Goal: Information Seeking & Learning: Find specific fact

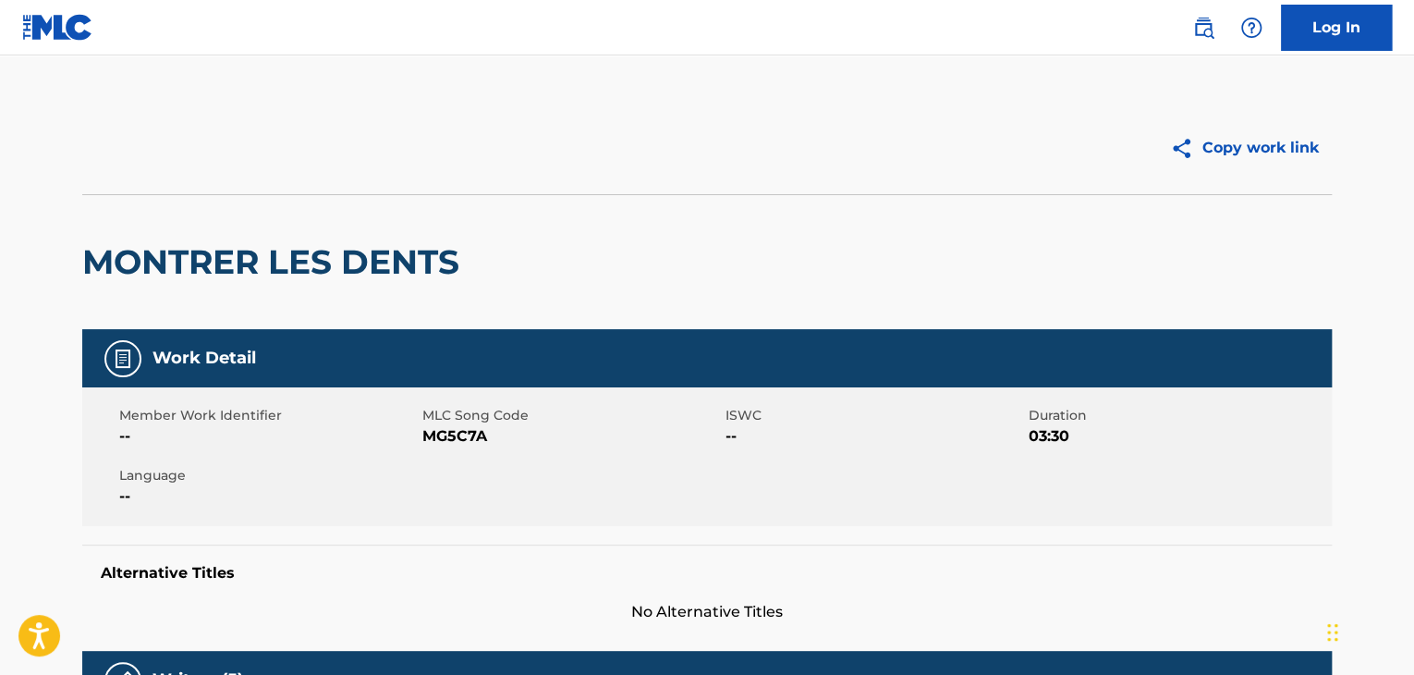
click at [1194, 15] on link at bounding box center [1203, 27] width 37 height 37
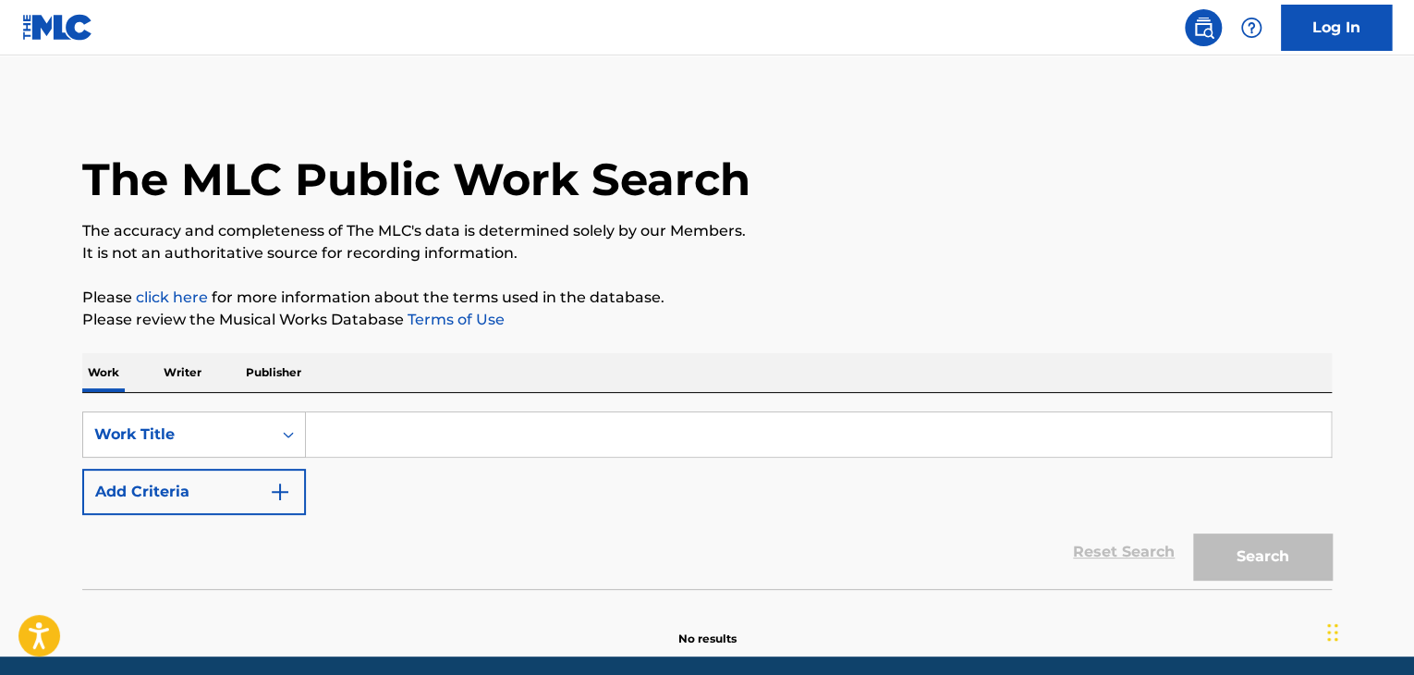
click at [360, 434] on input "Search Form" at bounding box center [818, 434] width 1025 height 44
paste input "б. мокроусов"
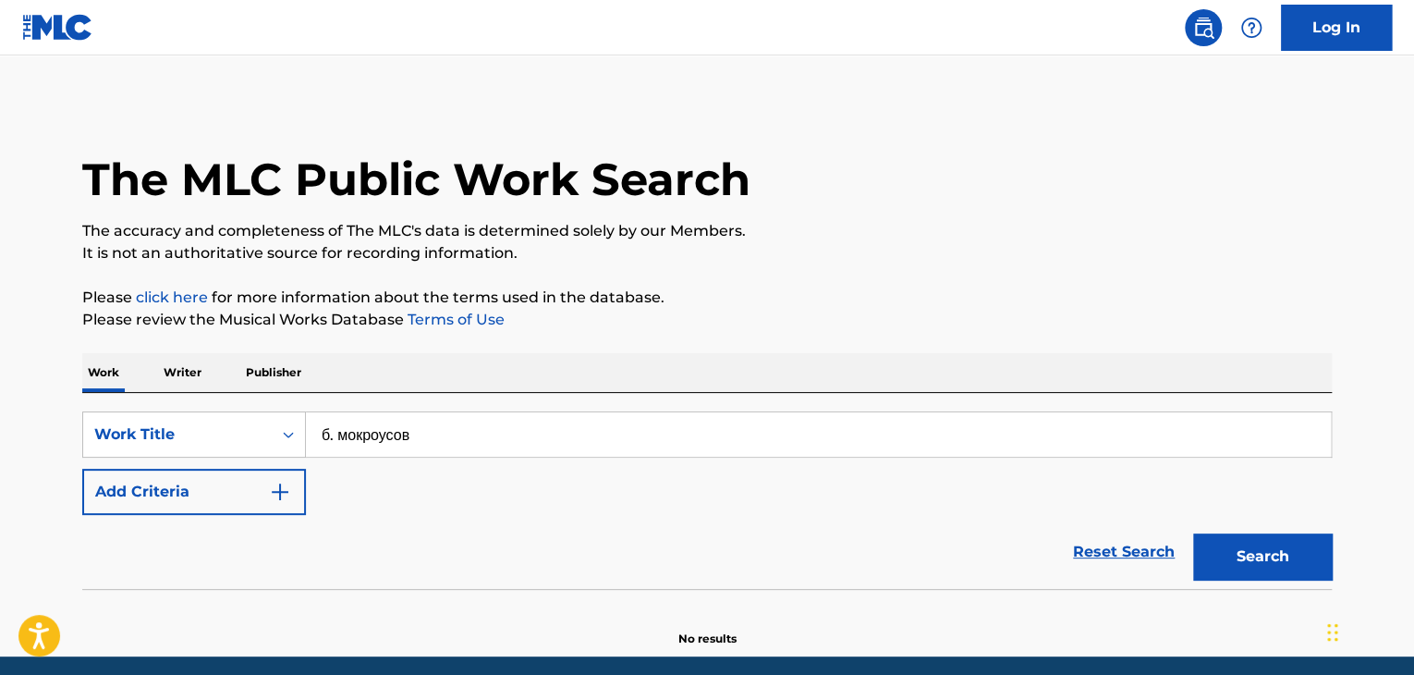
click at [361, 438] on input "б. мокроусов" at bounding box center [818, 434] width 1025 height 44
paste input "Песня фронтового шофёра"
type input "Песня фронтового шофёра"
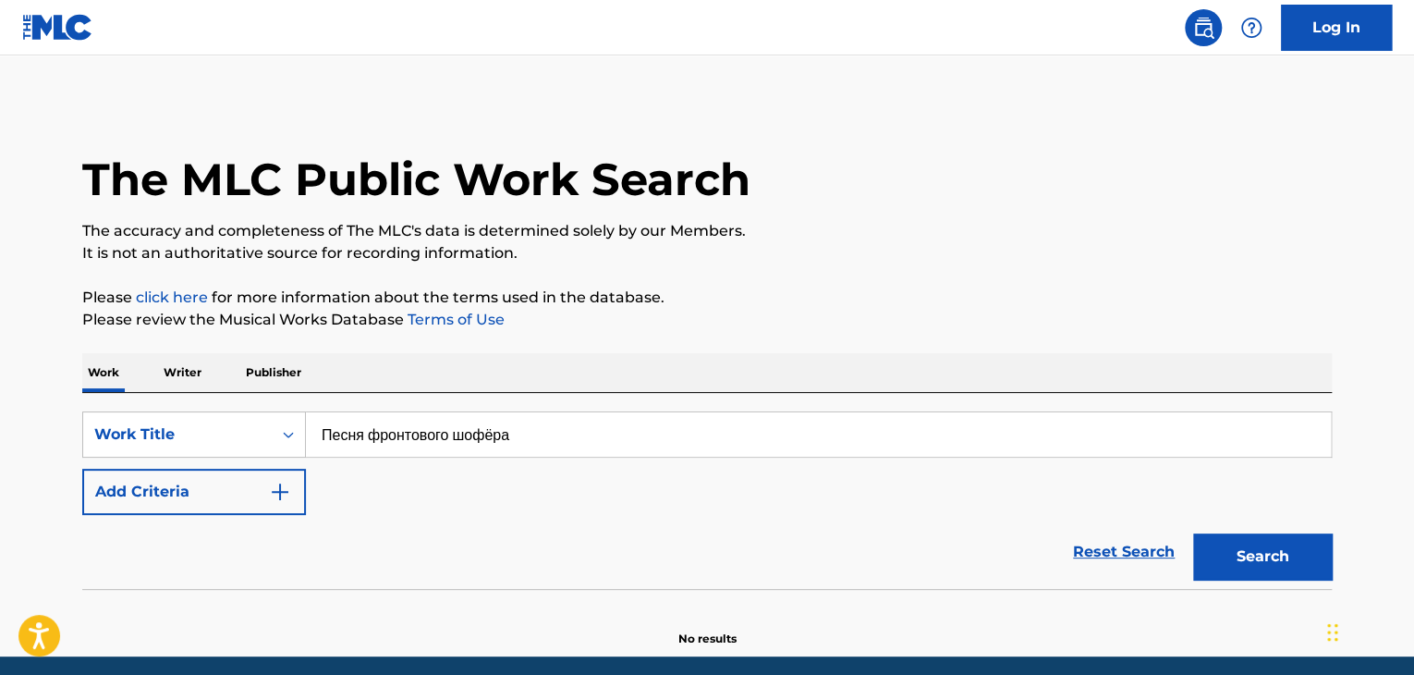
click at [1063, 325] on p "Please review the Musical Works Database Terms of Use" at bounding box center [707, 320] width 1250 height 22
click at [1257, 555] on button "Search" at bounding box center [1262, 556] width 139 height 46
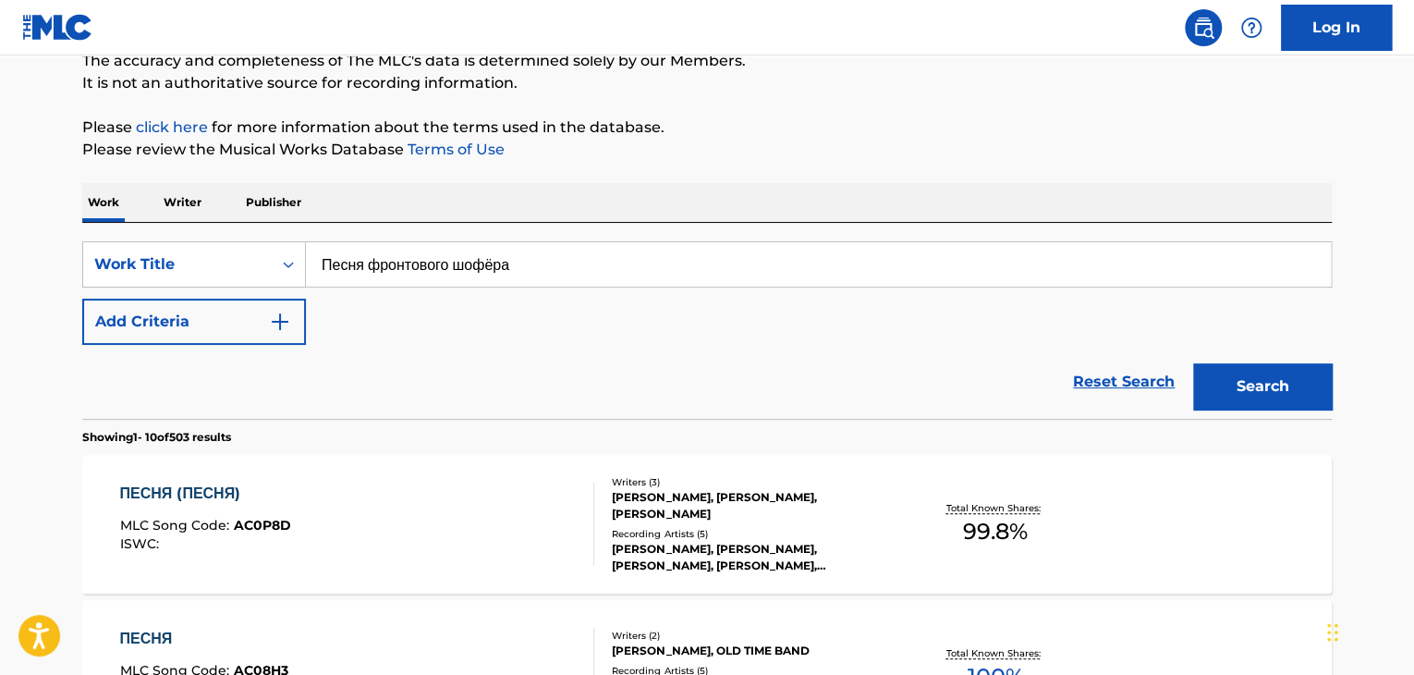
scroll to position [92, 0]
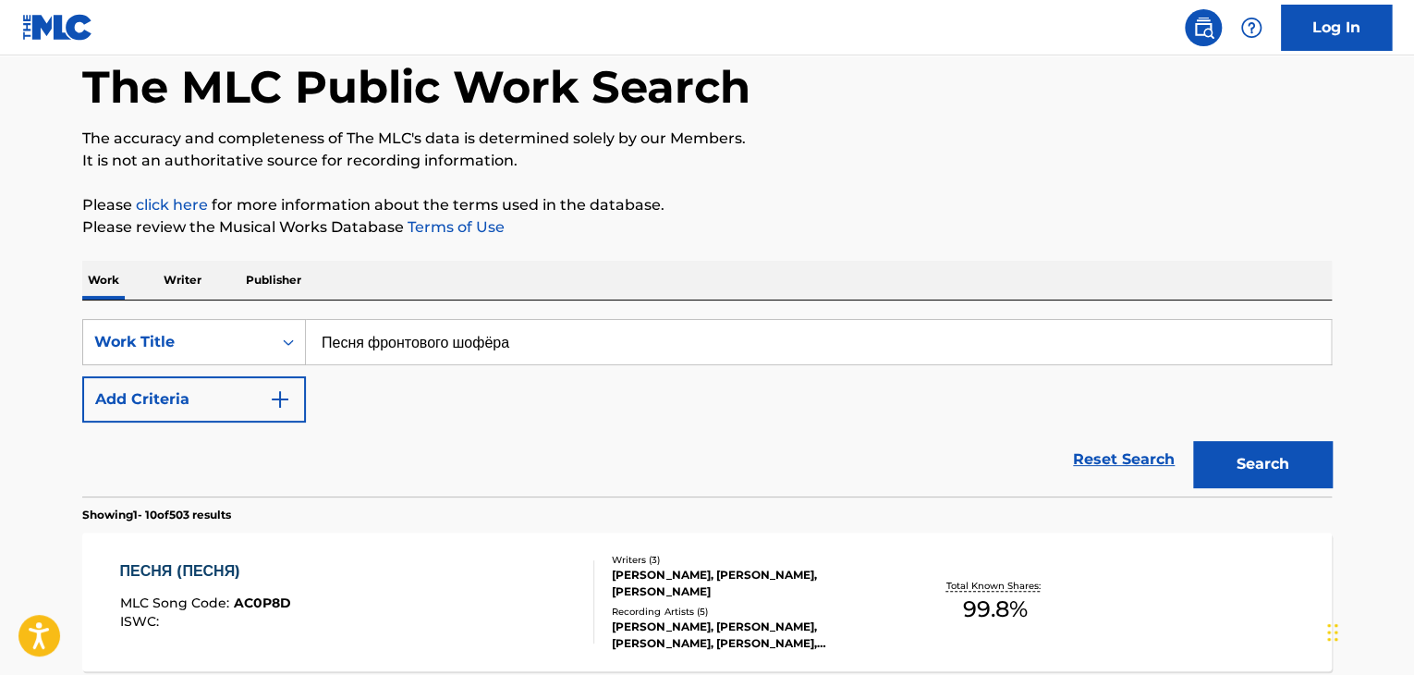
click at [170, 285] on p "Writer" at bounding box center [182, 280] width 49 height 39
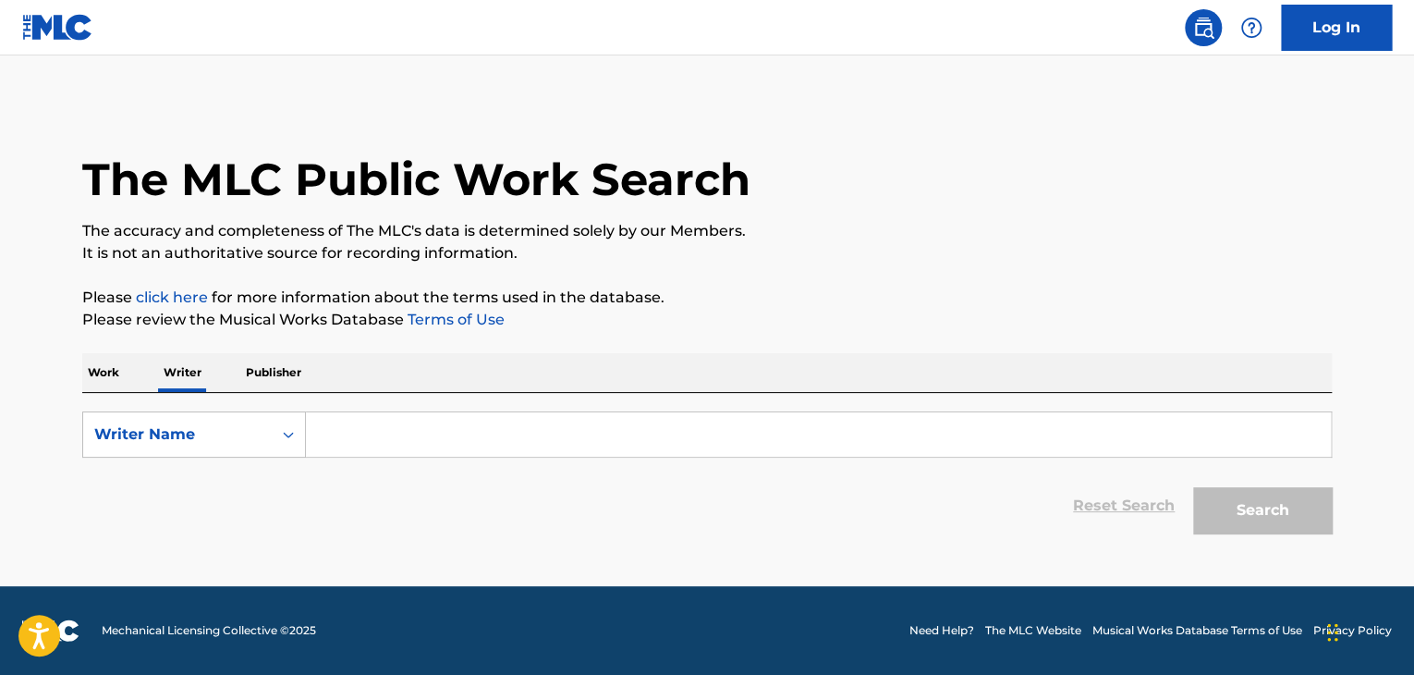
click at [421, 411] on div "Search Form" at bounding box center [819, 434] width 1026 height 46
click at [419, 419] on input "Search Form" at bounding box center [818, 434] width 1025 height 44
paste input "б. мокроусов"
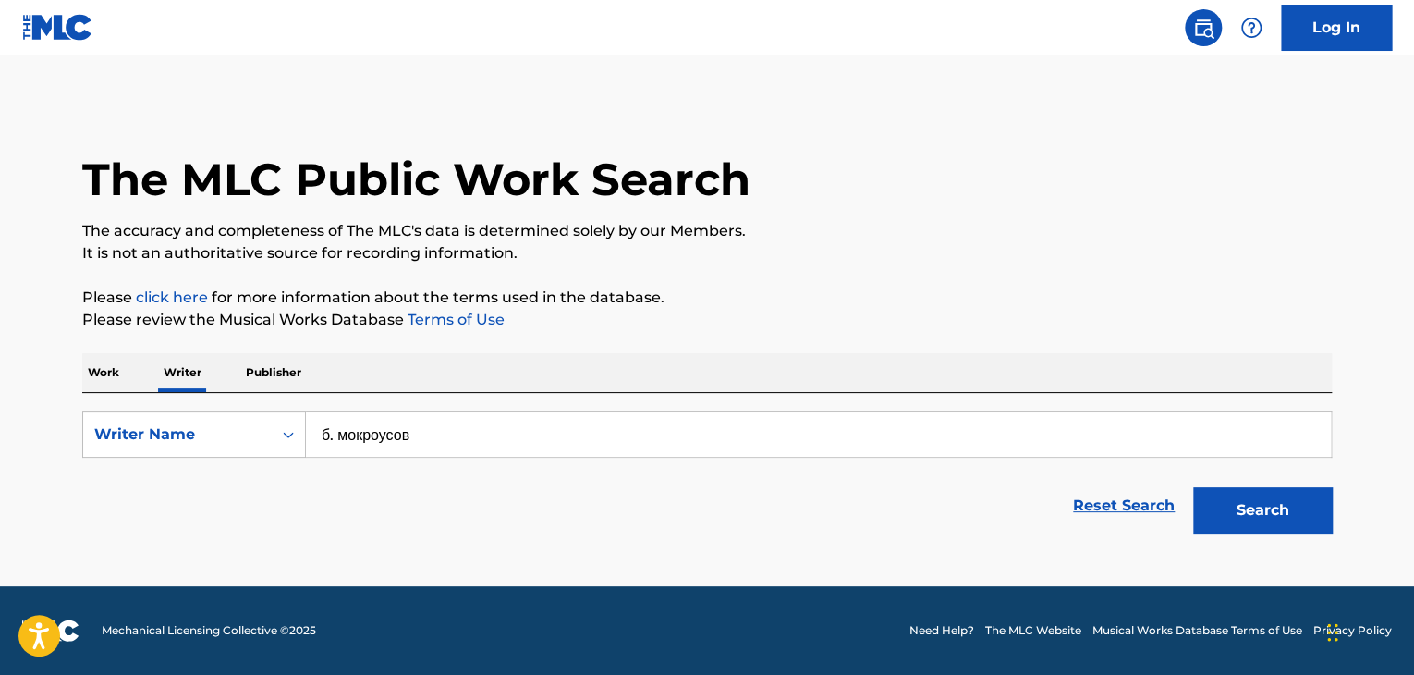
type input "б. мокроусов"
click at [960, 275] on div "The MLC Public Work Search The accuracy and completeness of The MLC's data is d…" at bounding box center [707, 322] width 1294 height 441
click at [1231, 497] on button "Search" at bounding box center [1262, 510] width 139 height 46
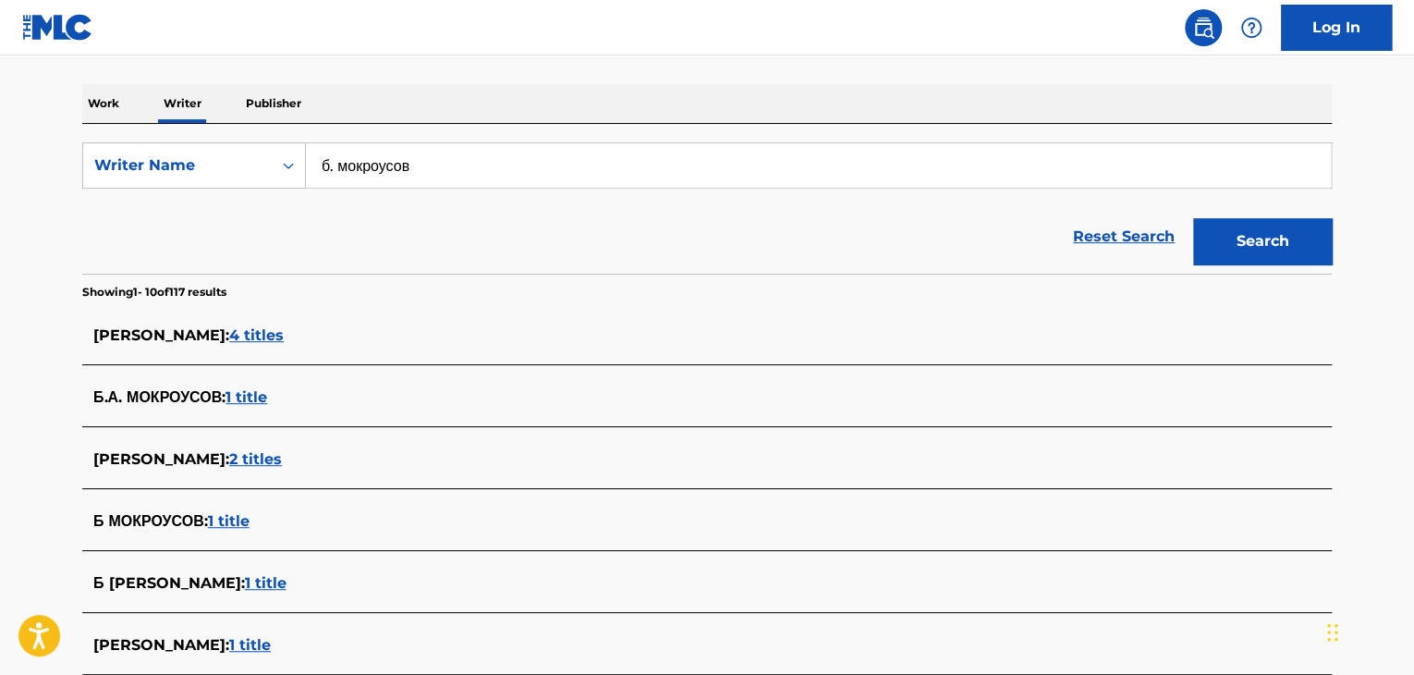
scroll to position [361, 0]
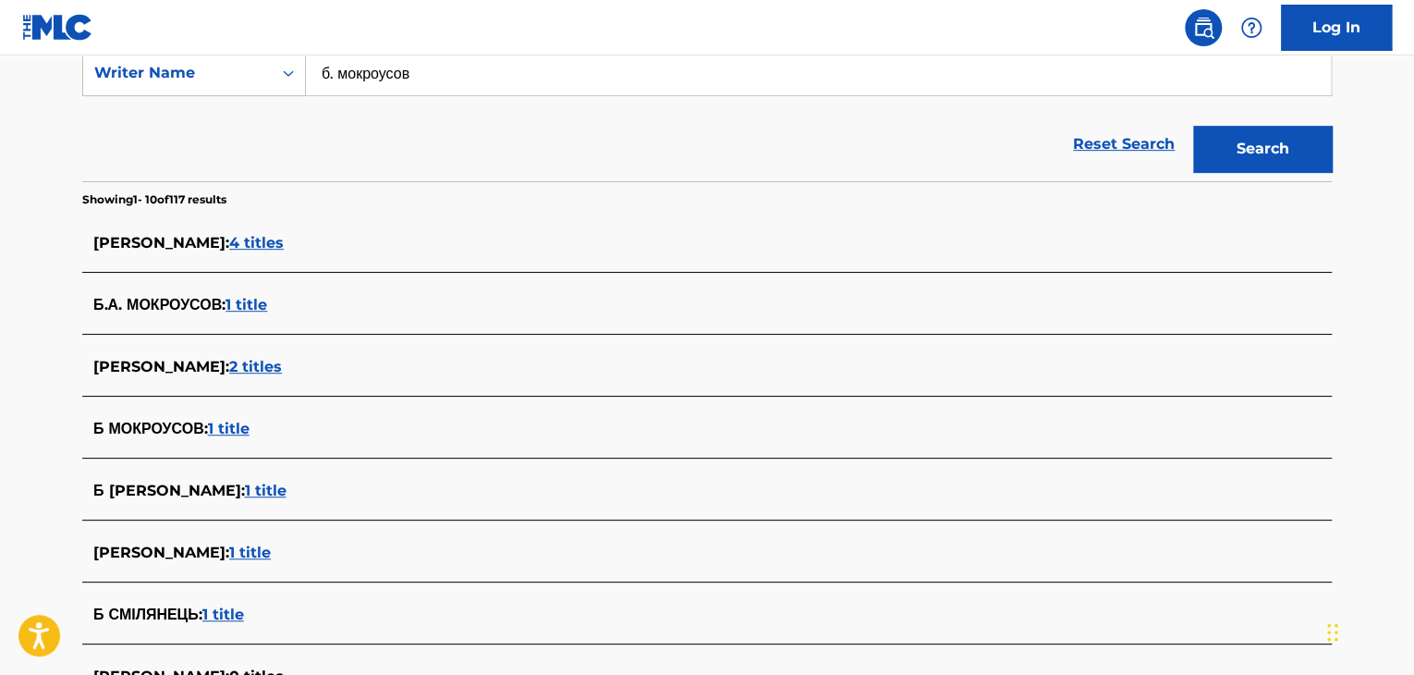
click at [244, 426] on span "1 title" at bounding box center [229, 429] width 42 height 18
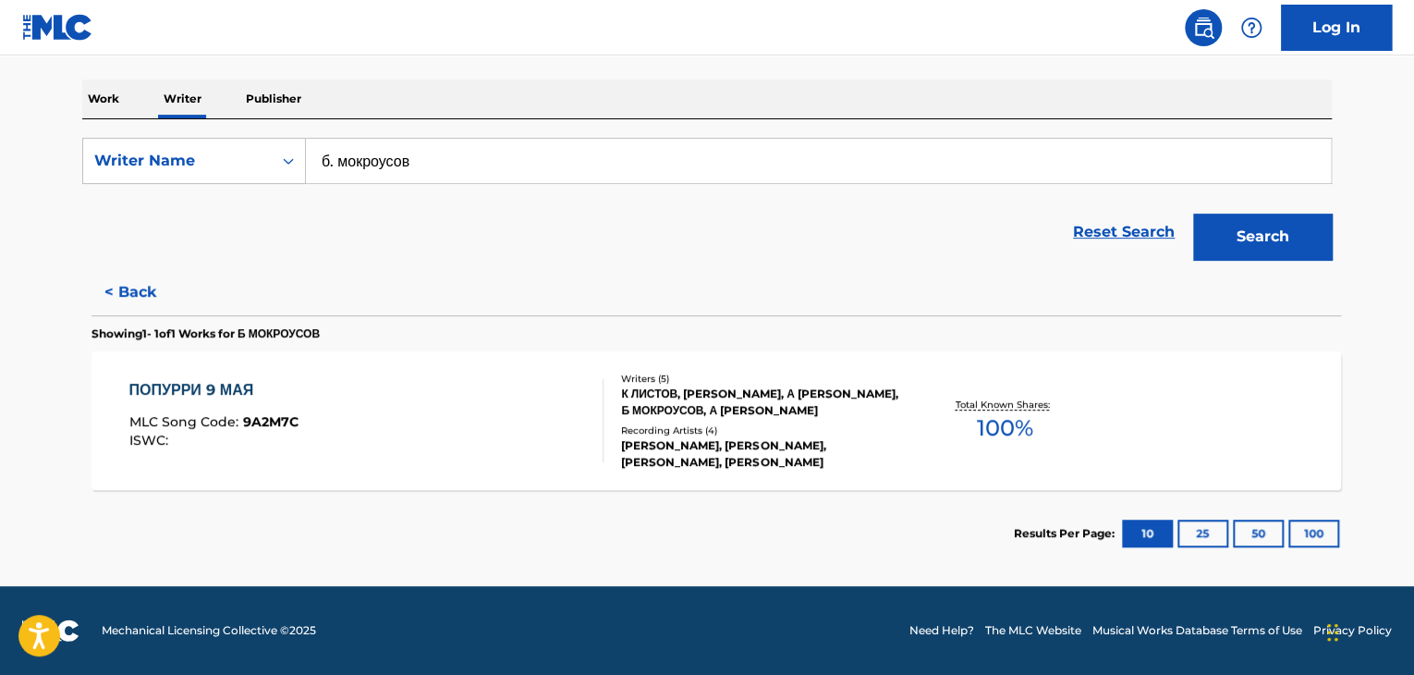
scroll to position [274, 0]
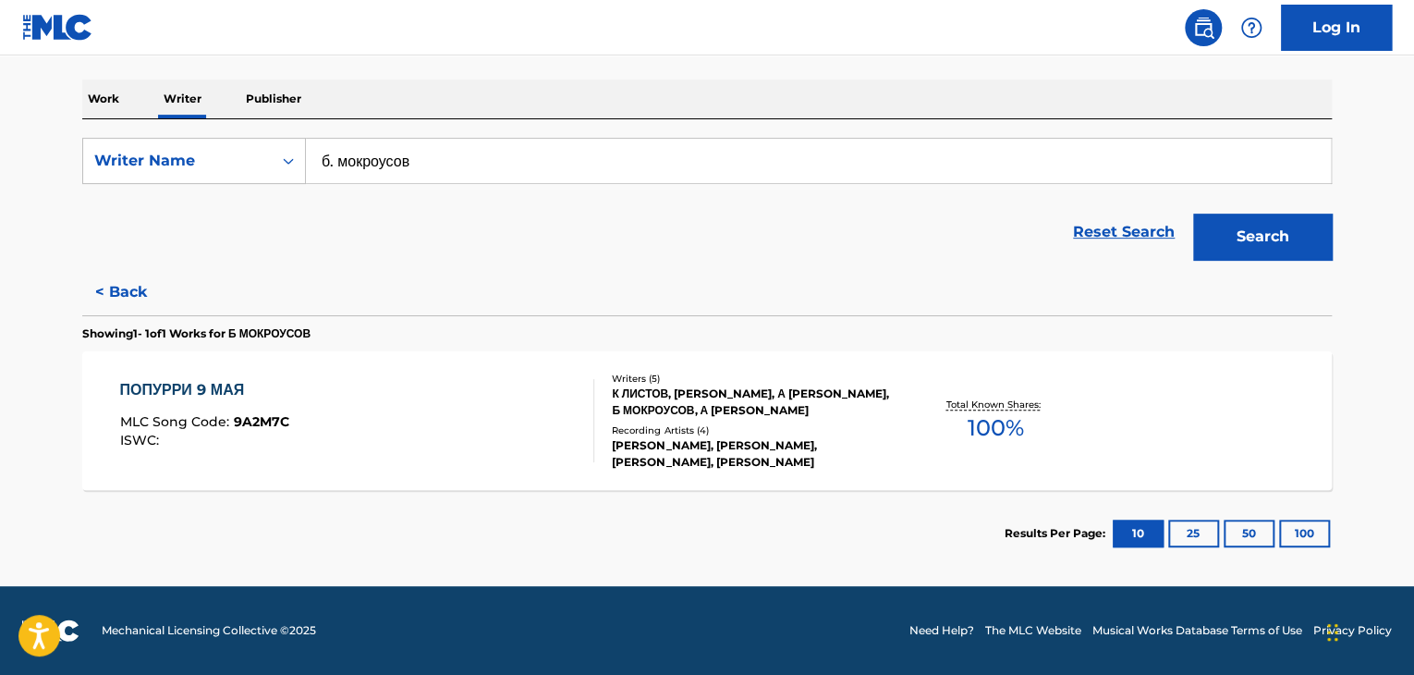
click at [540, 395] on div "ПОПУРРИ 9 МАЯ MLC Song Code : 9A2M7C ISWC :" at bounding box center [357, 420] width 475 height 83
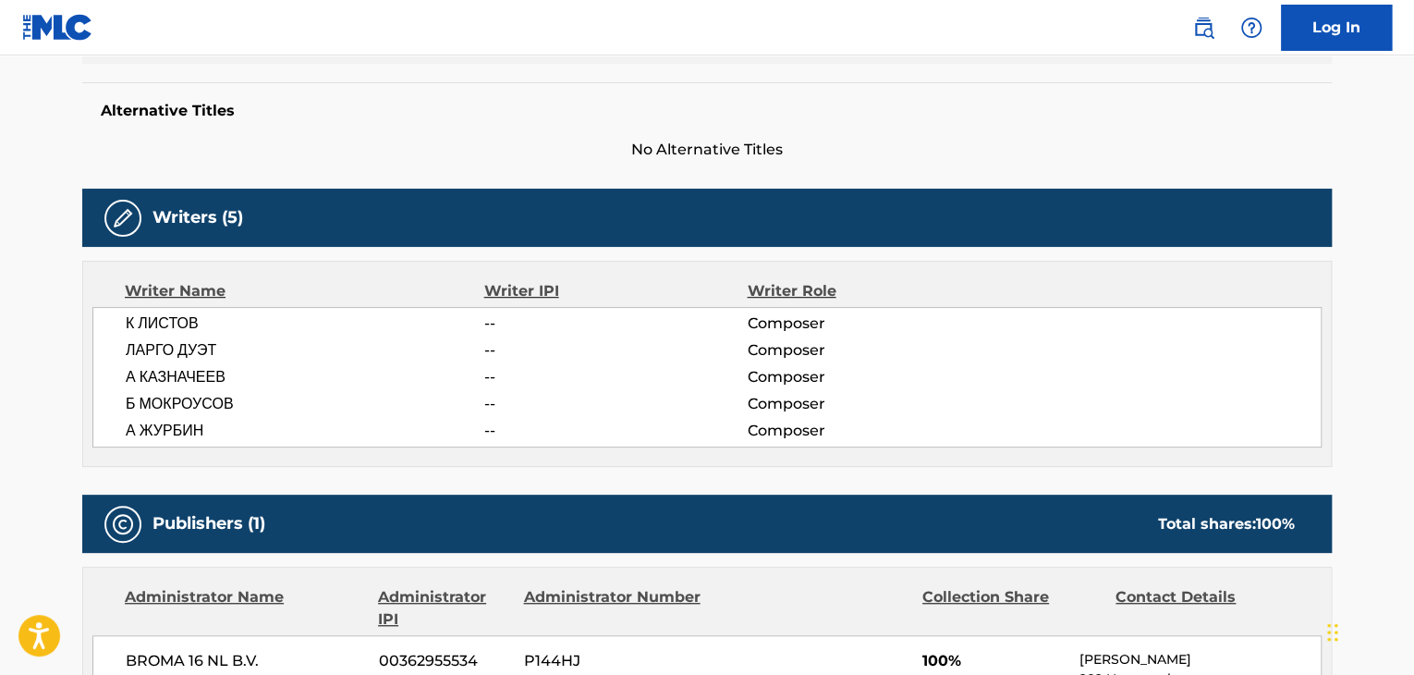
scroll to position [647, 0]
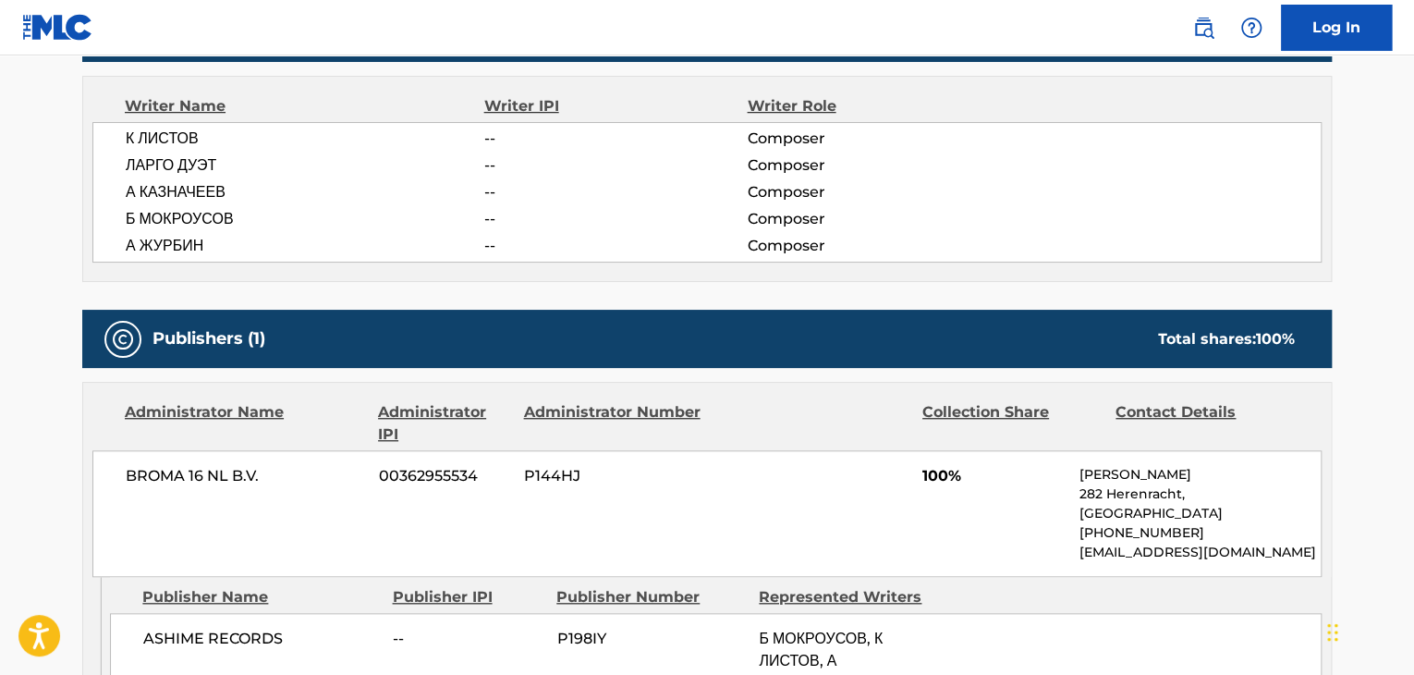
click at [196, 485] on span "BROMA 16 NL B.V." at bounding box center [245, 476] width 239 height 22
copy div "BROMA 16 NL B.V."
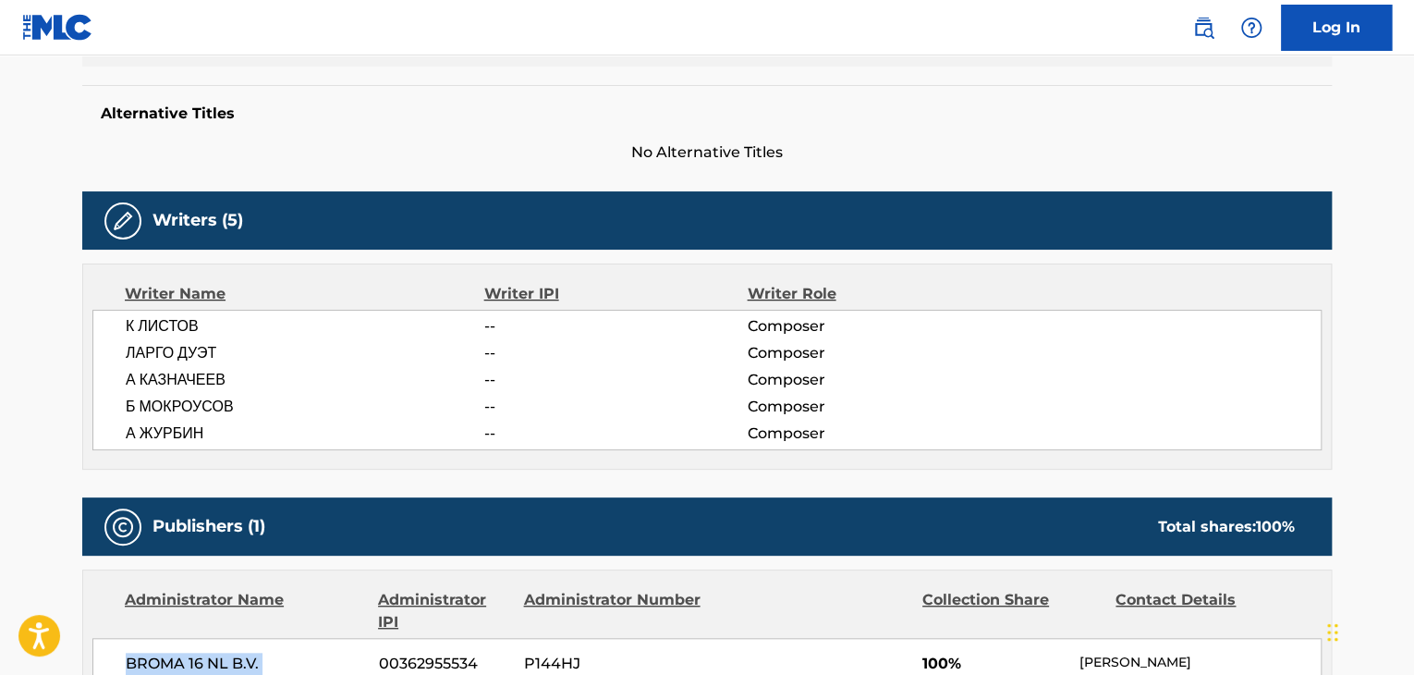
scroll to position [370, 0]
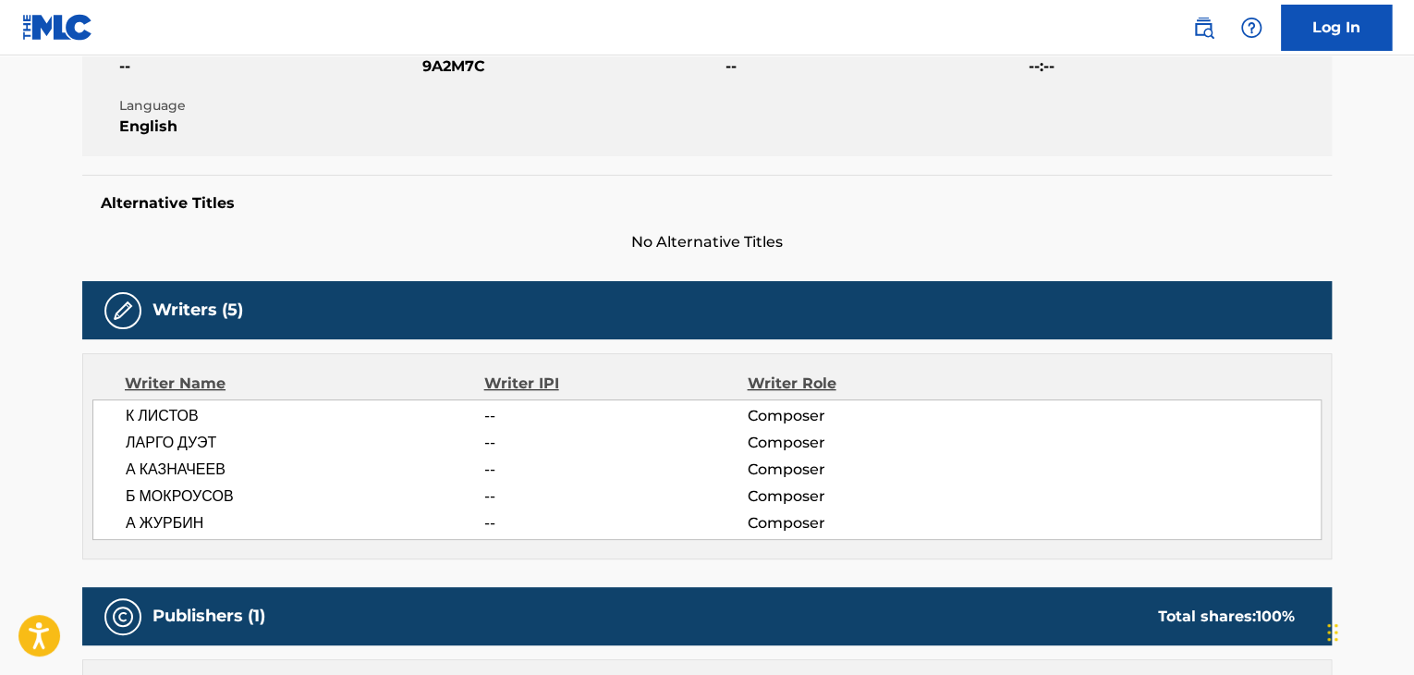
click at [460, 56] on span "9A2M7C" at bounding box center [571, 66] width 299 height 22
copy span "9A2M7C"
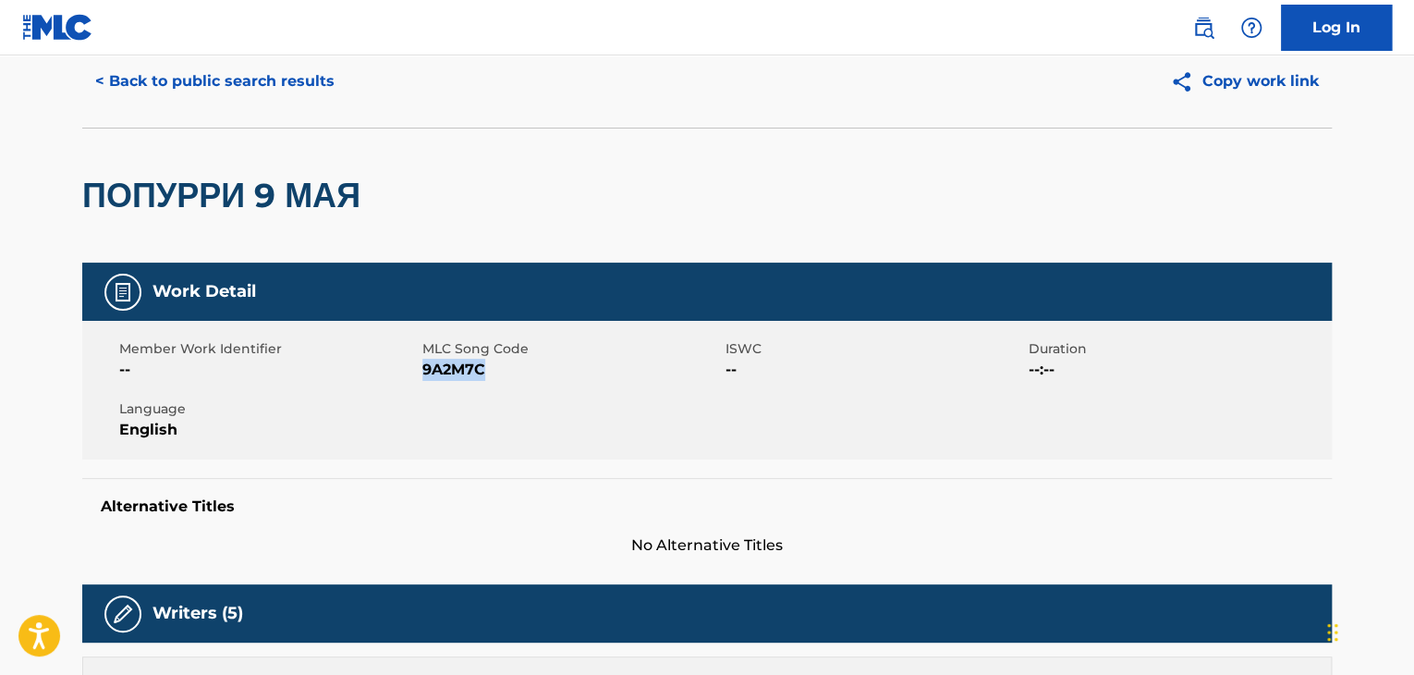
scroll to position [0, 0]
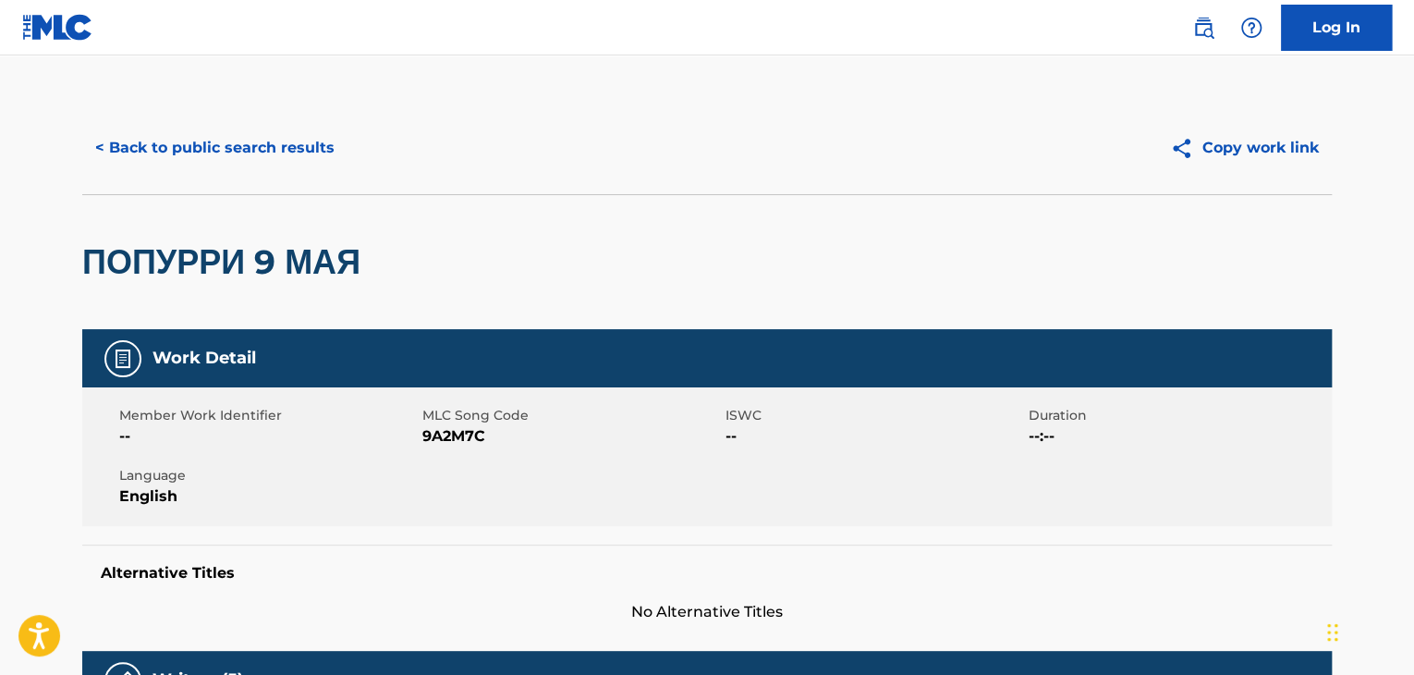
click at [232, 121] on div "< Back to public search results Copy work link" at bounding box center [707, 148] width 1250 height 92
click at [232, 152] on button "< Back to public search results" at bounding box center [214, 148] width 265 height 46
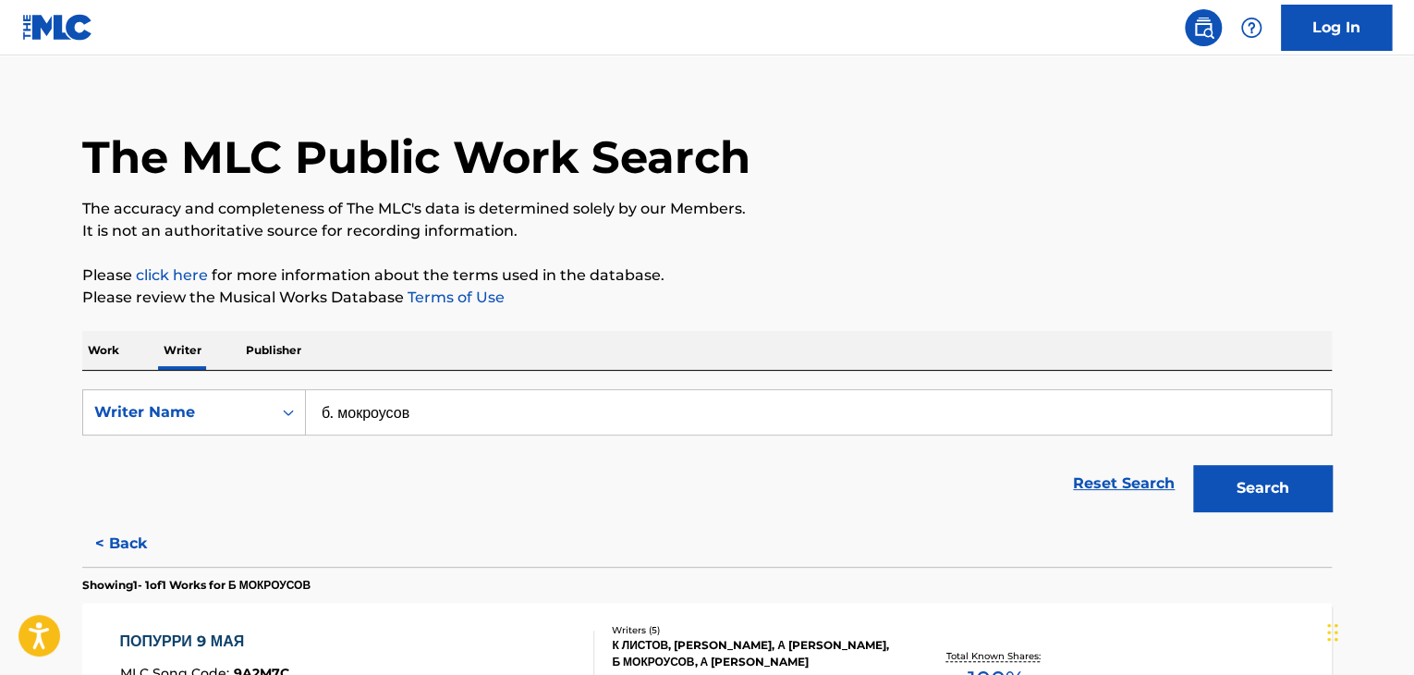
click at [122, 341] on p "Work" at bounding box center [103, 350] width 43 height 39
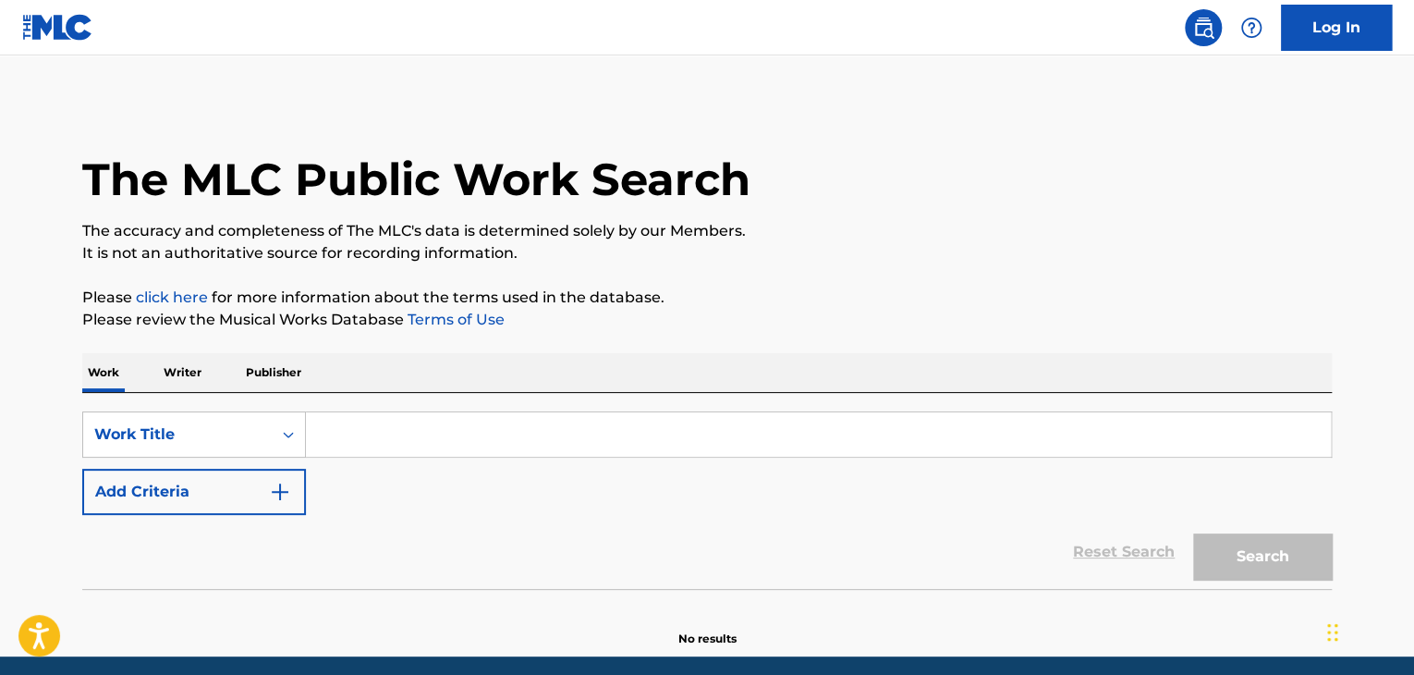
click at [378, 437] on input "Search Form" at bounding box center [818, 434] width 1025 height 44
paste input "Луной"
click at [350, 443] on input "Луной" at bounding box center [818, 434] width 1025 height 44
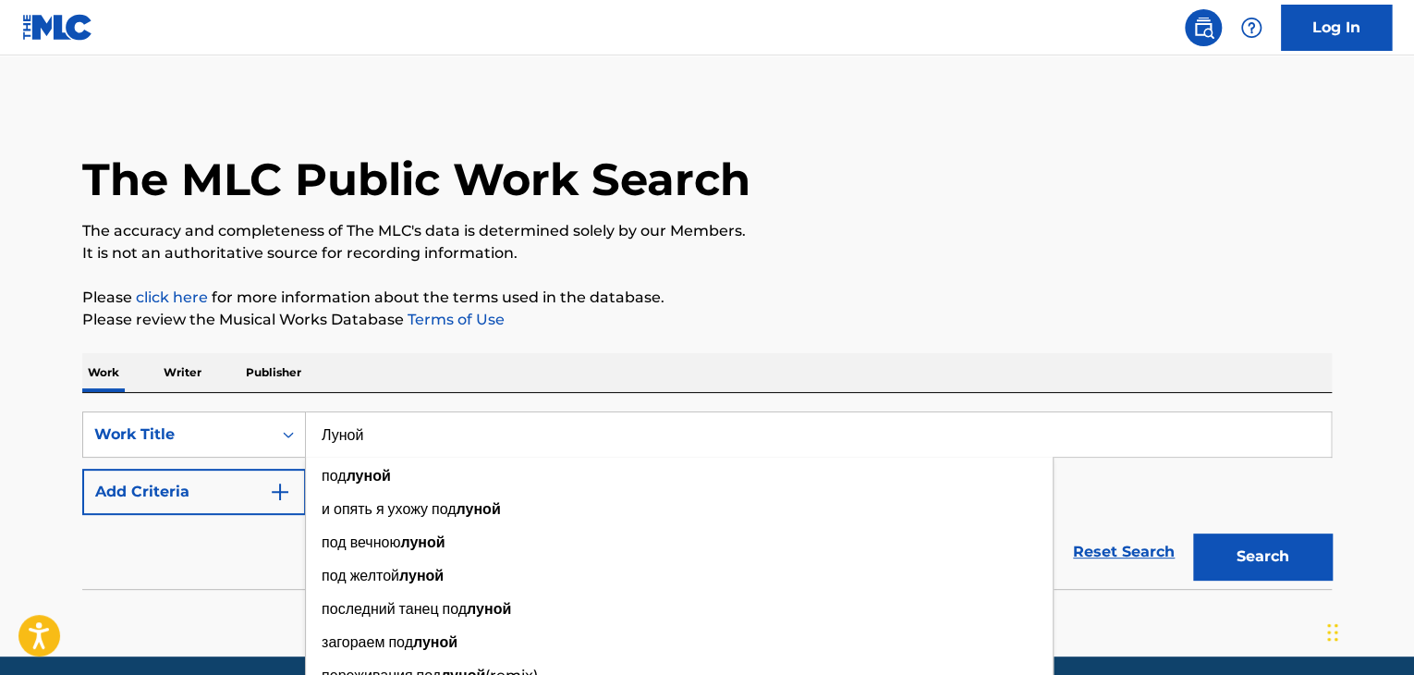
click at [350, 443] on input "Луной" at bounding box center [818, 434] width 1025 height 44
type input "Луной"
click at [264, 503] on button "Add Criteria" at bounding box center [194, 492] width 224 height 46
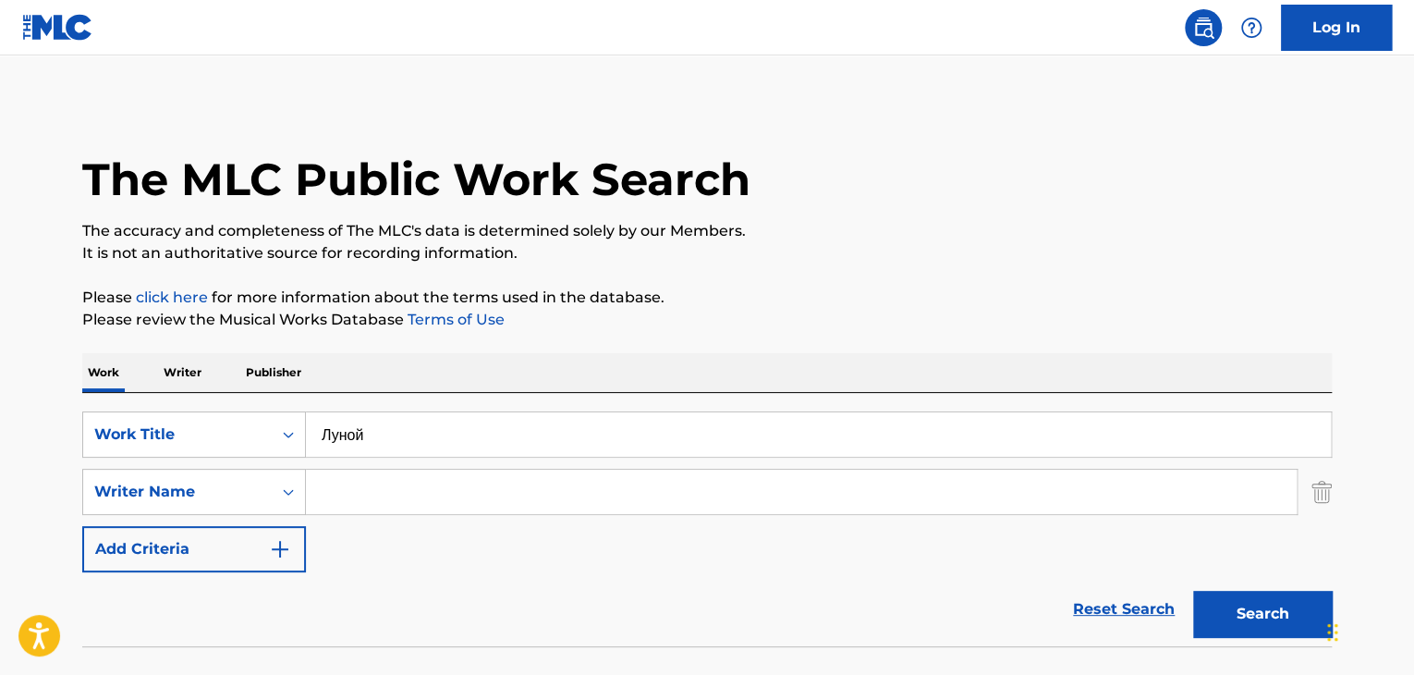
click at [352, 499] on input "Search Form" at bounding box center [801, 491] width 991 height 44
paste input "[PERSON_NAME]"
type input "[PERSON_NAME]"
click at [1227, 625] on button "Search" at bounding box center [1262, 614] width 139 height 46
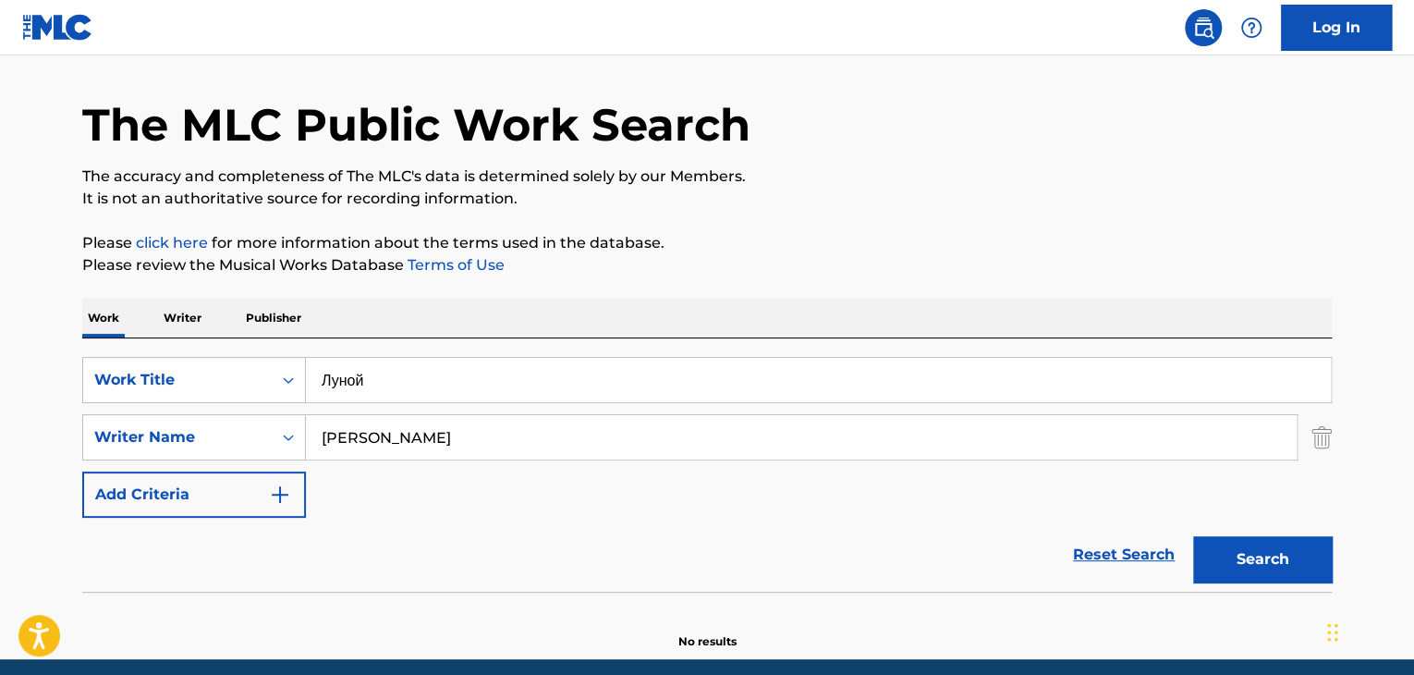
scroll to position [128, 0]
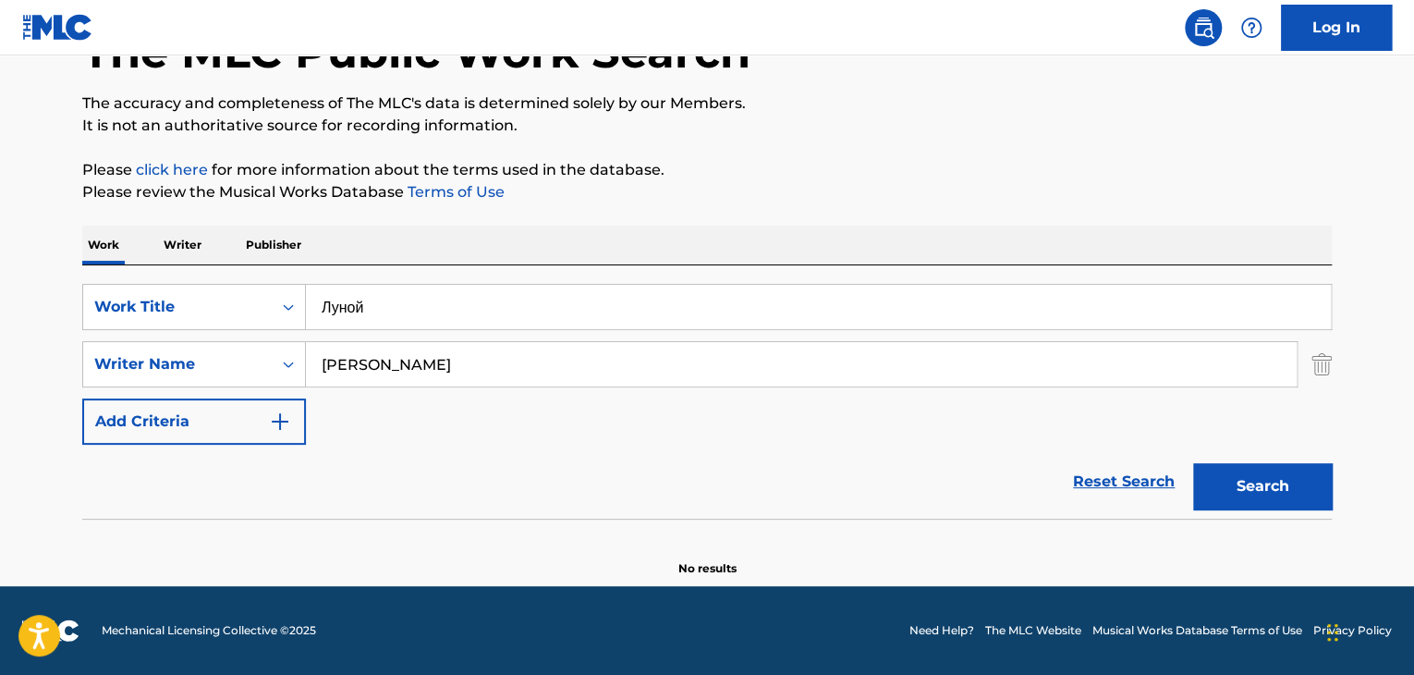
click at [185, 246] on p "Writer" at bounding box center [182, 245] width 49 height 39
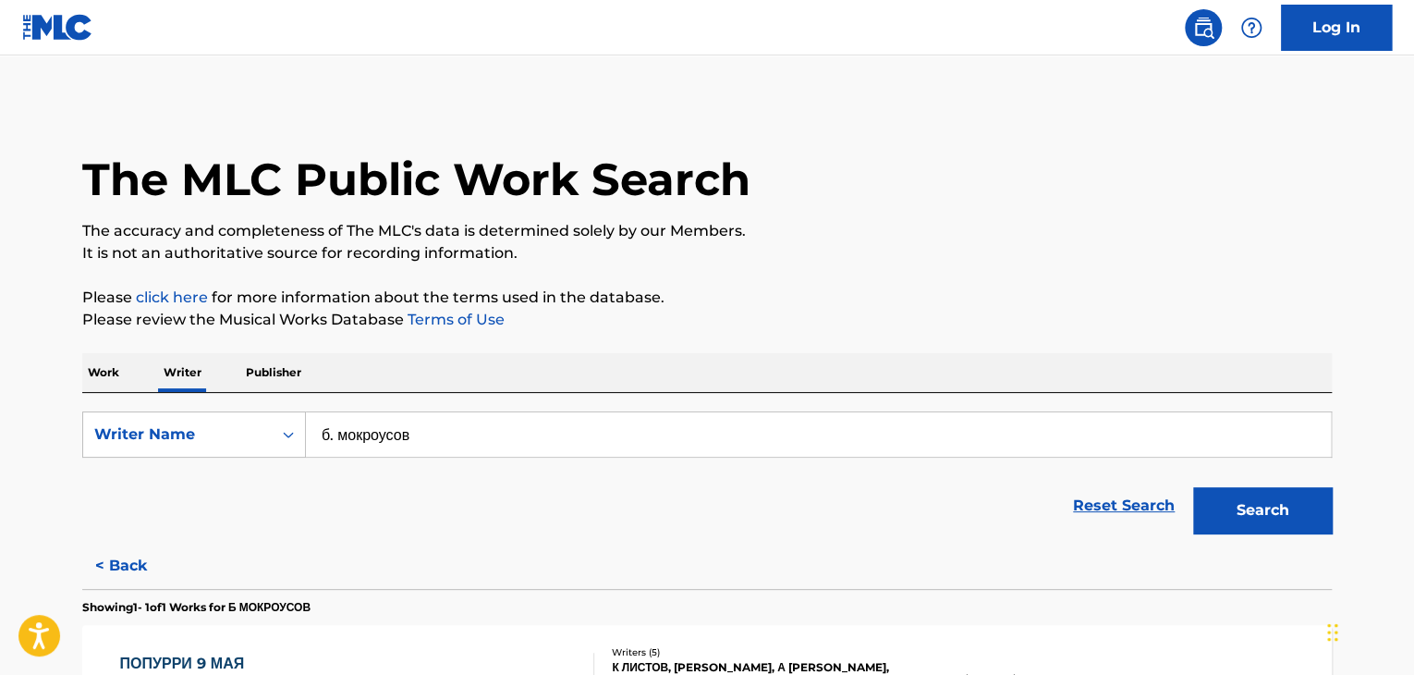
click at [421, 437] on input "б. мокроусов" at bounding box center [818, 434] width 1025 height 44
paste input "[PERSON_NAME]"
click at [694, 335] on div "The MLC Public Work Search The accuracy and completeness of The MLC's data is d…" at bounding box center [707, 476] width 1294 height 749
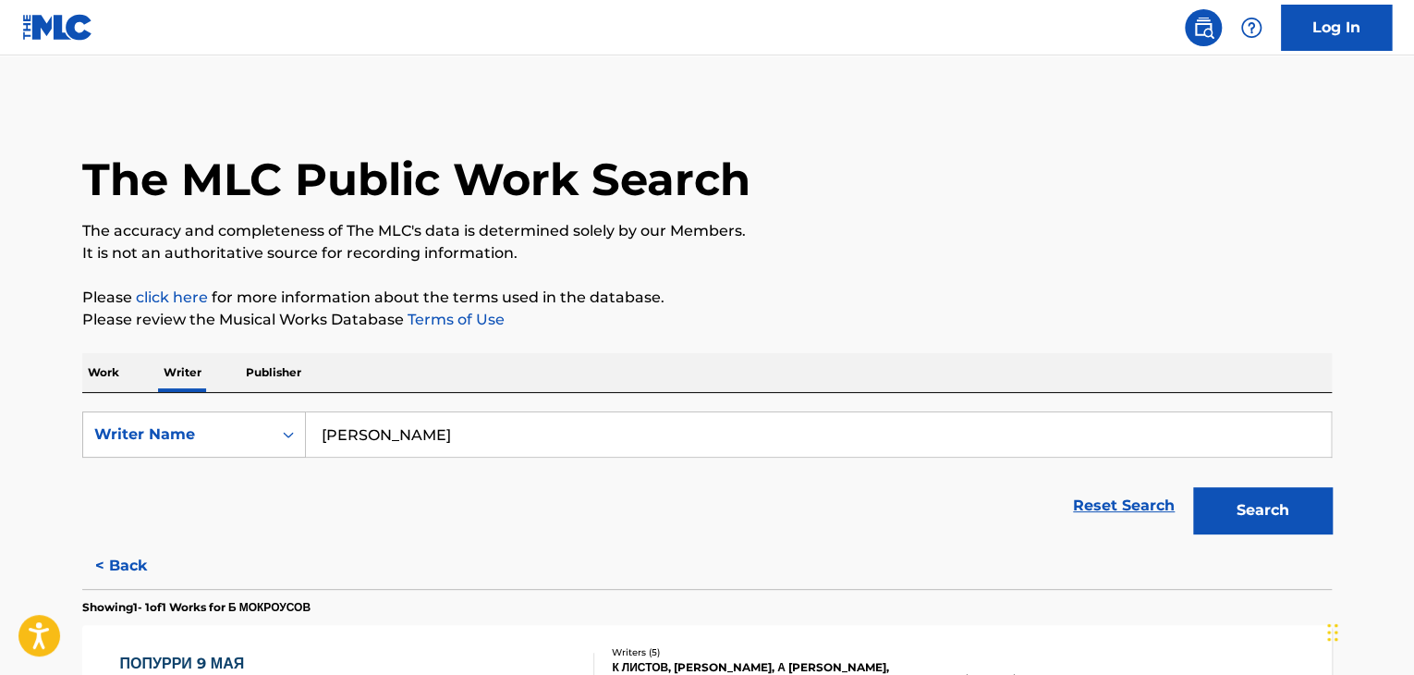
click at [1235, 502] on button "Search" at bounding box center [1262, 510] width 139 height 46
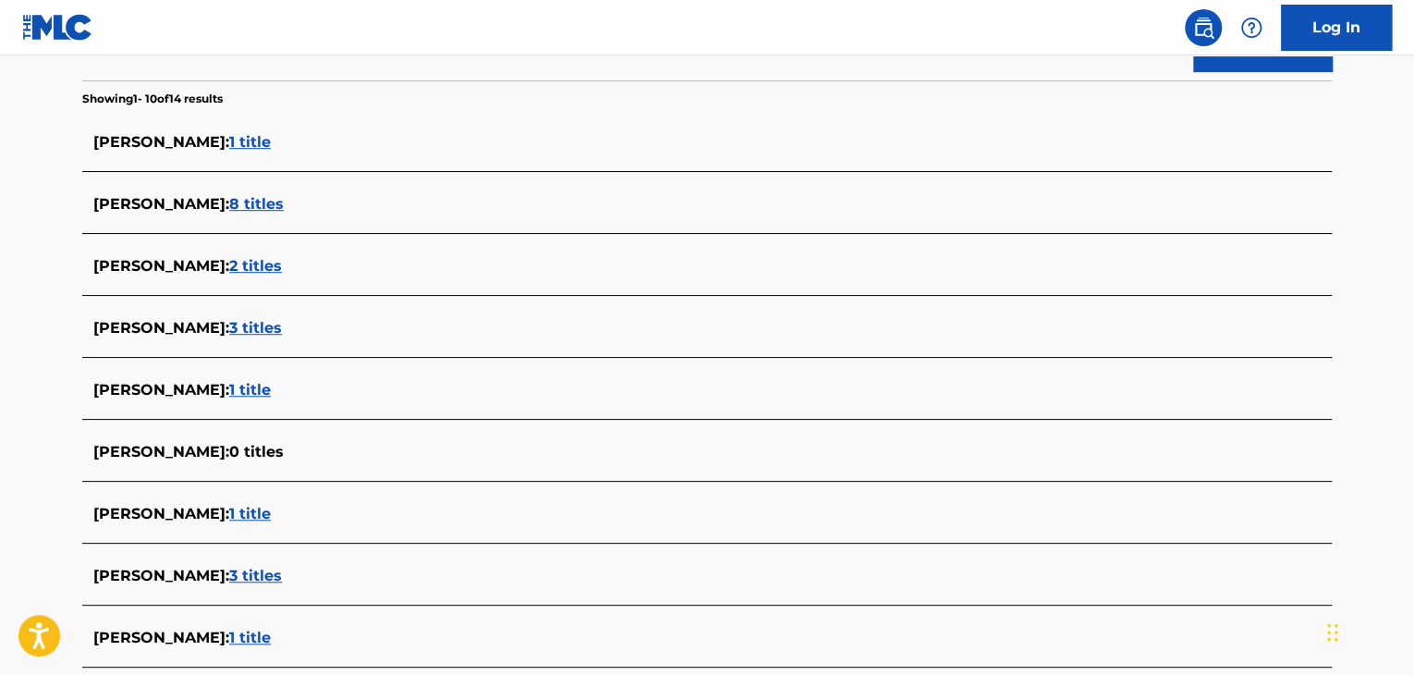
scroll to position [370, 0]
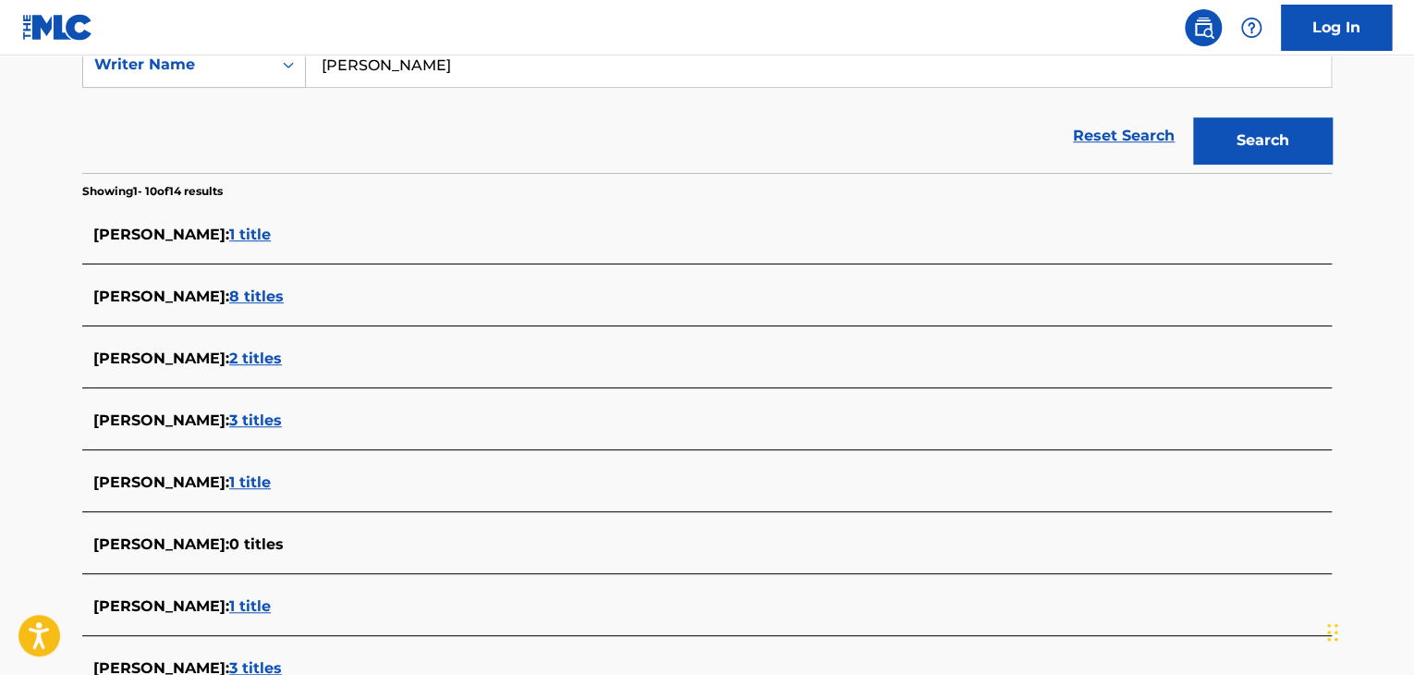
click at [271, 482] on span "1 title" at bounding box center [250, 482] width 42 height 18
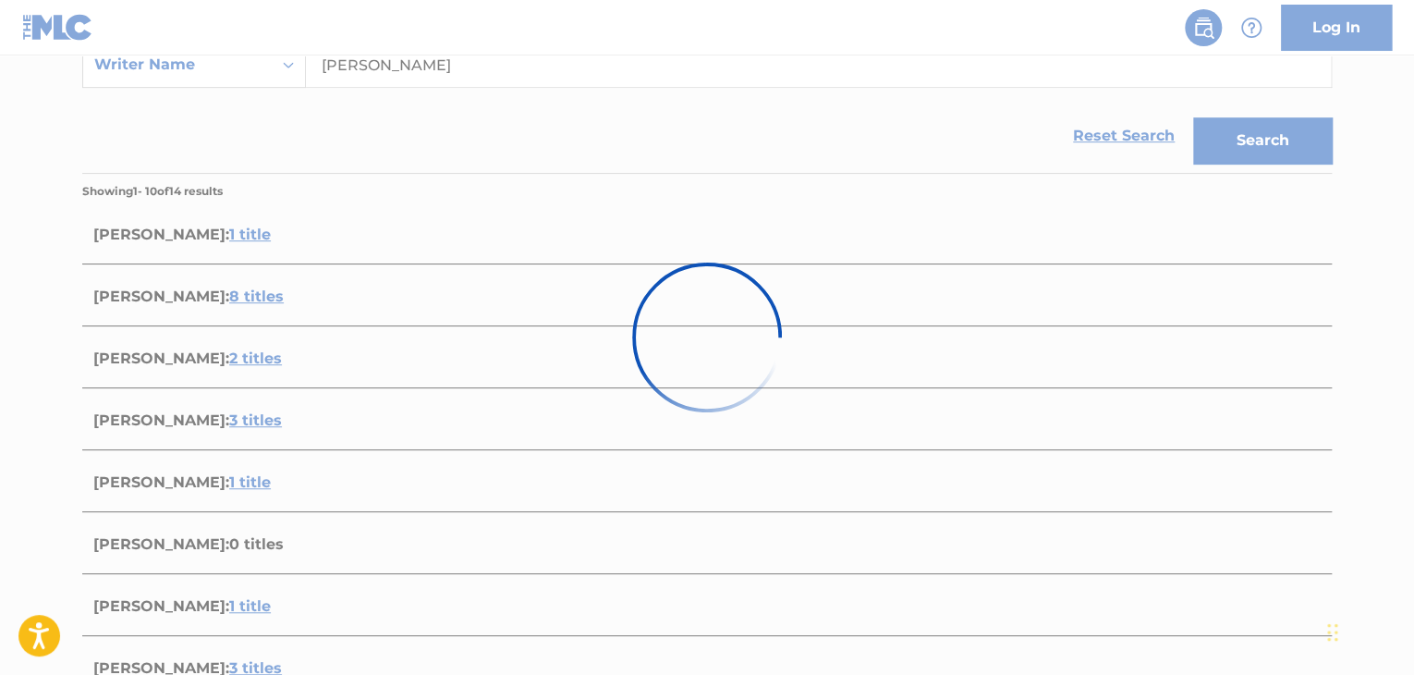
scroll to position [274, 0]
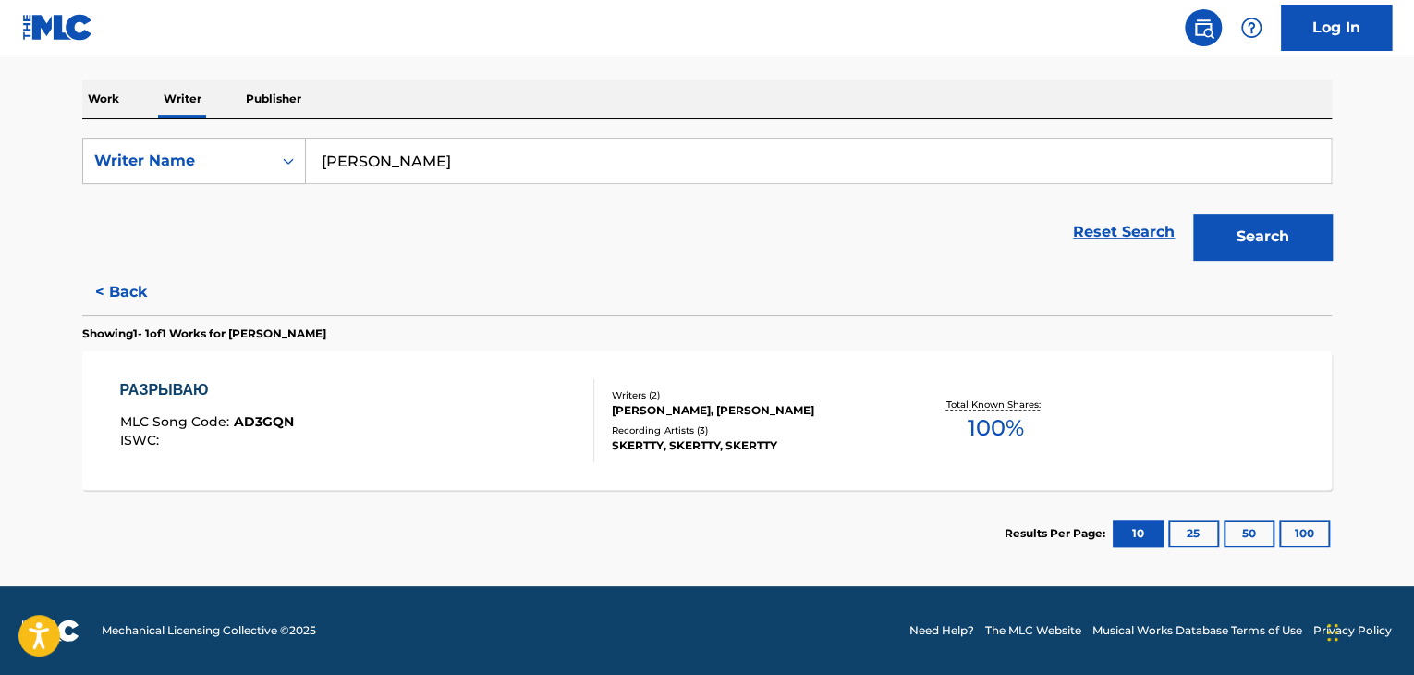
click at [134, 280] on button "< Back" at bounding box center [137, 292] width 111 height 46
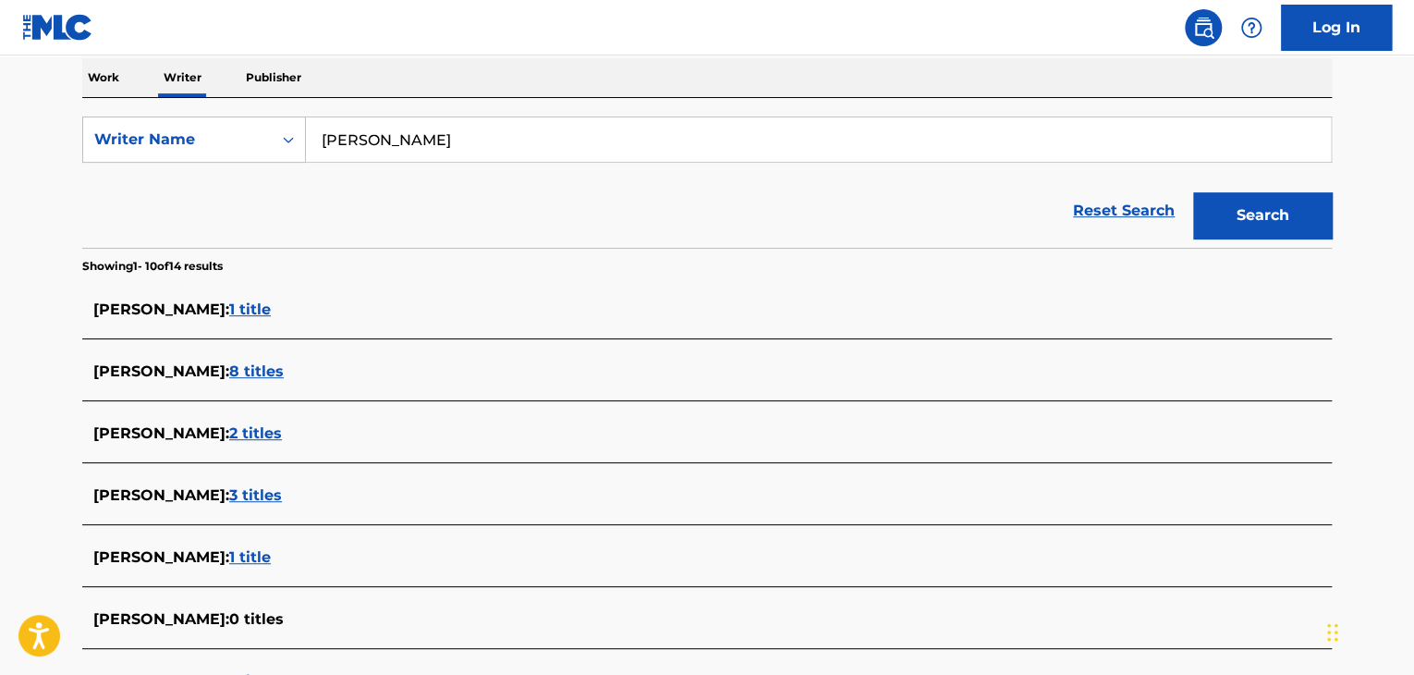
scroll to position [366, 0]
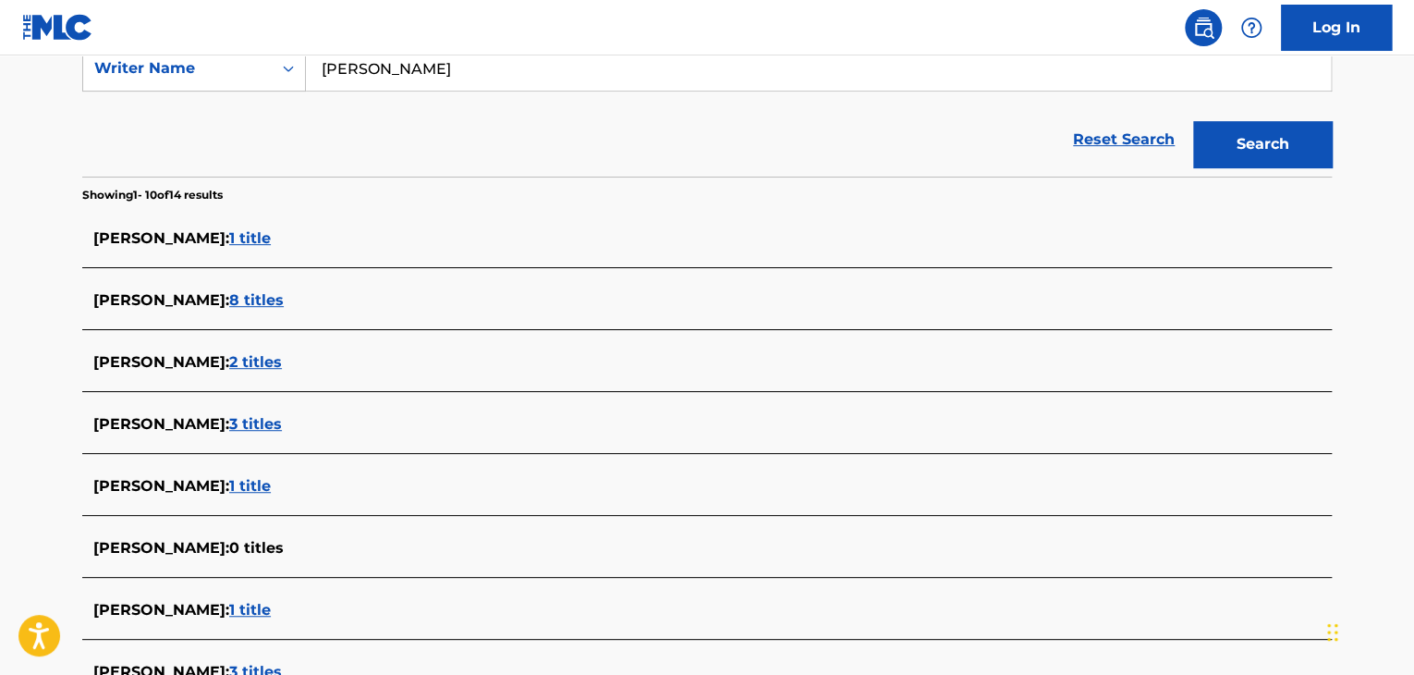
click at [407, 69] on input "[PERSON_NAME]" at bounding box center [818, 68] width 1025 height 44
paste input "[PERSON_NAME]"
click at [1255, 157] on button "Search" at bounding box center [1262, 144] width 139 height 46
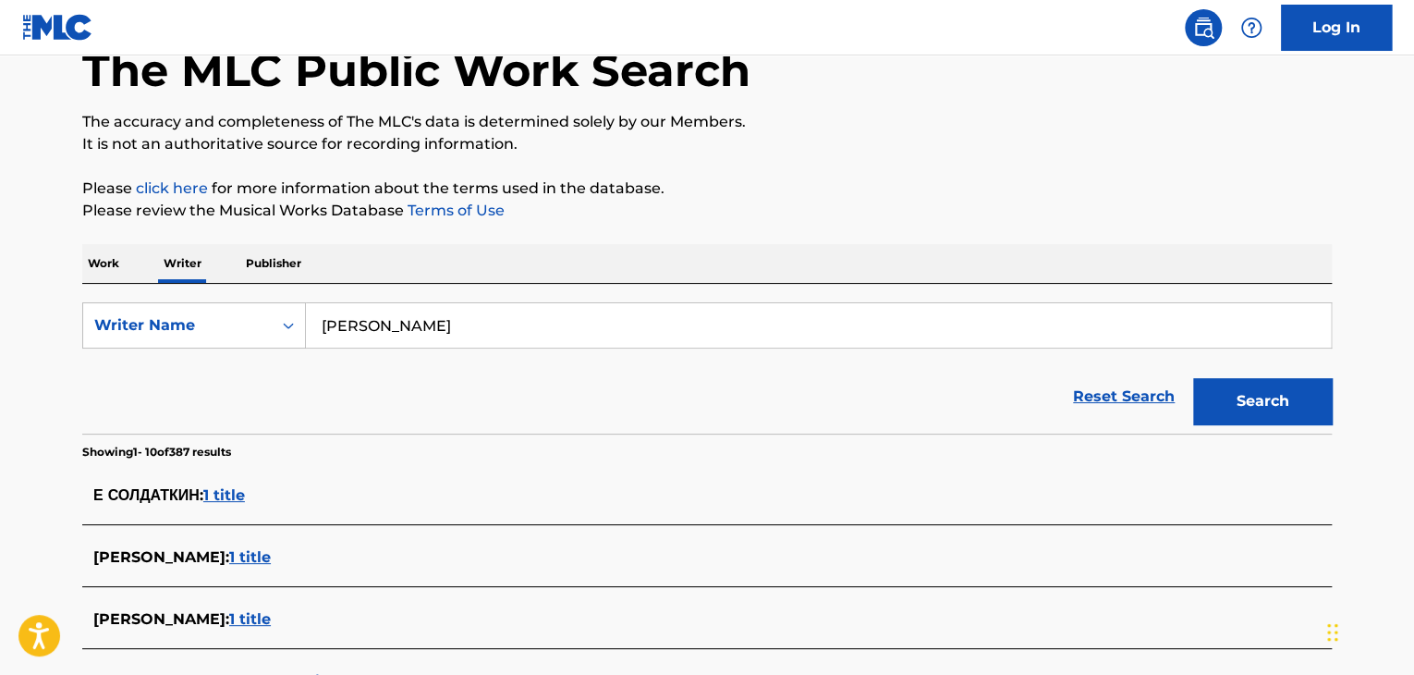
scroll to position [0, 0]
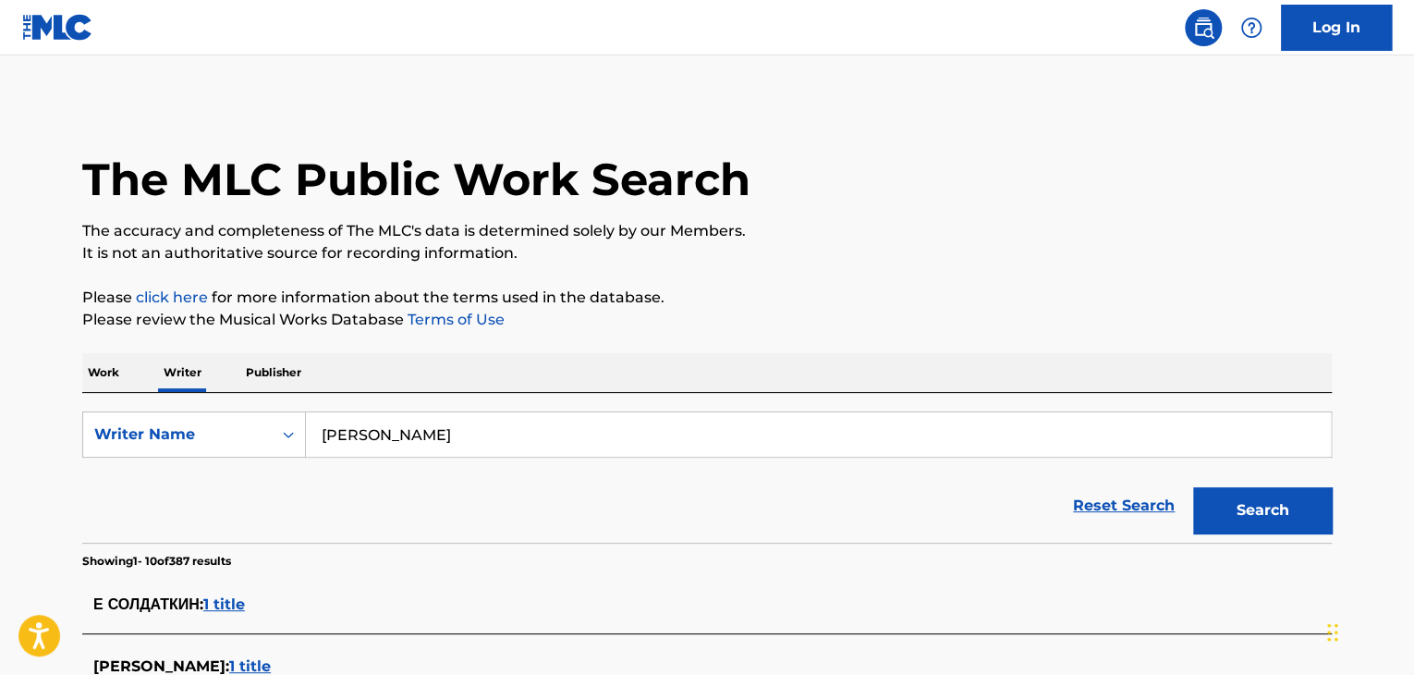
click at [366, 429] on input "[PERSON_NAME]" at bounding box center [818, 434] width 1025 height 44
paste input "[PERSON_NAME]"
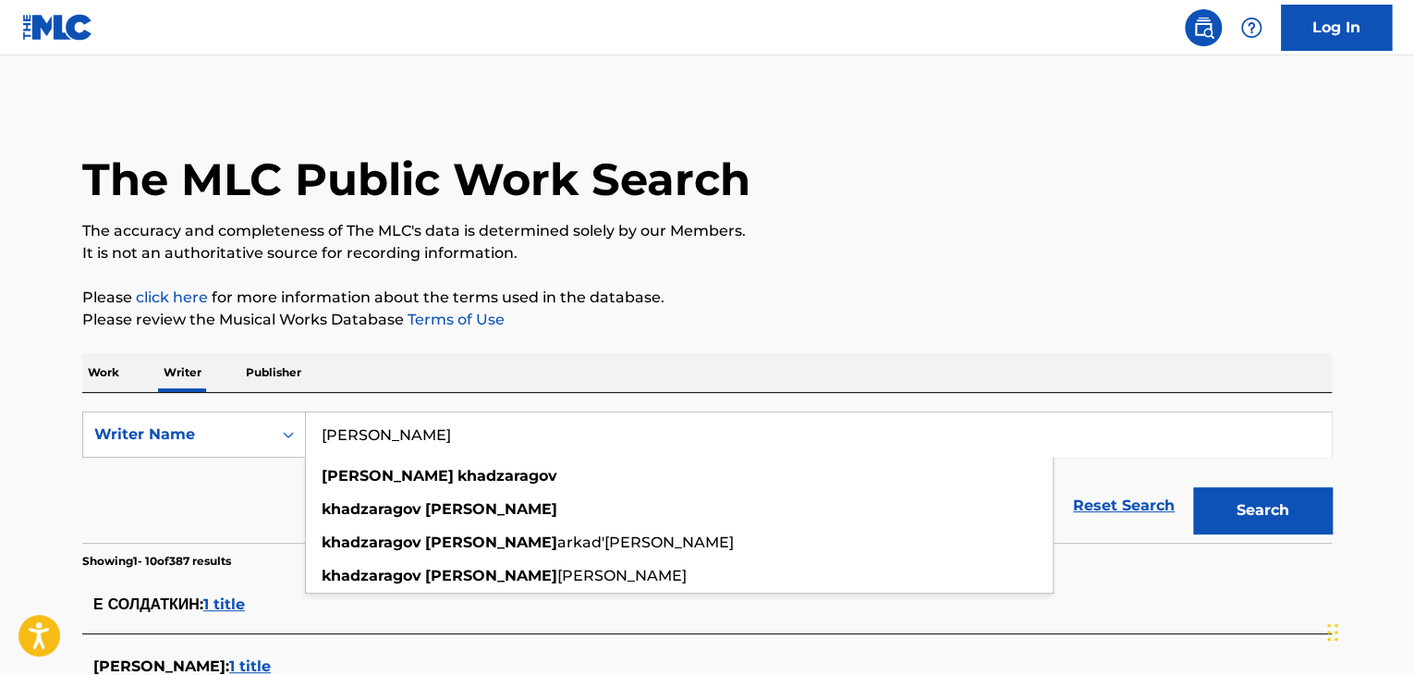
type input "[PERSON_NAME]"
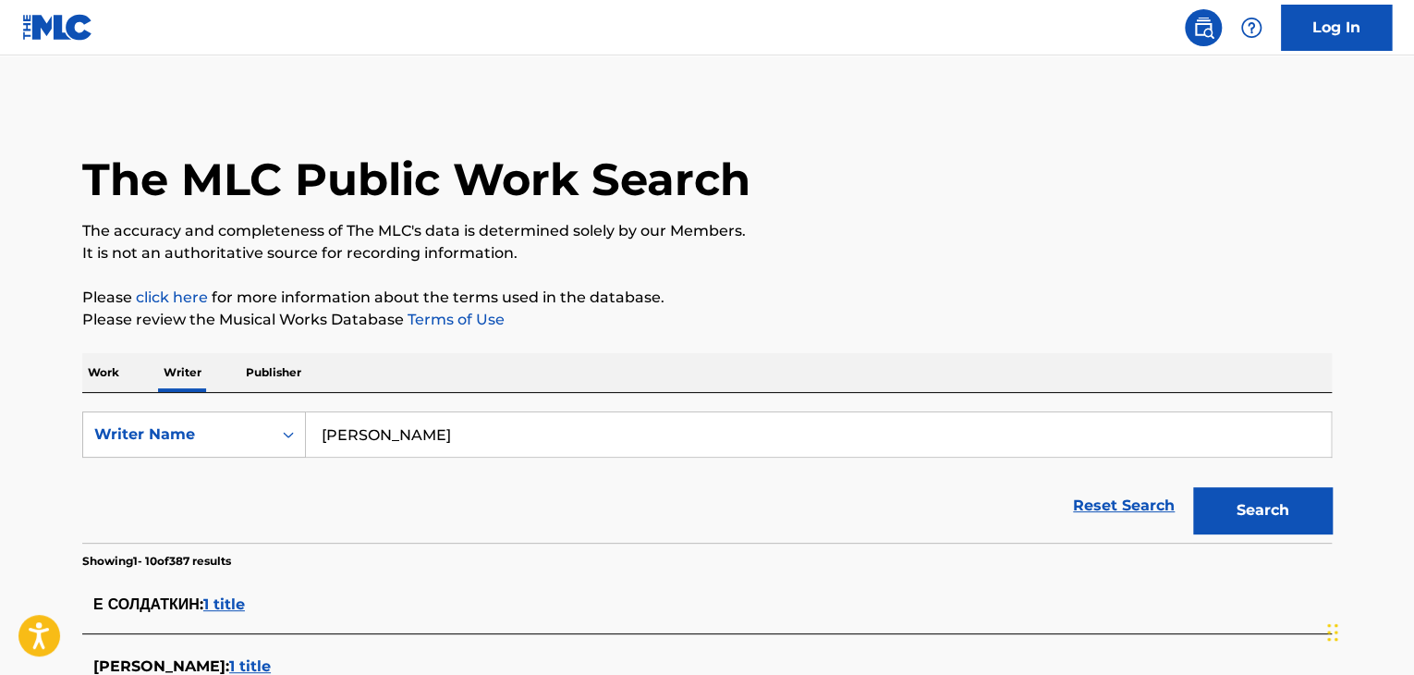
click at [1220, 513] on button "Search" at bounding box center [1262, 510] width 139 height 46
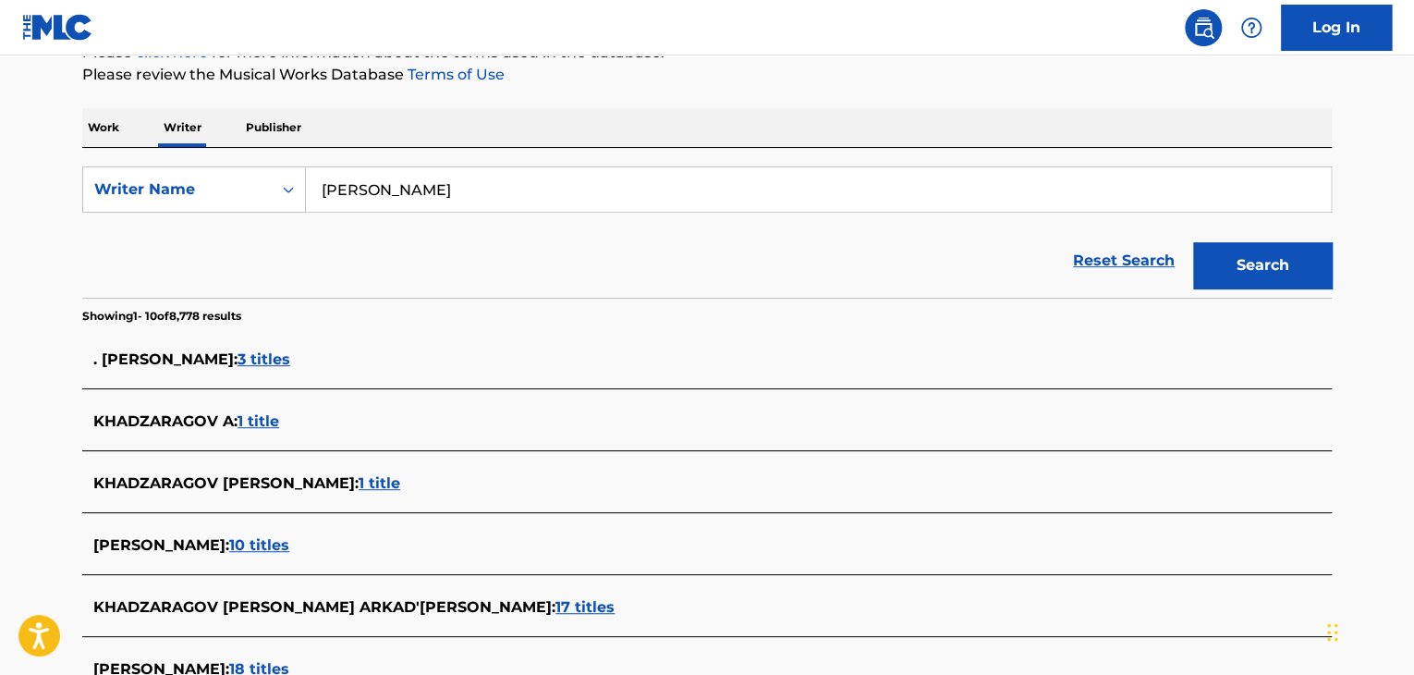
scroll to position [277, 0]
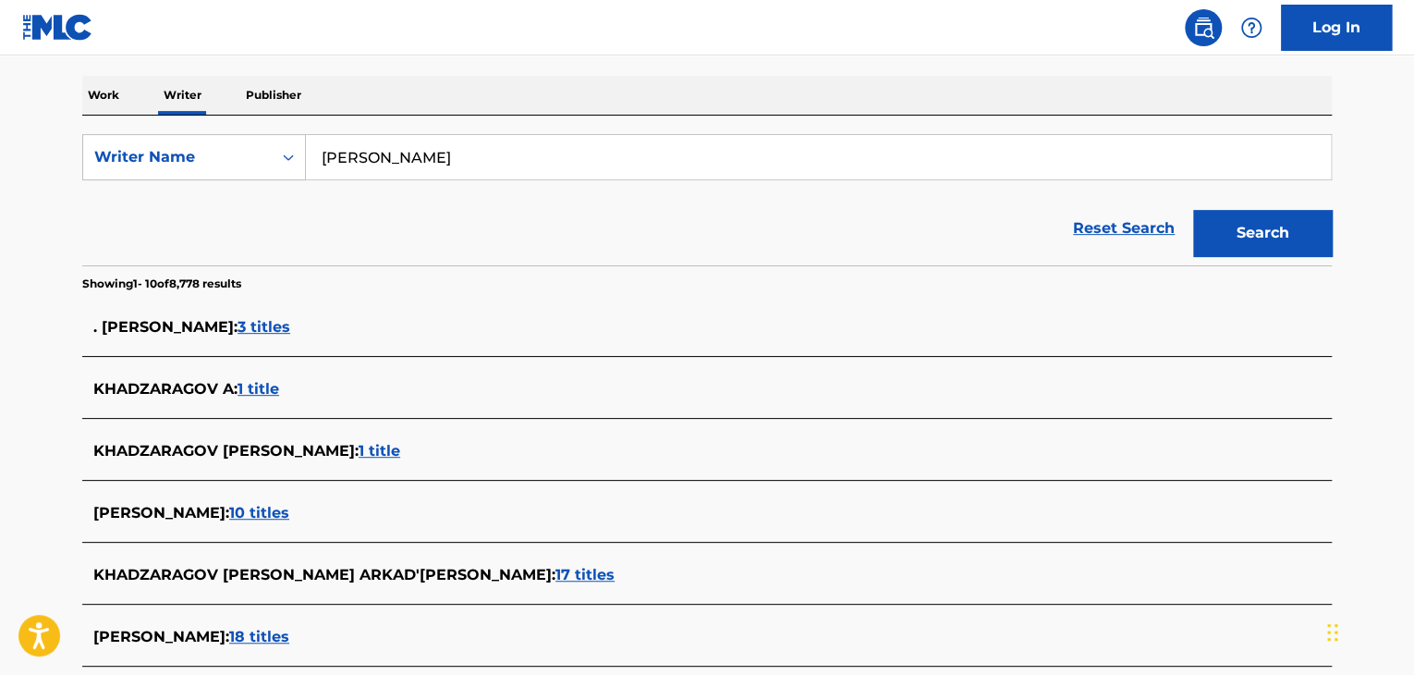
click at [359, 450] on span "1 title" at bounding box center [380, 451] width 42 height 18
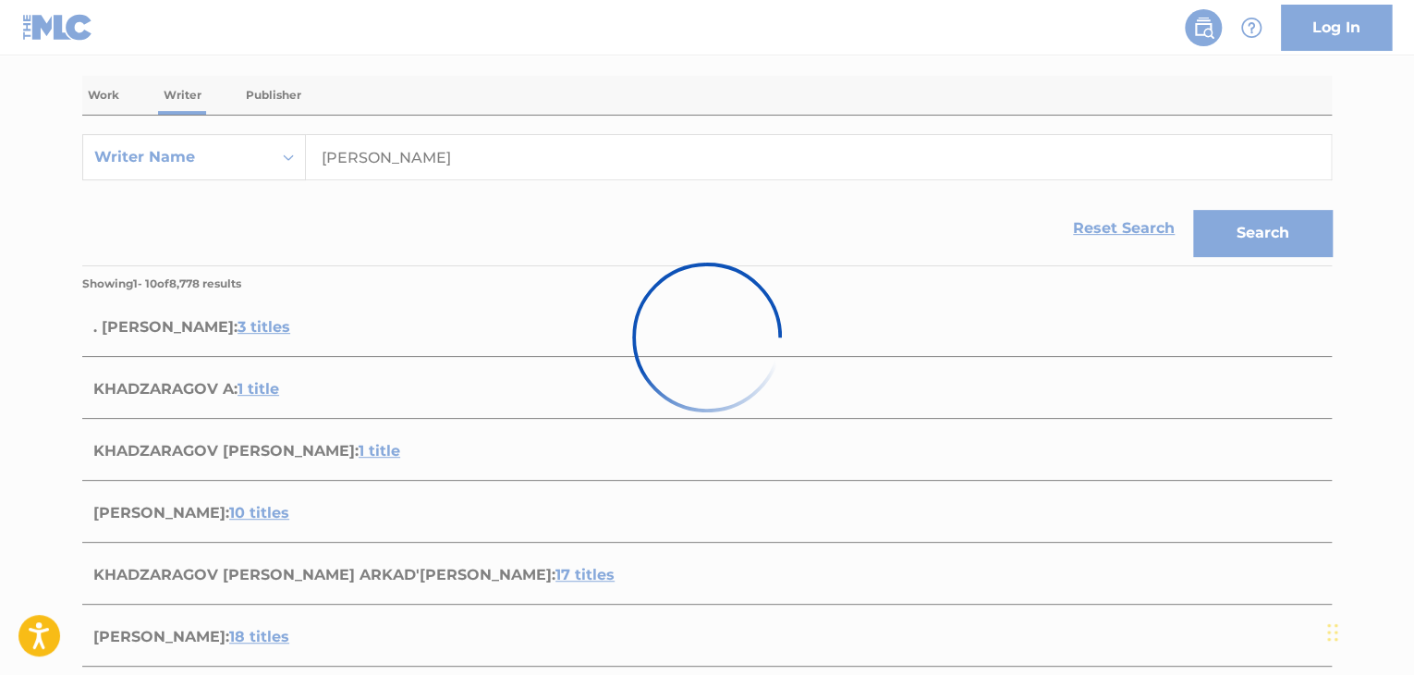
scroll to position [274, 0]
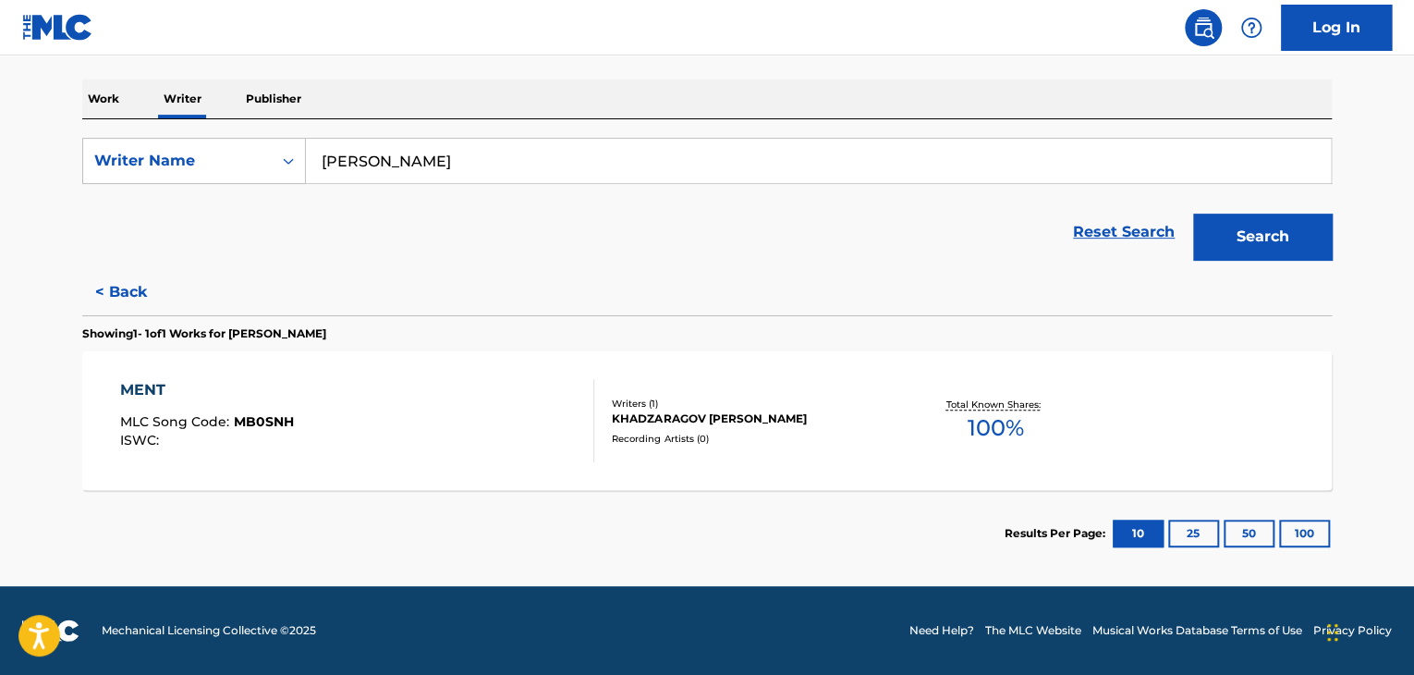
click at [479, 423] on div "MENT MLC Song Code : MB0SNH ISWC :" at bounding box center [357, 420] width 475 height 83
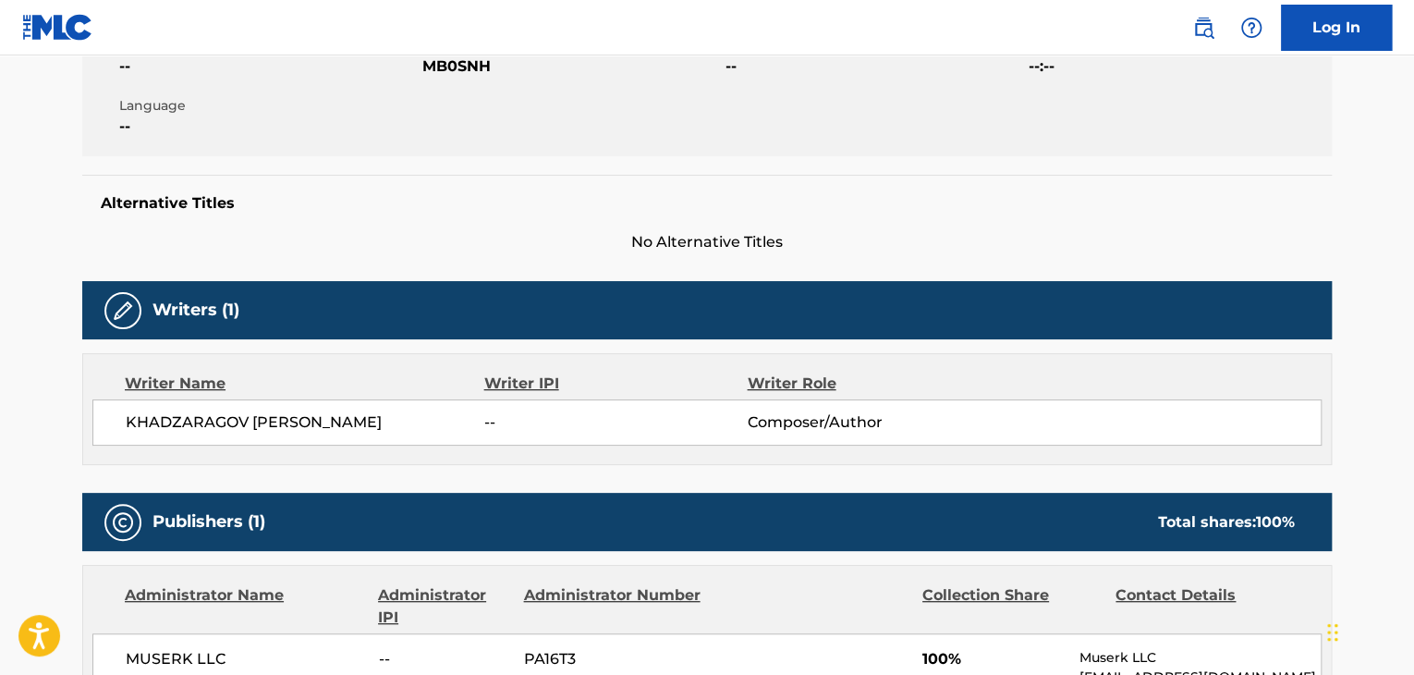
scroll to position [555, 0]
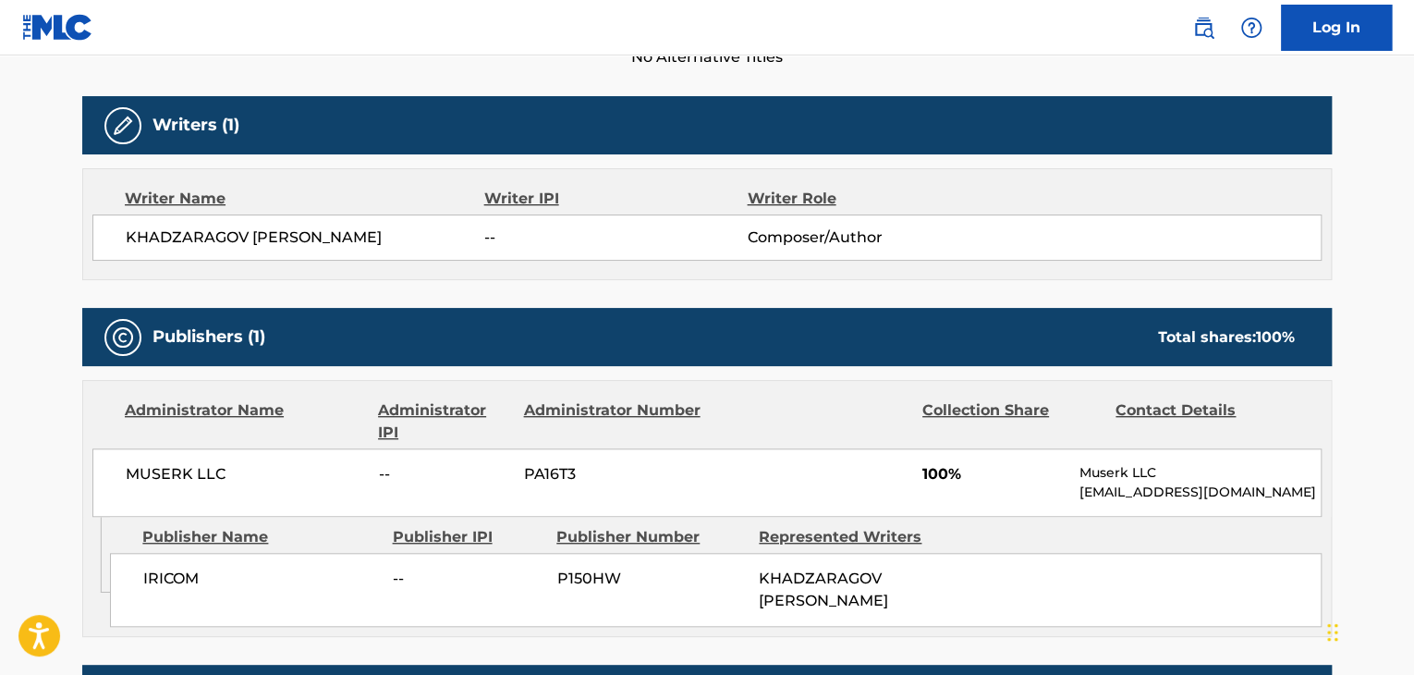
click at [183, 467] on span "MUSERK LLC" at bounding box center [245, 474] width 239 height 22
copy div "MUSERK LLC"
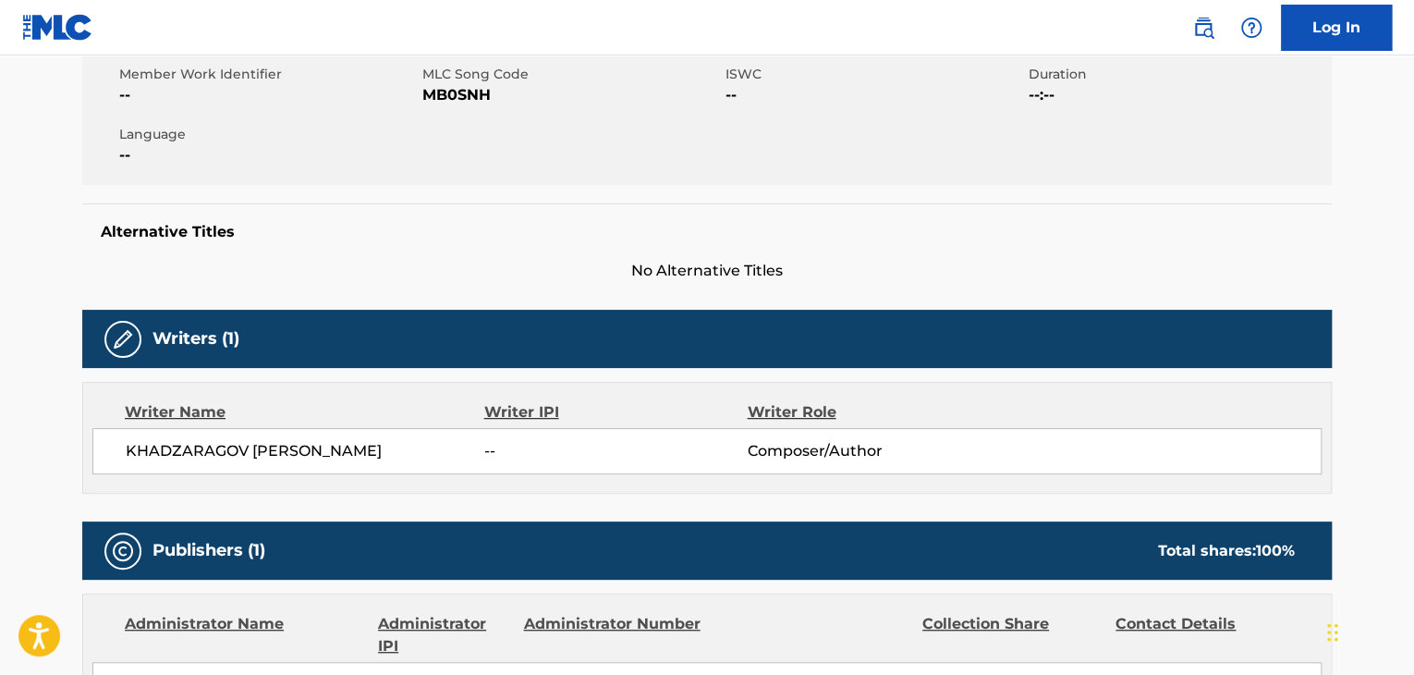
scroll to position [277, 0]
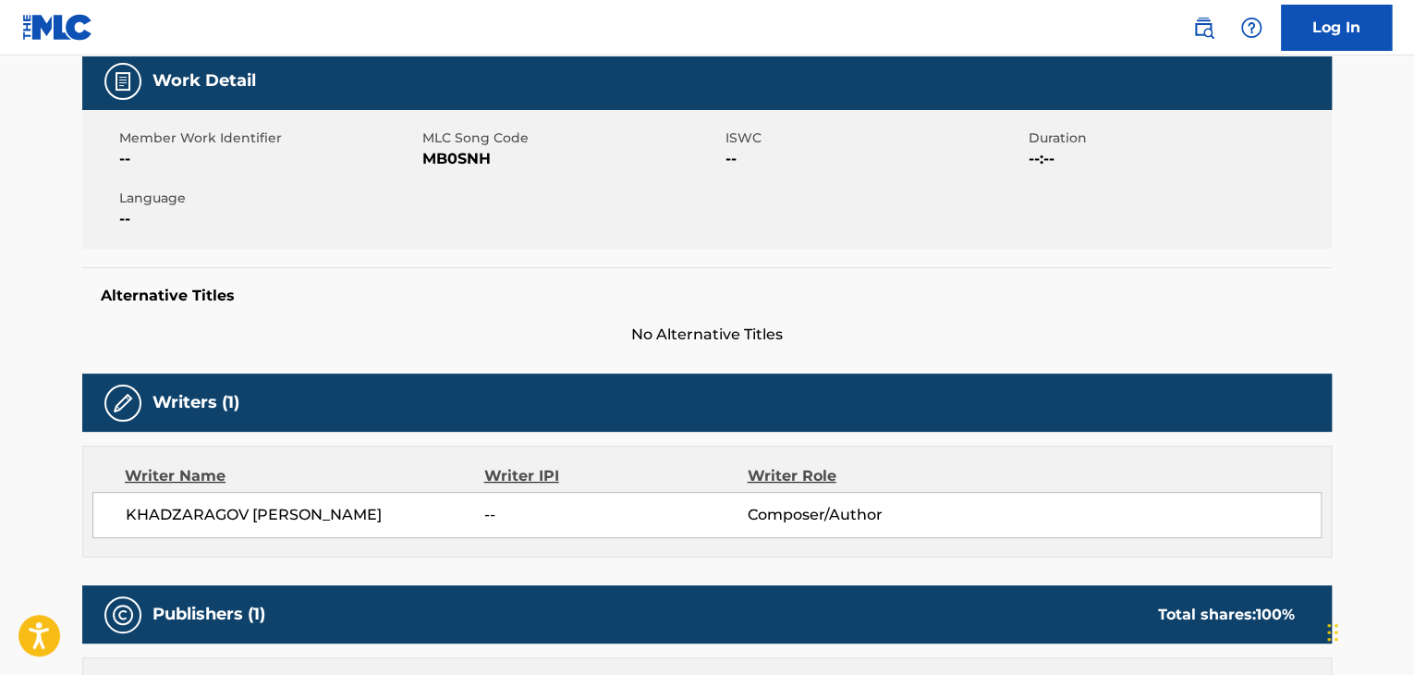
click at [445, 160] on span "MB0SNH" at bounding box center [571, 159] width 299 height 22
copy span "MB0SNH"
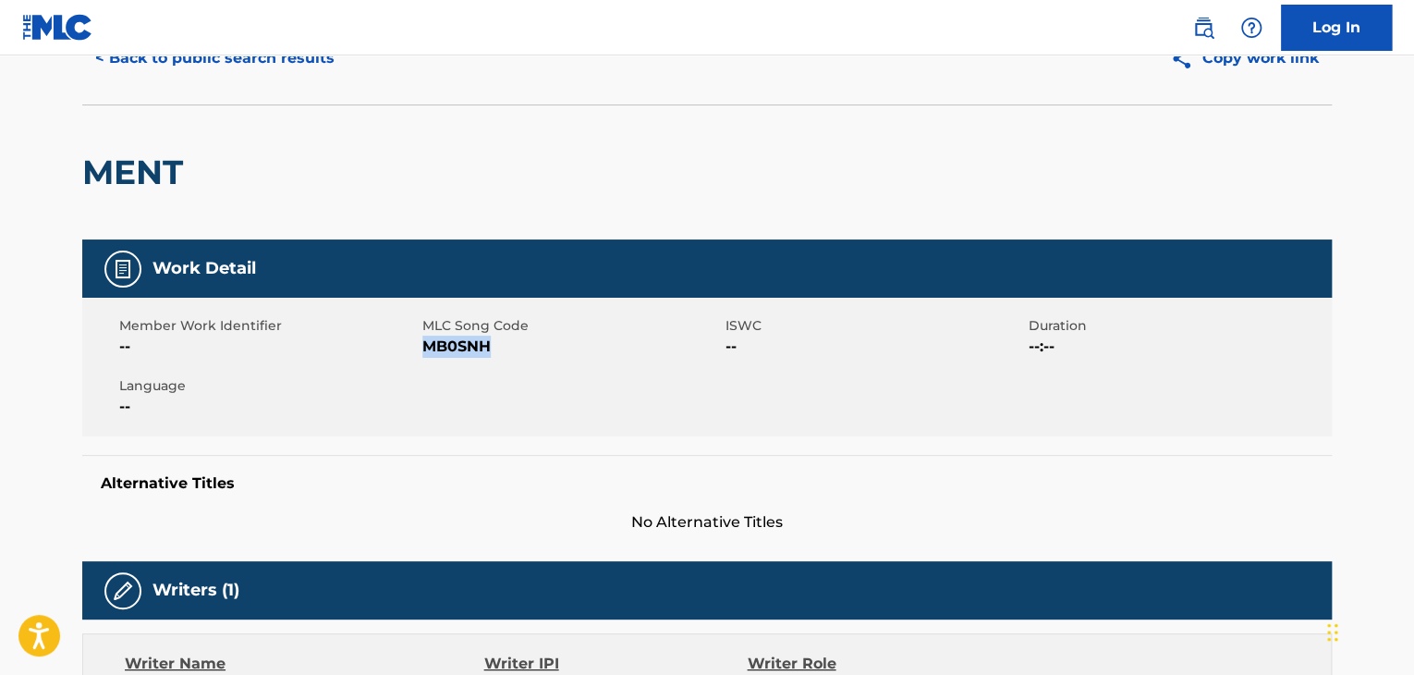
scroll to position [0, 0]
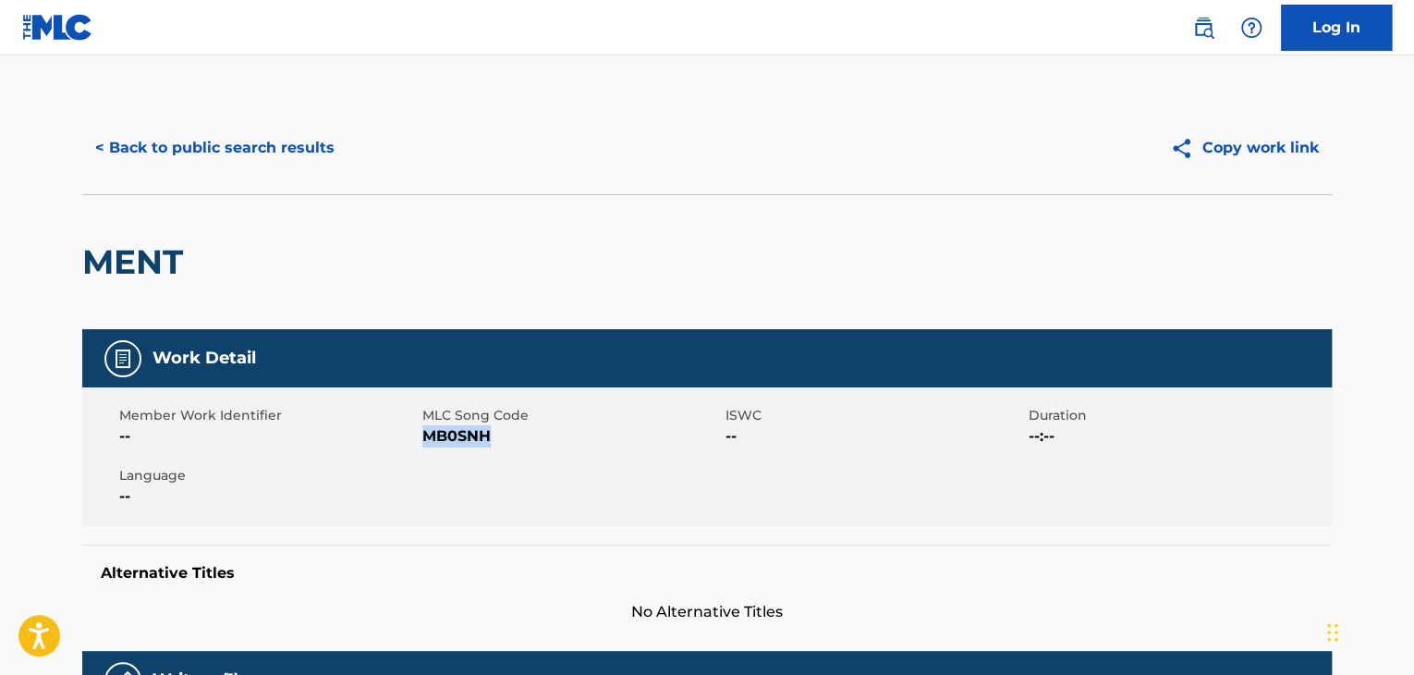
click at [269, 170] on div "< Back to public search results Copy work link" at bounding box center [707, 148] width 1250 height 92
click at [262, 149] on button "< Back to public search results" at bounding box center [214, 148] width 265 height 46
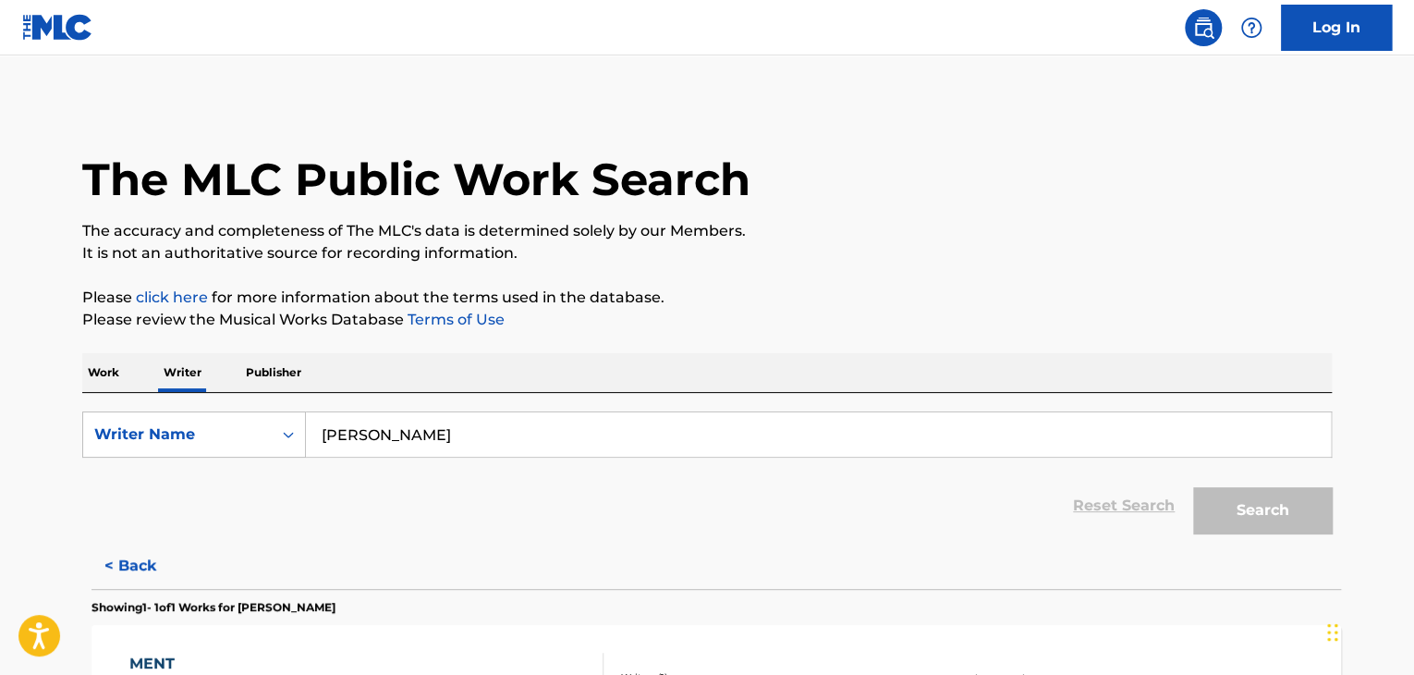
scroll to position [22, 0]
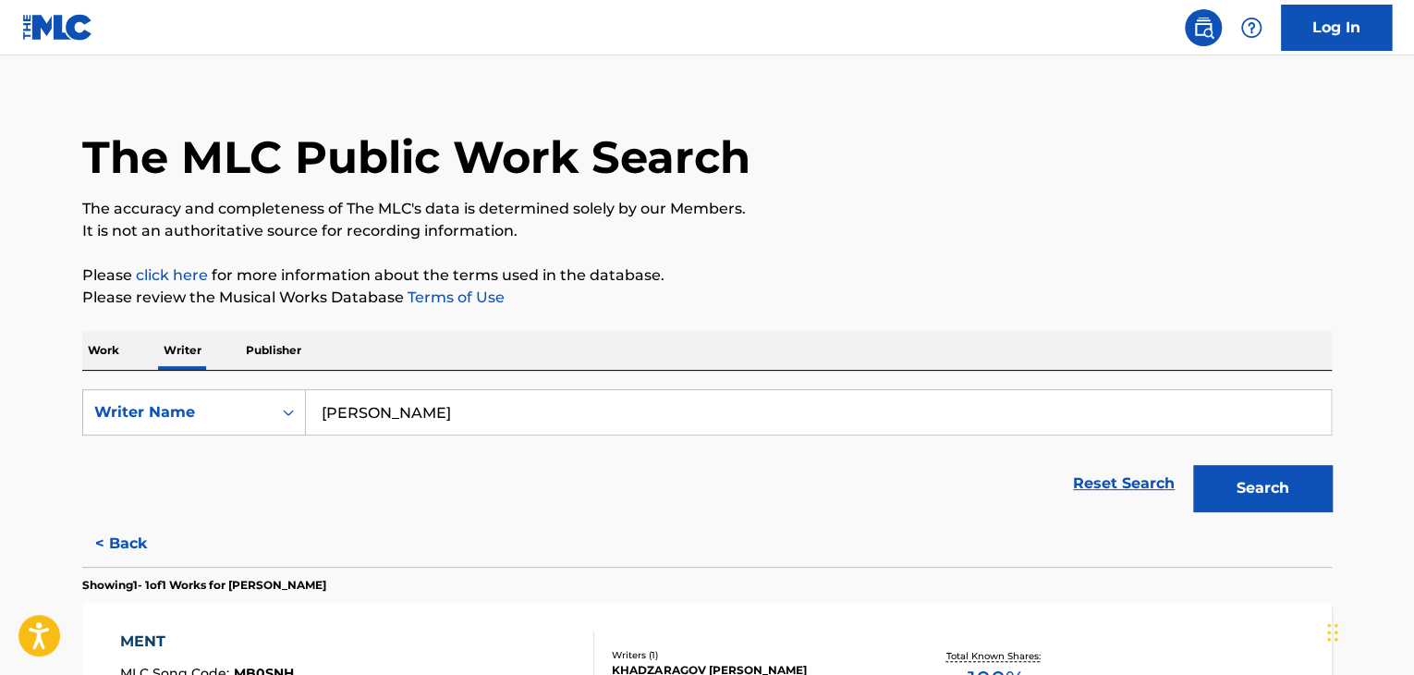
click at [372, 422] on input "[PERSON_NAME]" at bounding box center [818, 412] width 1025 height 44
paste input "А напоследок я скажу"
click at [638, 316] on div "The MLC Public Work Search The accuracy and completeness of The MLC's data is d…" at bounding box center [707, 453] width 1294 height 749
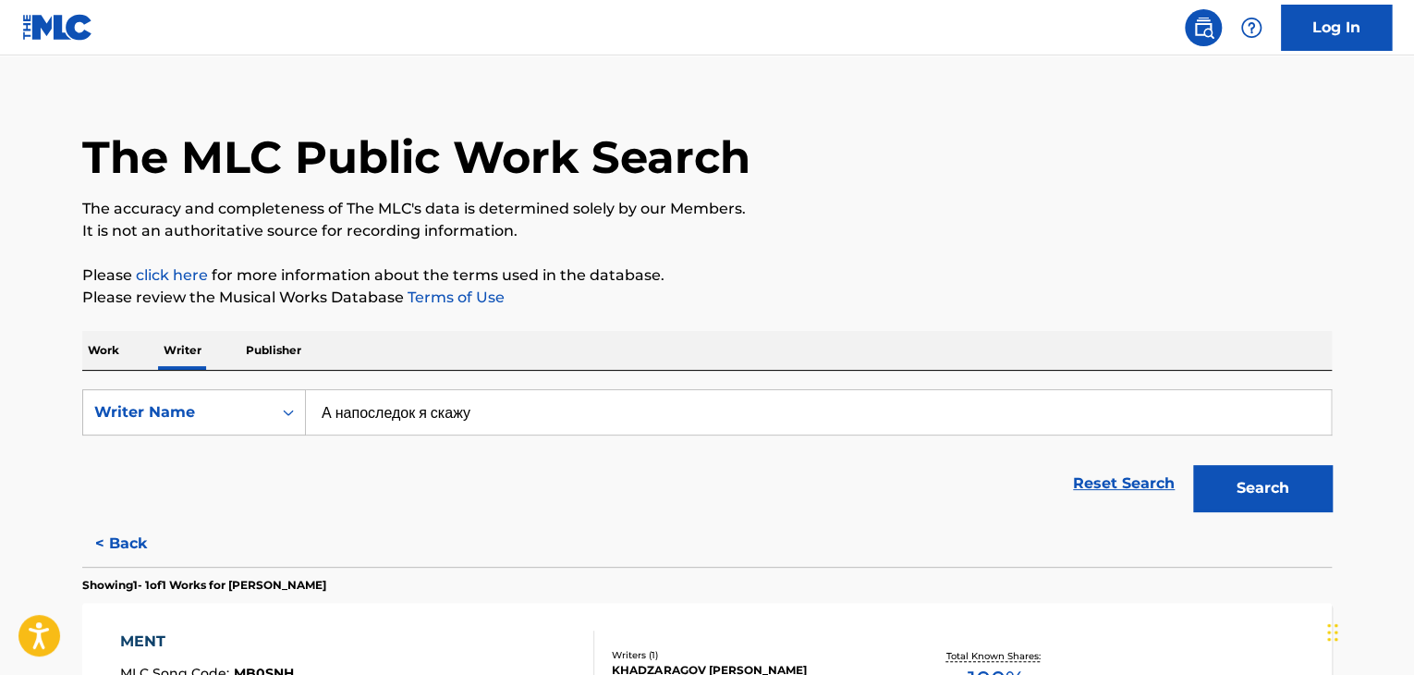
click at [408, 404] on input "А напоследок я скажу" at bounding box center [818, 412] width 1025 height 44
paste input "B. Akhmadulina"
type input "B. Akhmadulina"
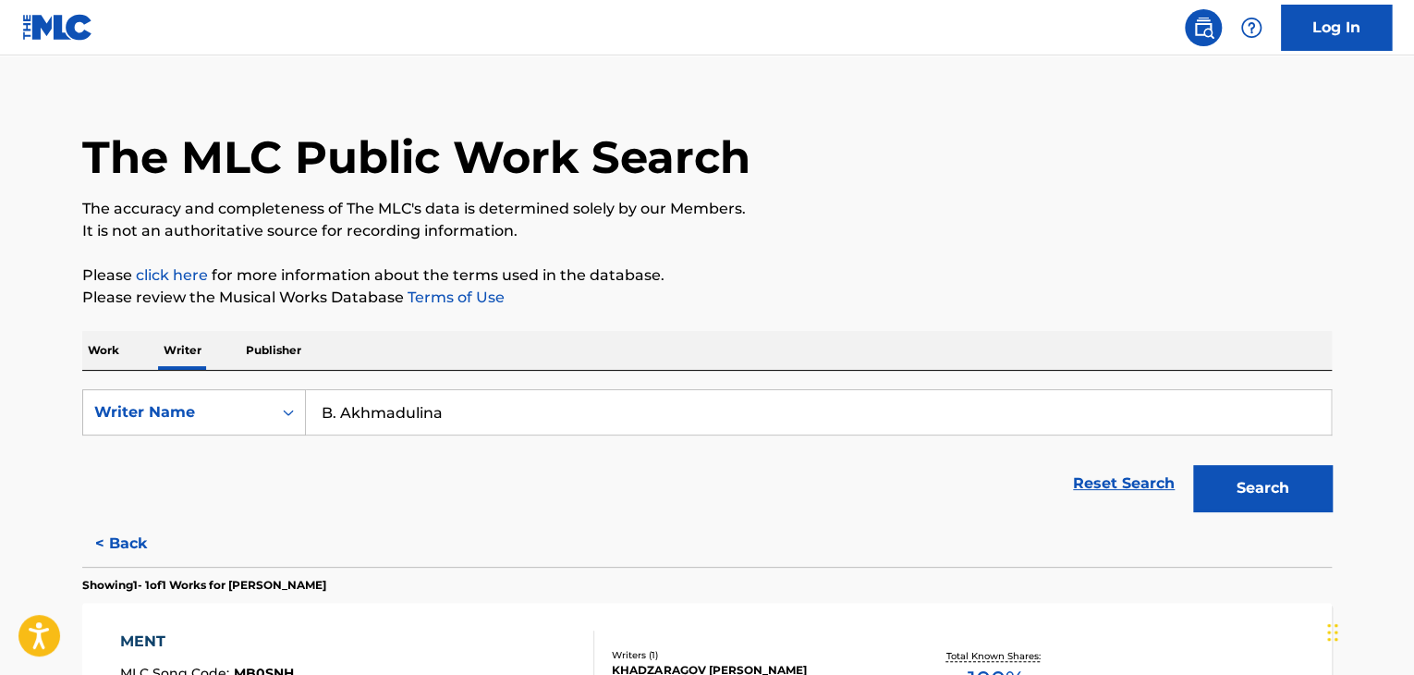
click at [939, 307] on p "Please review the Musical Works Database Terms of Use" at bounding box center [707, 298] width 1250 height 22
click at [1209, 482] on button "Search" at bounding box center [1262, 488] width 139 height 46
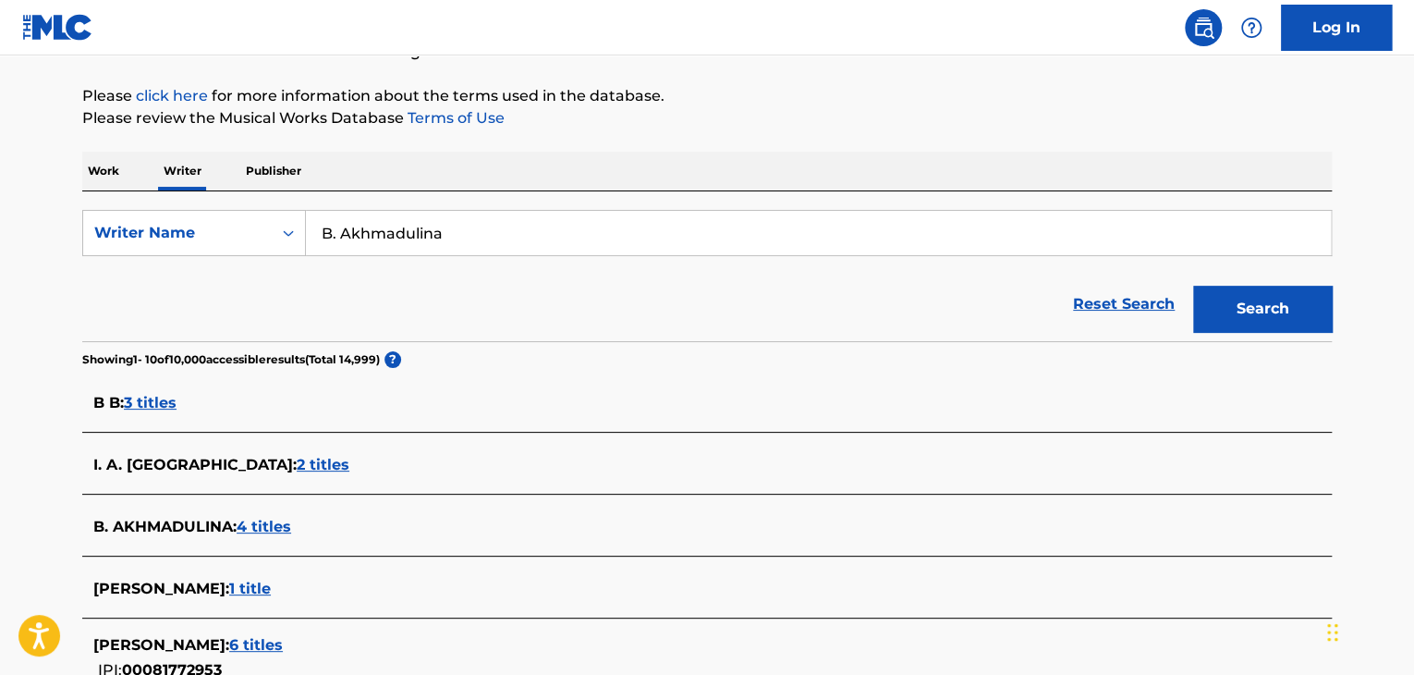
scroll to position [269, 0]
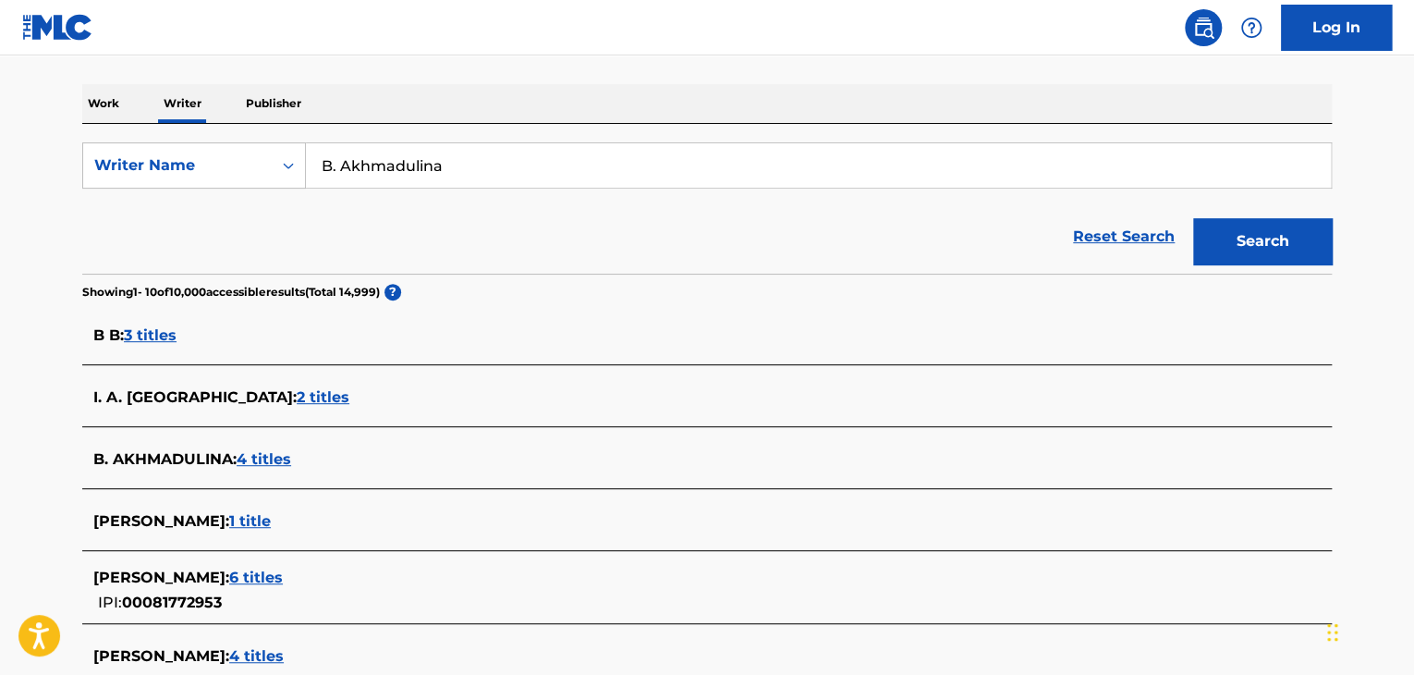
click at [270, 461] on span "4 titles" at bounding box center [264, 459] width 55 height 18
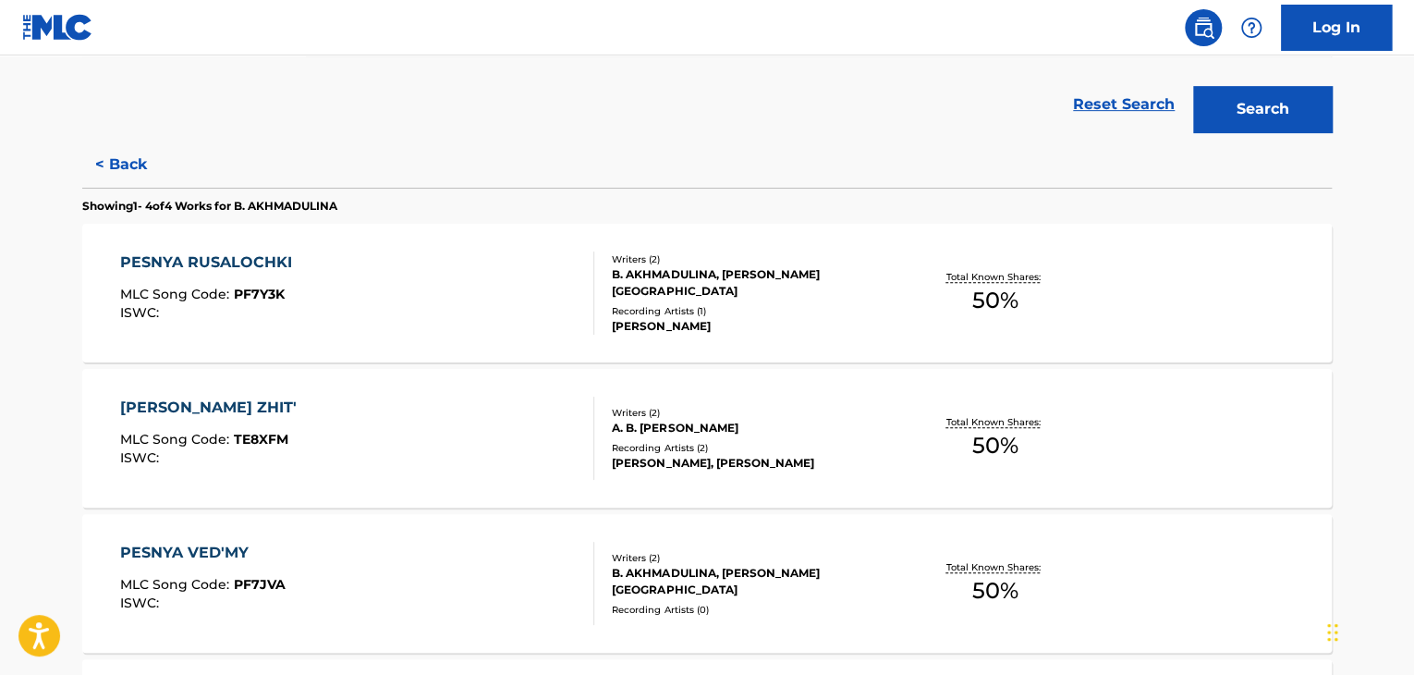
scroll to position [546, 0]
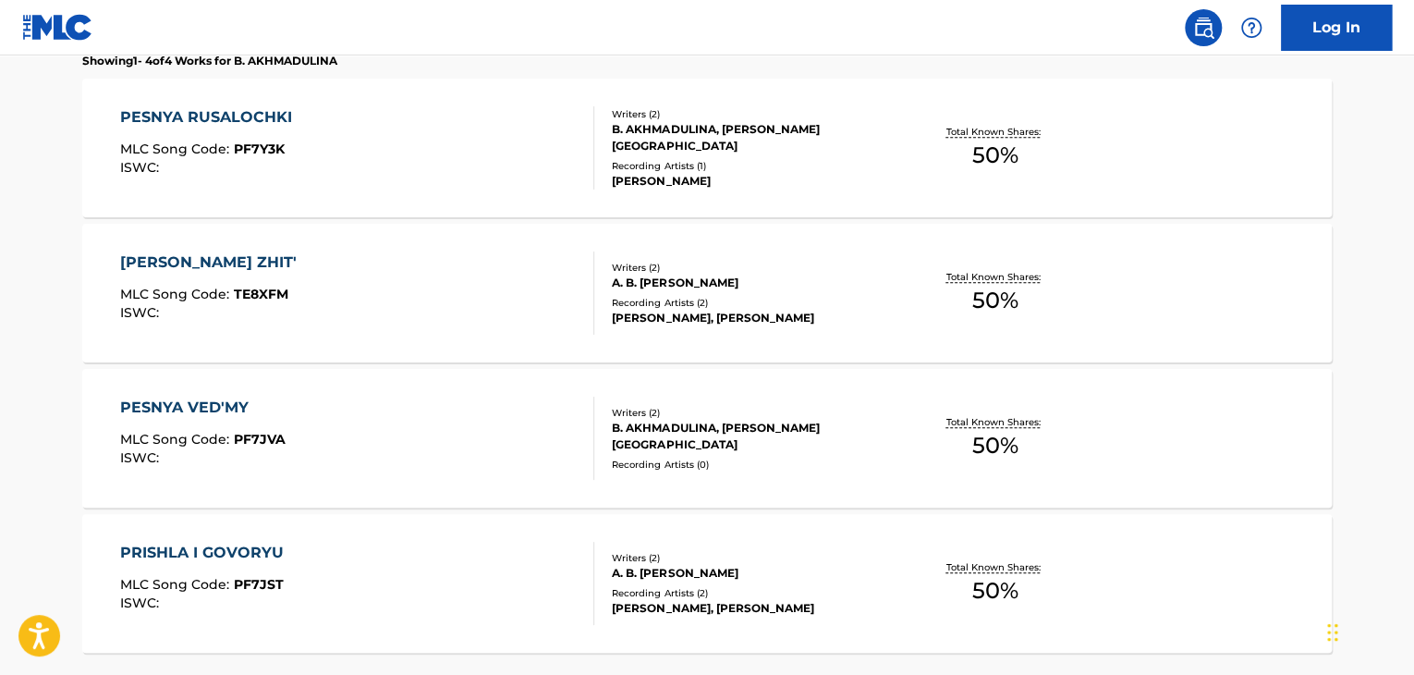
click at [524, 419] on div "PESNYA VED'MY MLC Song Code : PF7JVA ISWC :" at bounding box center [357, 437] width 475 height 83
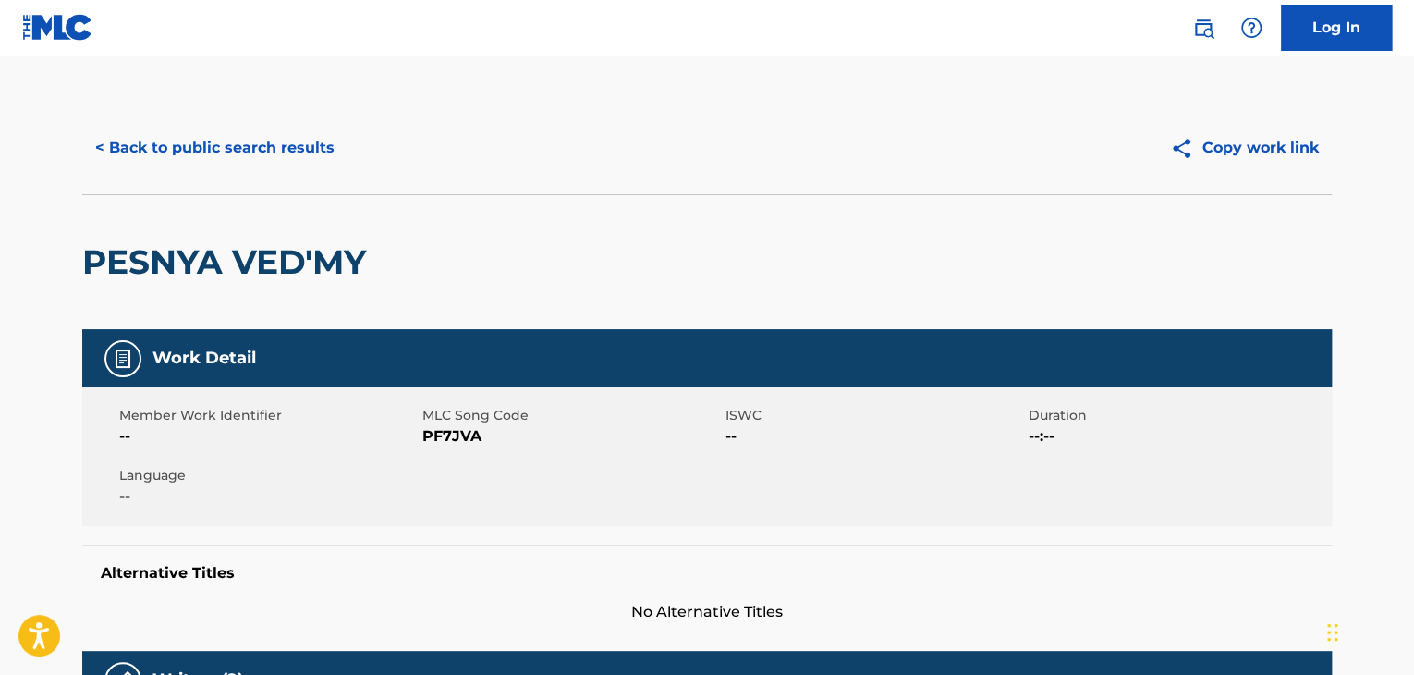
click at [271, 160] on button "< Back to public search results" at bounding box center [214, 148] width 265 height 46
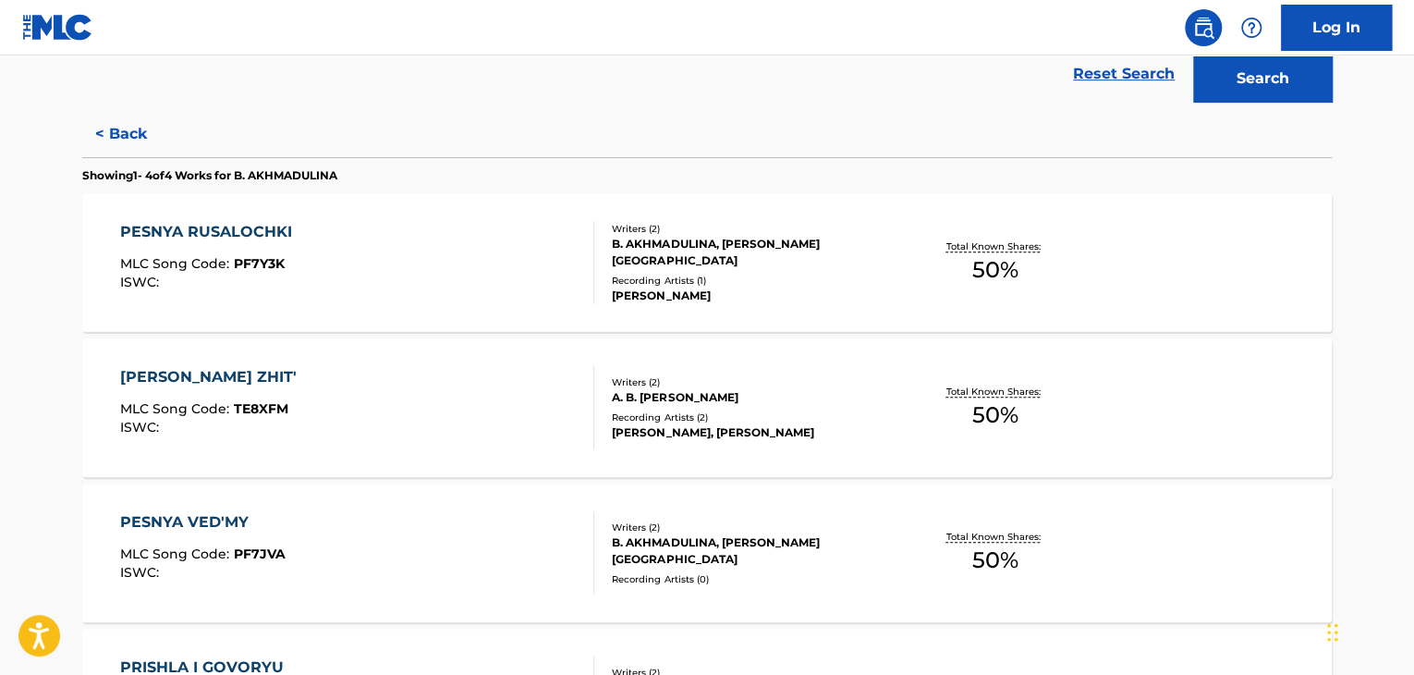
scroll to position [154, 0]
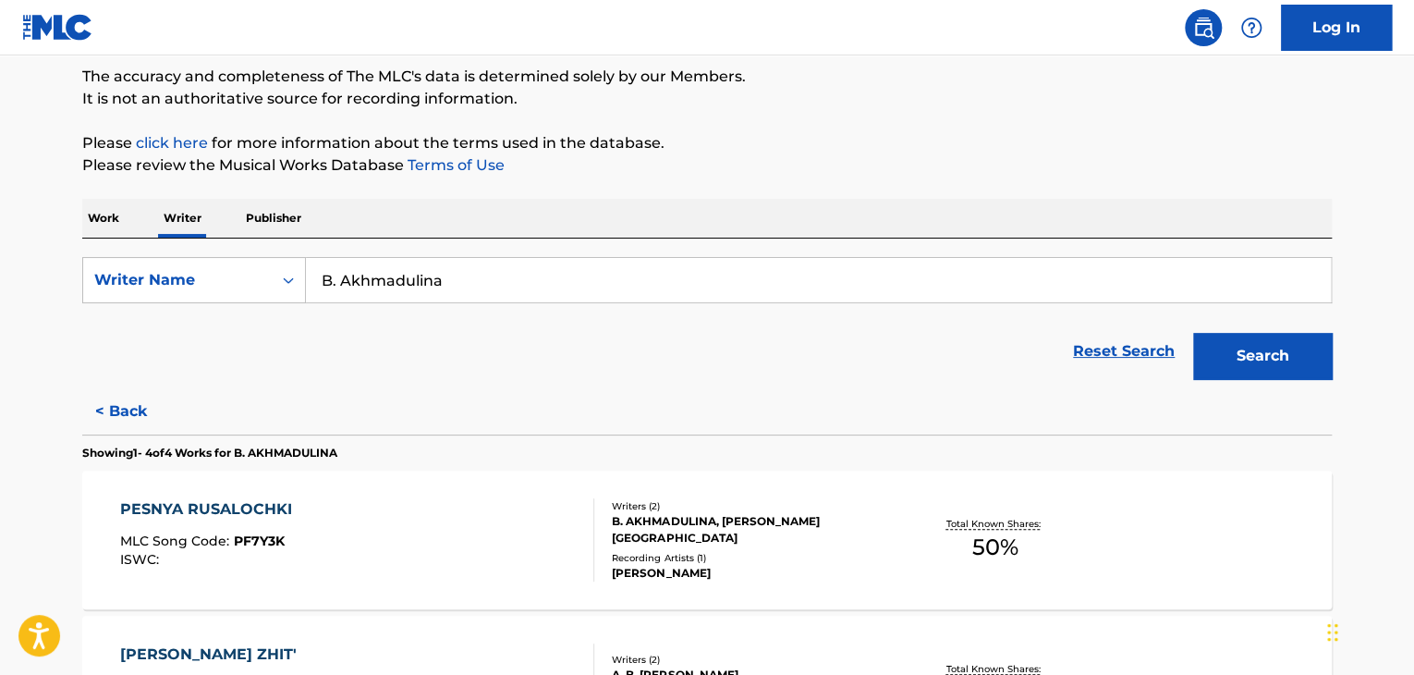
click at [372, 274] on input "B. Akhmadulina" at bounding box center [818, 280] width 1025 height 44
click at [128, 419] on button "< Back" at bounding box center [137, 411] width 111 height 46
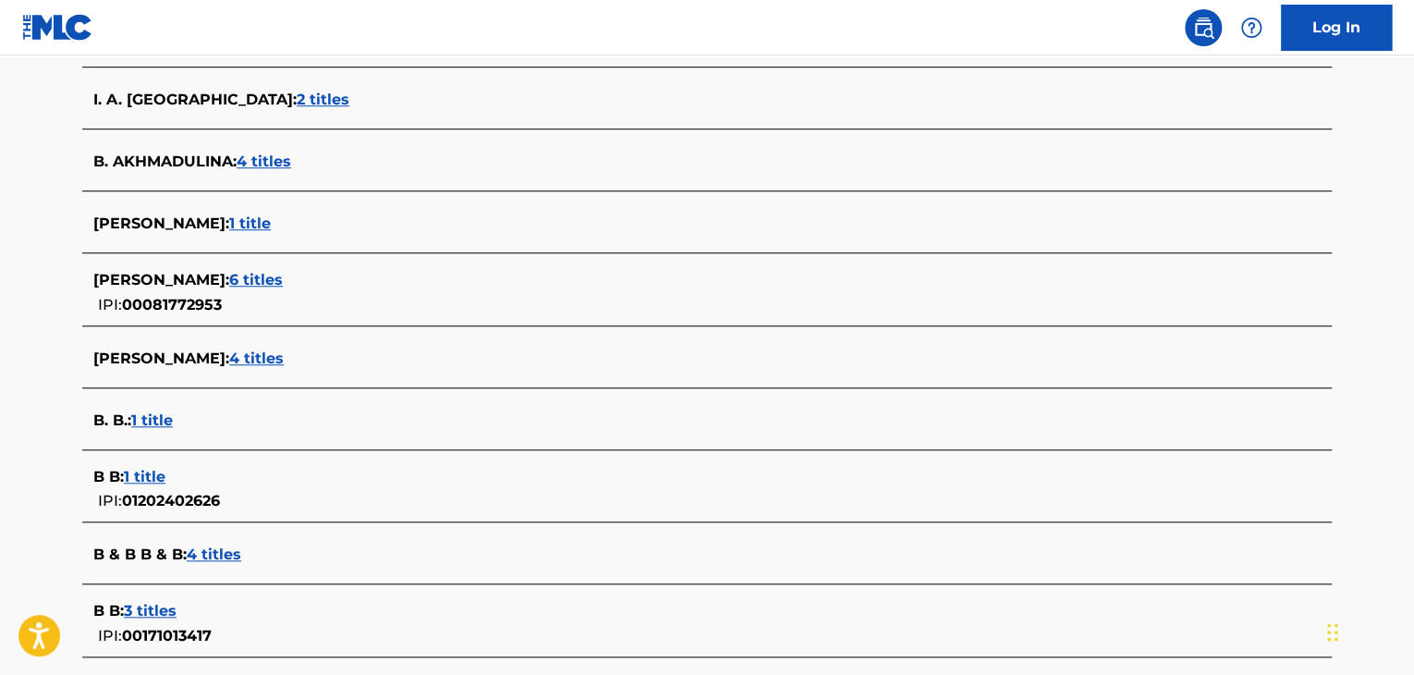
scroll to position [524, 0]
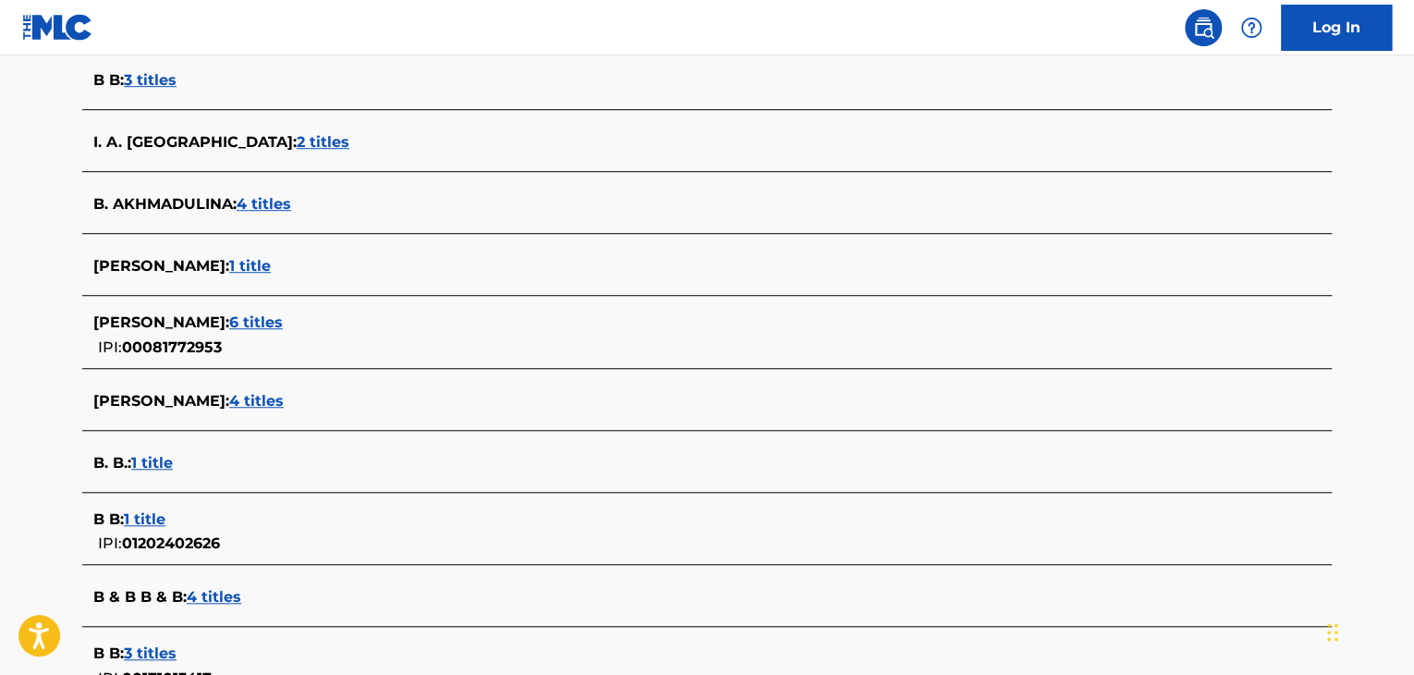
click at [271, 262] on span "1 title" at bounding box center [250, 266] width 42 height 18
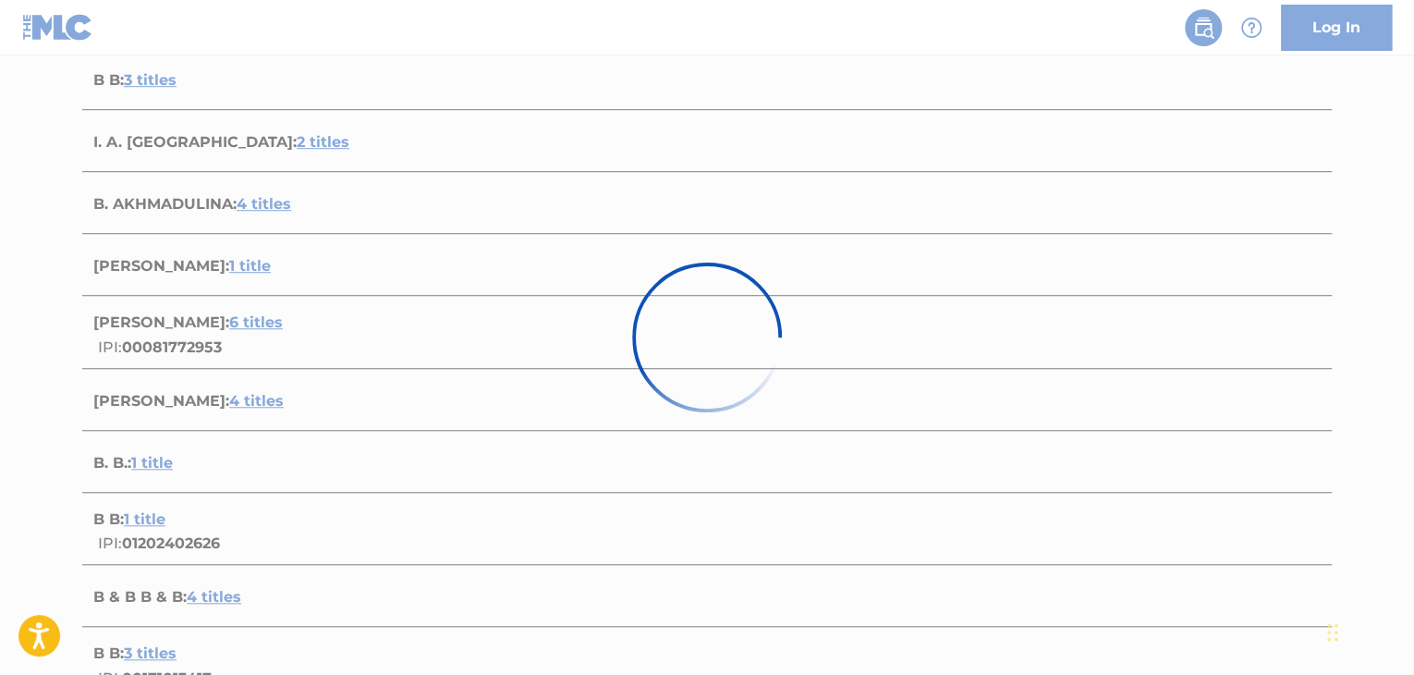
scroll to position [274, 0]
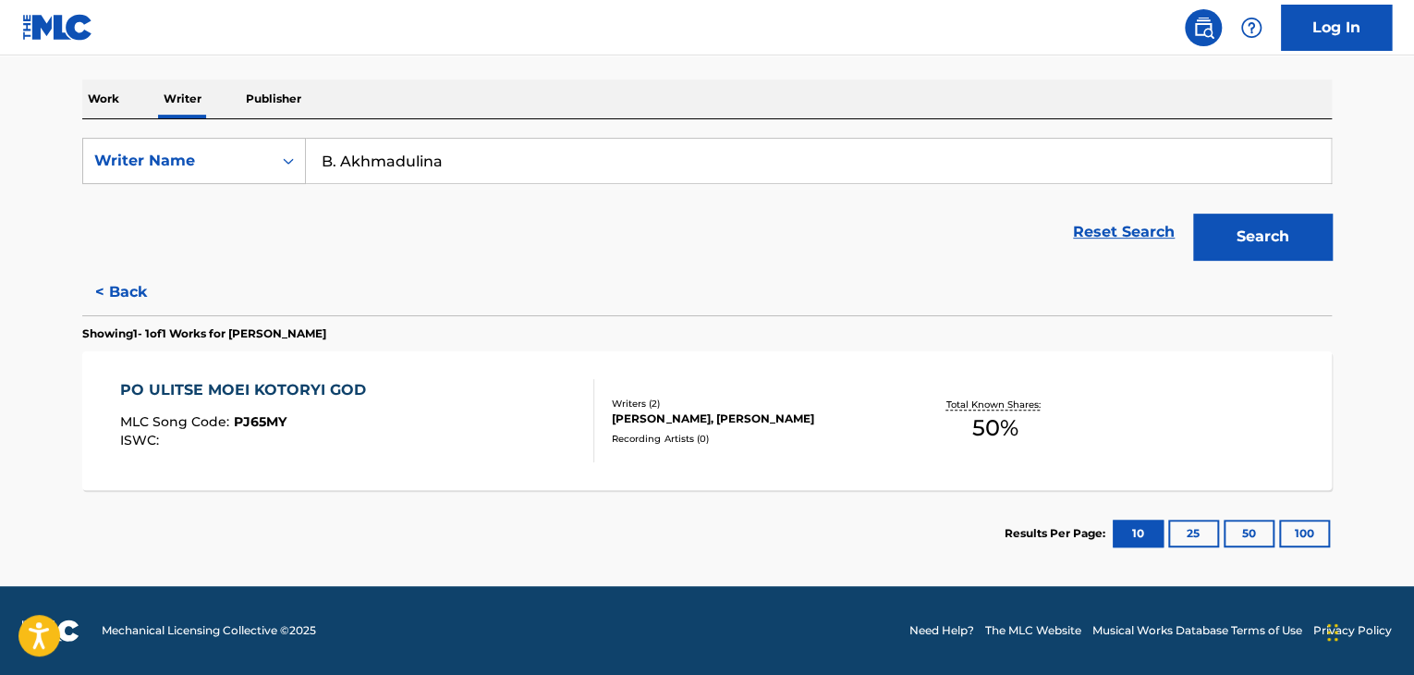
click at [514, 427] on div "PO ULITSE MOEI KOTORYI GOD MLC Song Code : PJ65MY ISWC :" at bounding box center [357, 420] width 475 height 83
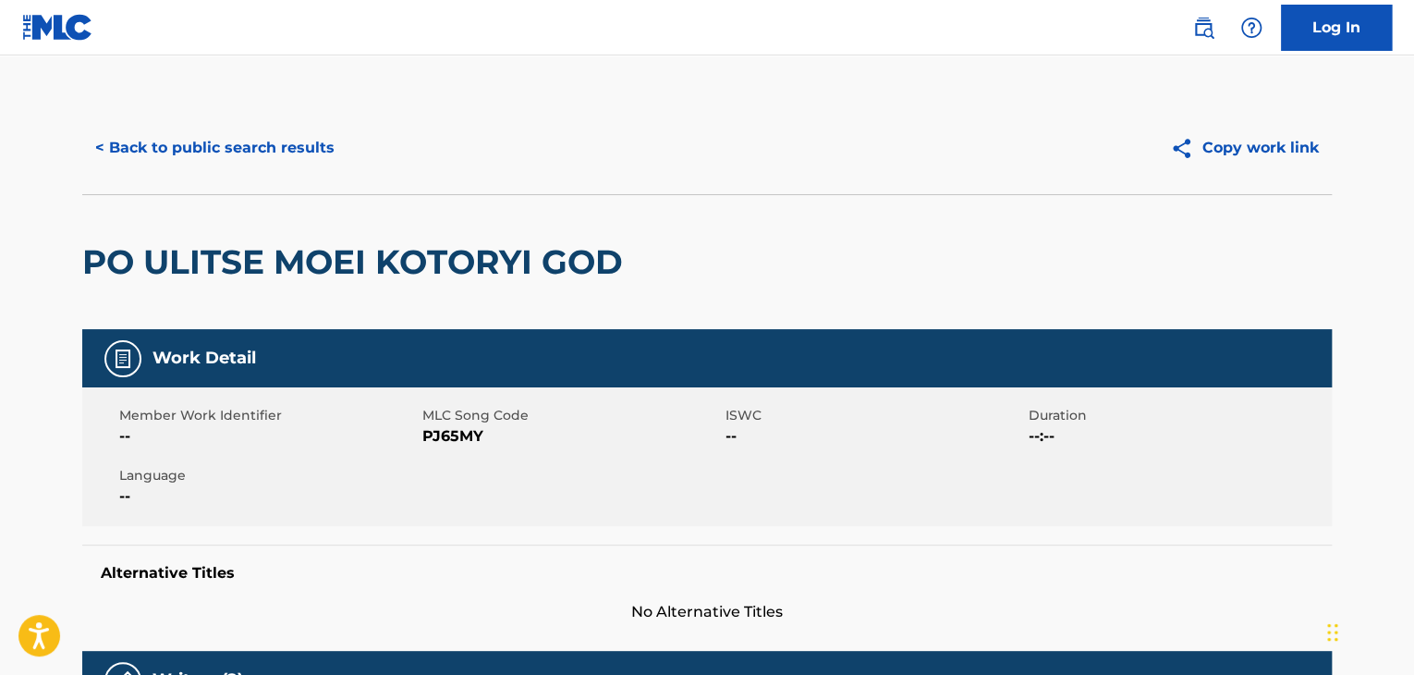
click at [192, 152] on button "< Back to public search results" at bounding box center [214, 148] width 265 height 46
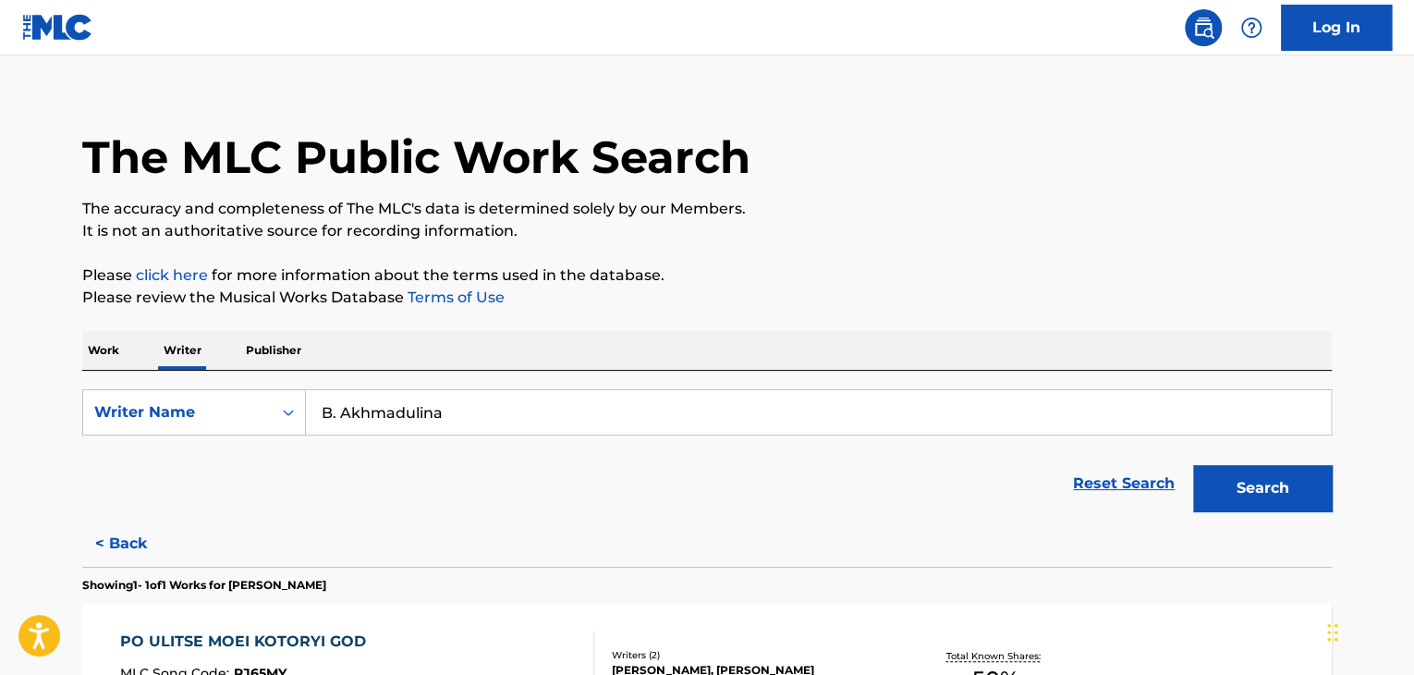
scroll to position [207, 0]
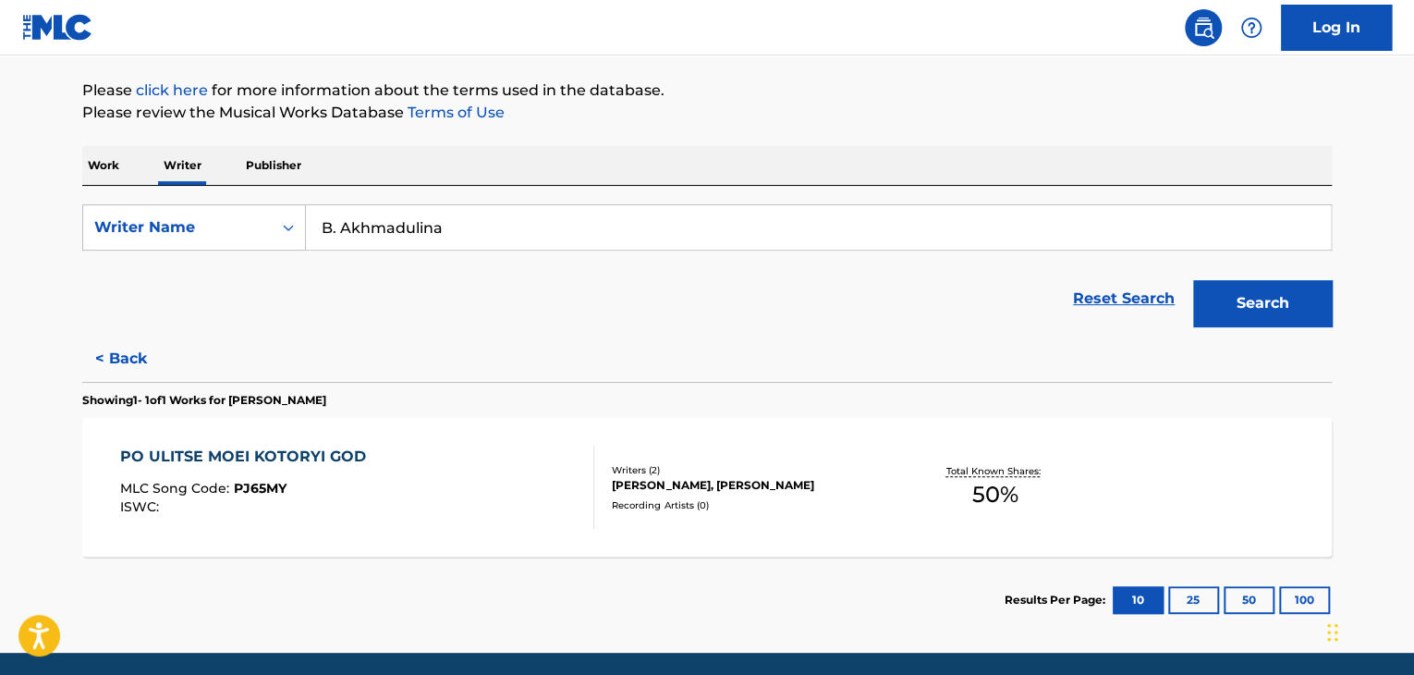
click at [105, 347] on button "< Back" at bounding box center [137, 358] width 111 height 46
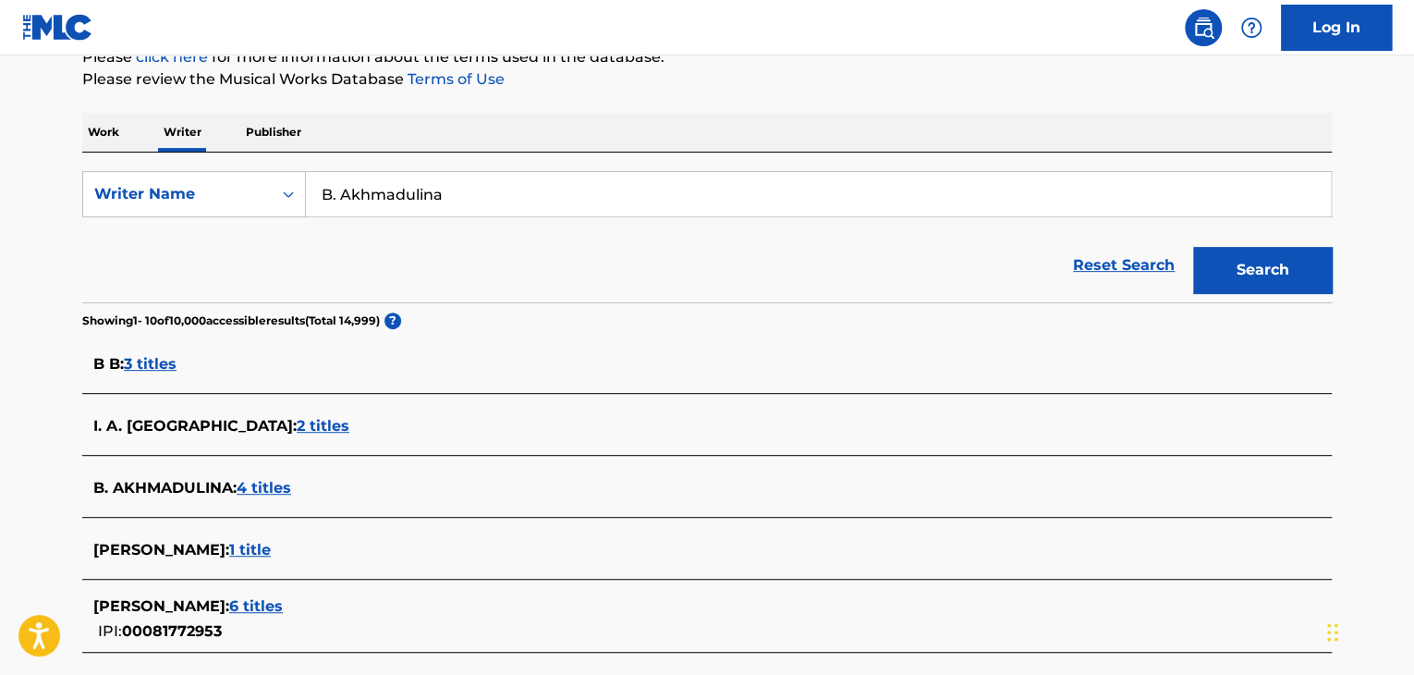
scroll to position [115, 0]
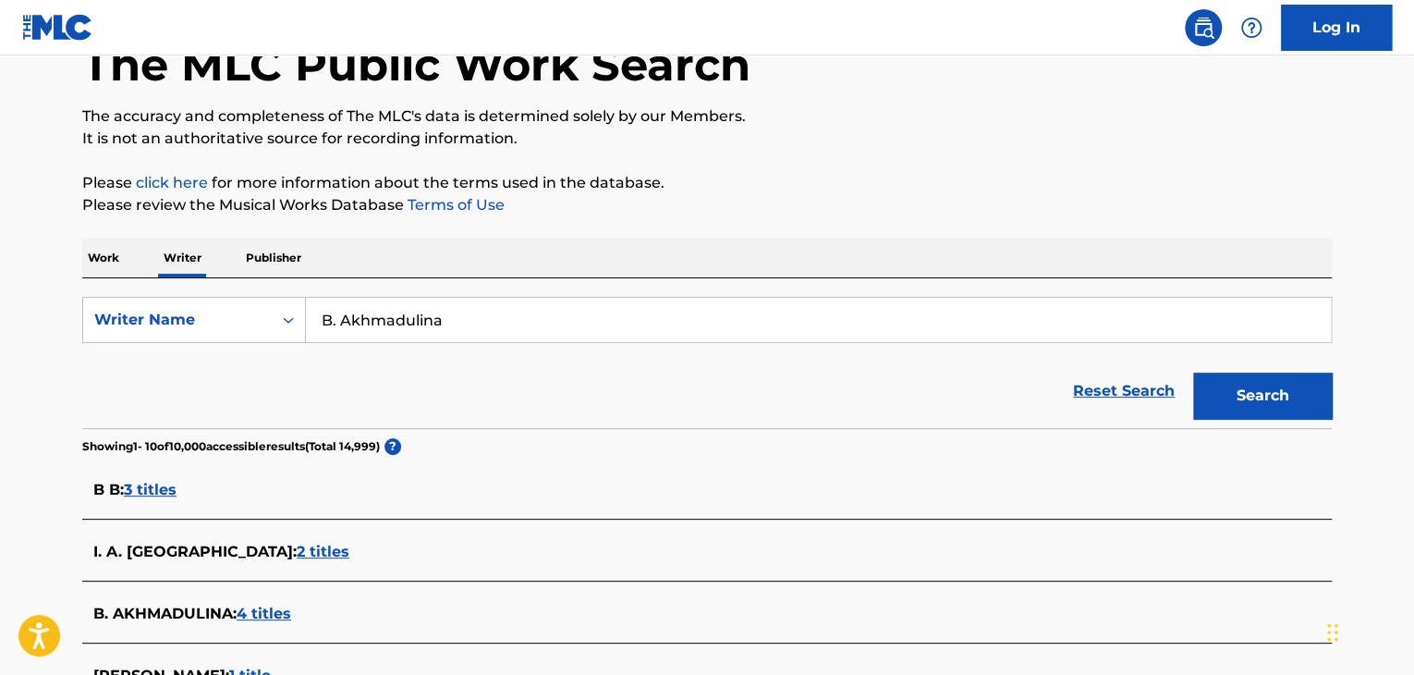
click at [436, 311] on input "B. Akhmadulina" at bounding box center [818, 320] width 1025 height 44
paste input "[PERSON_NAME]"
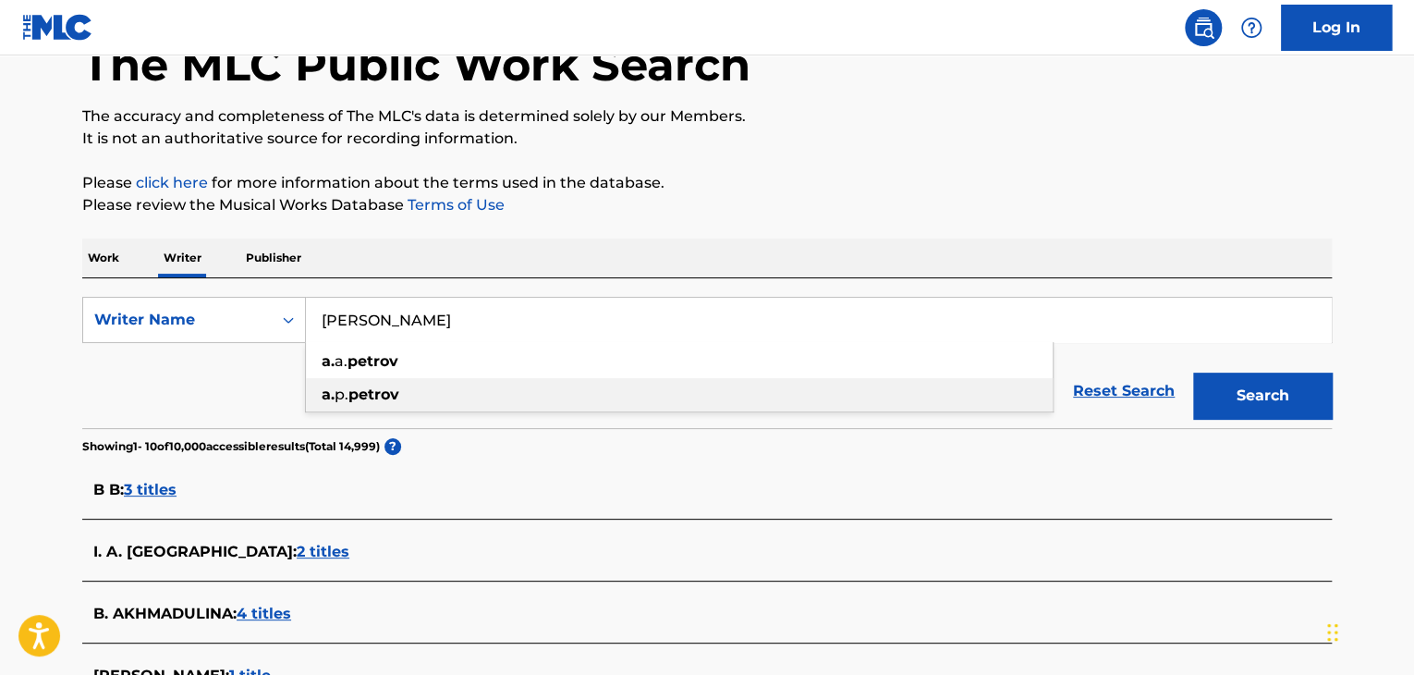
click at [738, 394] on div "[PERSON_NAME]" at bounding box center [679, 394] width 747 height 33
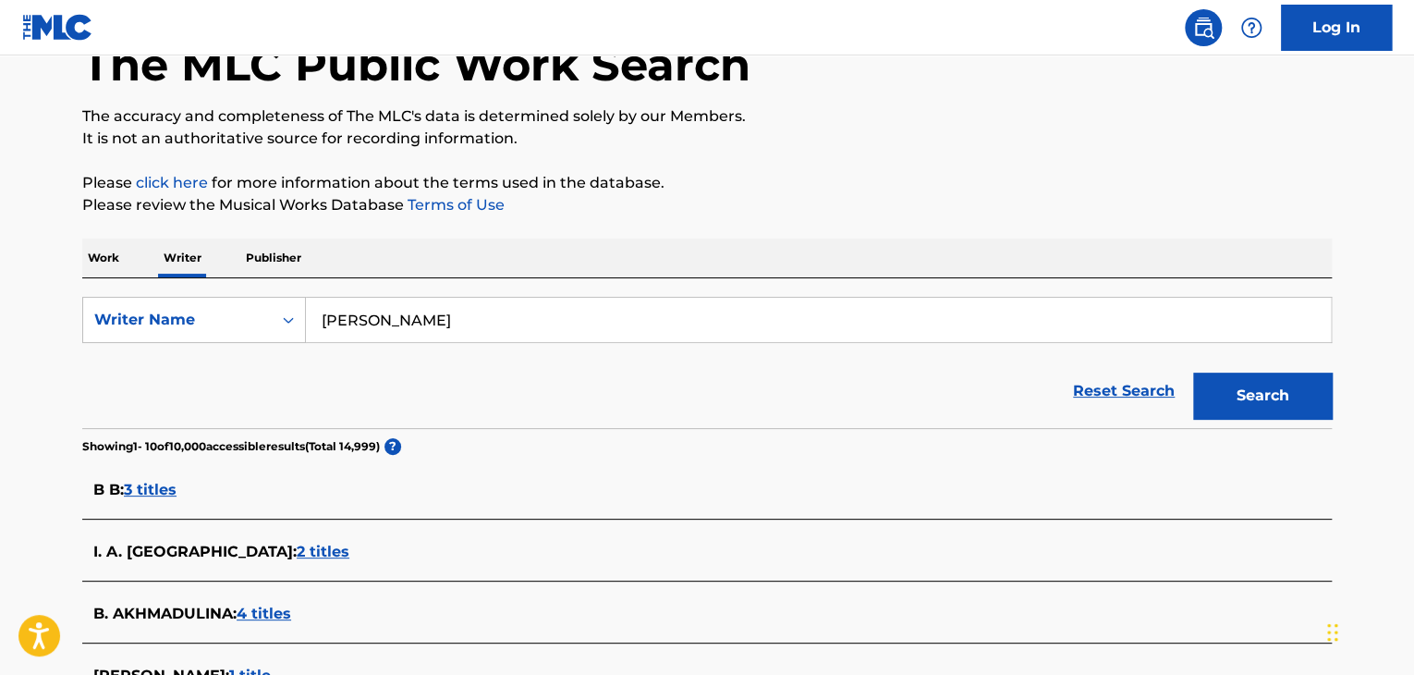
click at [468, 334] on input "[PERSON_NAME]" at bounding box center [818, 320] width 1025 height 44
paste input "A. P"
type input "[PERSON_NAME]"
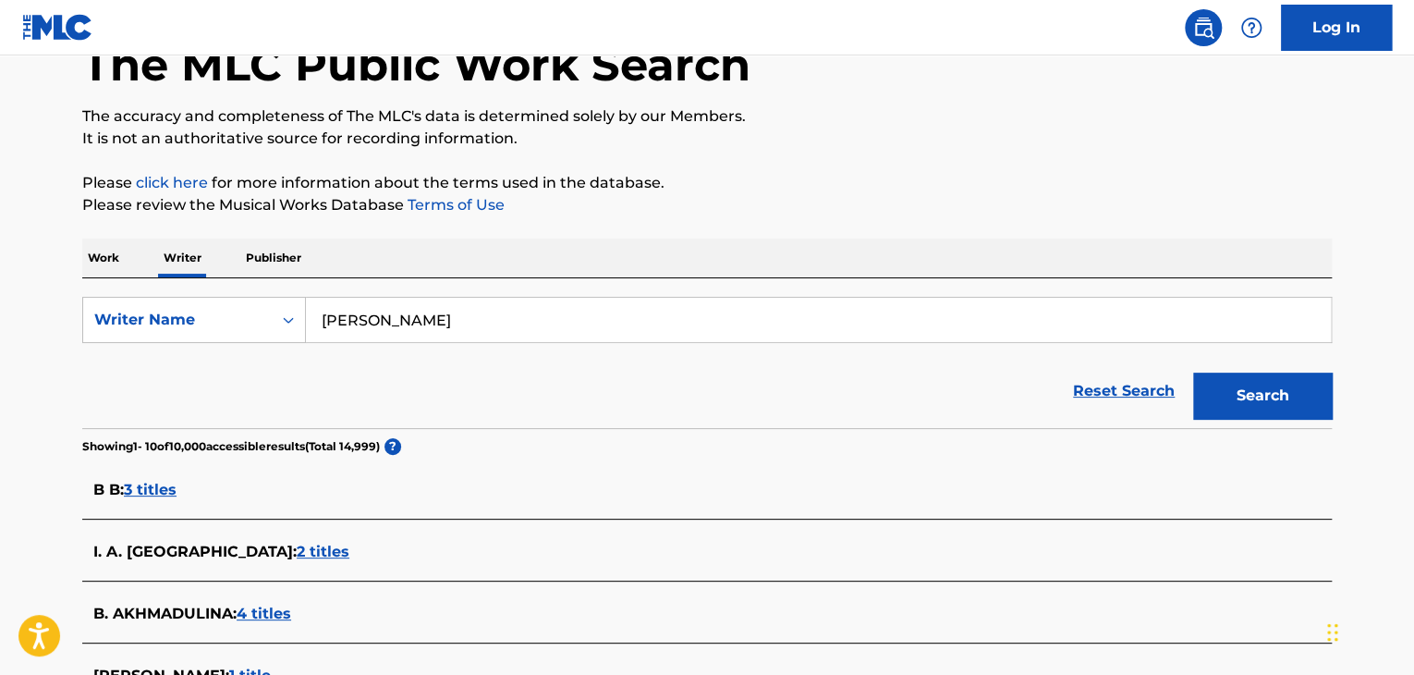
click at [807, 227] on div "The MLC Public Work Search The accuracy and completeness of The MLC's data is d…" at bounding box center [707, 595] width 1294 height 1217
click at [1226, 388] on button "Search" at bounding box center [1262, 395] width 139 height 46
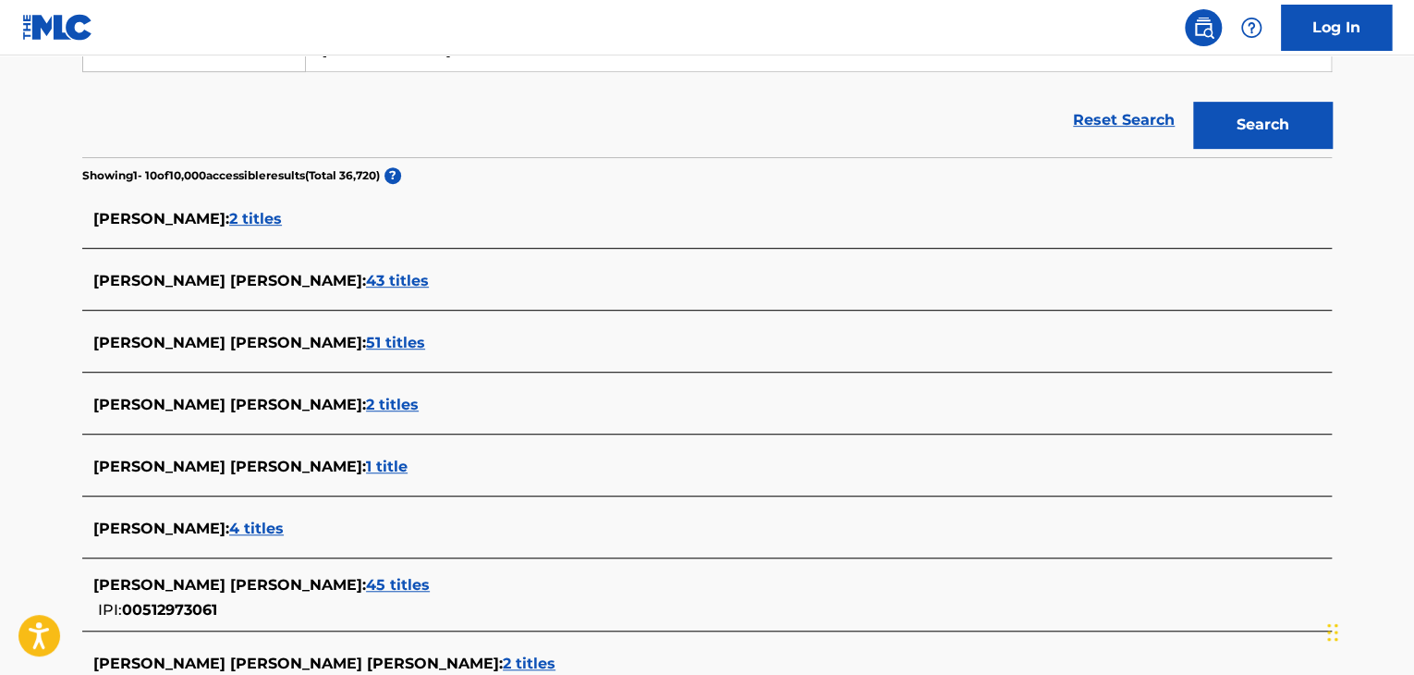
scroll to position [484, 0]
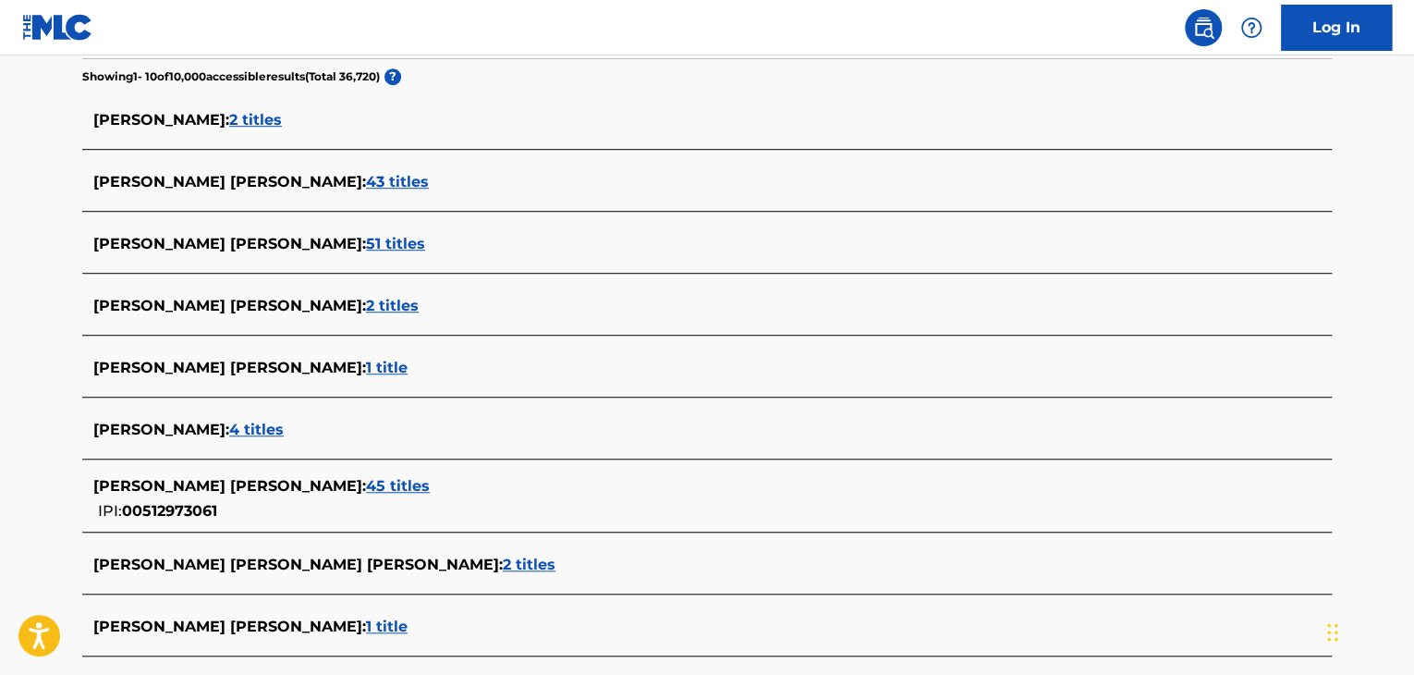
click at [229, 430] on span "4 titles" at bounding box center [256, 430] width 55 height 18
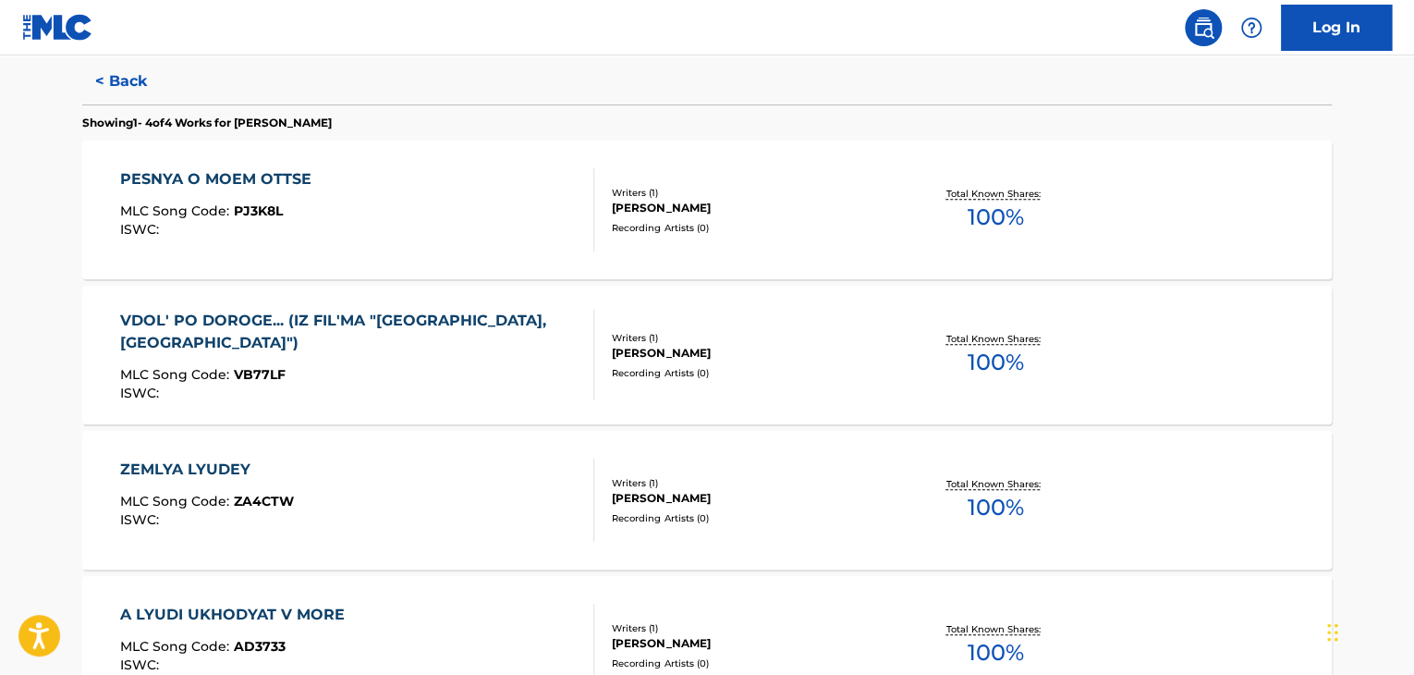
click at [490, 375] on div "MLC Song Code : VB77LF" at bounding box center [349, 377] width 459 height 18
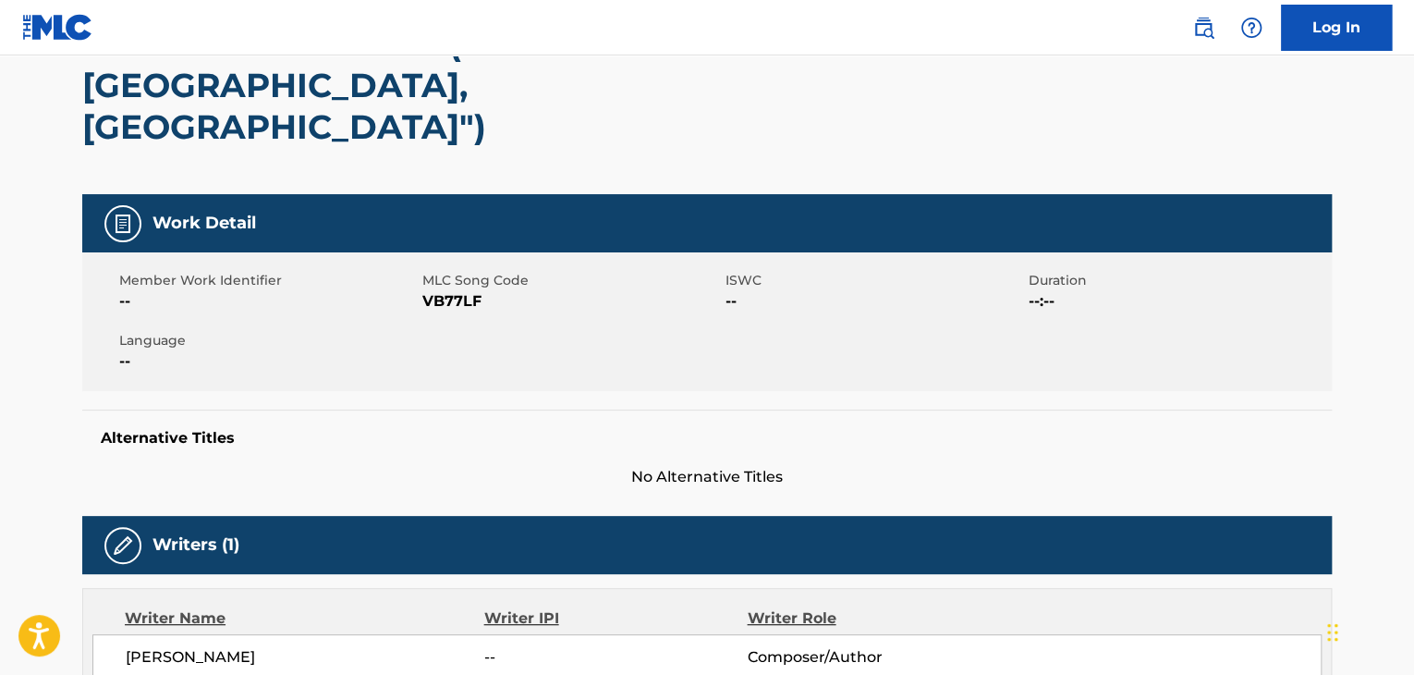
scroll to position [370, 0]
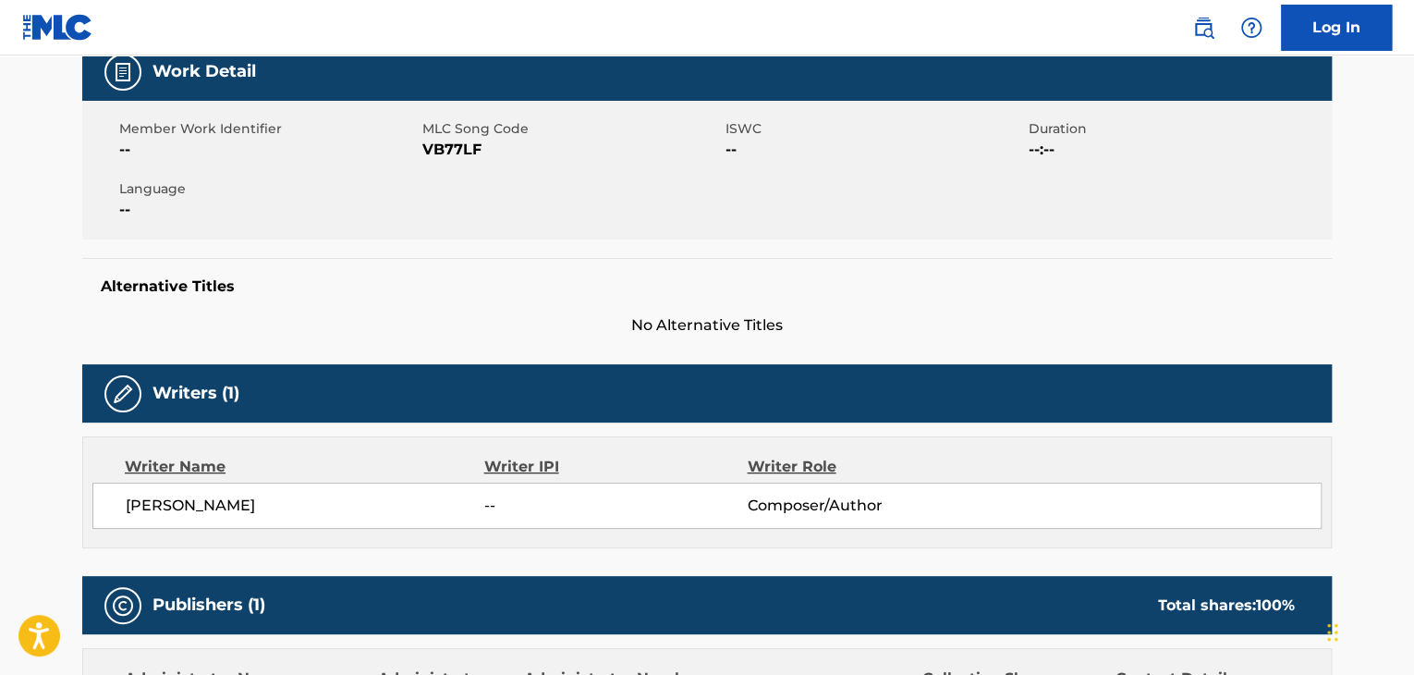
click at [201, 494] on span "[PERSON_NAME]" at bounding box center [305, 505] width 359 height 22
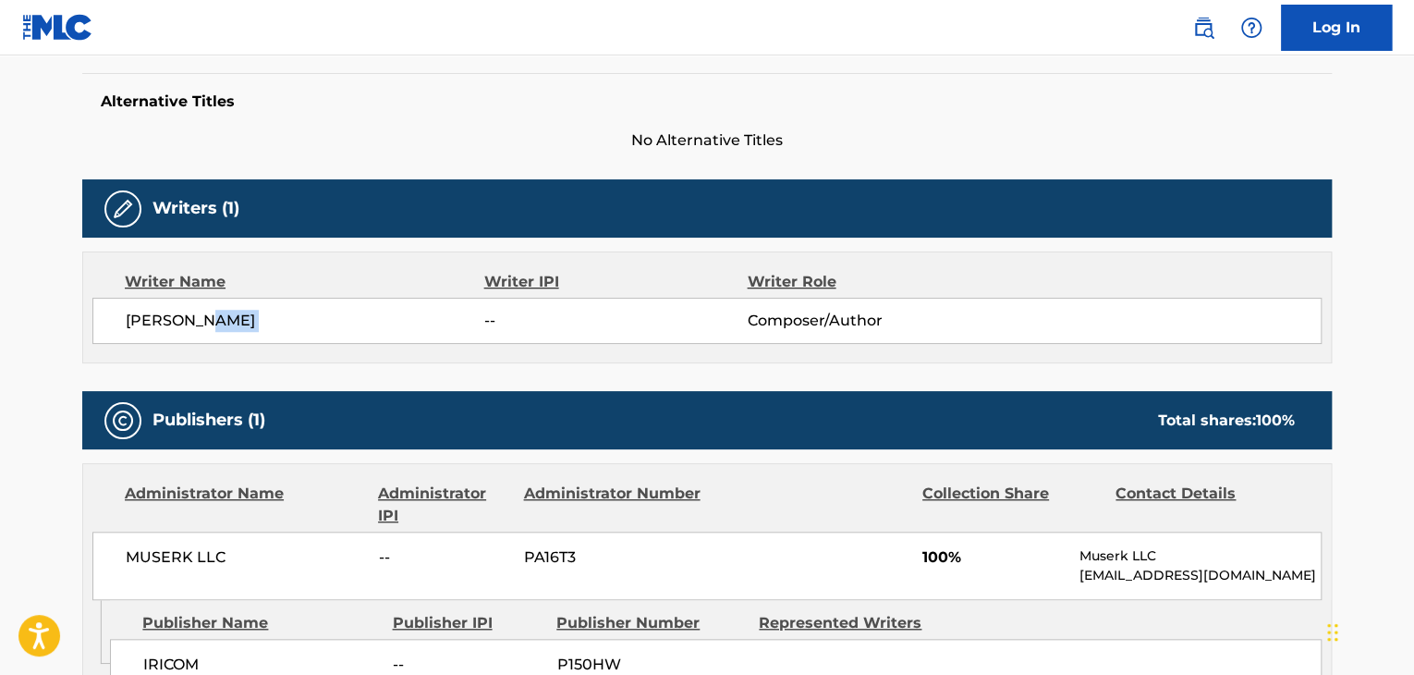
scroll to position [647, 0]
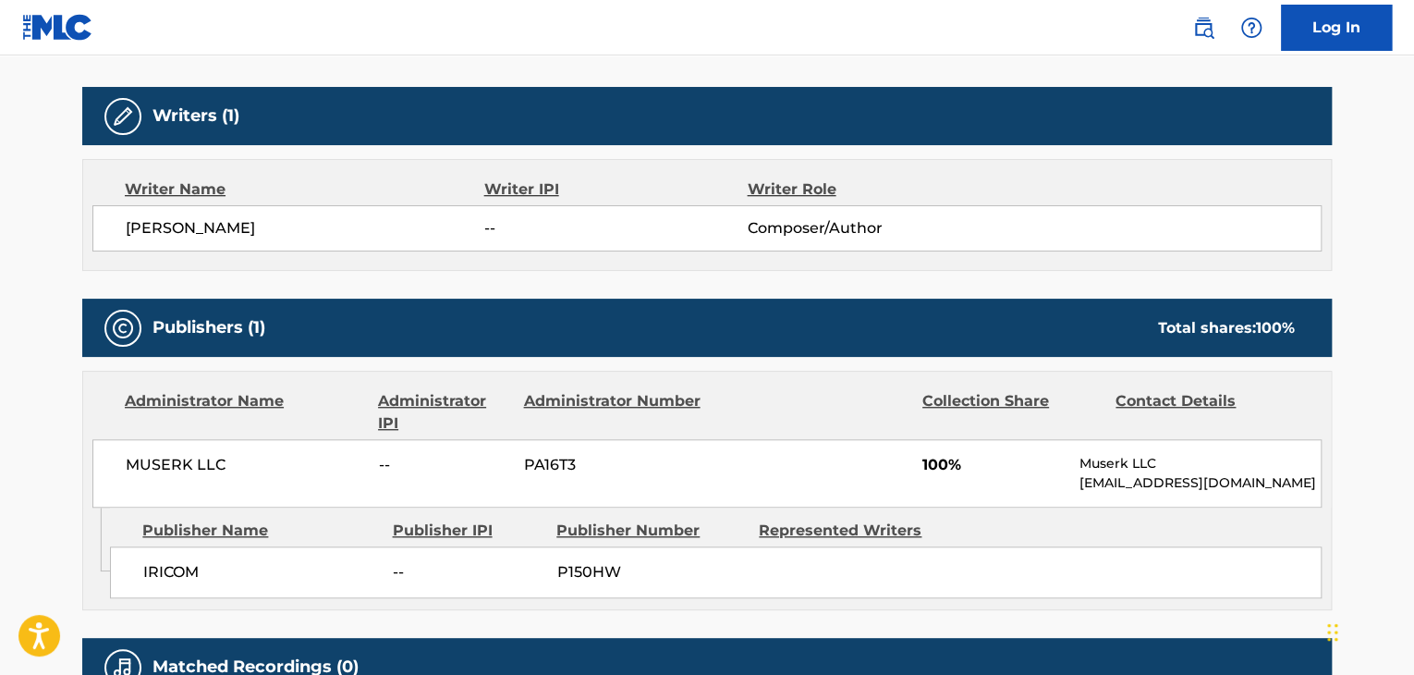
click at [181, 454] on span "MUSERK LLC" at bounding box center [245, 465] width 239 height 22
copy div "MUSERK LLC"
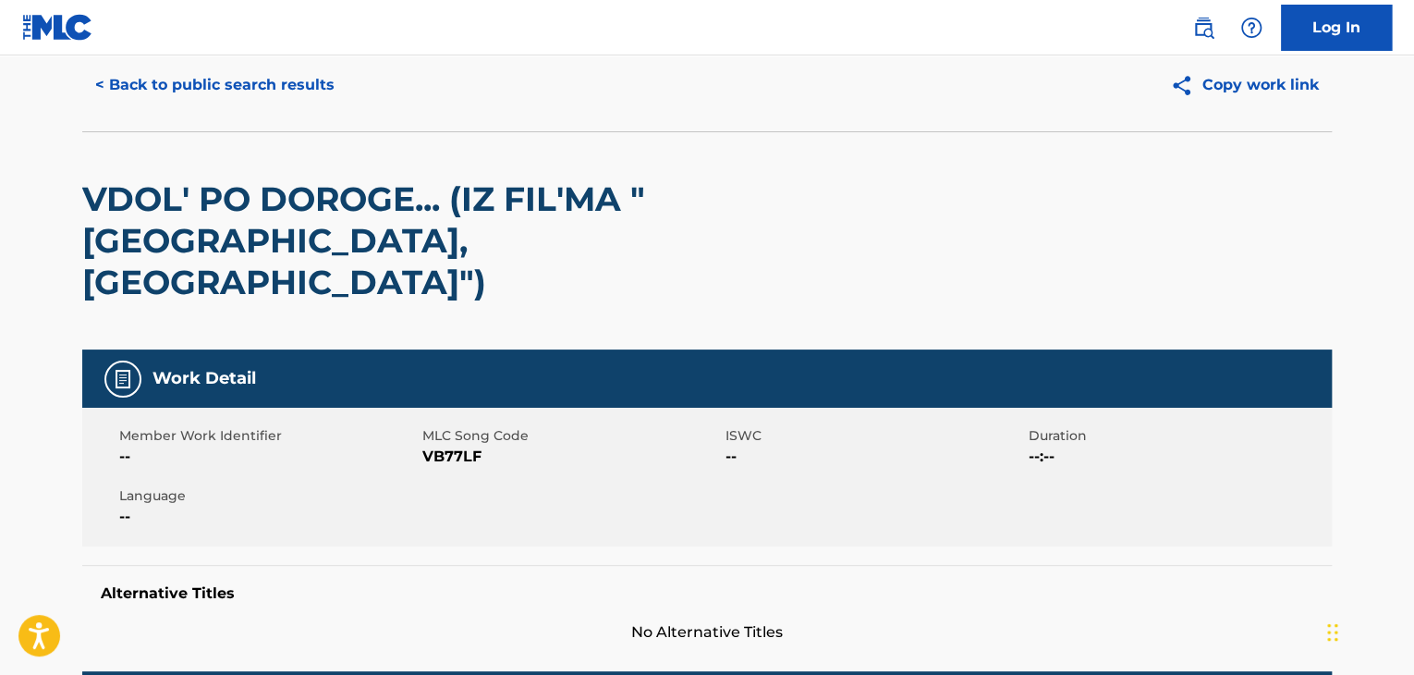
scroll to position [0, 0]
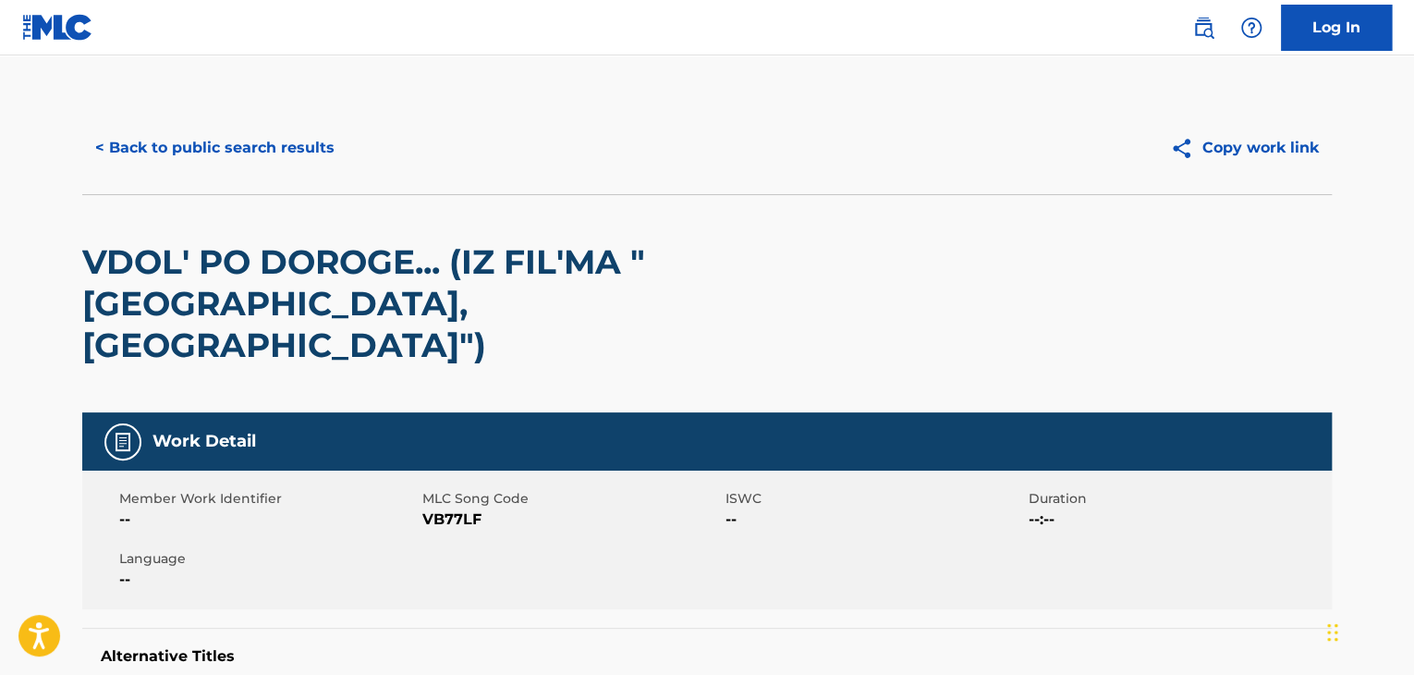
click at [440, 496] on div "Member Work Identifier -- MLC Song Code VB77LF ISWC -- Duration --:-- Language …" at bounding box center [707, 539] width 1250 height 139
click at [437, 508] on span "VB77LF" at bounding box center [571, 519] width 299 height 22
copy span "VB77LF"
click at [238, 114] on div "< Back to public search results Copy work link" at bounding box center [707, 148] width 1250 height 92
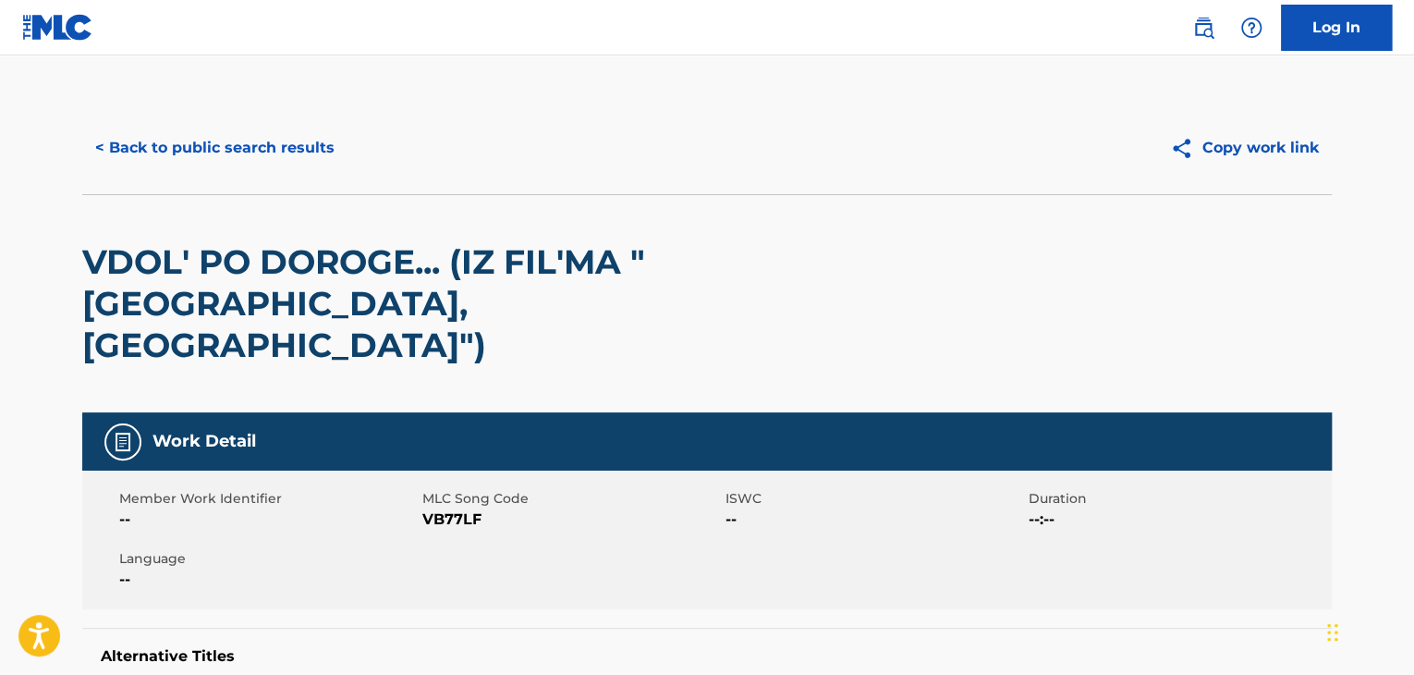
click at [238, 146] on button "< Back to public search results" at bounding box center [214, 148] width 265 height 46
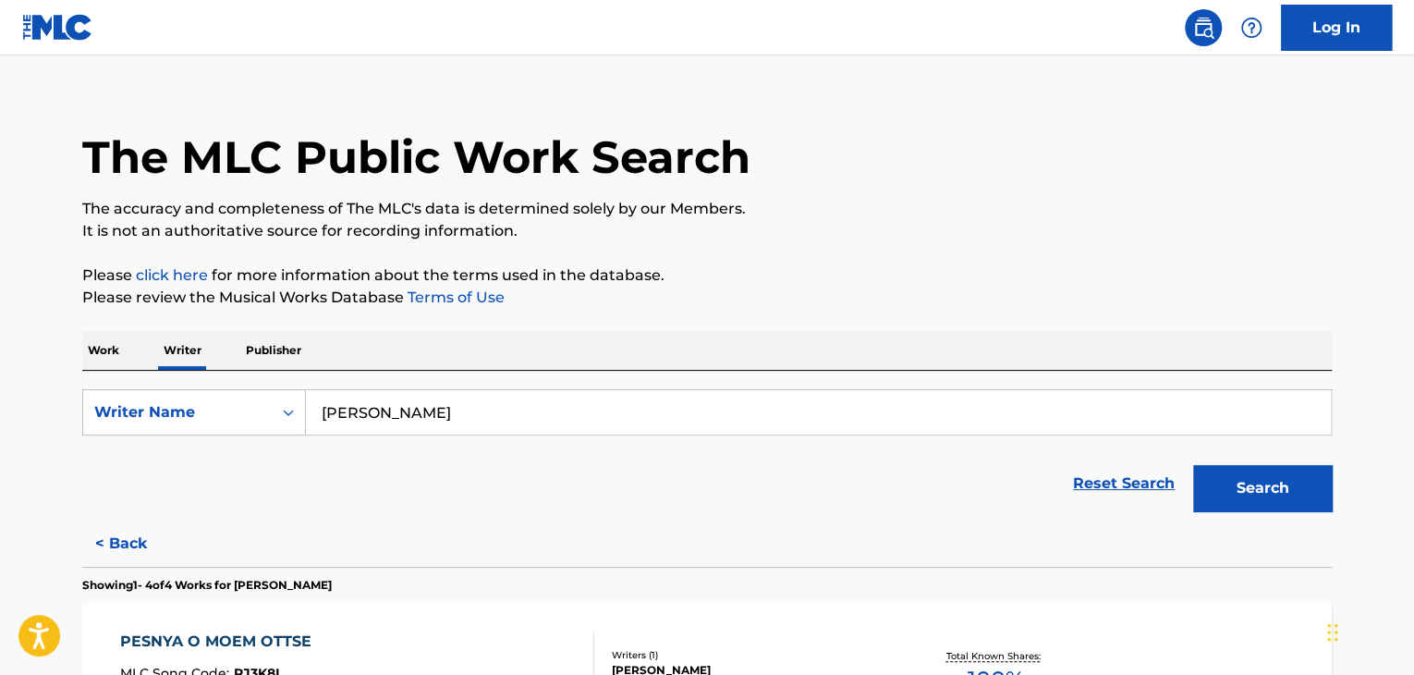
click at [109, 356] on p "Work" at bounding box center [103, 350] width 43 height 39
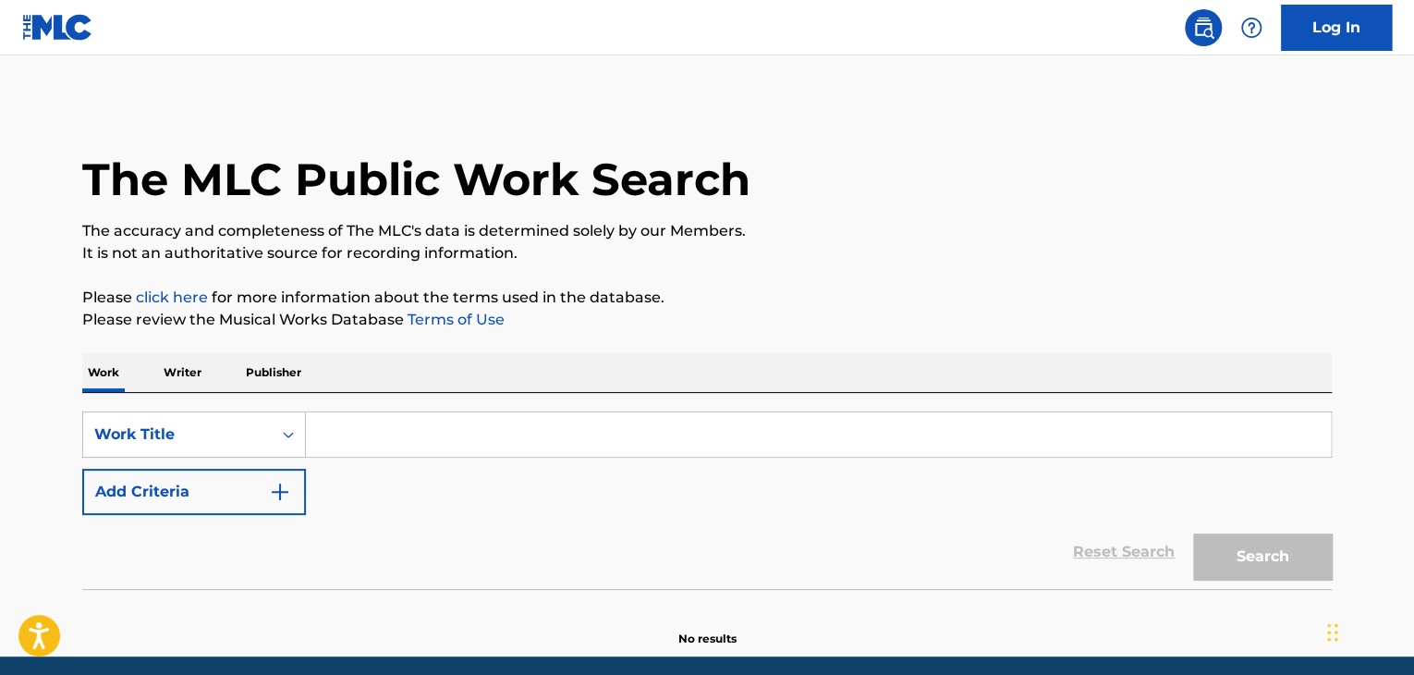
click at [372, 451] on input "Search Form" at bounding box center [818, 434] width 1025 height 44
paste input "клуб самоубийц"
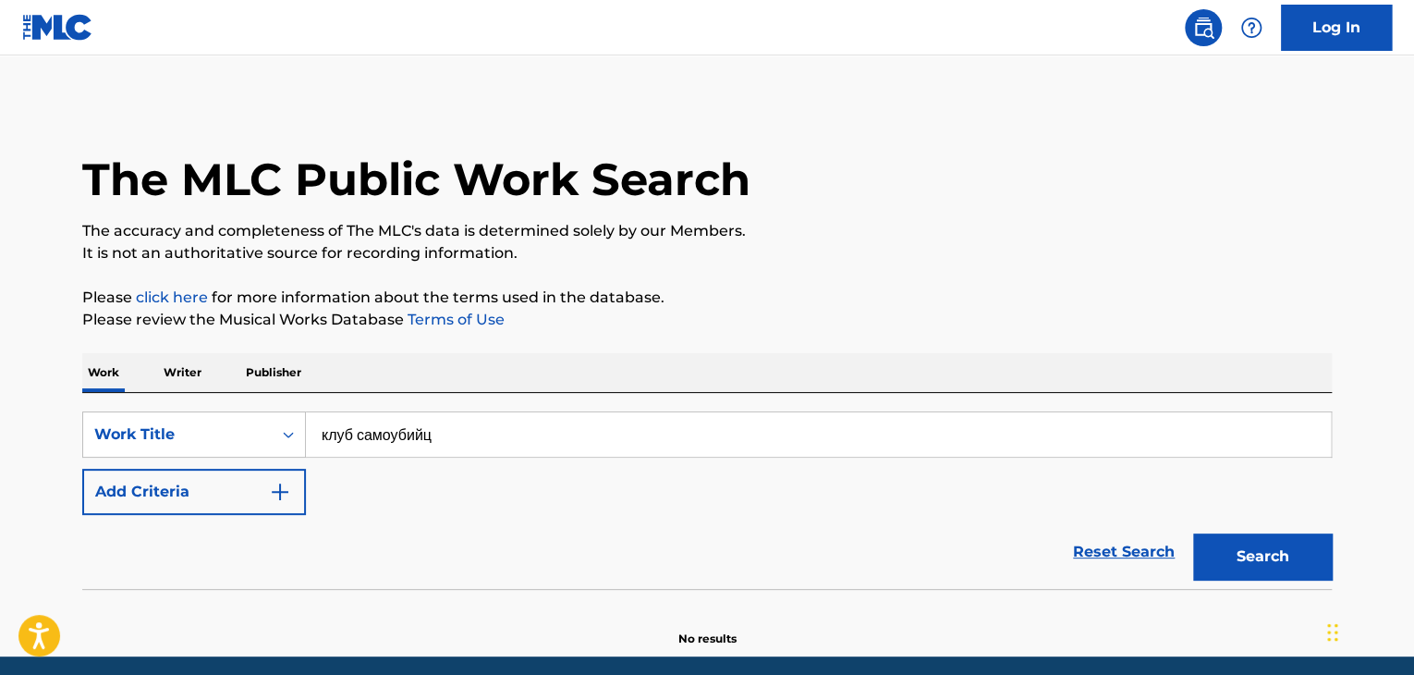
type input "клуб самоубийц"
click at [273, 512] on button "Add Criteria" at bounding box center [194, 492] width 224 height 46
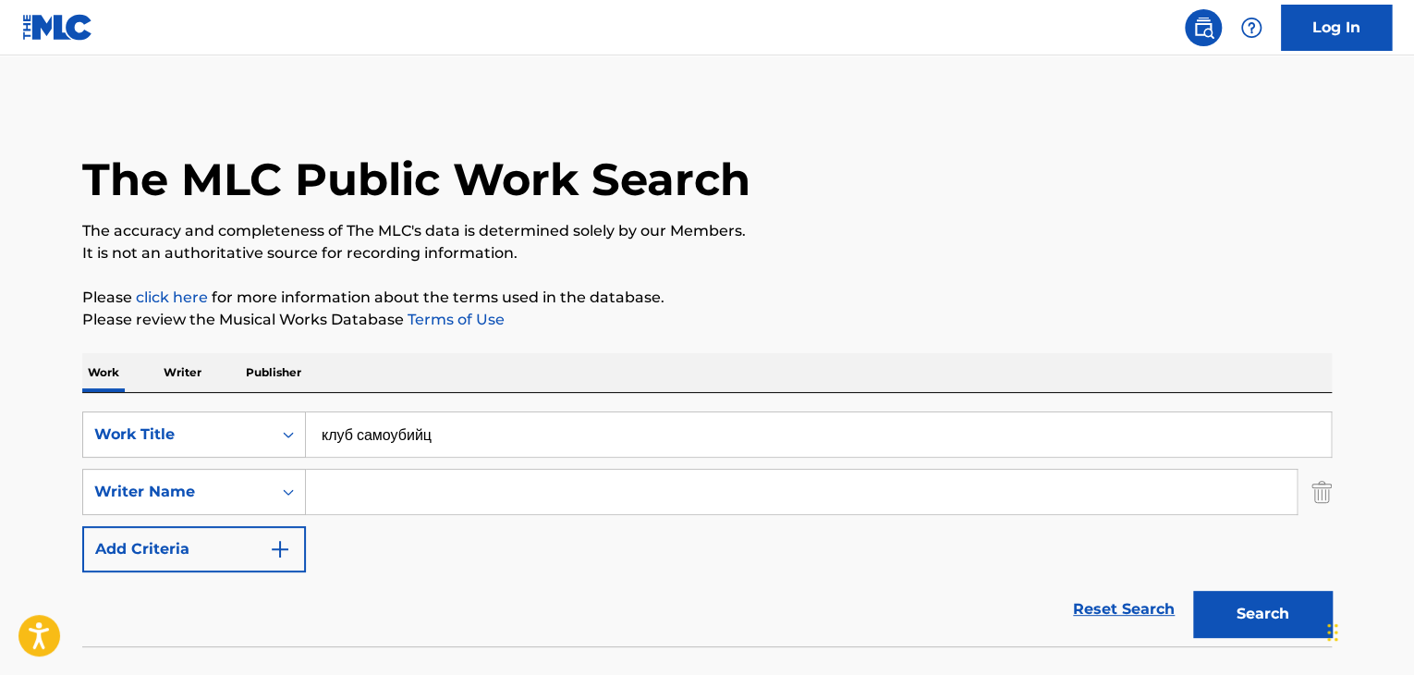
click at [348, 490] on input "Search Form" at bounding box center [801, 491] width 991 height 44
paste input "масло черного тмина"
type input "масло черного тмина"
drag, startPoint x: 418, startPoint y: 470, endPoint x: 799, endPoint y: 296, distance: 418.9
click at [760, 275] on div "The MLC Public Work Search The accuracy and completeness of The MLC's data is d…" at bounding box center [707, 403] width 1294 height 603
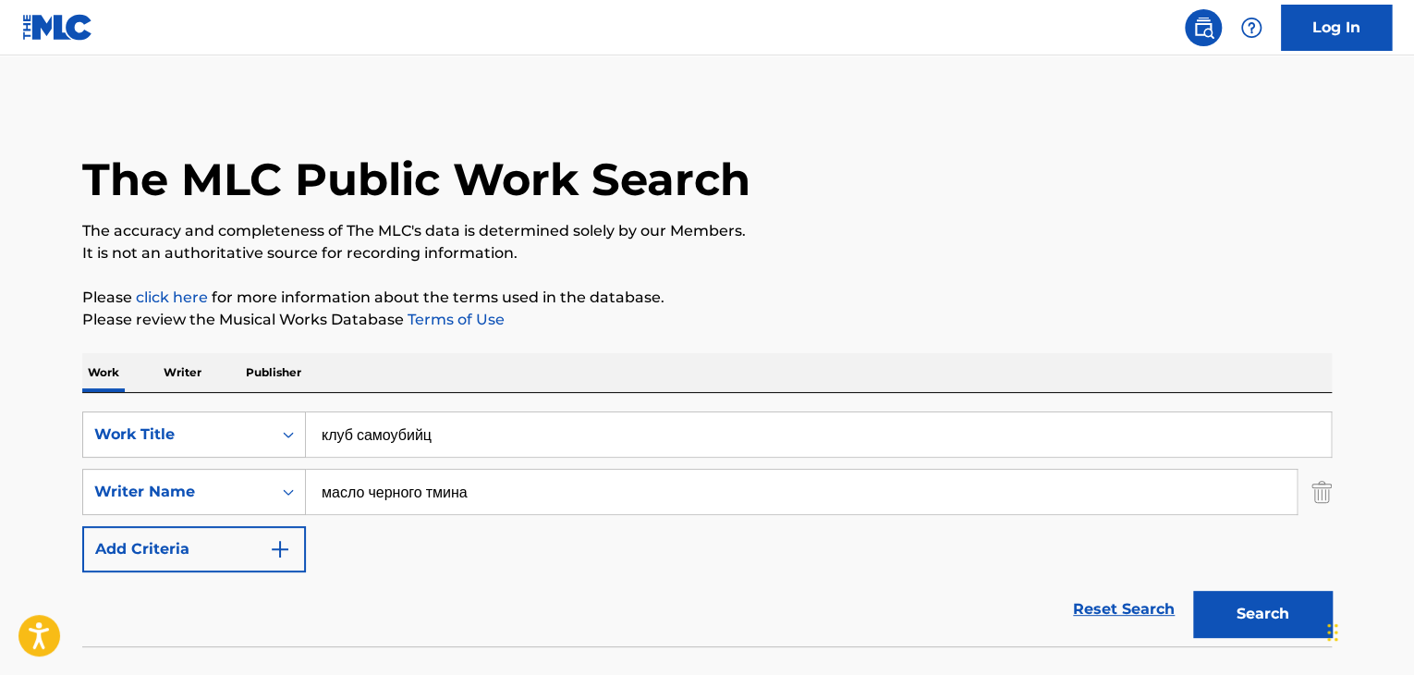
click at [1184, 592] on div "Search" at bounding box center [1258, 609] width 148 height 74
click at [1230, 610] on button "Search" at bounding box center [1262, 614] width 139 height 46
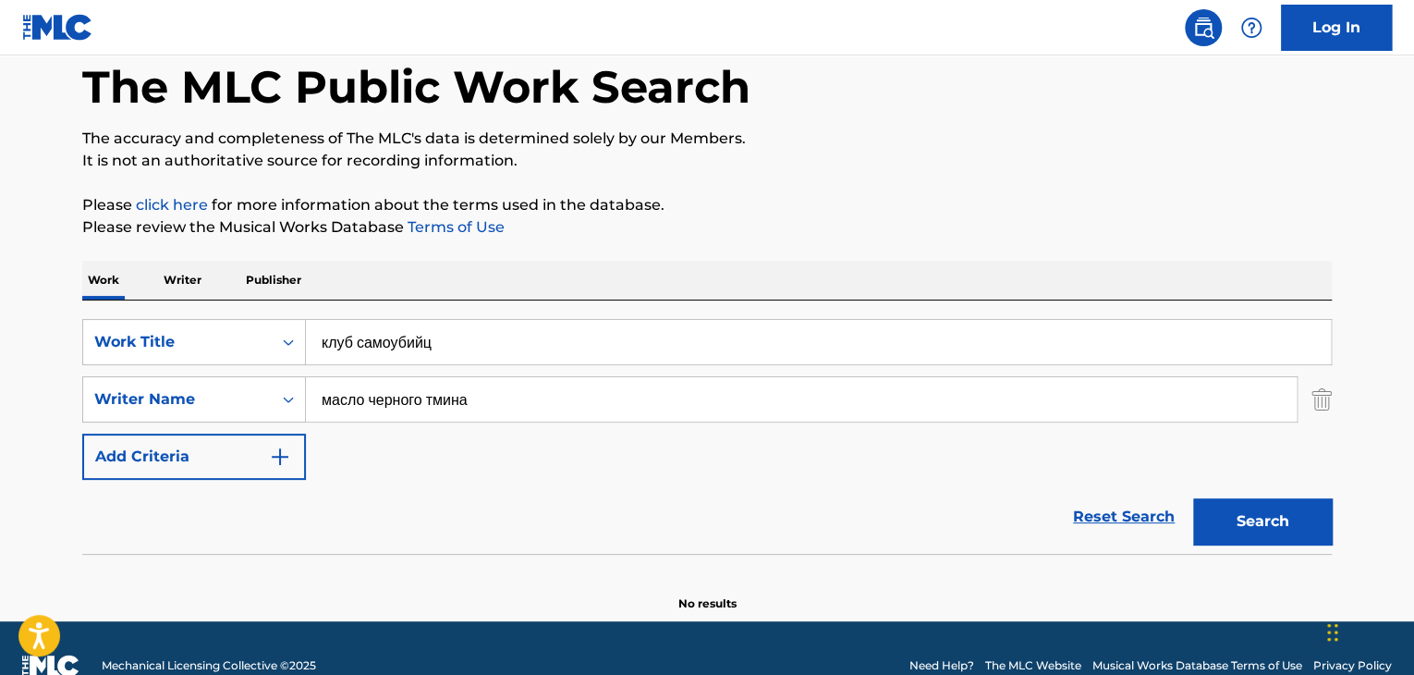
scroll to position [128, 0]
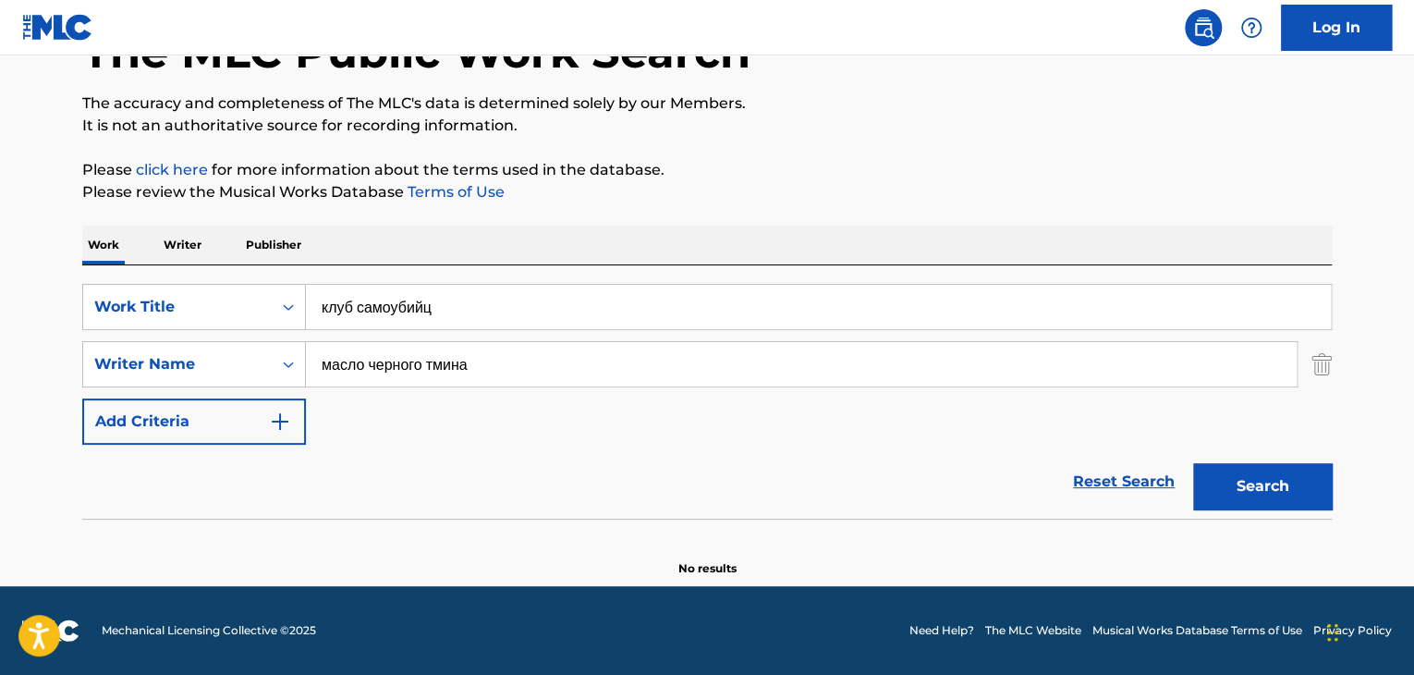
click at [171, 243] on p "Writer" at bounding box center [182, 245] width 49 height 39
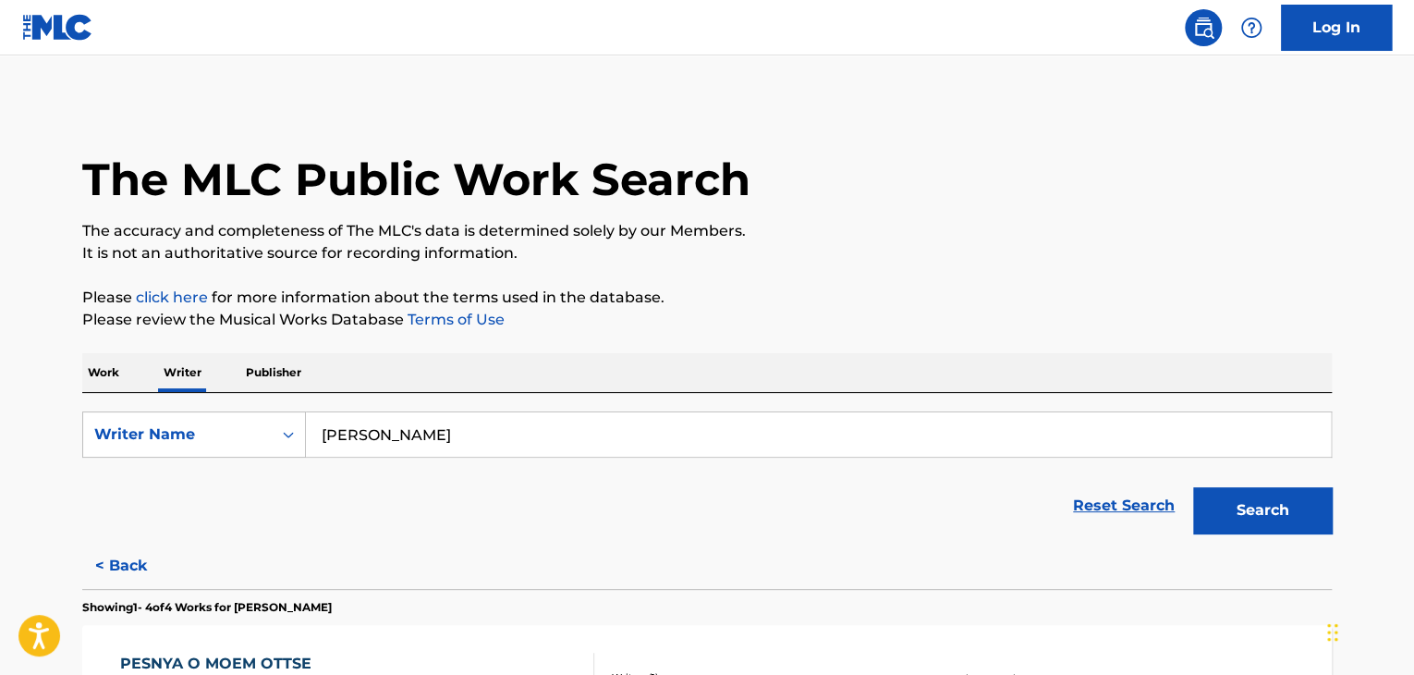
click at [444, 441] on input "[PERSON_NAME]" at bounding box center [818, 434] width 1025 height 44
paste input "масло черного тмина"
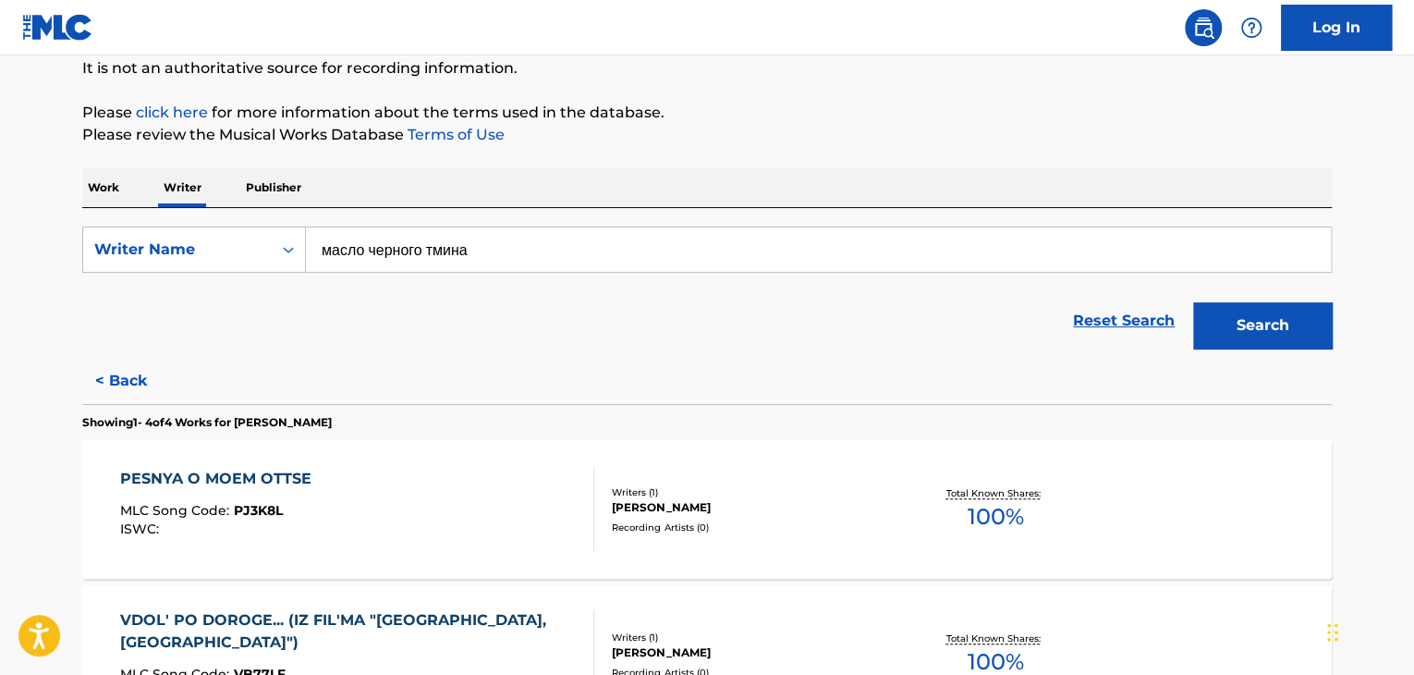
click at [1252, 336] on button "Search" at bounding box center [1262, 325] width 139 height 46
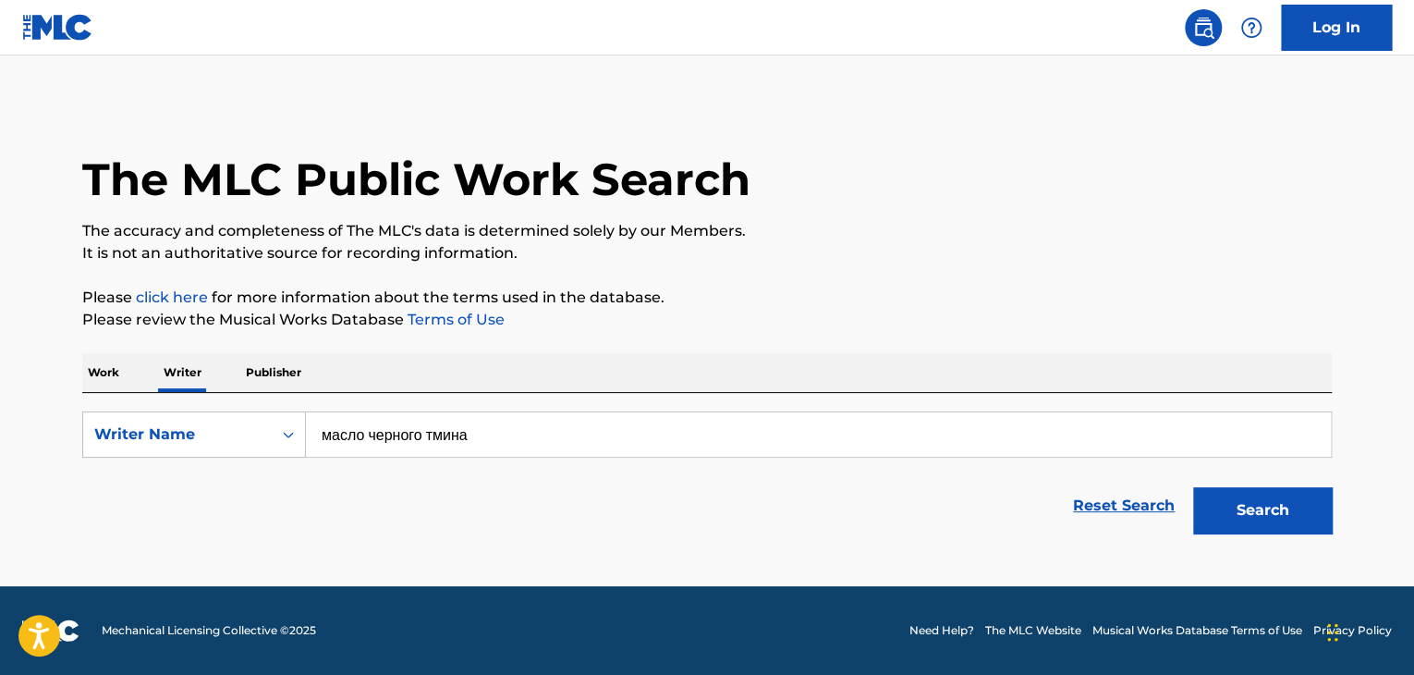
click at [420, 477] on div "Reset Search Search" at bounding box center [707, 506] width 1250 height 74
click at [410, 448] on input "масло черного тмина" at bounding box center [818, 434] width 1025 height 44
paste input "black cumin oil"
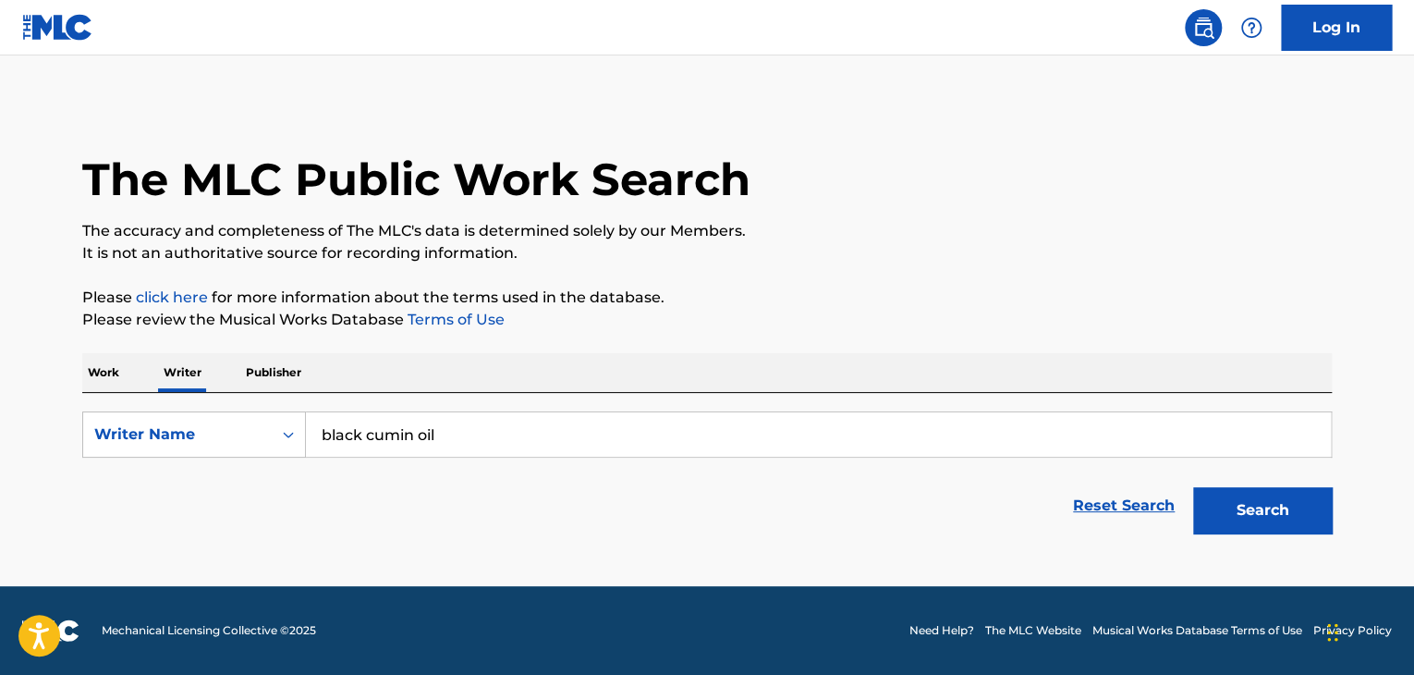
click at [818, 314] on p "Please review the Musical Works Database Terms of Use" at bounding box center [707, 320] width 1250 height 22
click at [1320, 515] on button "Search" at bounding box center [1262, 510] width 139 height 46
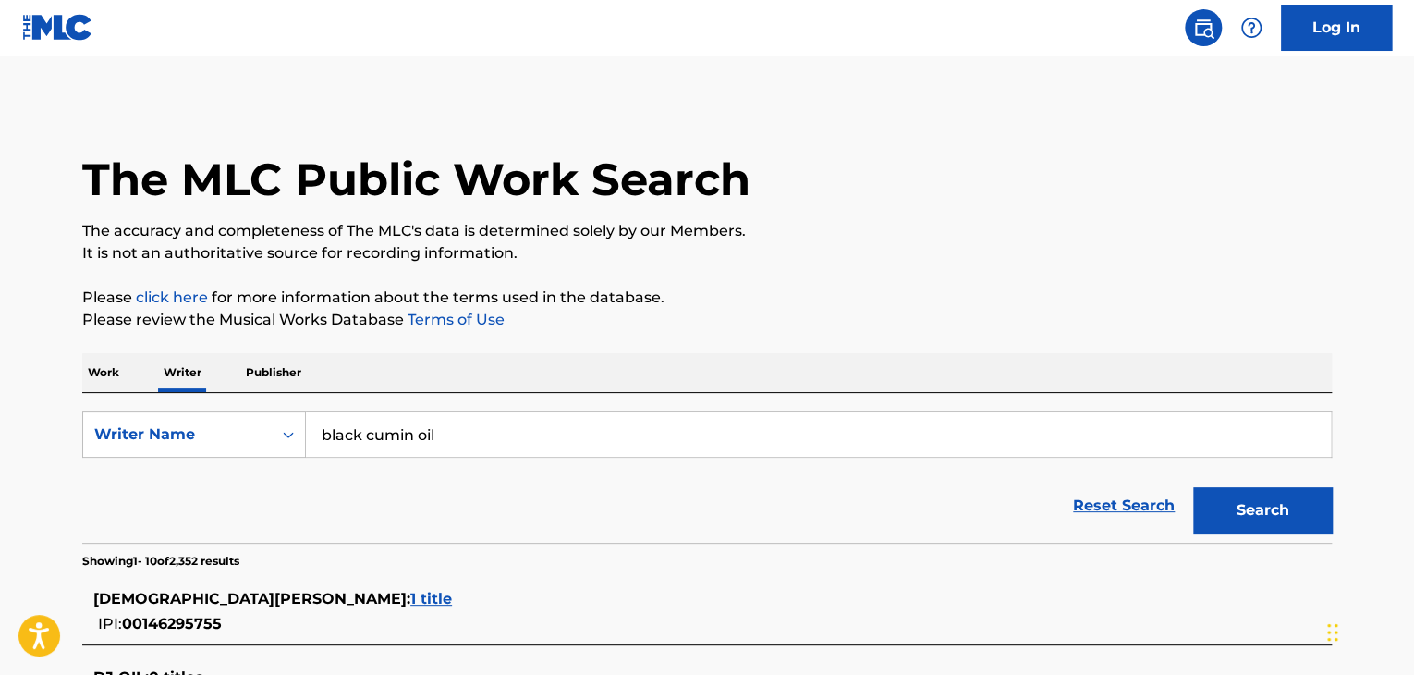
click at [388, 421] on input "black cumin oil" at bounding box center [818, 434] width 1025 height 44
paste input "[PERSON_NAME]"
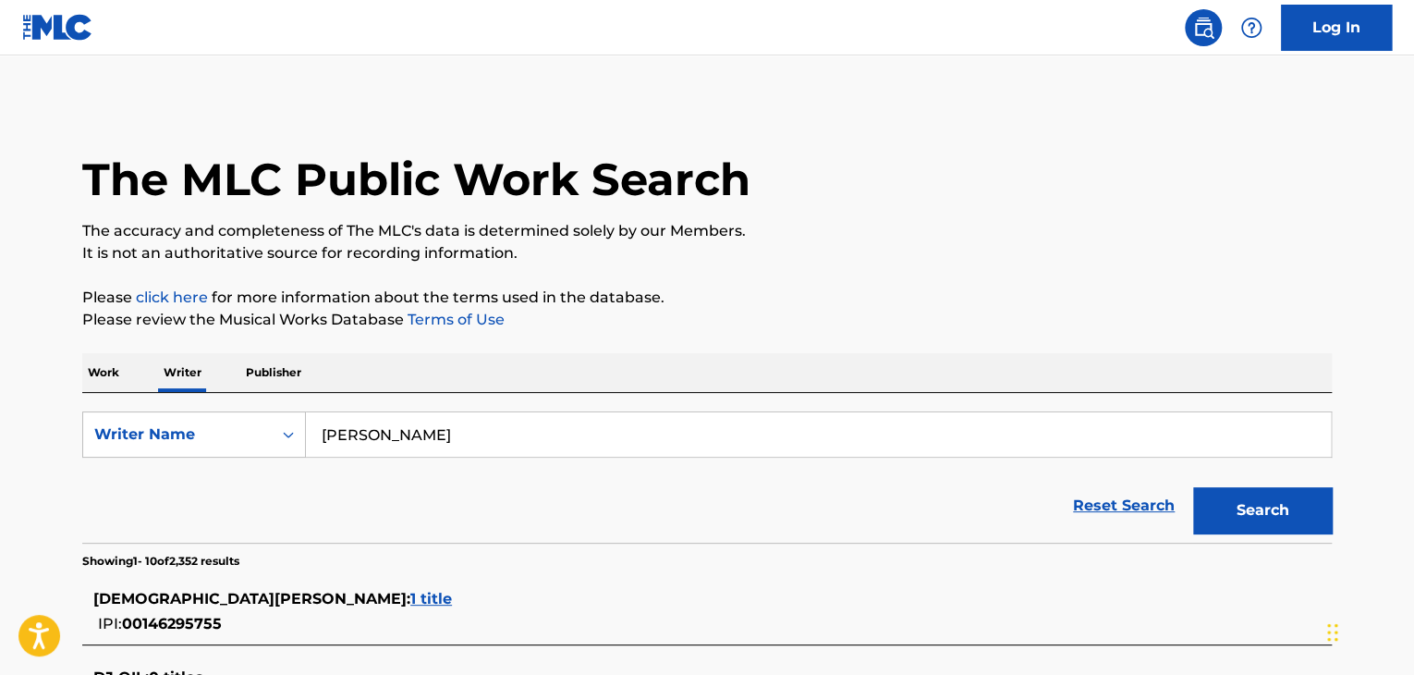
click at [1237, 504] on button "Search" at bounding box center [1262, 510] width 139 height 46
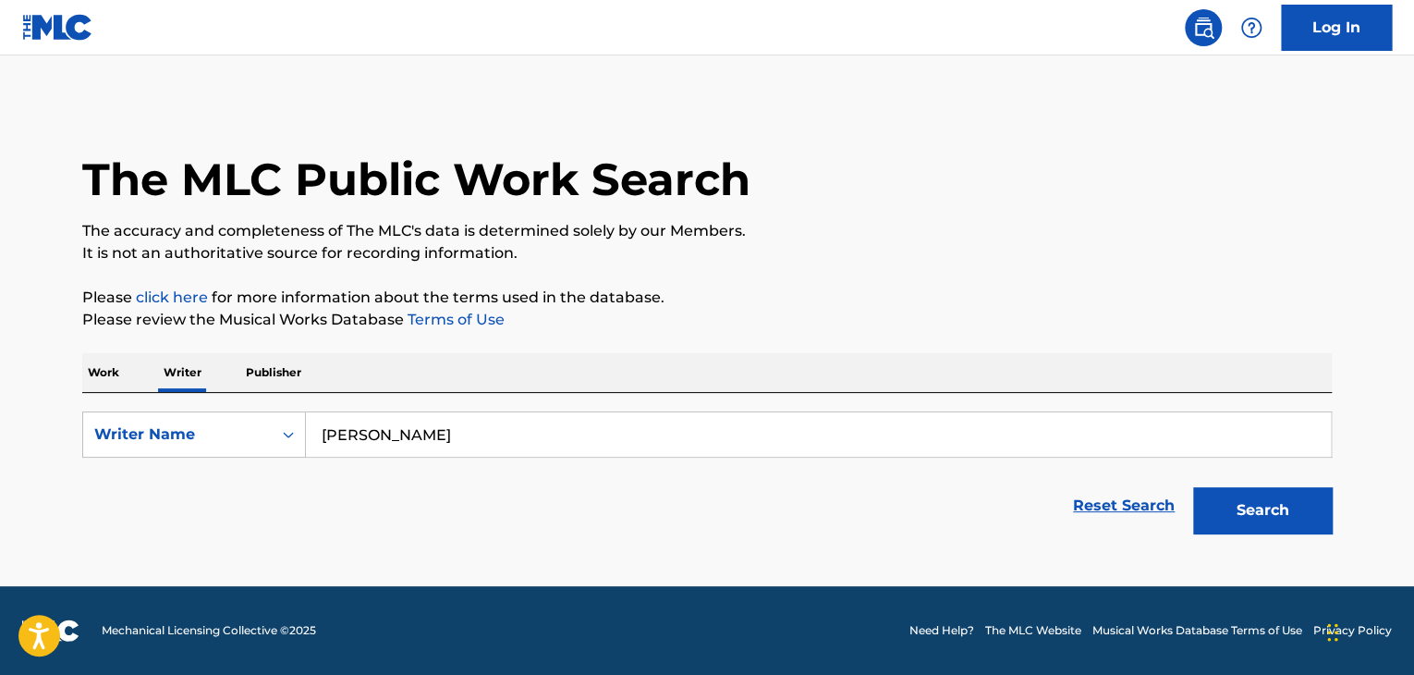
click at [514, 445] on input "[PERSON_NAME]" at bounding box center [818, 434] width 1025 height 44
paste input "[PERSON_NAME]"
type input "[PERSON_NAME]"
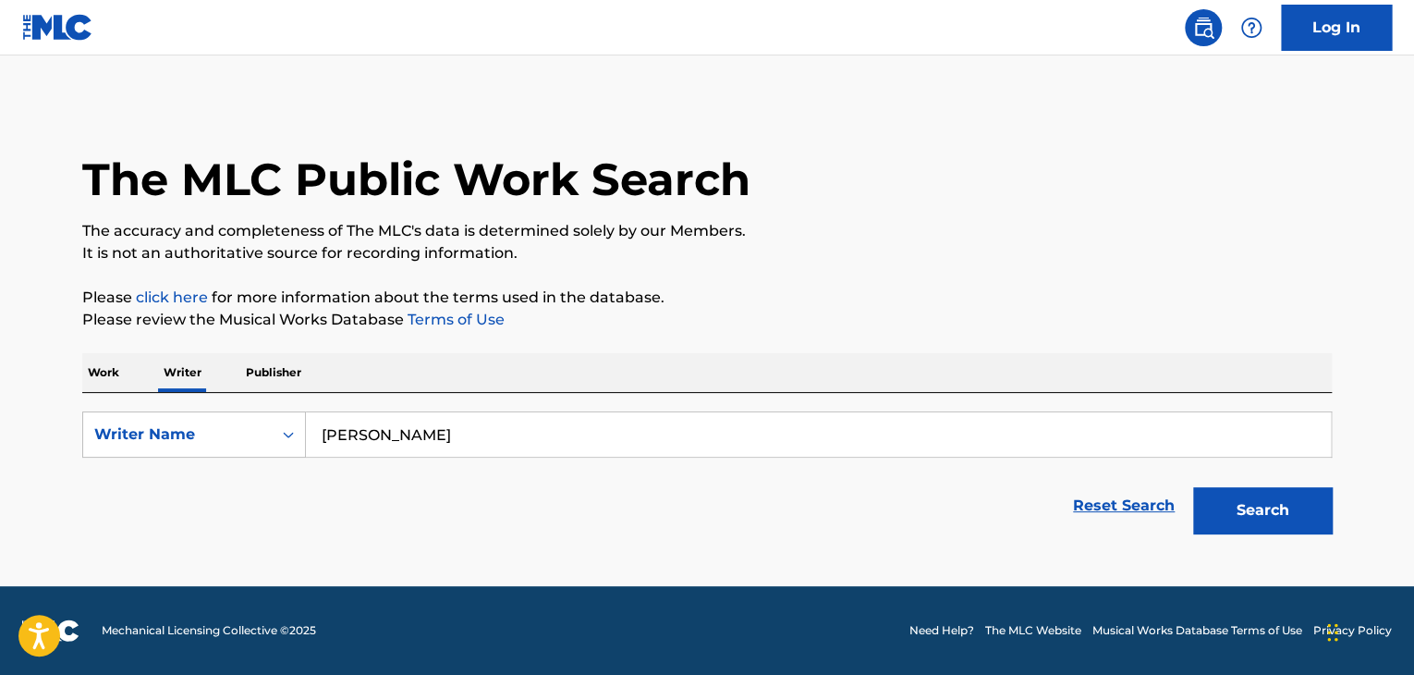
click at [972, 318] on p "Please review the Musical Works Database Terms of Use" at bounding box center [707, 320] width 1250 height 22
click at [1215, 494] on button "Search" at bounding box center [1262, 510] width 139 height 46
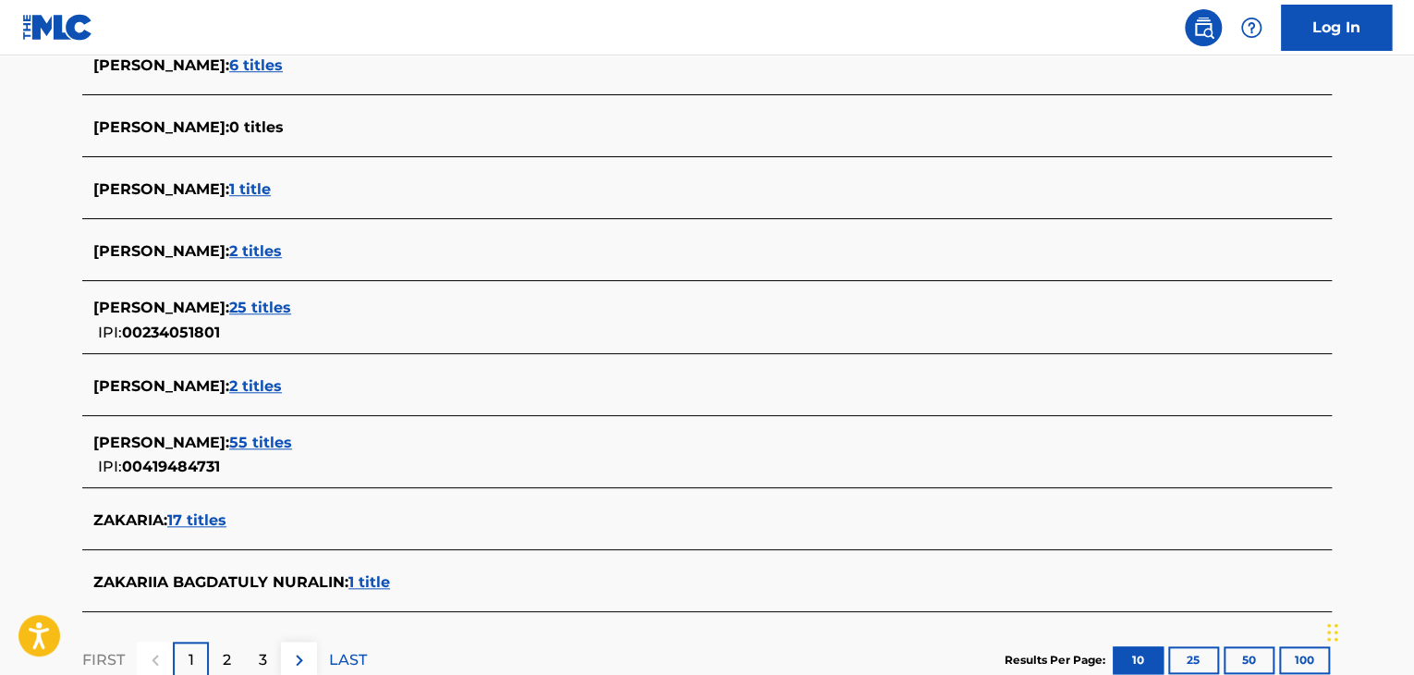
scroll to position [647, 0]
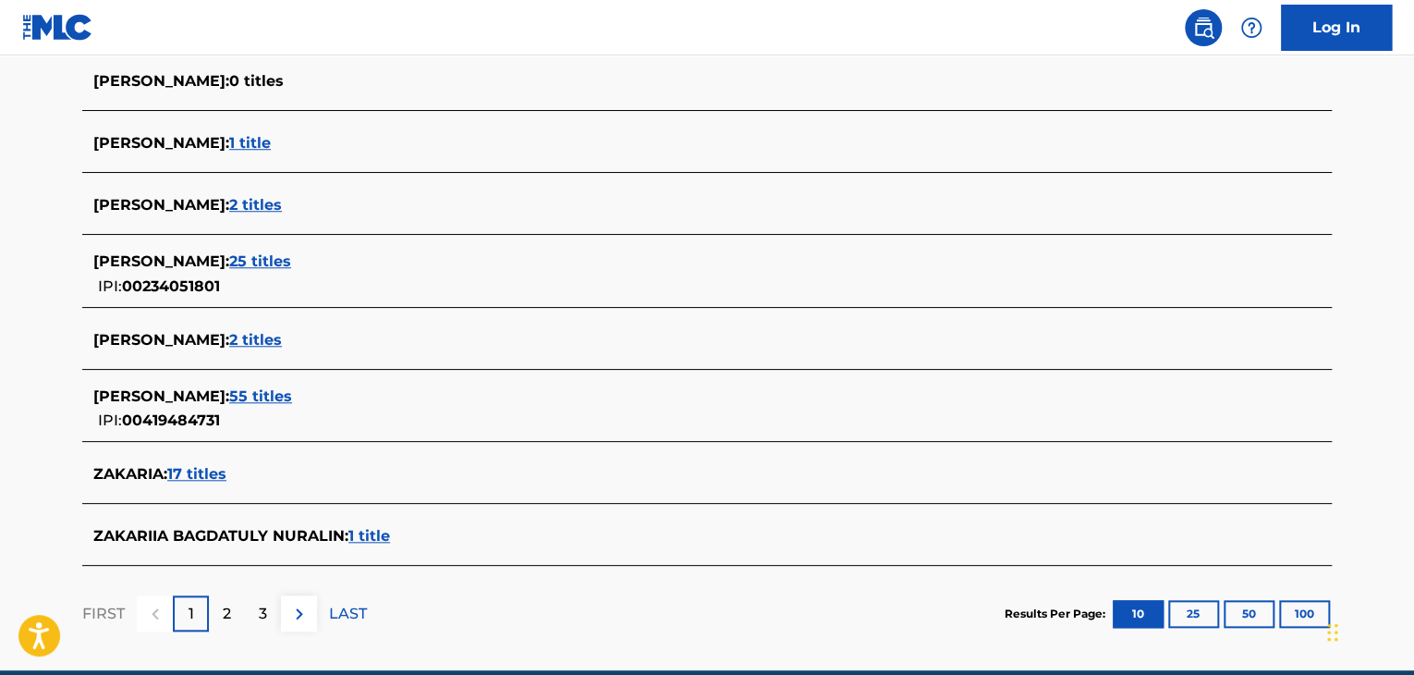
click at [375, 535] on span "1 title" at bounding box center [369, 536] width 42 height 18
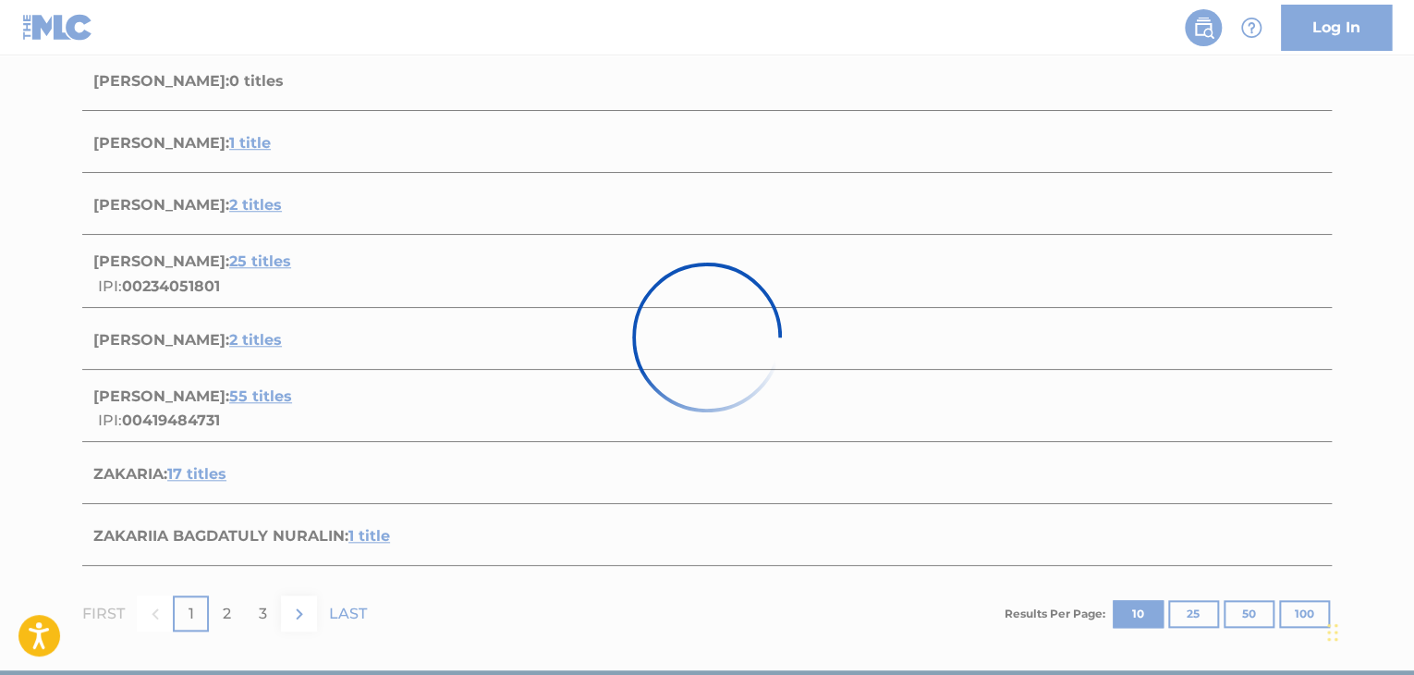
scroll to position [274, 0]
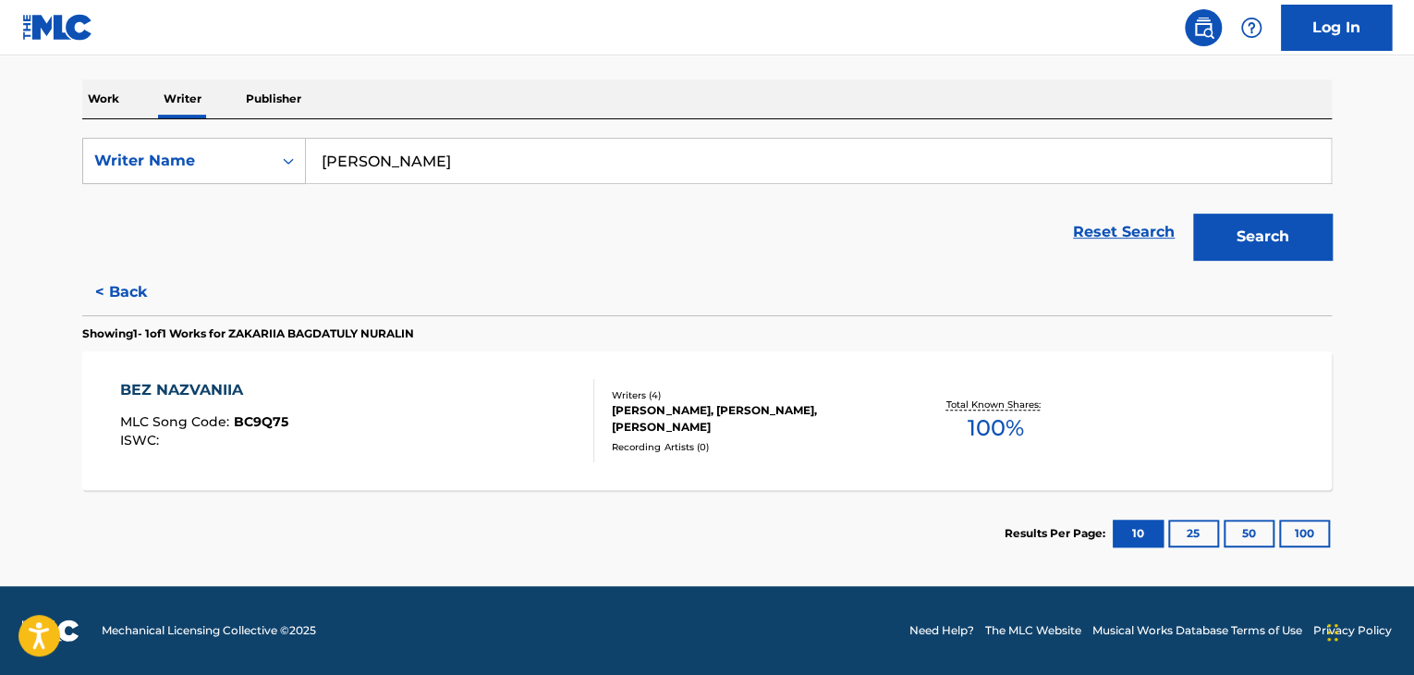
click at [459, 393] on div "BEZ NAZVANIIA MLC Song Code : BC9Q75 ISWC :" at bounding box center [357, 420] width 475 height 83
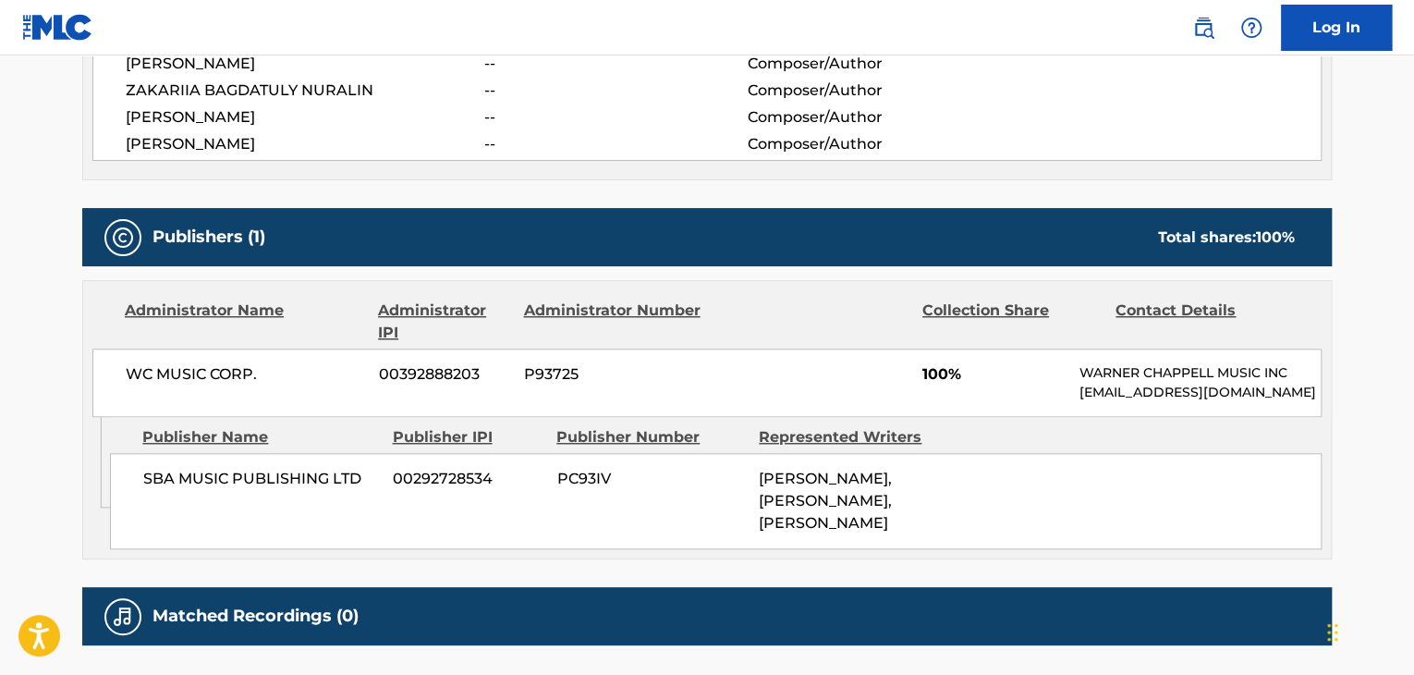
scroll to position [832, 0]
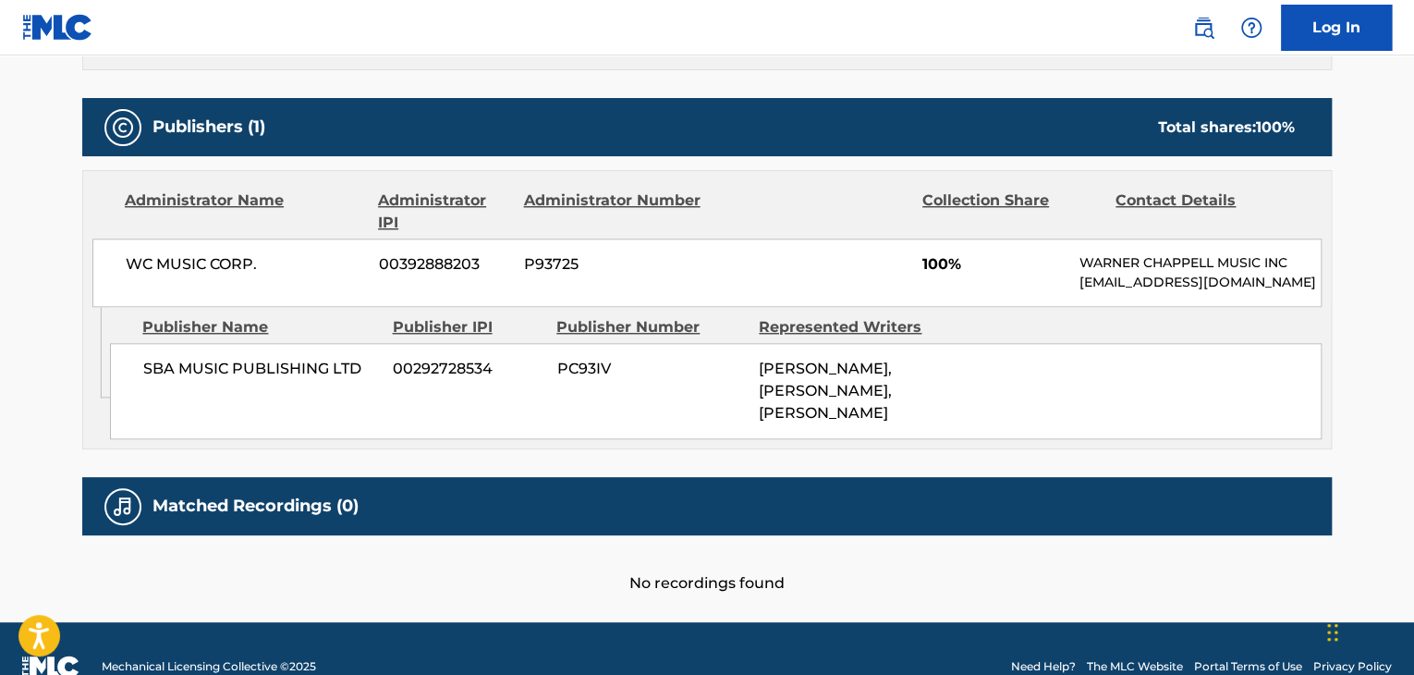
click at [201, 263] on span "WC MUSIC CORP." at bounding box center [245, 264] width 239 height 22
copy div "WC MUSIC CORP."
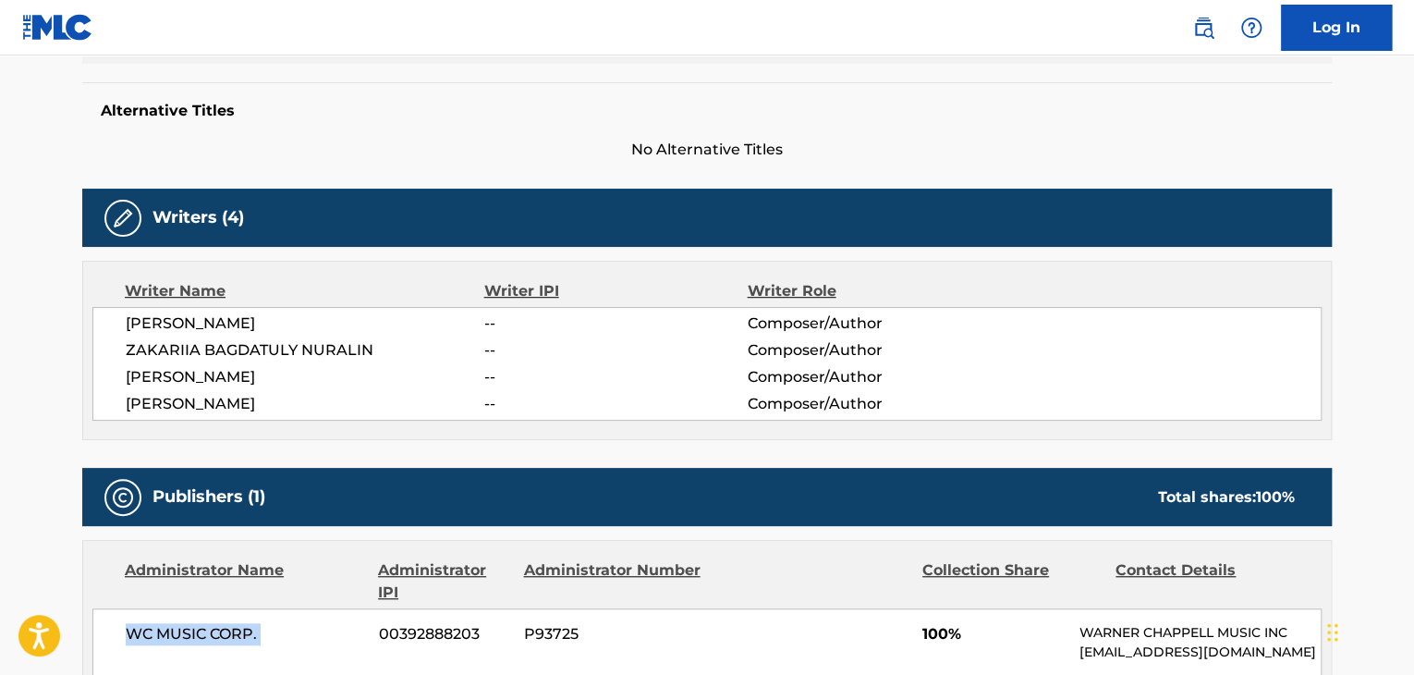
scroll to position [185, 0]
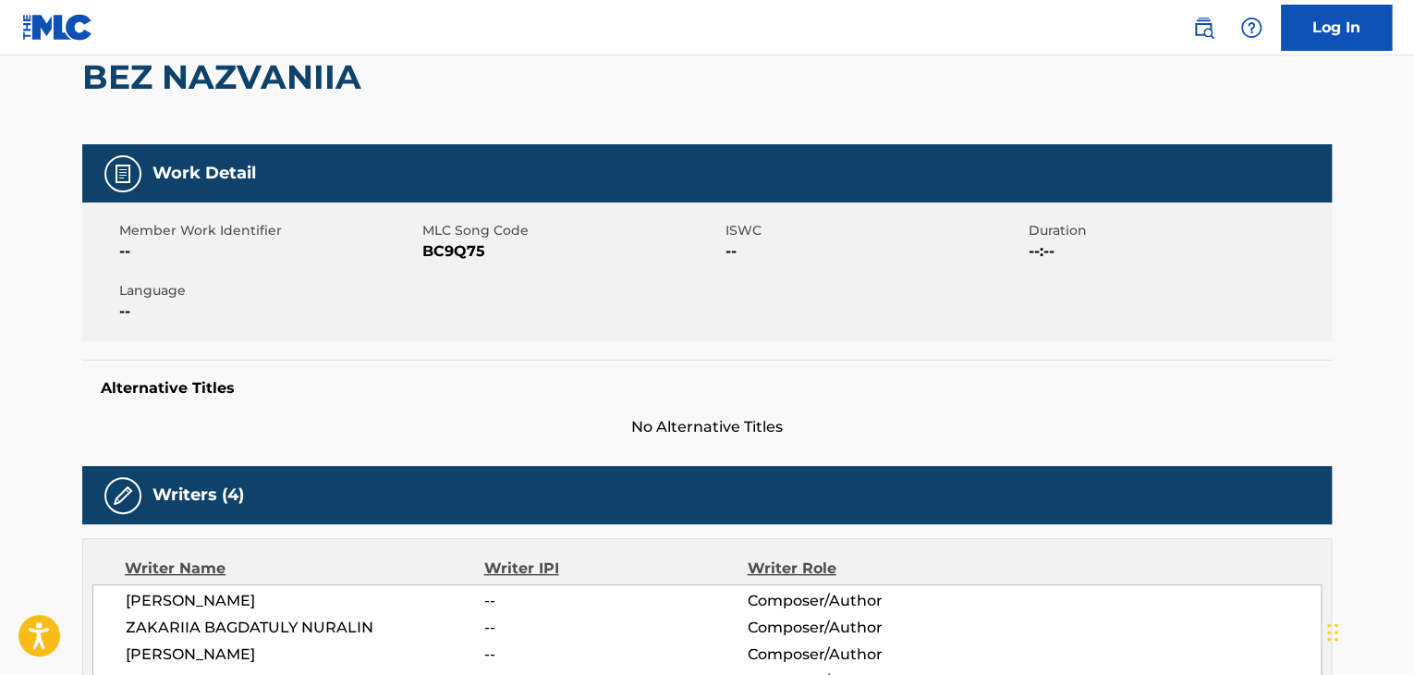
click at [446, 252] on span "BC9Q75" at bounding box center [571, 251] width 299 height 22
copy span "BC9Q75"
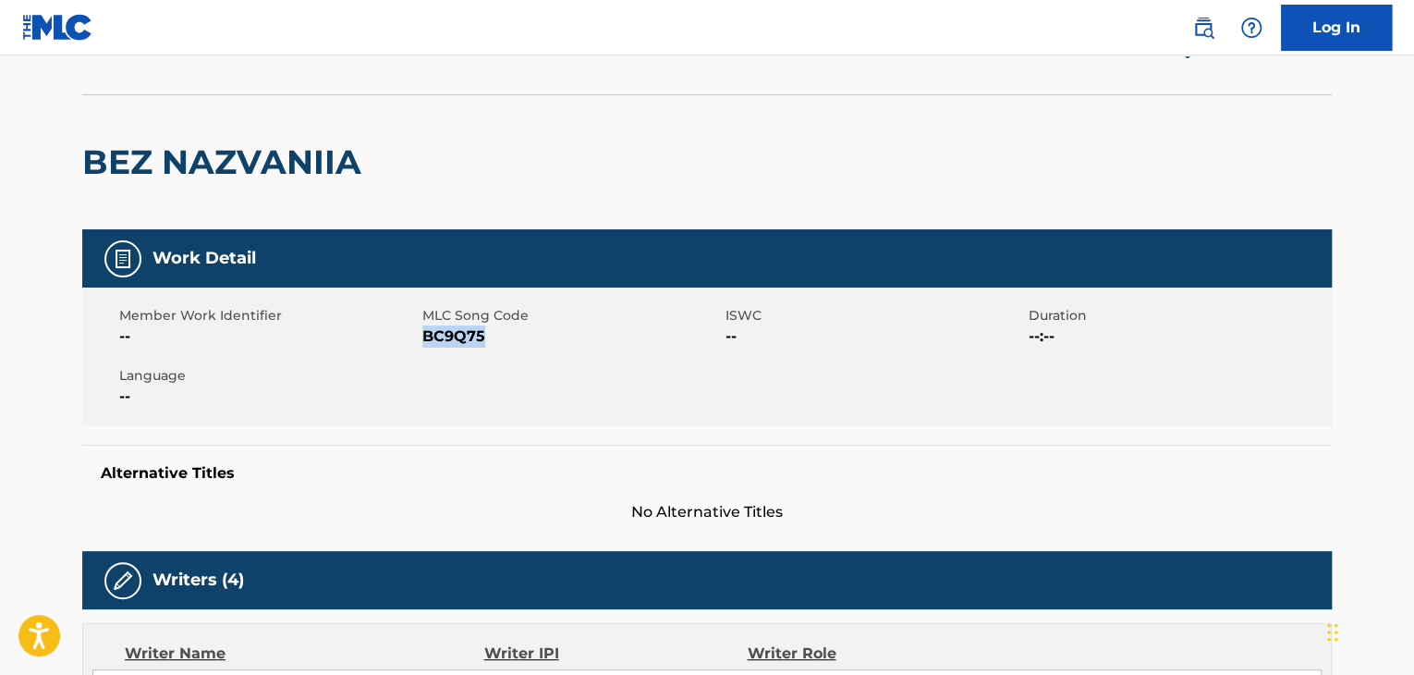
scroll to position [0, 0]
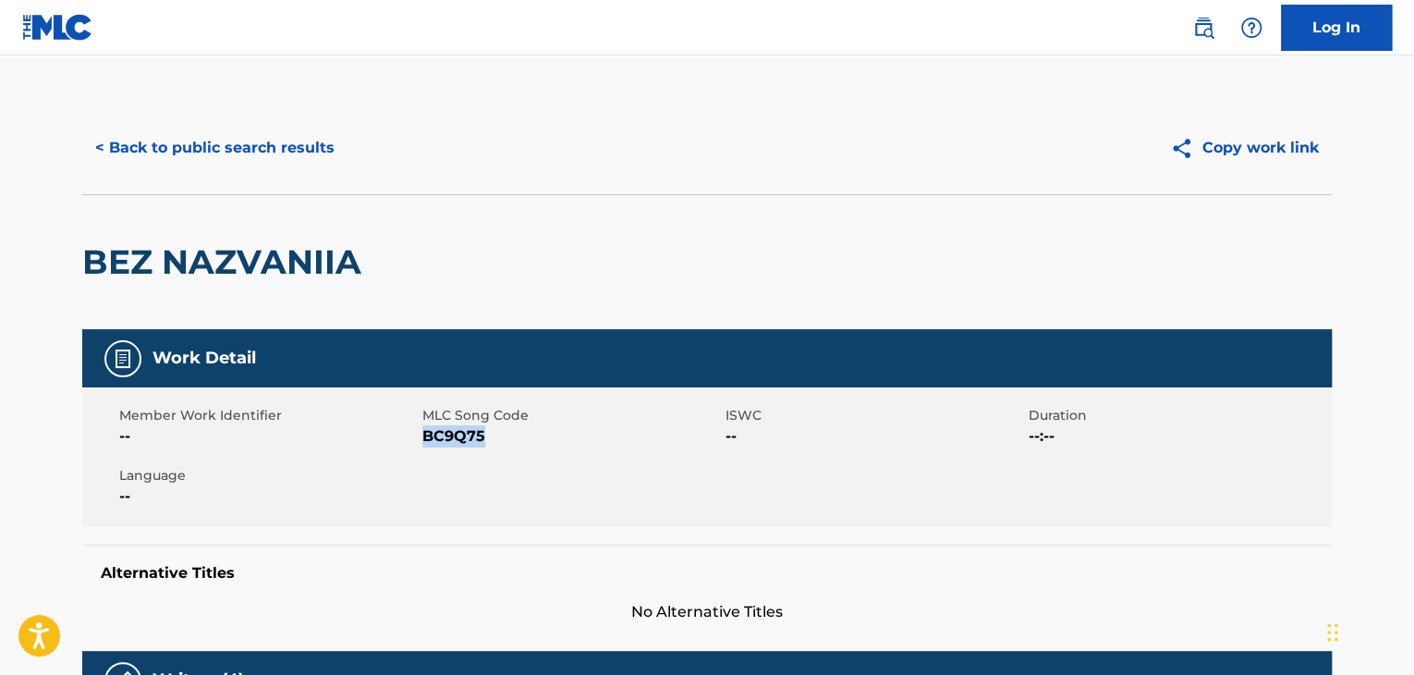
click at [223, 148] on button "< Back to public search results" at bounding box center [214, 148] width 265 height 46
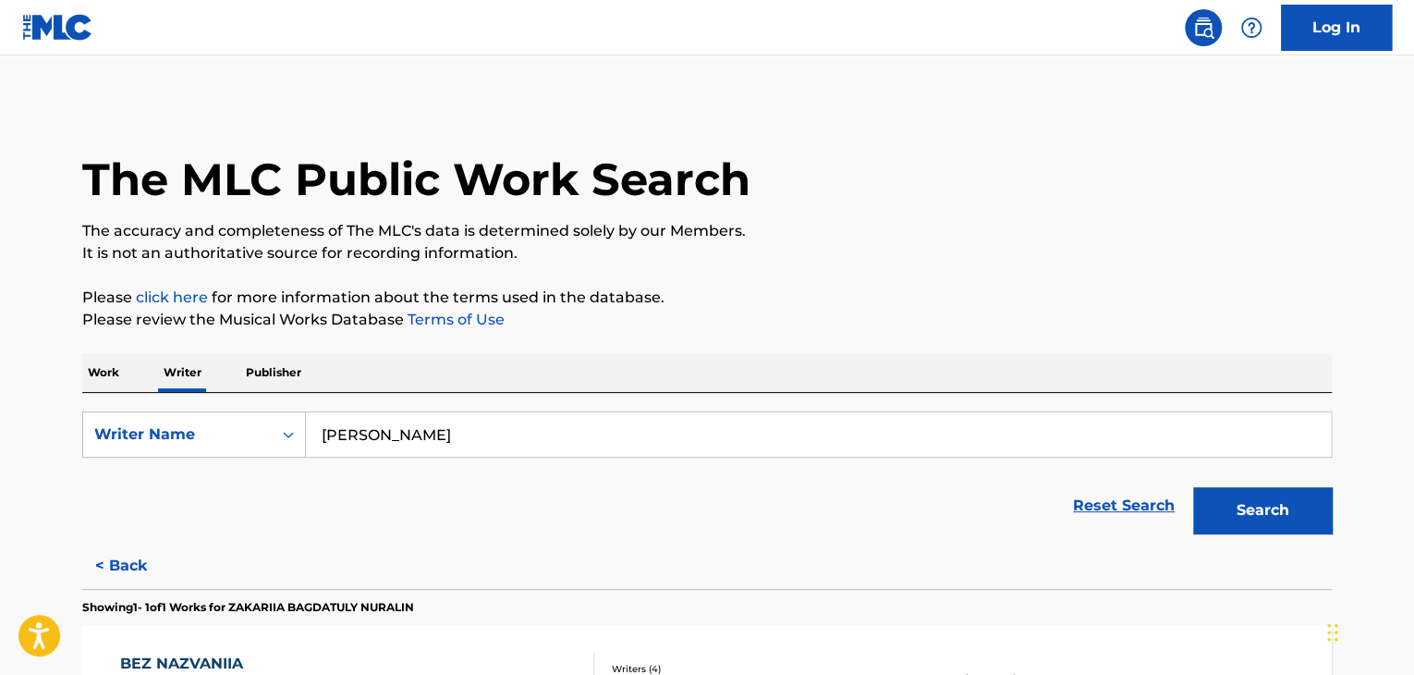
click at [88, 372] on p "Work" at bounding box center [103, 372] width 43 height 39
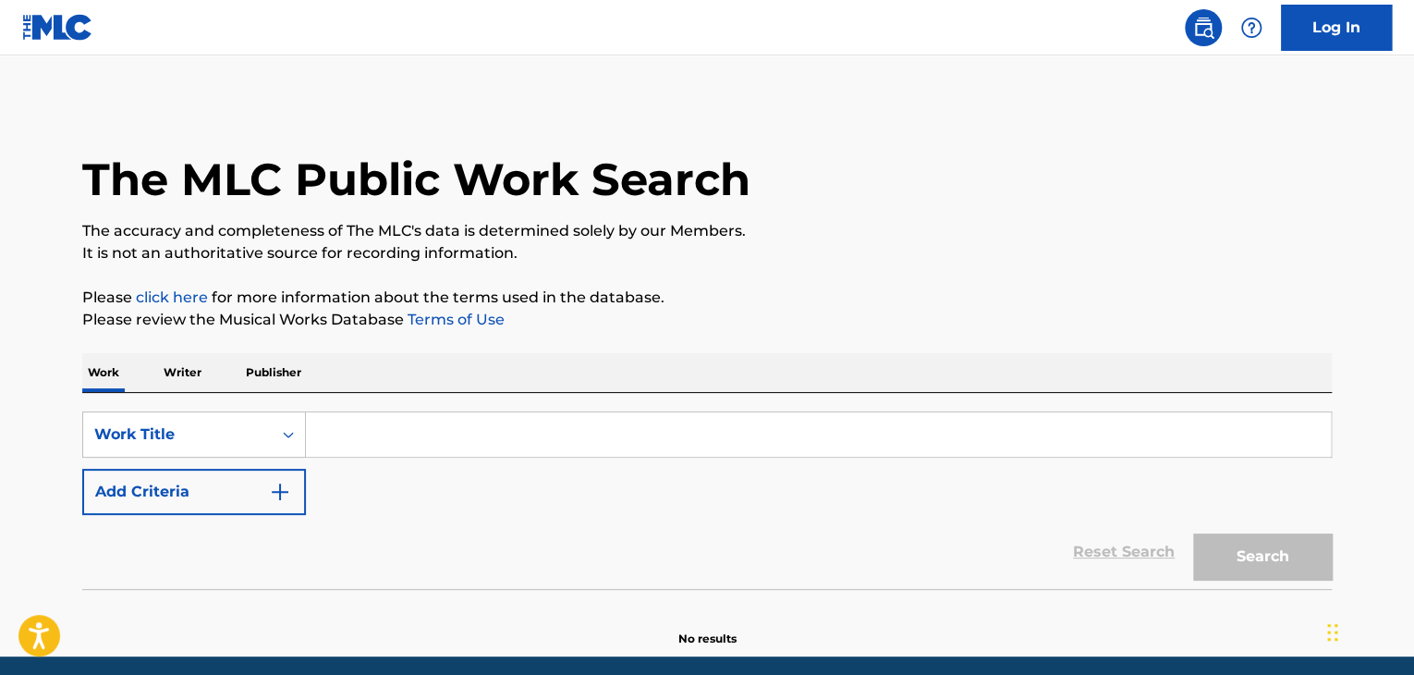
click at [373, 432] on input "Search Form" at bounding box center [818, 434] width 1025 height 44
paste input "Гринч"
type input "Гринч"
click at [255, 516] on div "Reset Search Search" at bounding box center [707, 552] width 1250 height 74
click at [271, 489] on img "Search Form" at bounding box center [280, 492] width 22 height 22
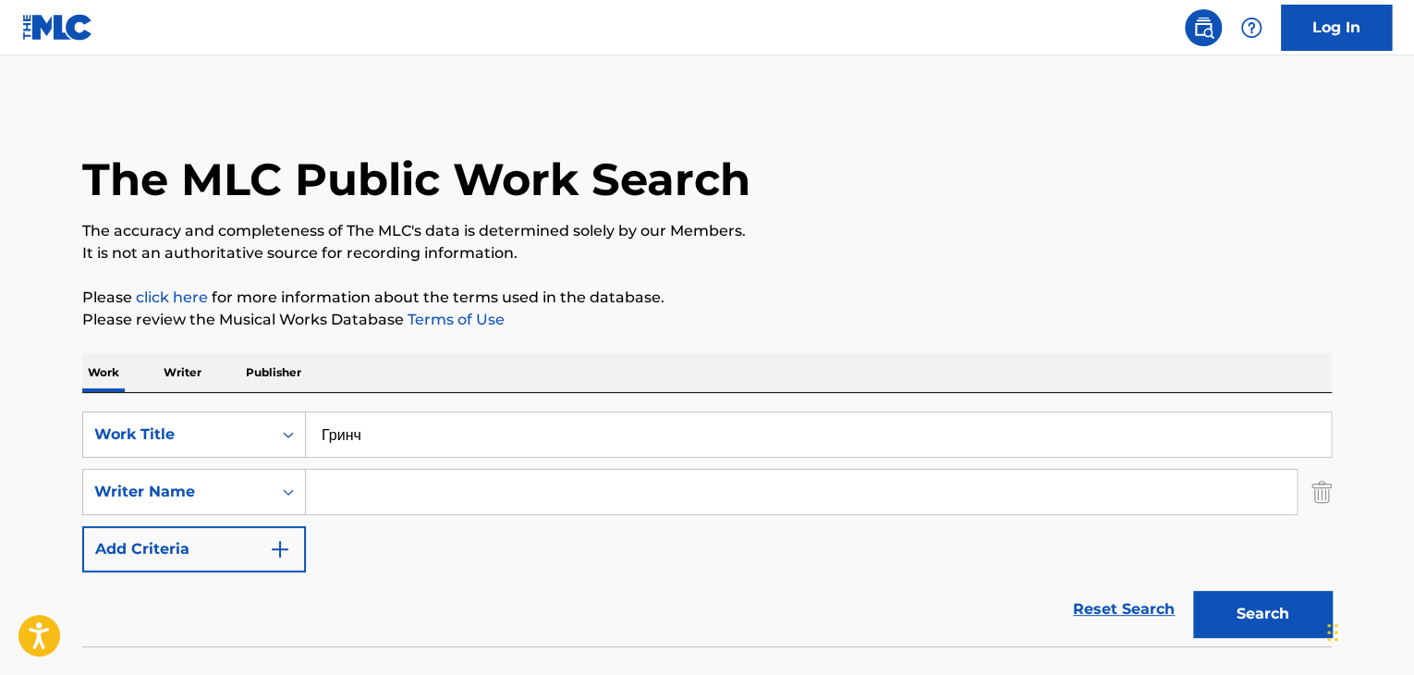
click at [408, 473] on input "Search Form" at bounding box center [801, 491] width 991 height 44
paste input "[PERSON_NAME] [PERSON_NAME]"
type input "[PERSON_NAME] [PERSON_NAME]"
click at [1250, 604] on button "Search" at bounding box center [1262, 614] width 139 height 46
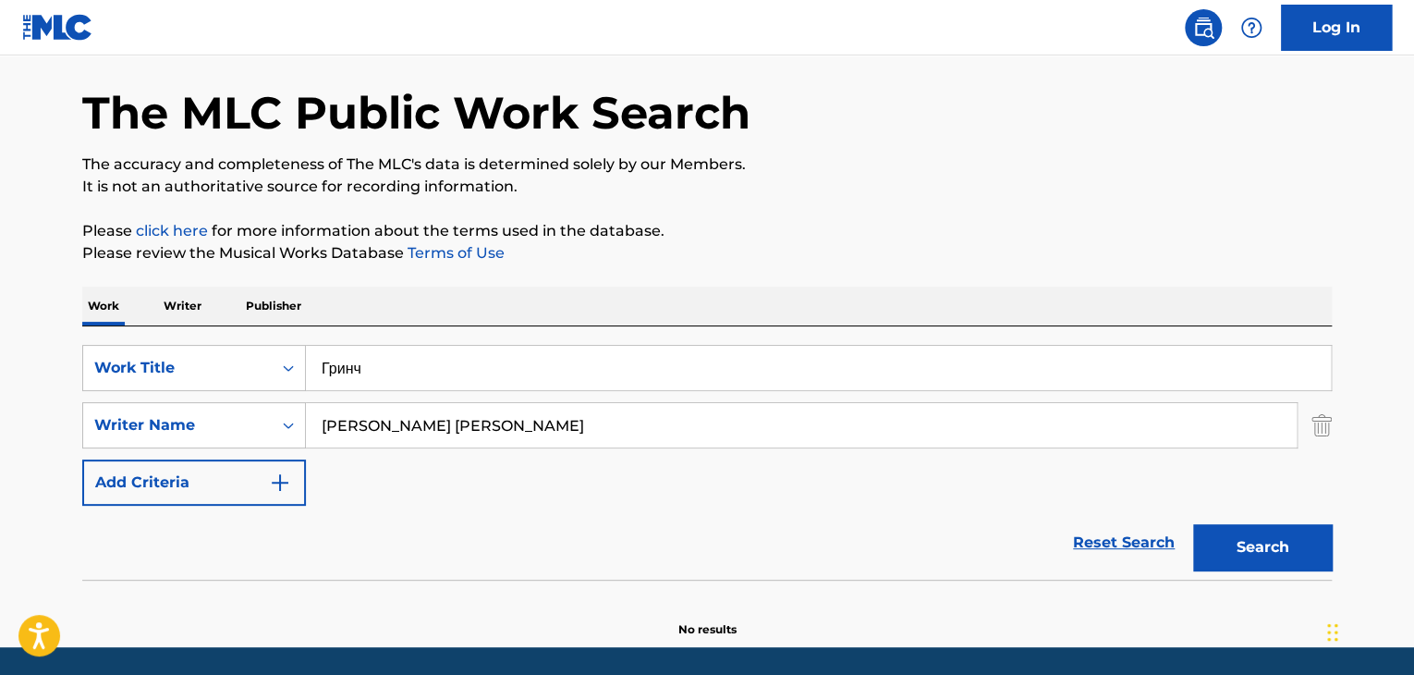
scroll to position [128, 0]
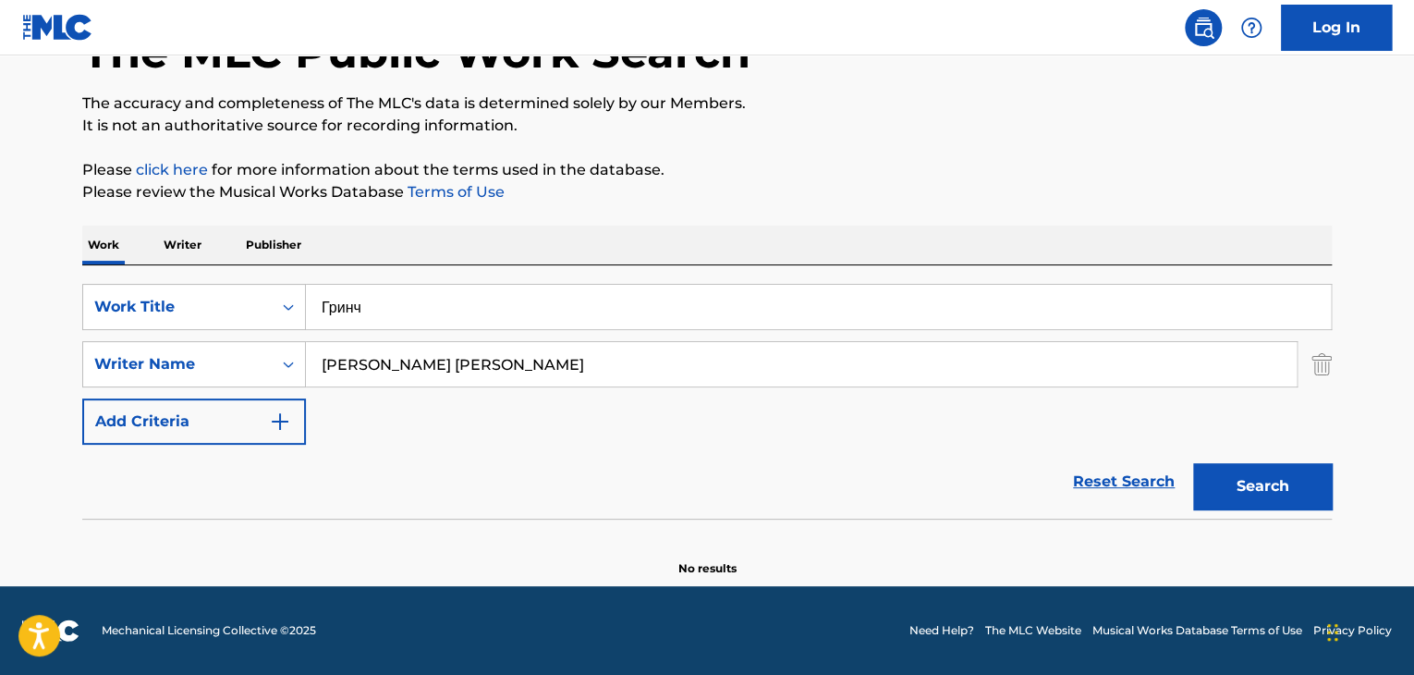
click at [177, 236] on p "Writer" at bounding box center [182, 245] width 49 height 39
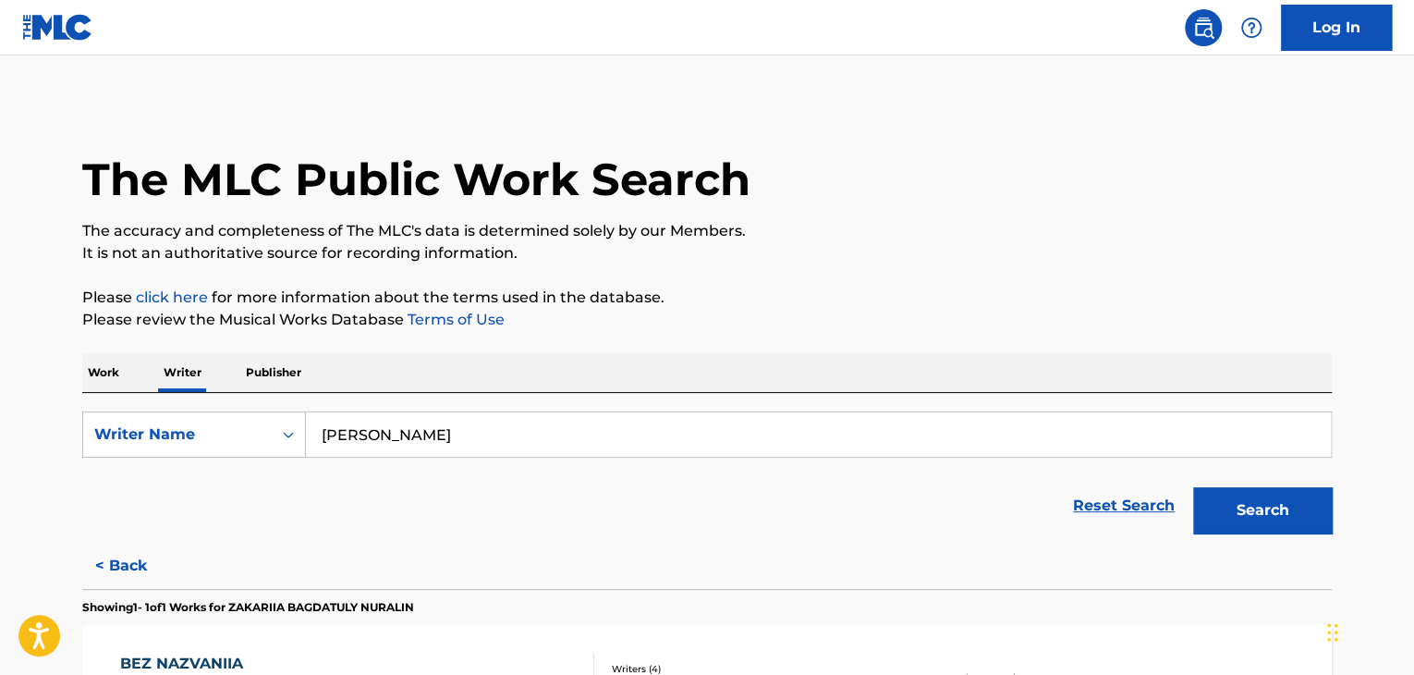
click at [359, 427] on input "[PERSON_NAME]" at bounding box center [818, 434] width 1025 height 44
paste input "[PERSON_NAME] [PERSON_NAME]"
type input "[PERSON_NAME] [PERSON_NAME]"
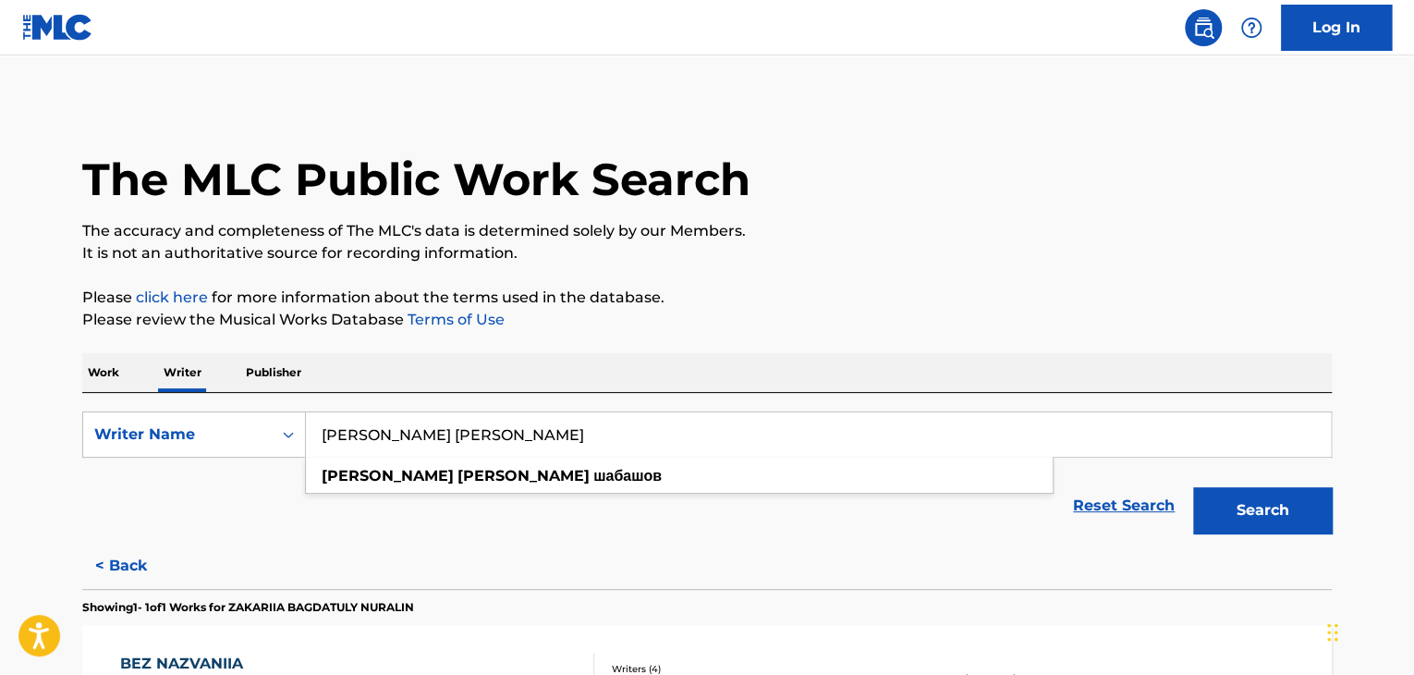
click at [642, 316] on p "Please review the Musical Works Database Terms of Use" at bounding box center [707, 320] width 1250 height 22
click at [1252, 508] on button "Search" at bounding box center [1262, 510] width 139 height 46
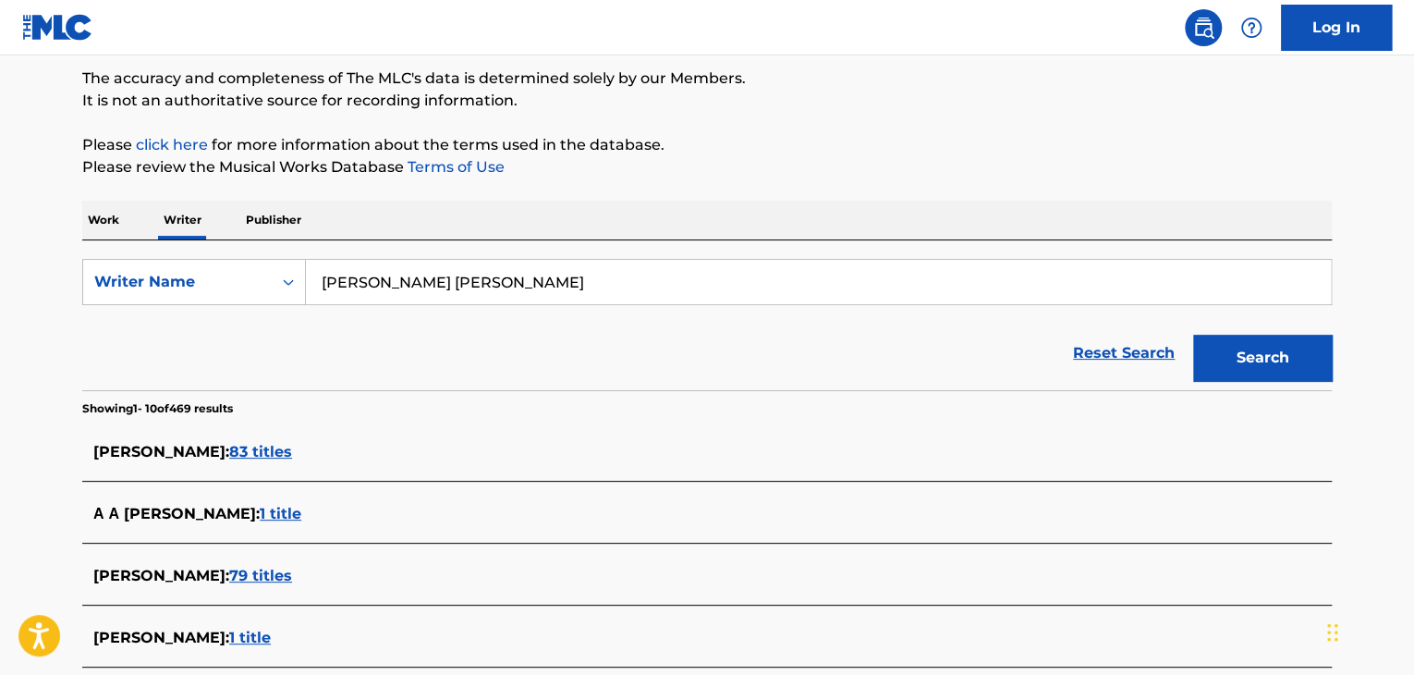
scroll to position [185, 0]
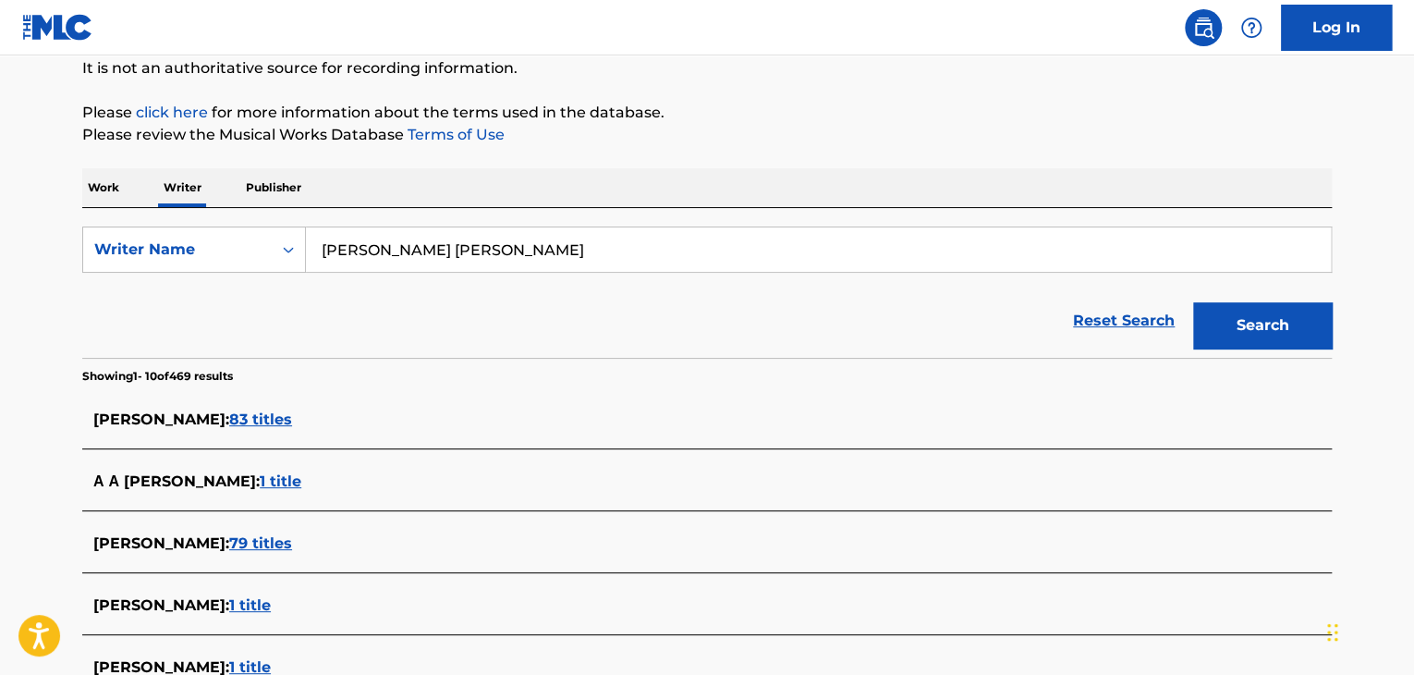
click at [292, 421] on span "83 titles" at bounding box center [260, 419] width 63 height 18
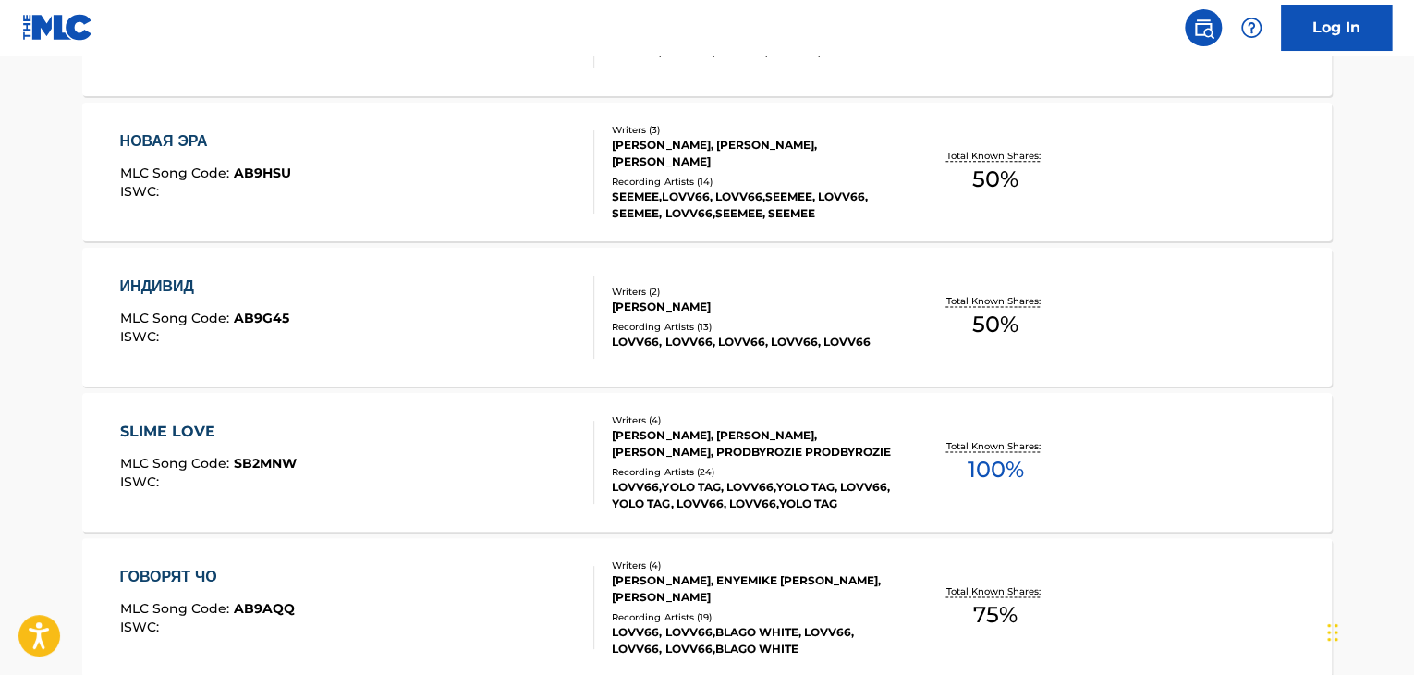
scroll to position [1109, 0]
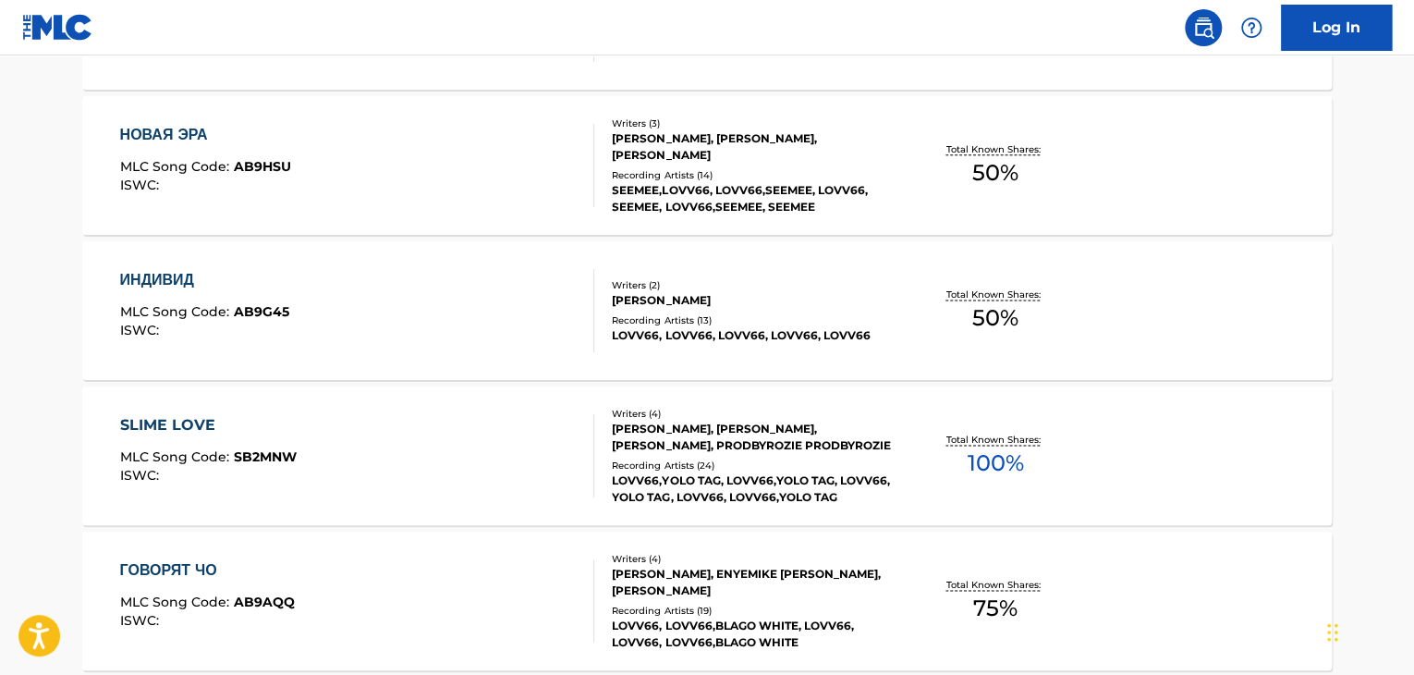
click at [513, 447] on div "SLIME LOVE MLC Song Code : SB2MNW ISWC :" at bounding box center [357, 455] width 475 height 83
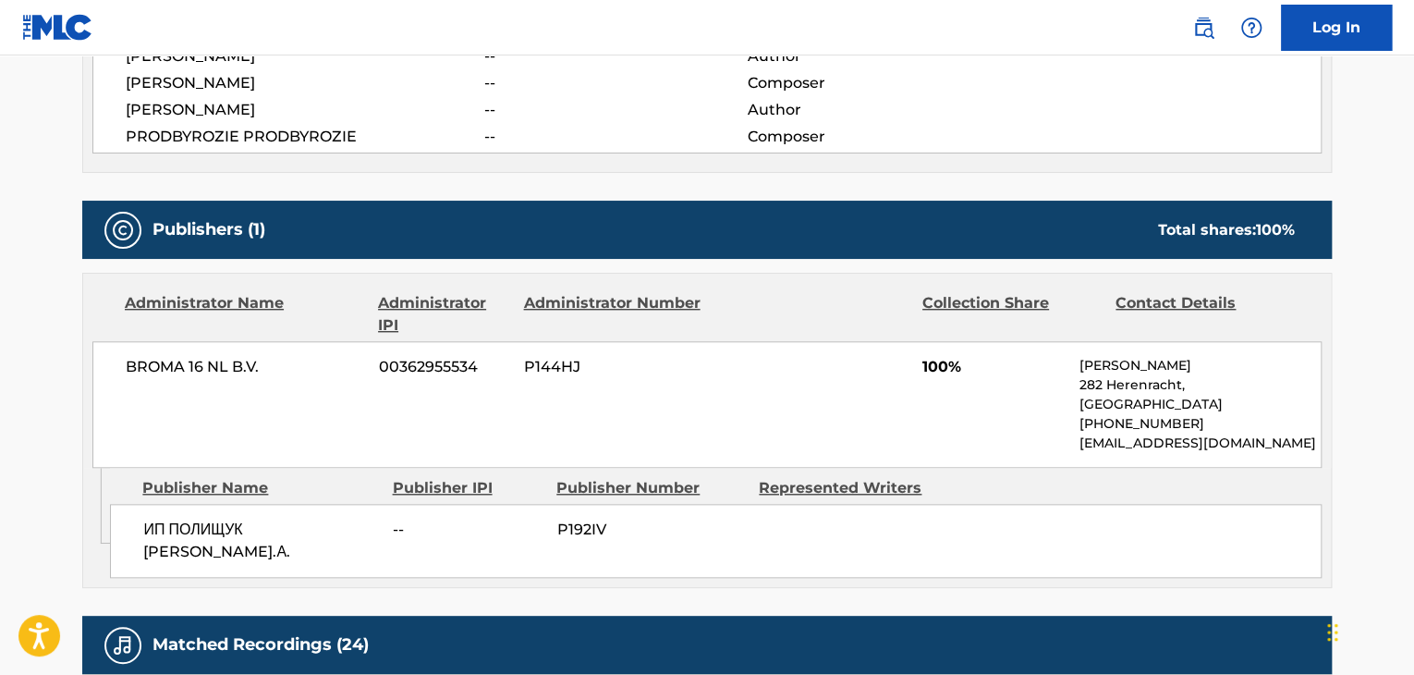
scroll to position [739, 0]
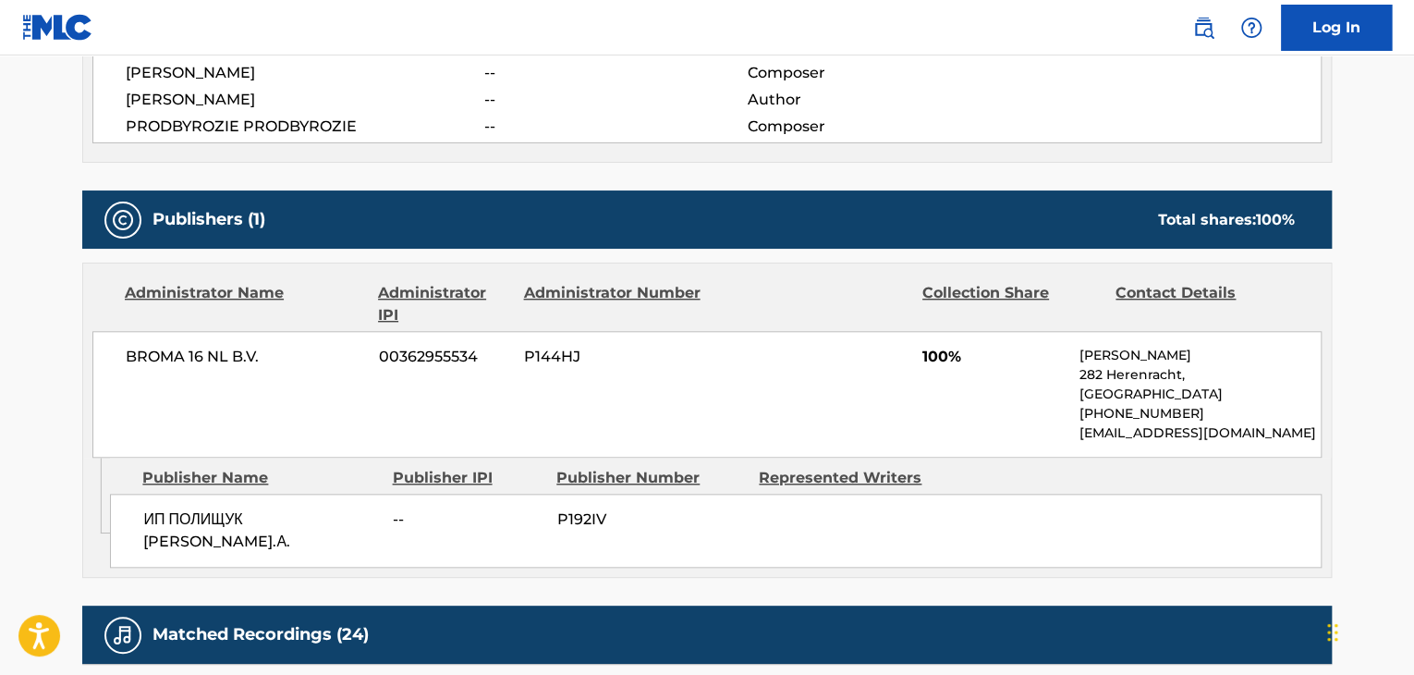
click at [168, 350] on span "BROMA 16 NL B.V." at bounding box center [245, 357] width 239 height 22
copy div "BROMA 16 NL B.V."
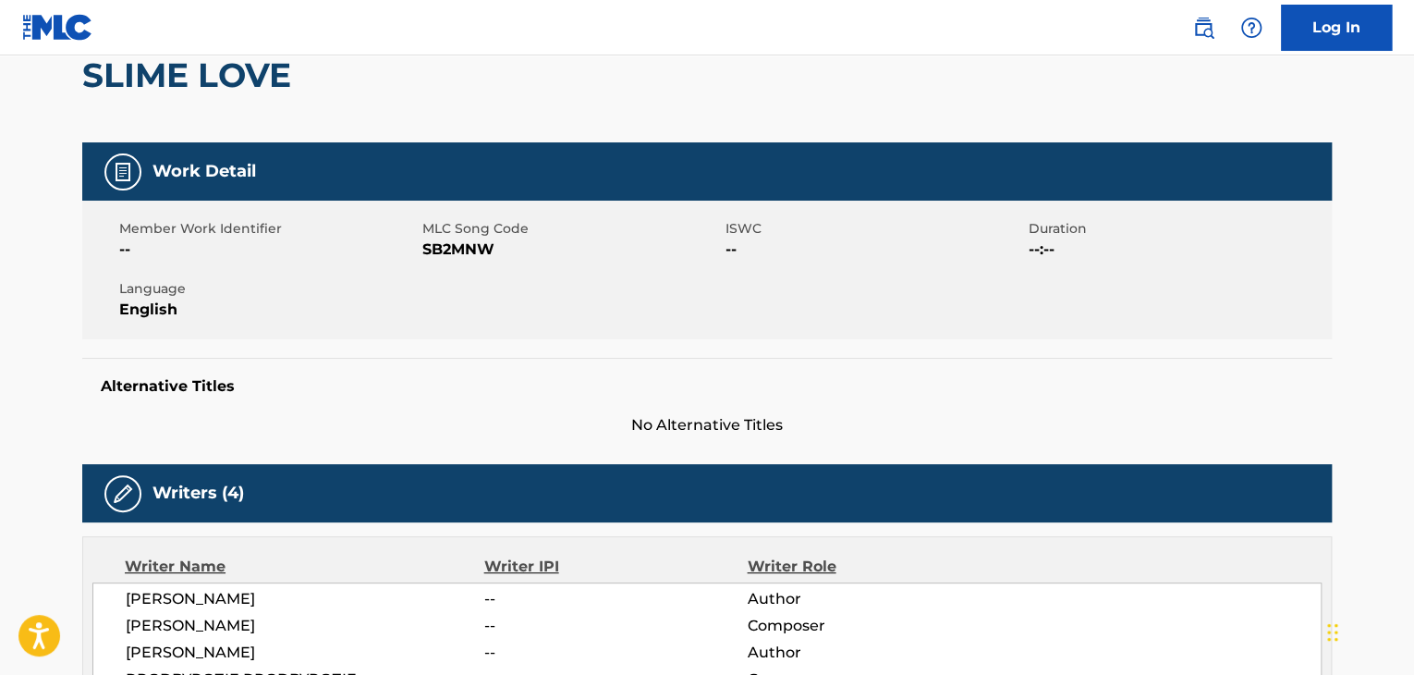
scroll to position [0, 0]
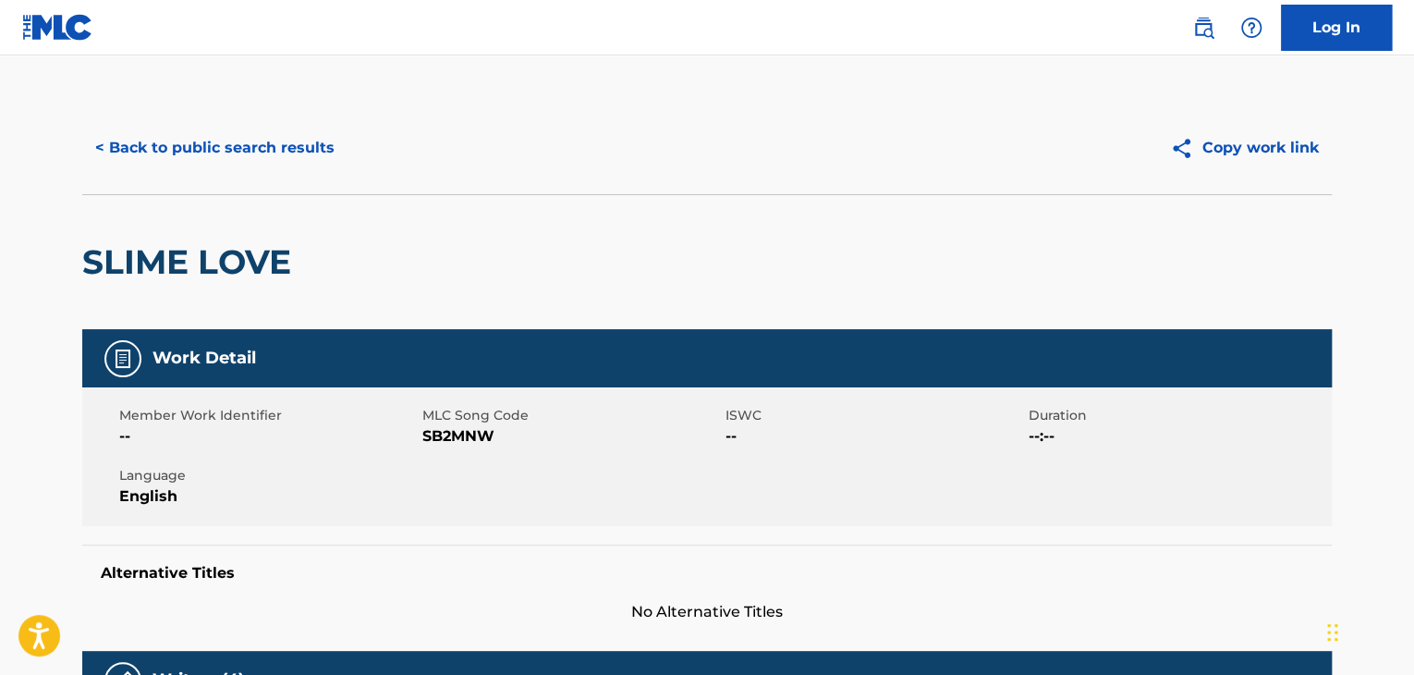
click at [443, 438] on span "SB2MNW" at bounding box center [571, 436] width 299 height 22
copy span "SB2MNW"
click at [260, 135] on button "< Back to public search results" at bounding box center [214, 148] width 265 height 46
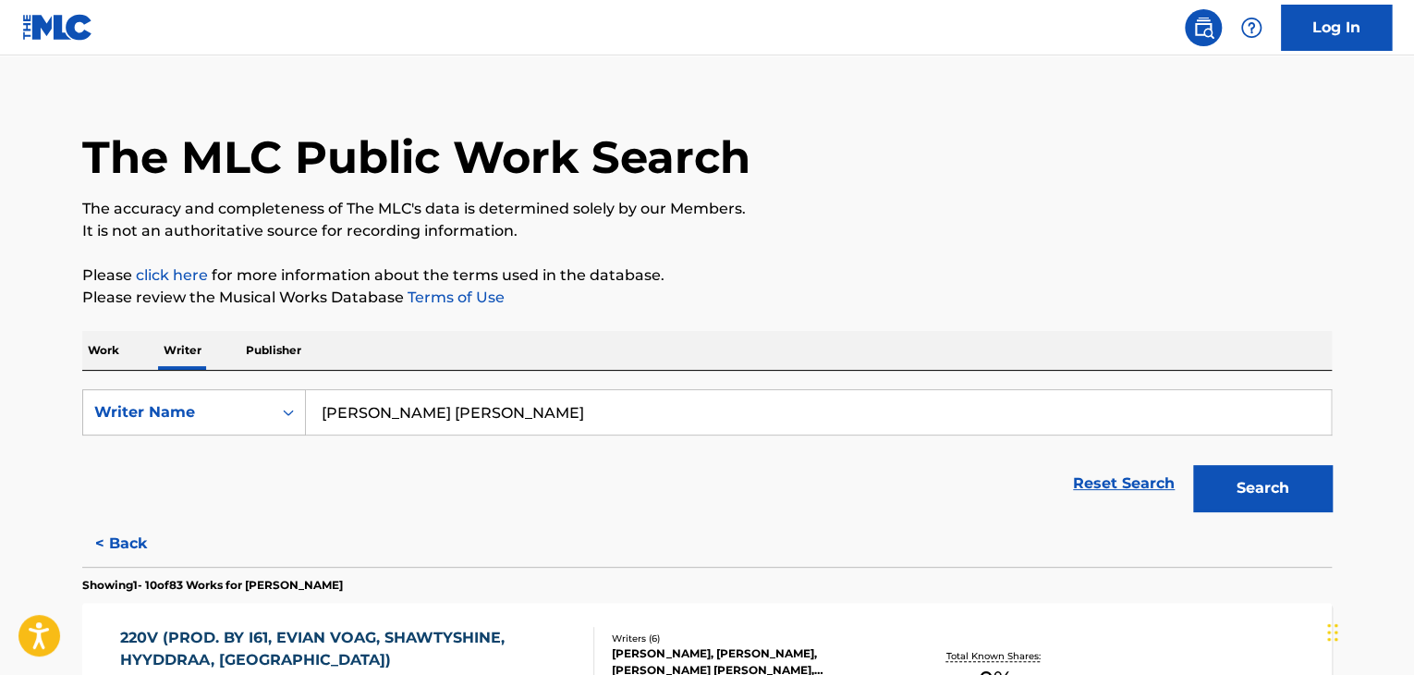
click at [355, 410] on input "[PERSON_NAME] [PERSON_NAME]" at bounding box center [818, 412] width 1025 height 44
paste input "KSB muzic"
click at [938, 178] on div "The MLC Public Work Search" at bounding box center [707, 146] width 1250 height 135
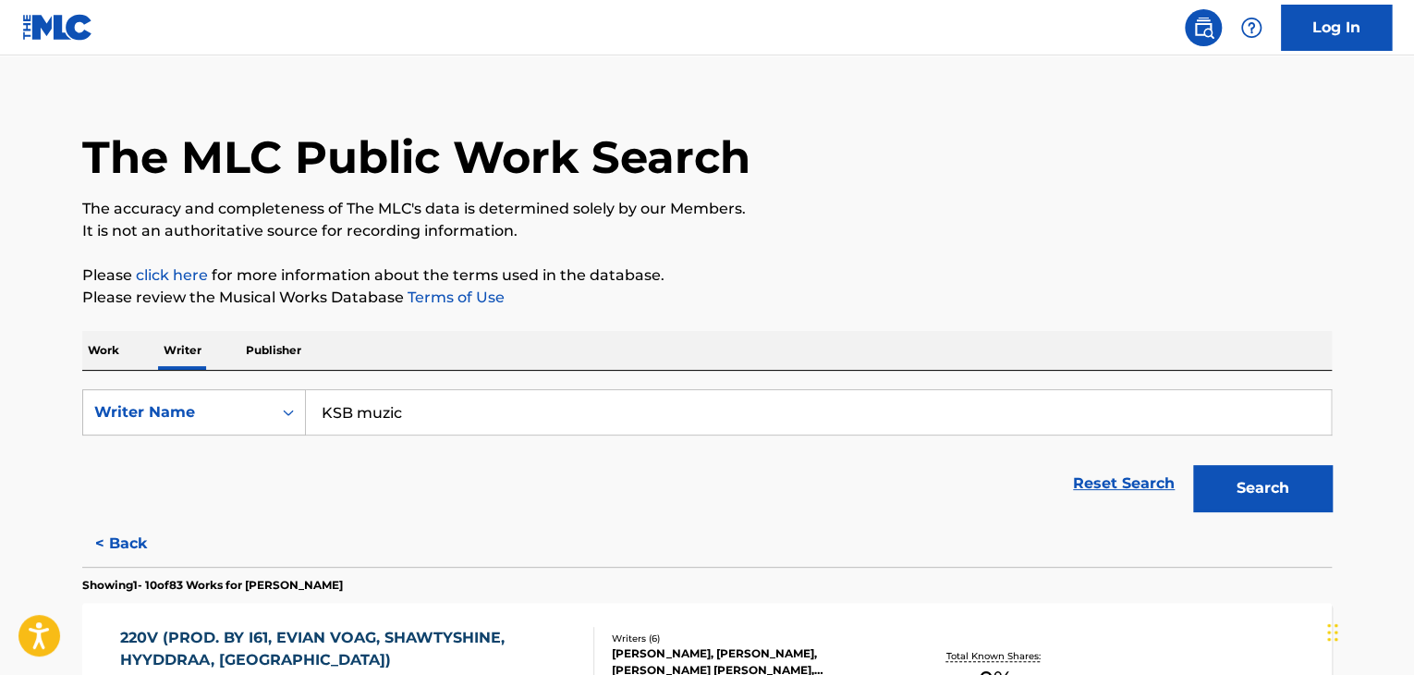
click at [1242, 480] on button "Search" at bounding box center [1262, 488] width 139 height 46
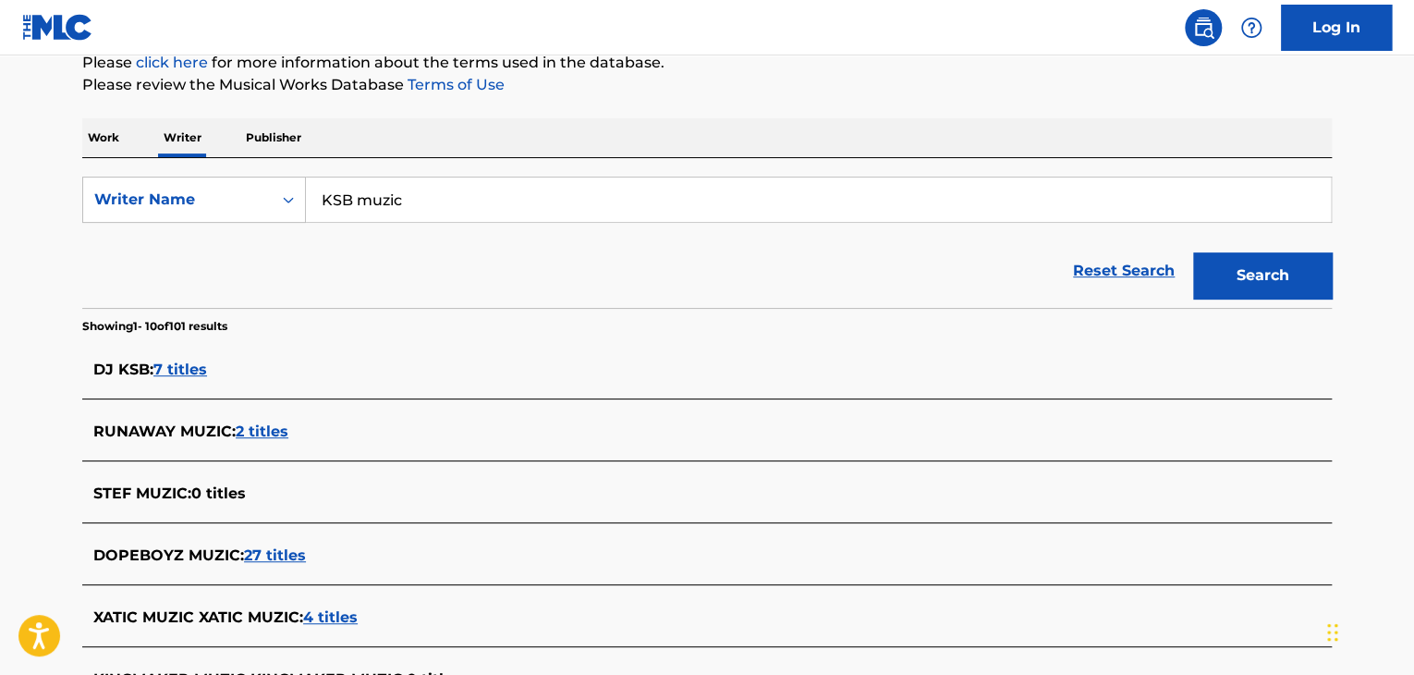
scroll to position [177, 0]
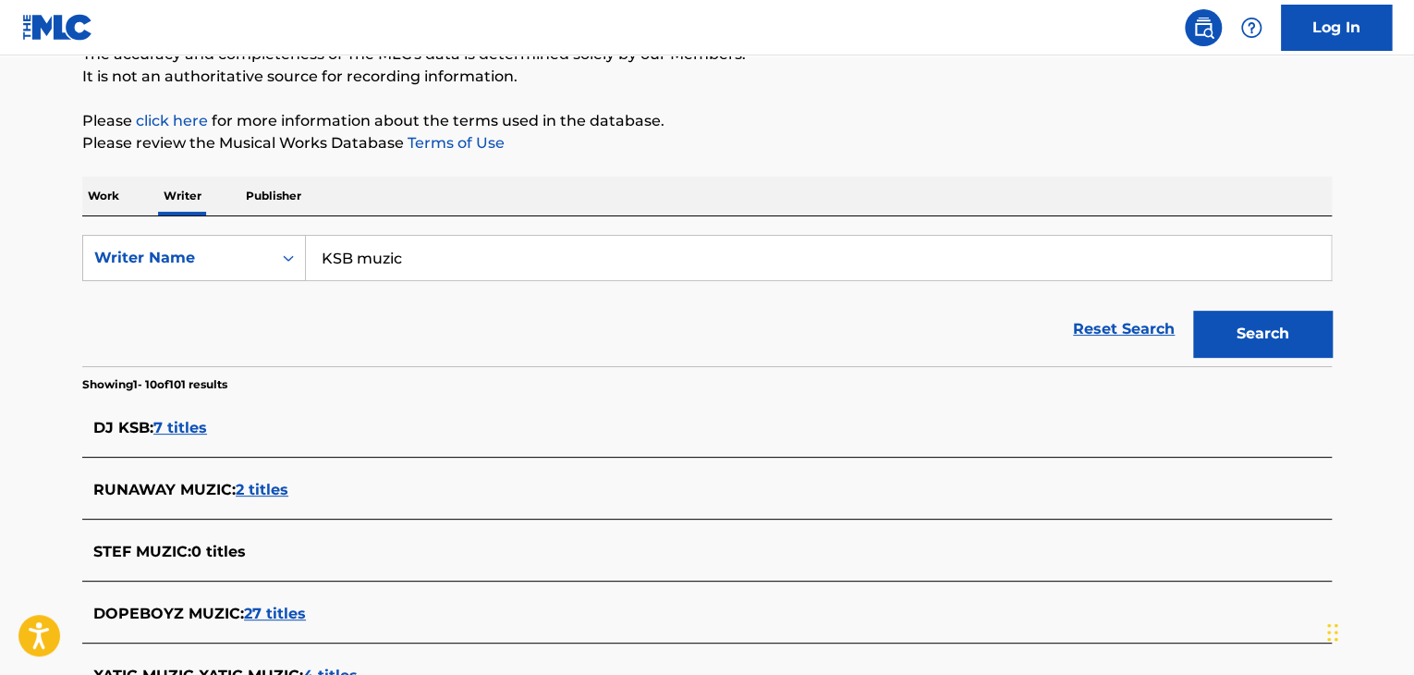
click at [396, 251] on input "KSB muzic" at bounding box center [818, 258] width 1025 height 44
paste input "The Sladkie Bulki collective"
click at [1260, 326] on button "Search" at bounding box center [1262, 334] width 139 height 46
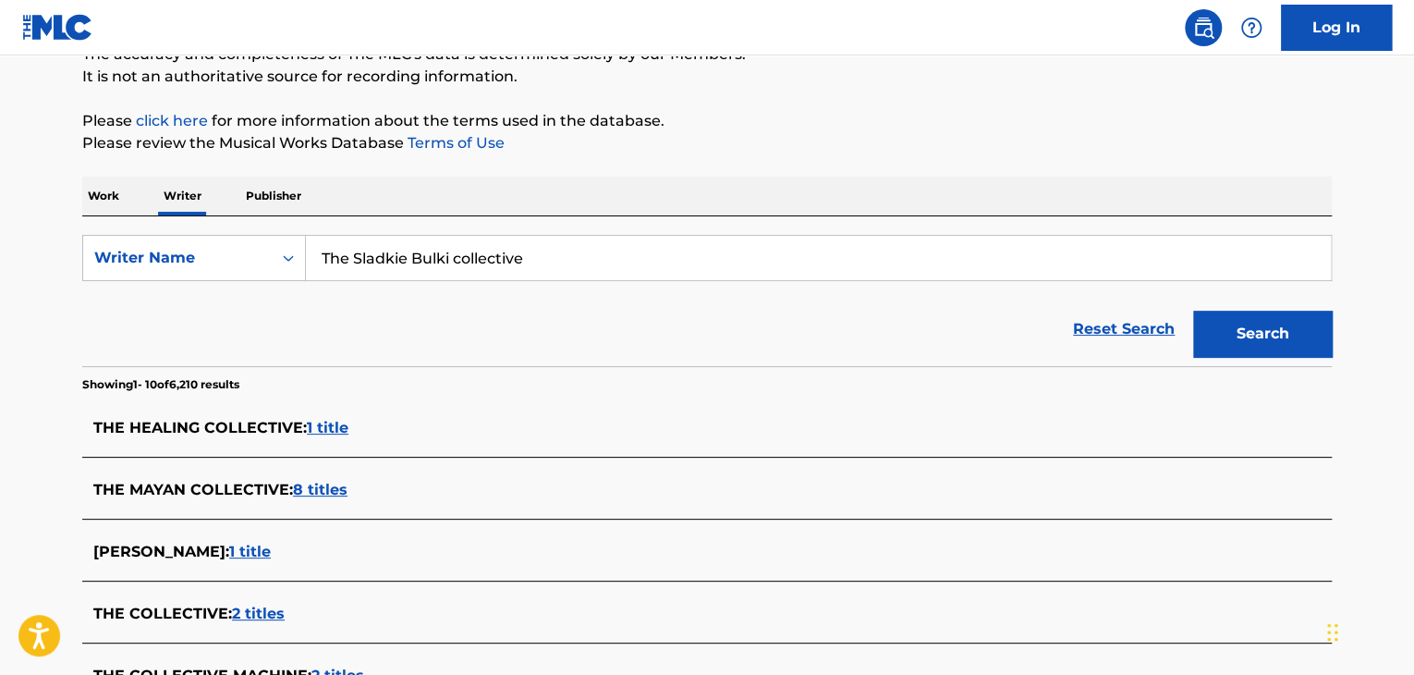
click at [468, 282] on form "SearchWithCriteria5c336fea-c0ef-4524-8414-e4042cf6acf4 Writer Name The Sladkie …" at bounding box center [707, 300] width 1250 height 131
click at [462, 266] on input "The Sladkie Bulki collective" at bounding box center [818, 258] width 1025 height 44
paste input "Коллектив Сладкие Булки"
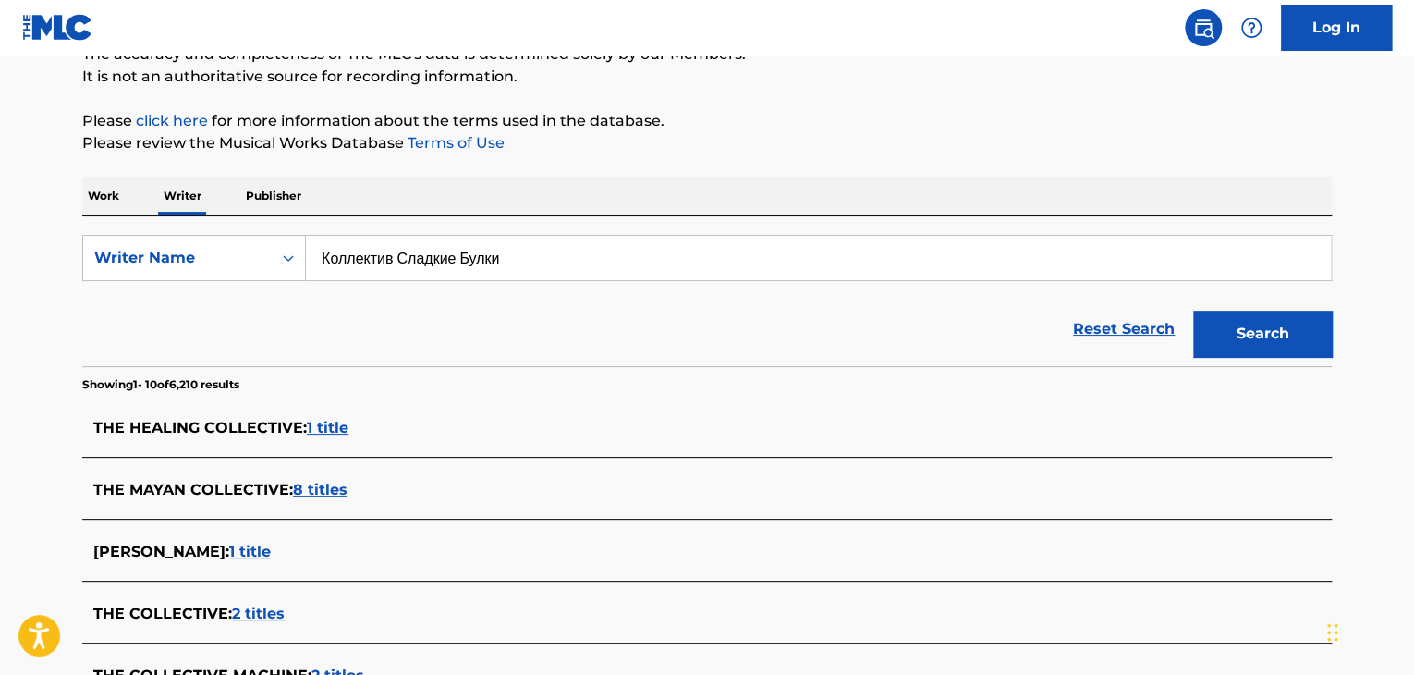
drag, startPoint x: 793, startPoint y: 350, endPoint x: 849, endPoint y: 359, distance: 57.0
click at [799, 350] on div "Reset Search Search" at bounding box center [707, 329] width 1250 height 74
click at [1209, 327] on button "Search" at bounding box center [1262, 334] width 139 height 46
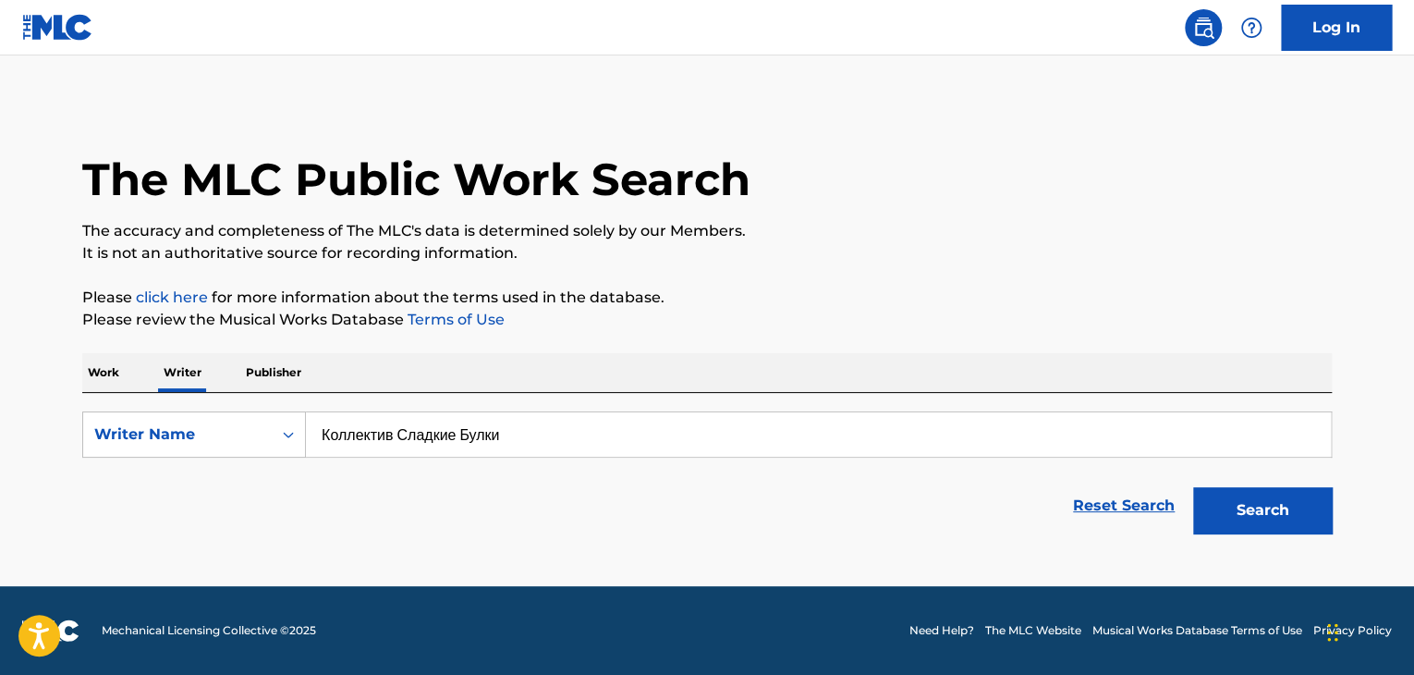
scroll to position [0, 0]
click at [406, 442] on input "Коллектив Сладкие Булки" at bounding box center [818, 434] width 1025 height 44
paste input "[PERSON_NAME]"
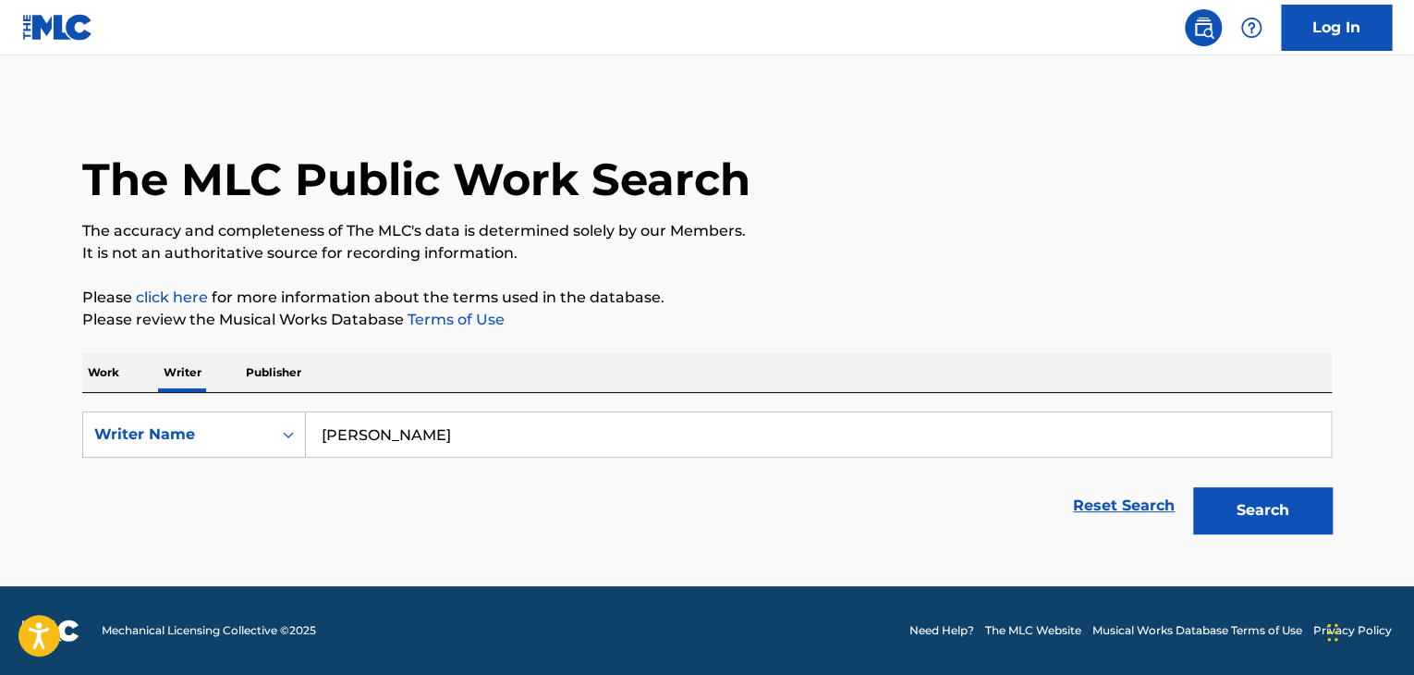
type input "[PERSON_NAME]"
click at [952, 323] on p "Please review the Musical Works Database Terms of Use" at bounding box center [707, 320] width 1250 height 22
click at [1247, 514] on button "Search" at bounding box center [1262, 510] width 139 height 46
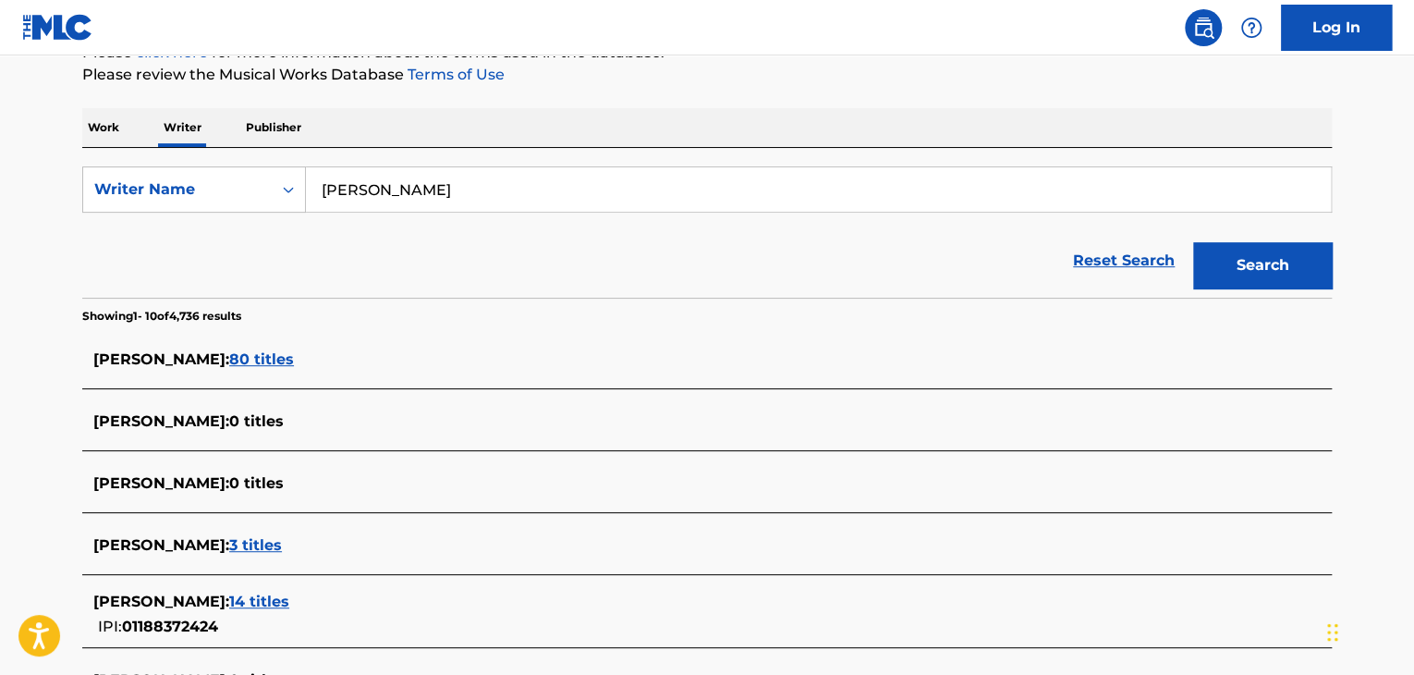
scroll to position [277, 0]
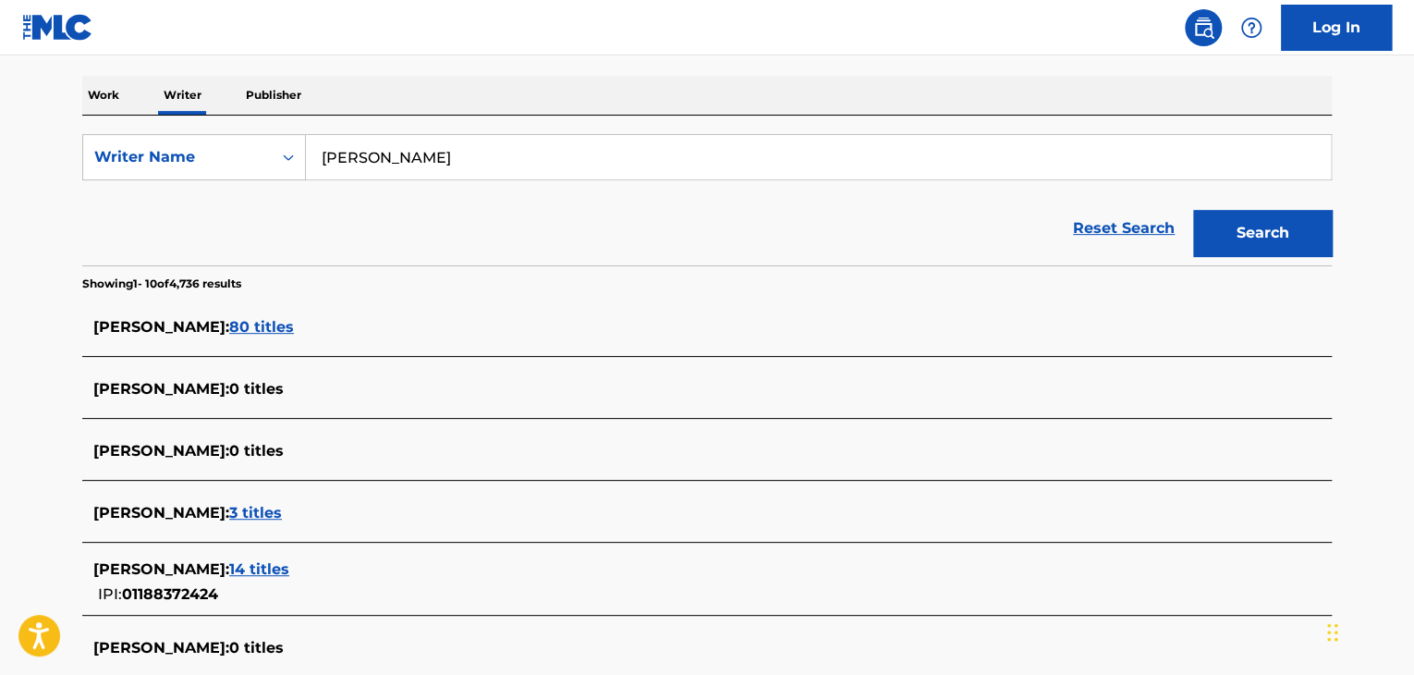
click at [294, 326] on span "80 titles" at bounding box center [261, 327] width 65 height 18
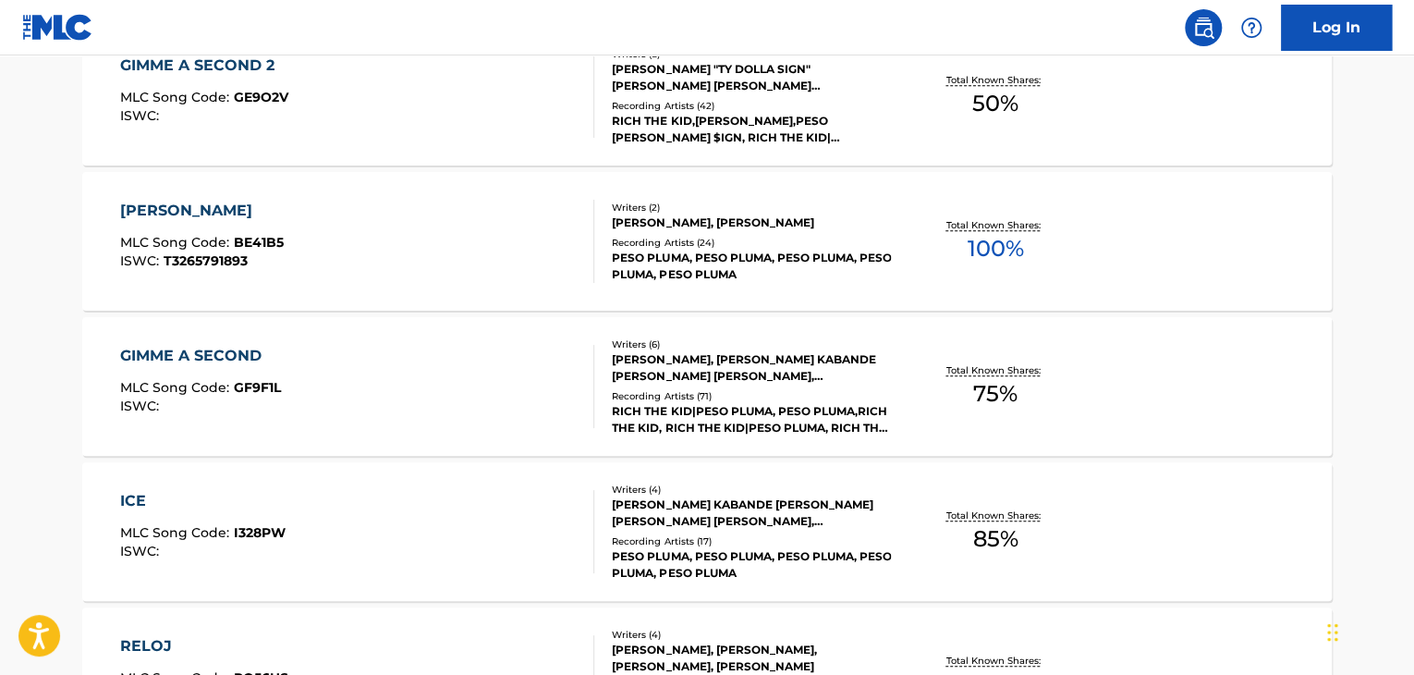
scroll to position [647, 0]
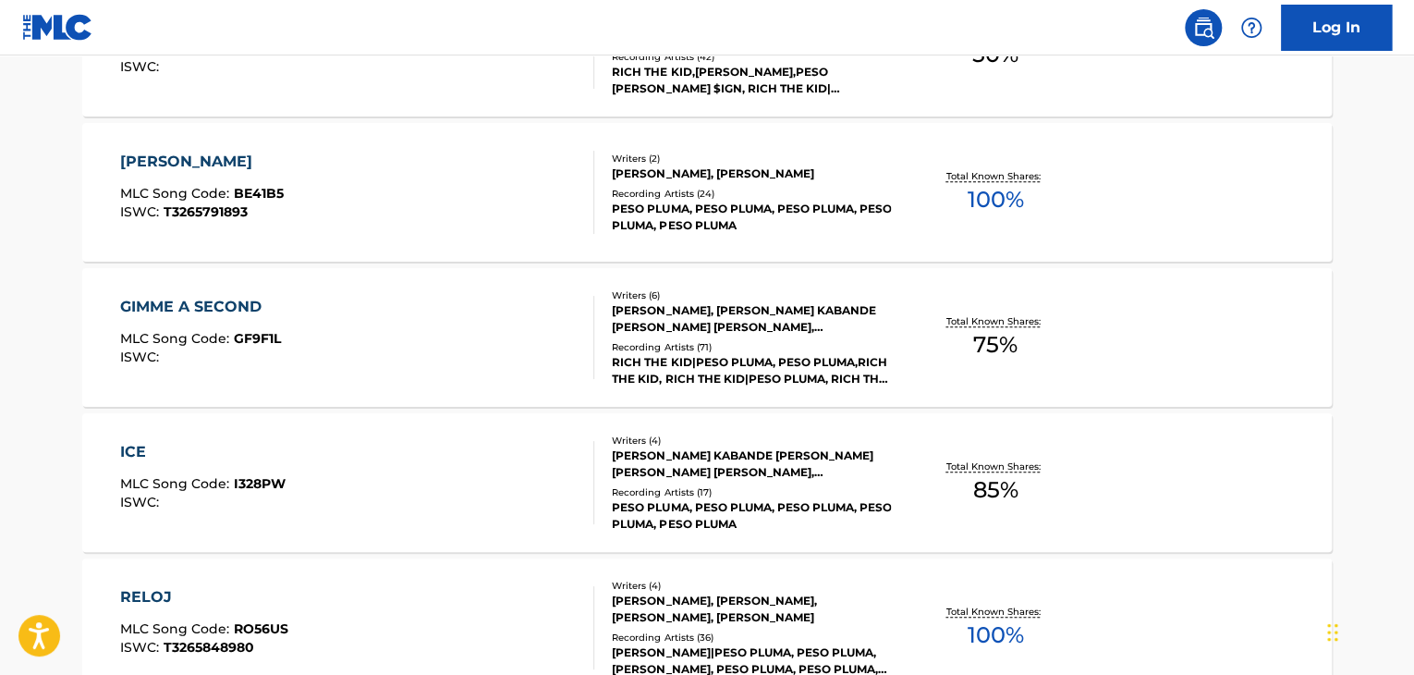
click at [548, 175] on div "[PERSON_NAME] MLC Song Code : BE41B5 ISWC : T3265791893" at bounding box center [357, 192] width 475 height 83
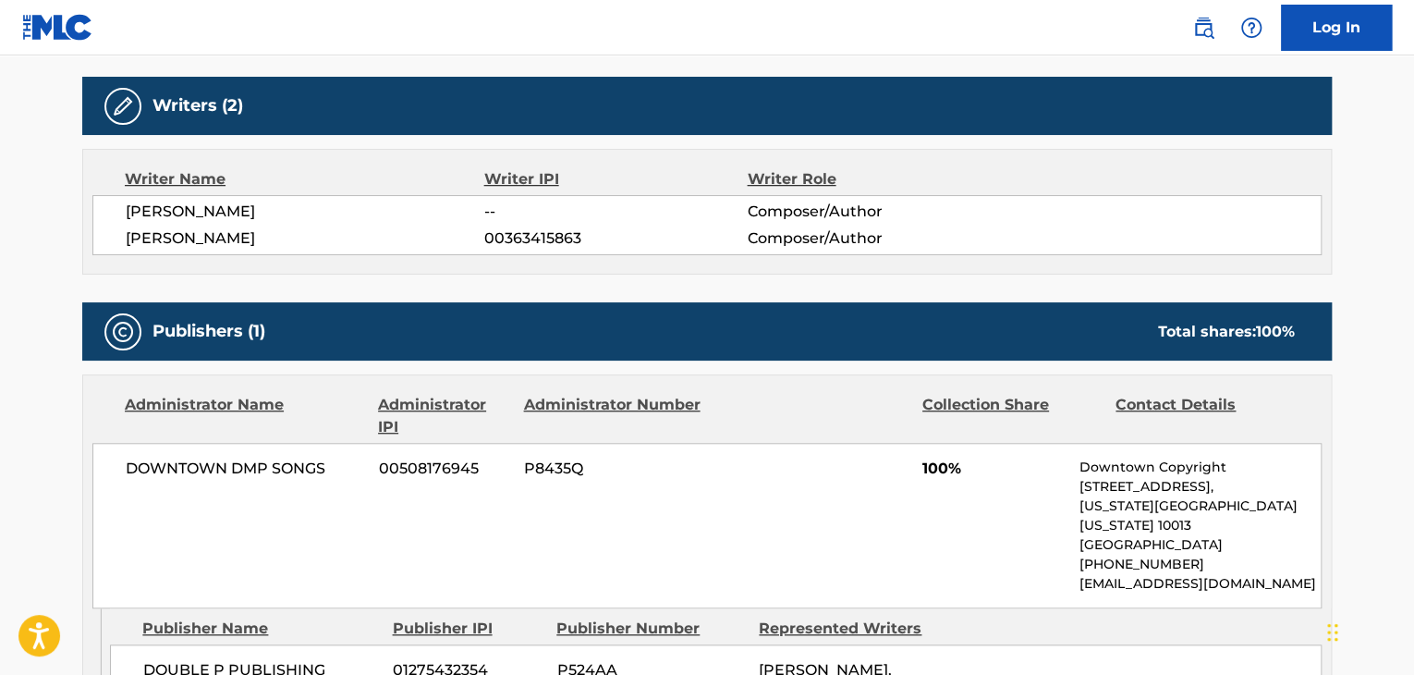
scroll to position [555, 0]
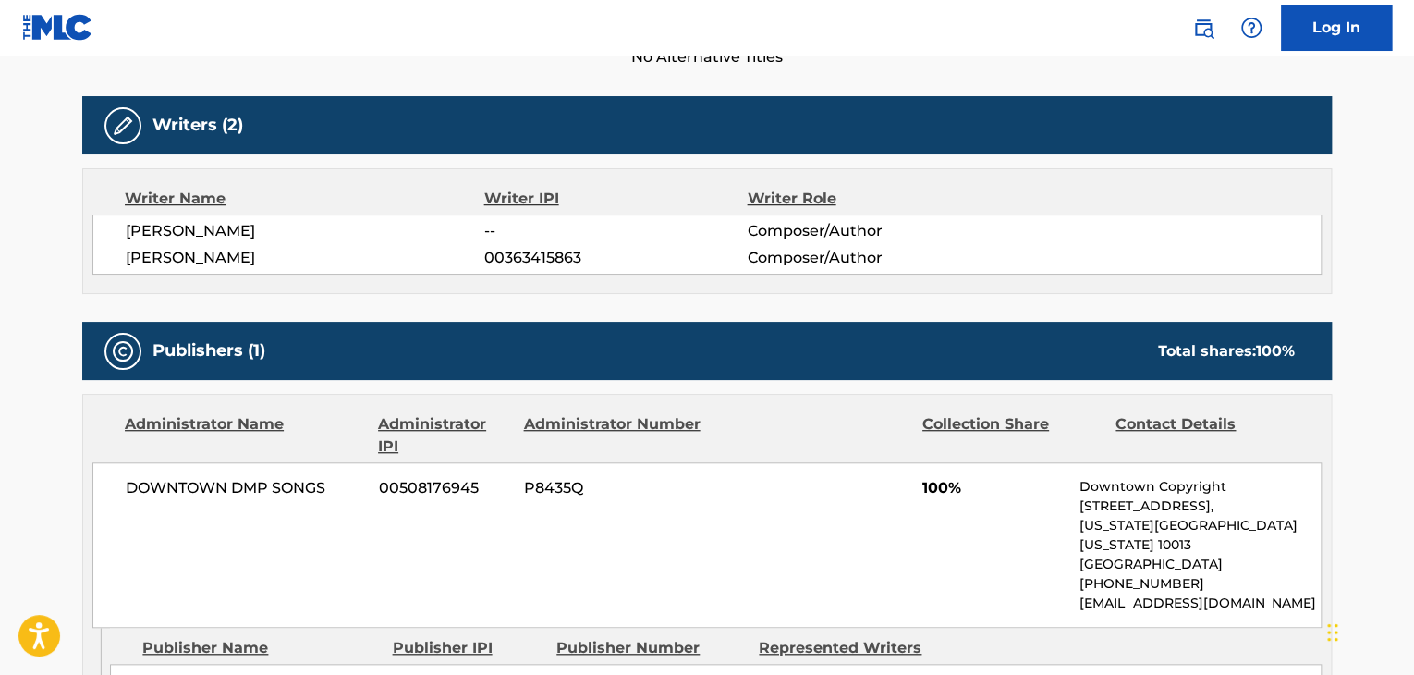
click at [277, 232] on span "[PERSON_NAME]" at bounding box center [305, 231] width 359 height 22
click at [233, 477] on span "DOWNTOWN DMP SONGS" at bounding box center [245, 488] width 239 height 22
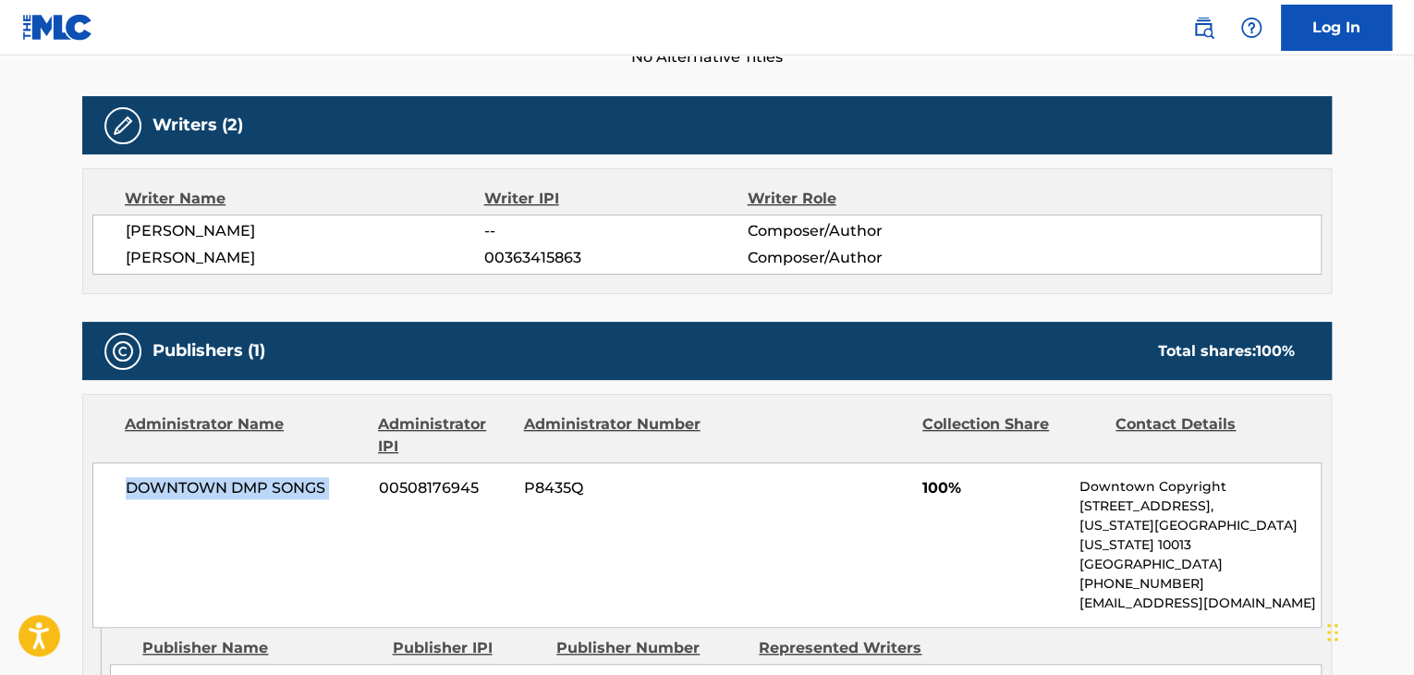
click at [233, 477] on span "DOWNTOWN DMP SONGS" at bounding box center [245, 488] width 239 height 22
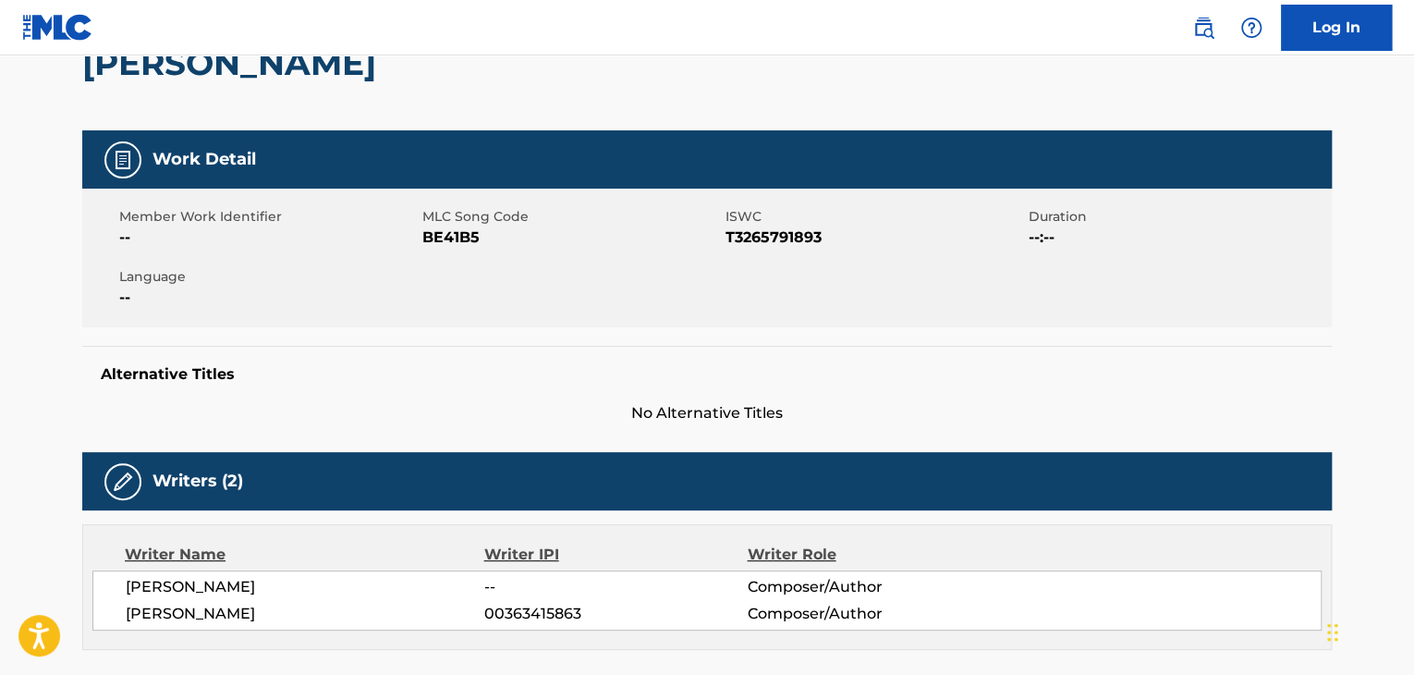
scroll to position [185, 0]
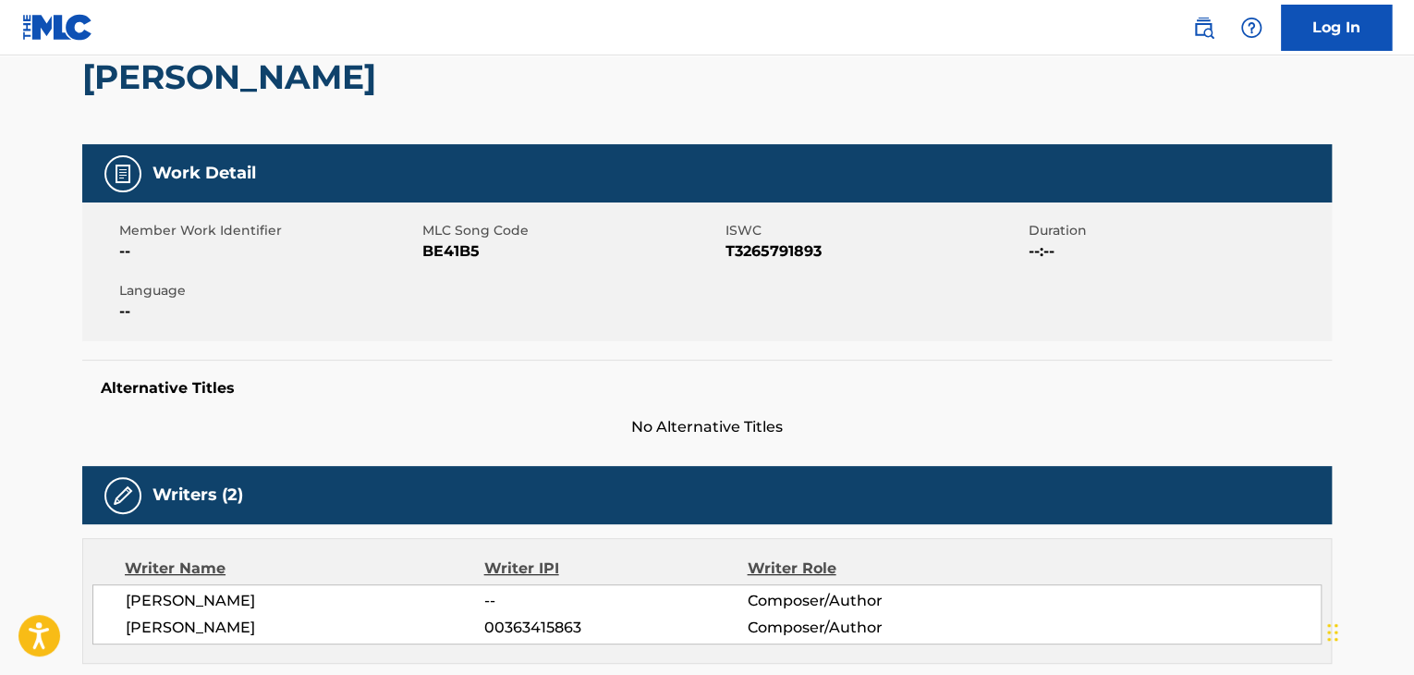
click at [450, 248] on span "BE41B5" at bounding box center [571, 251] width 299 height 22
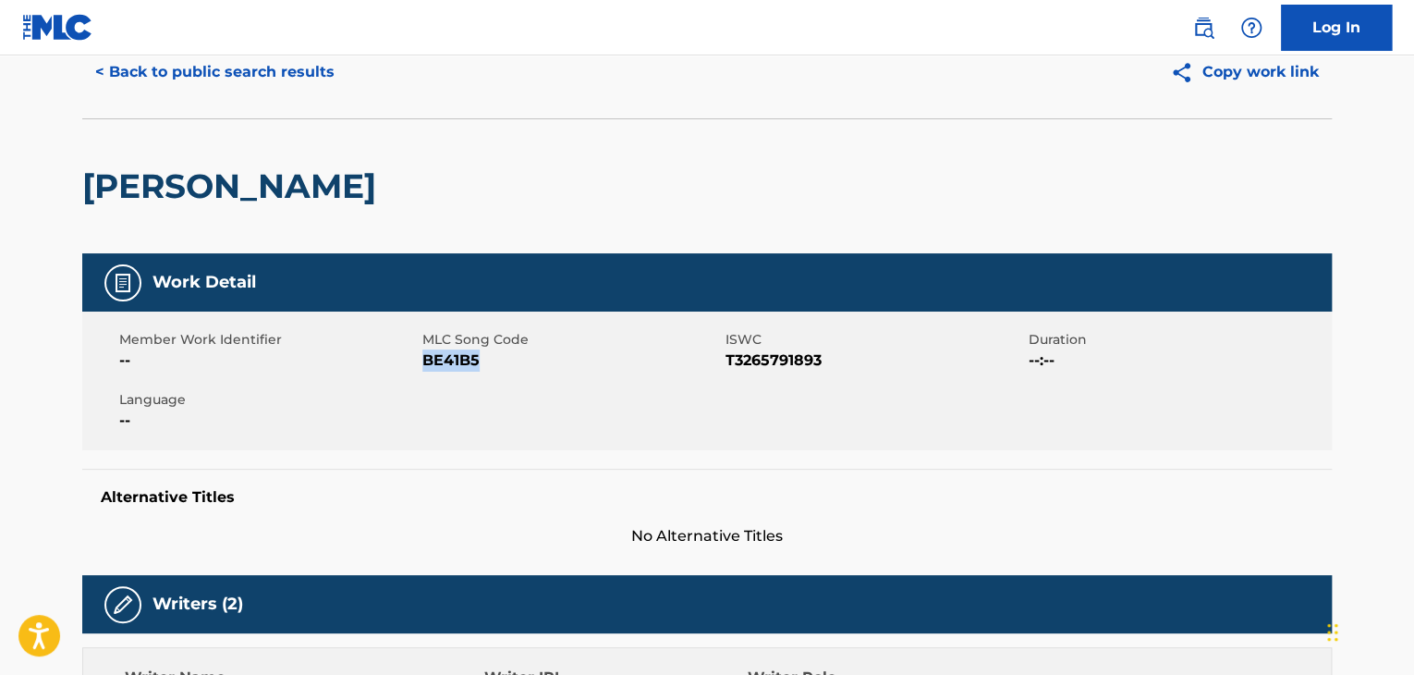
scroll to position [0, 0]
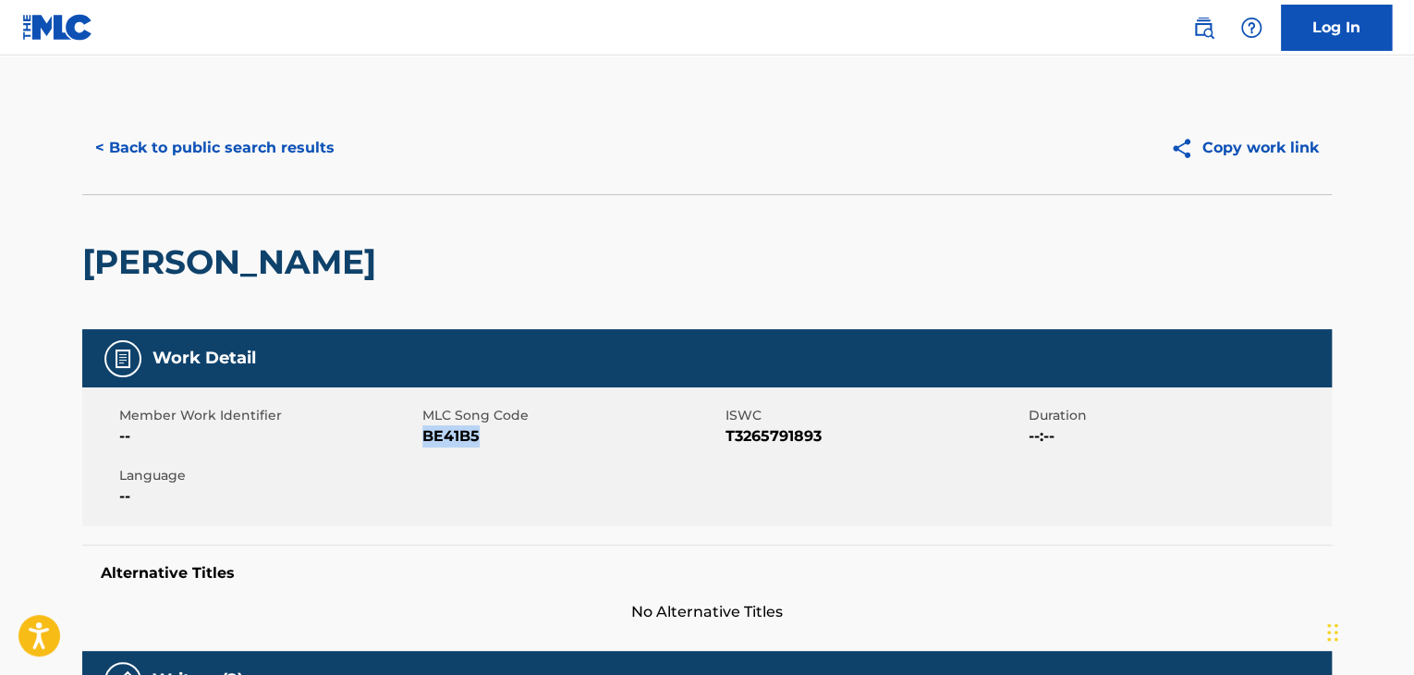
click at [174, 139] on button "< Back to public search results" at bounding box center [214, 148] width 265 height 46
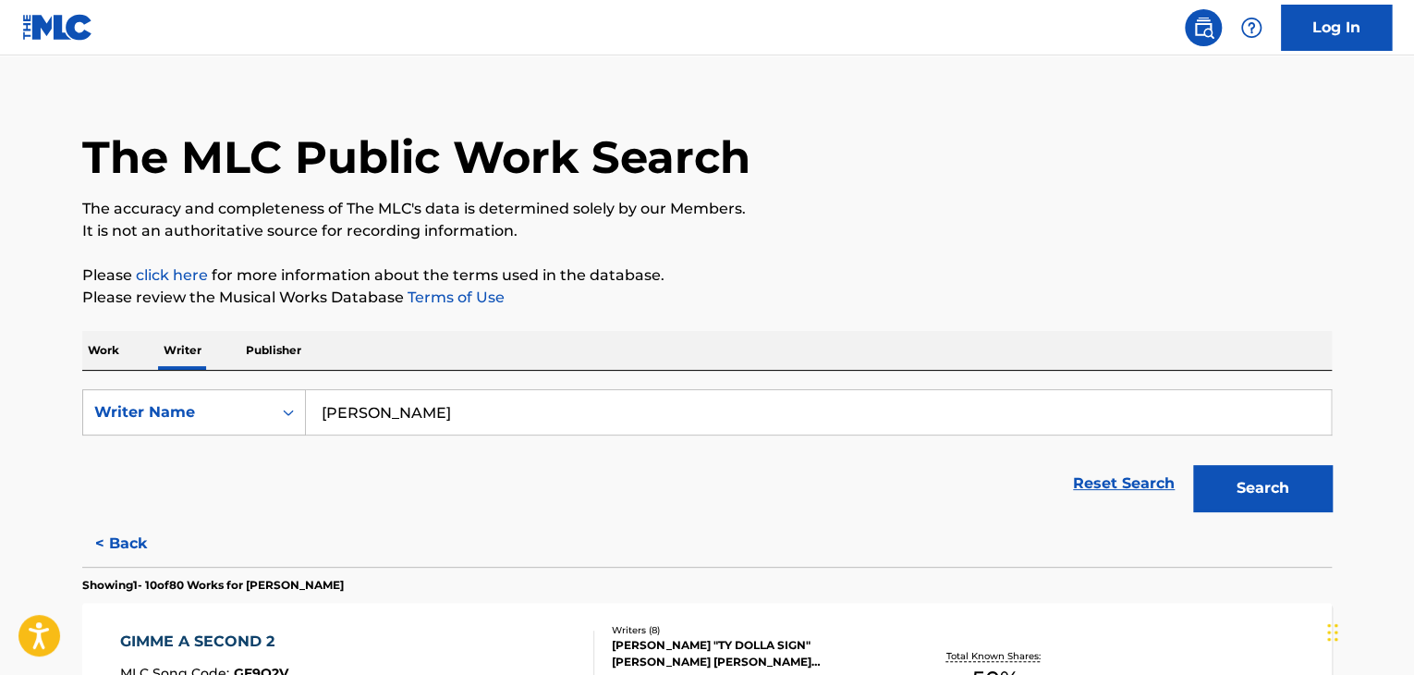
click at [447, 420] on input "[PERSON_NAME]" at bounding box center [818, 412] width 1025 height 44
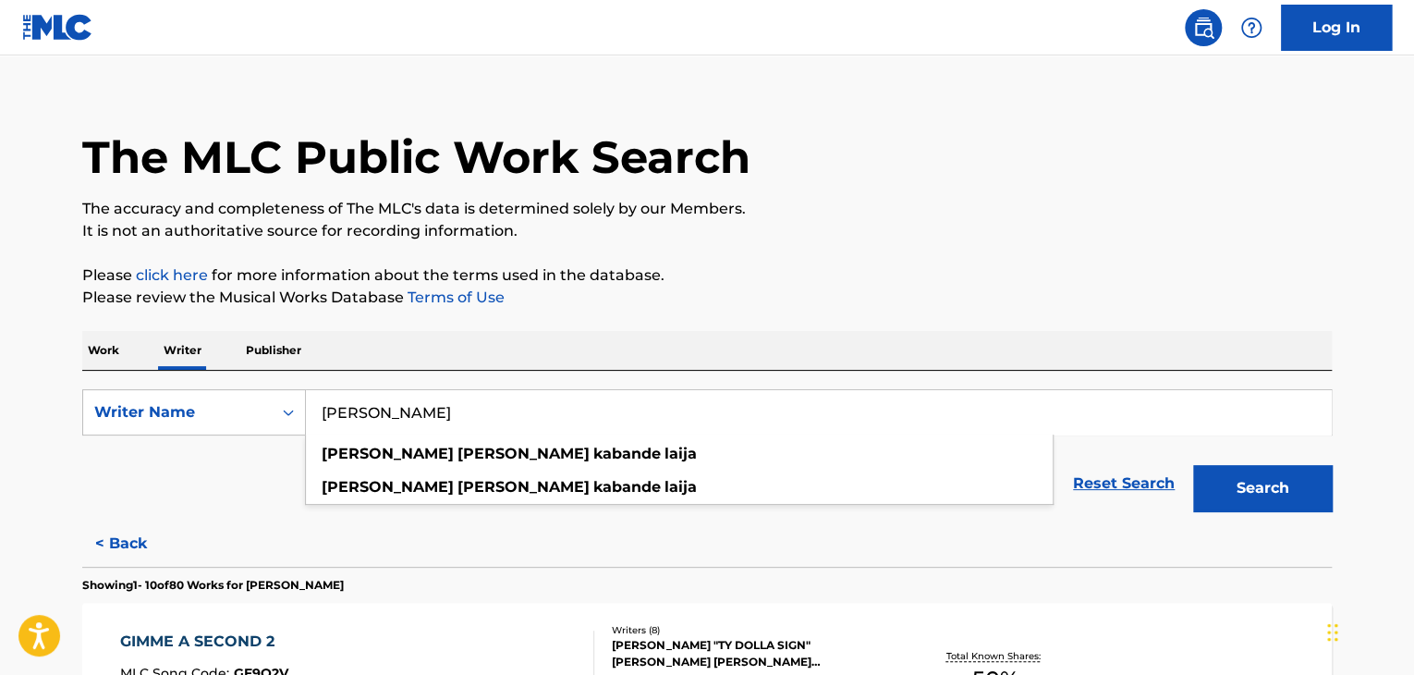
paste input "[PERSON_NAME]"
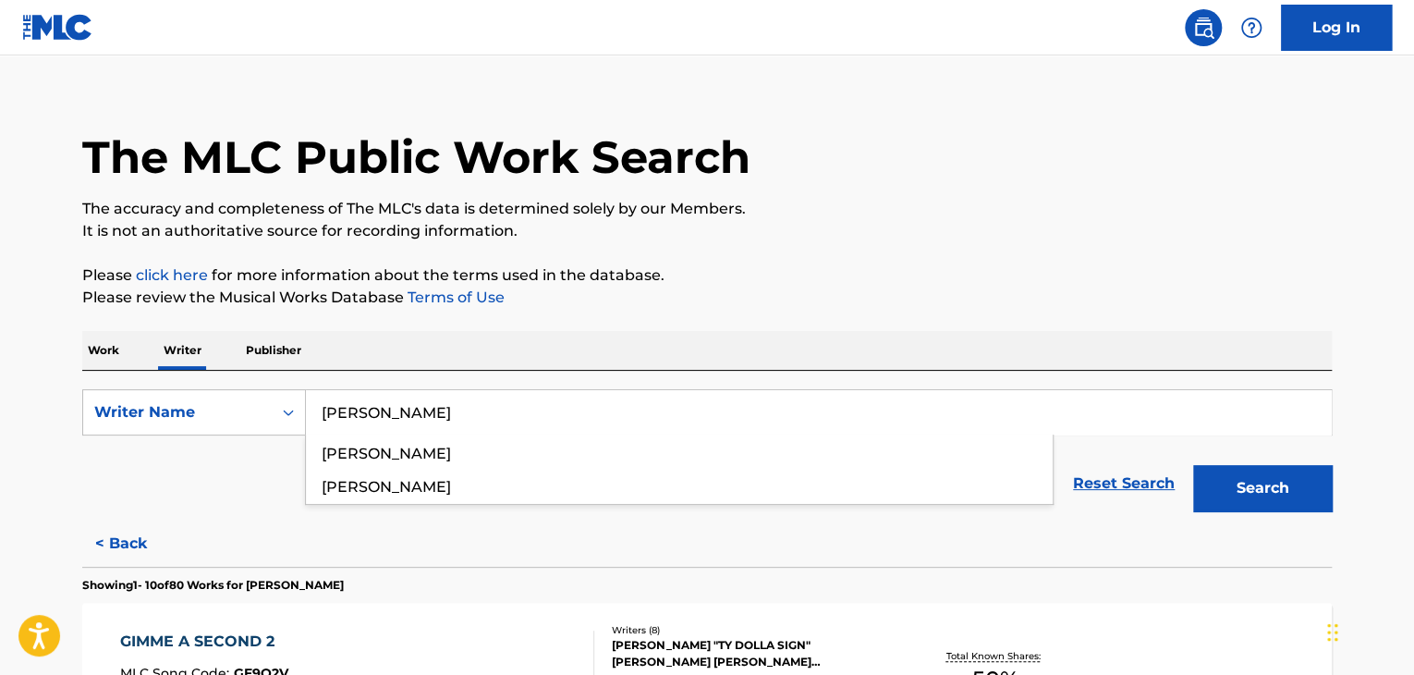
type input "[PERSON_NAME]"
click at [1253, 486] on button "Search" at bounding box center [1262, 488] width 139 height 46
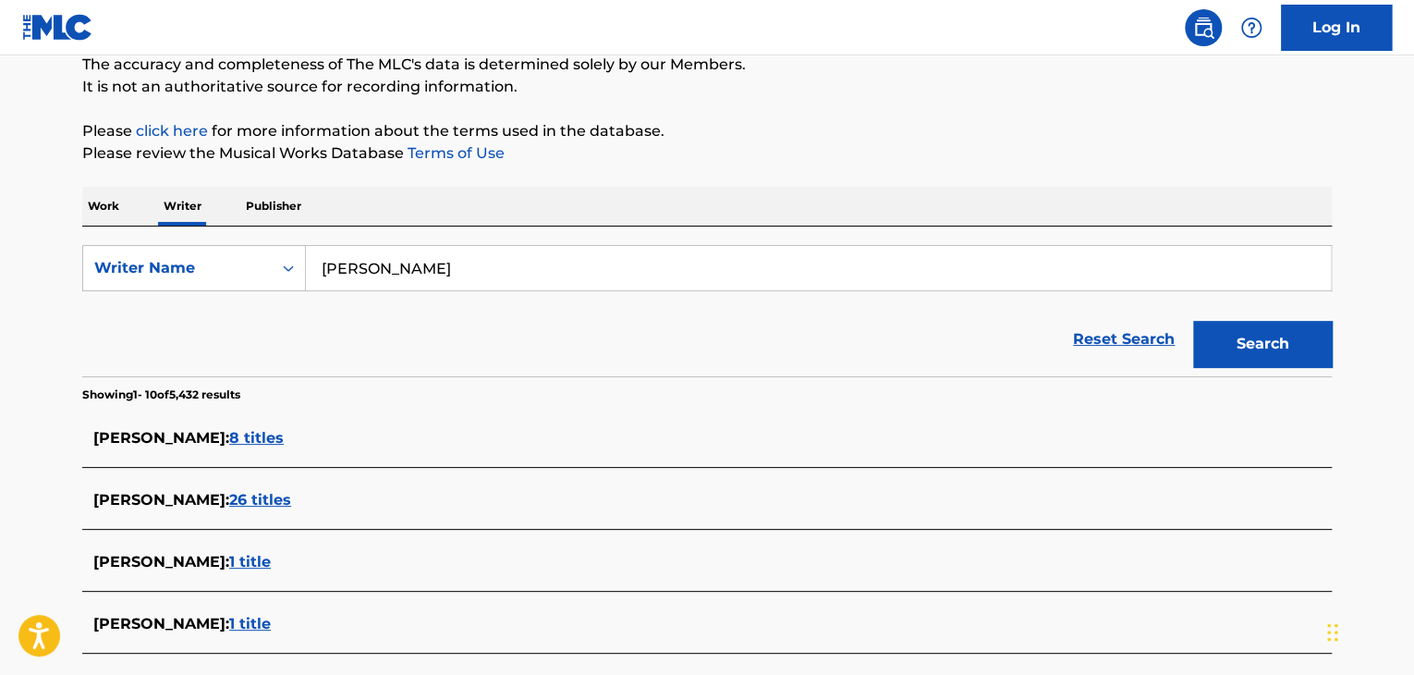
scroll to position [93, 0]
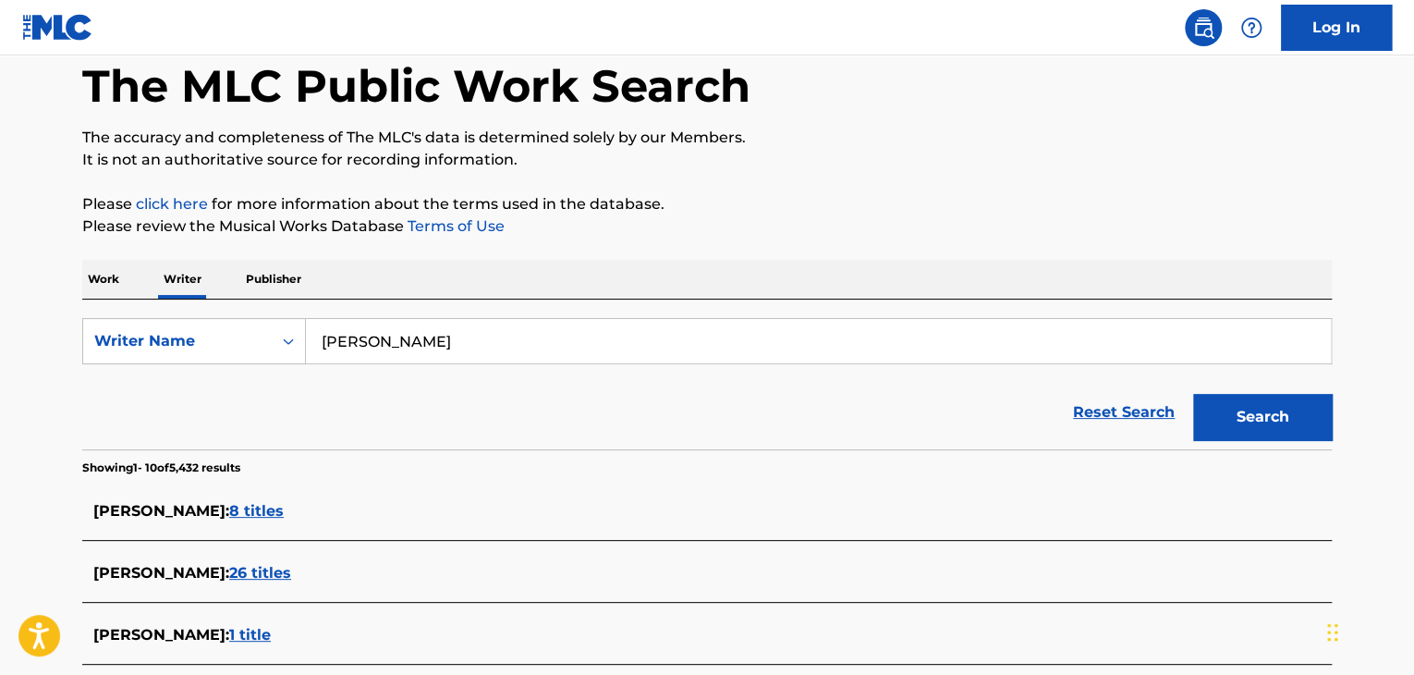
click at [111, 277] on p "Work" at bounding box center [103, 279] width 43 height 39
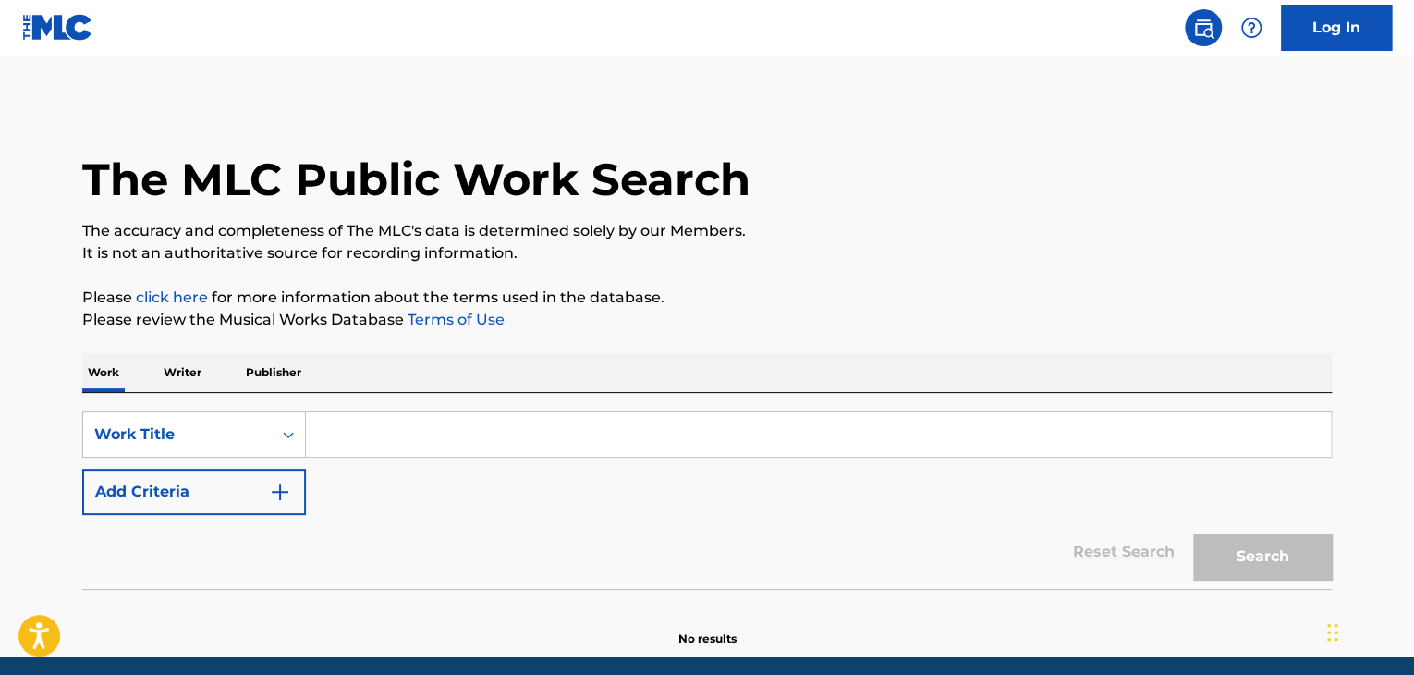
click at [377, 451] on input "Search Form" at bounding box center [818, 434] width 1025 height 44
paste input "El Buitre"
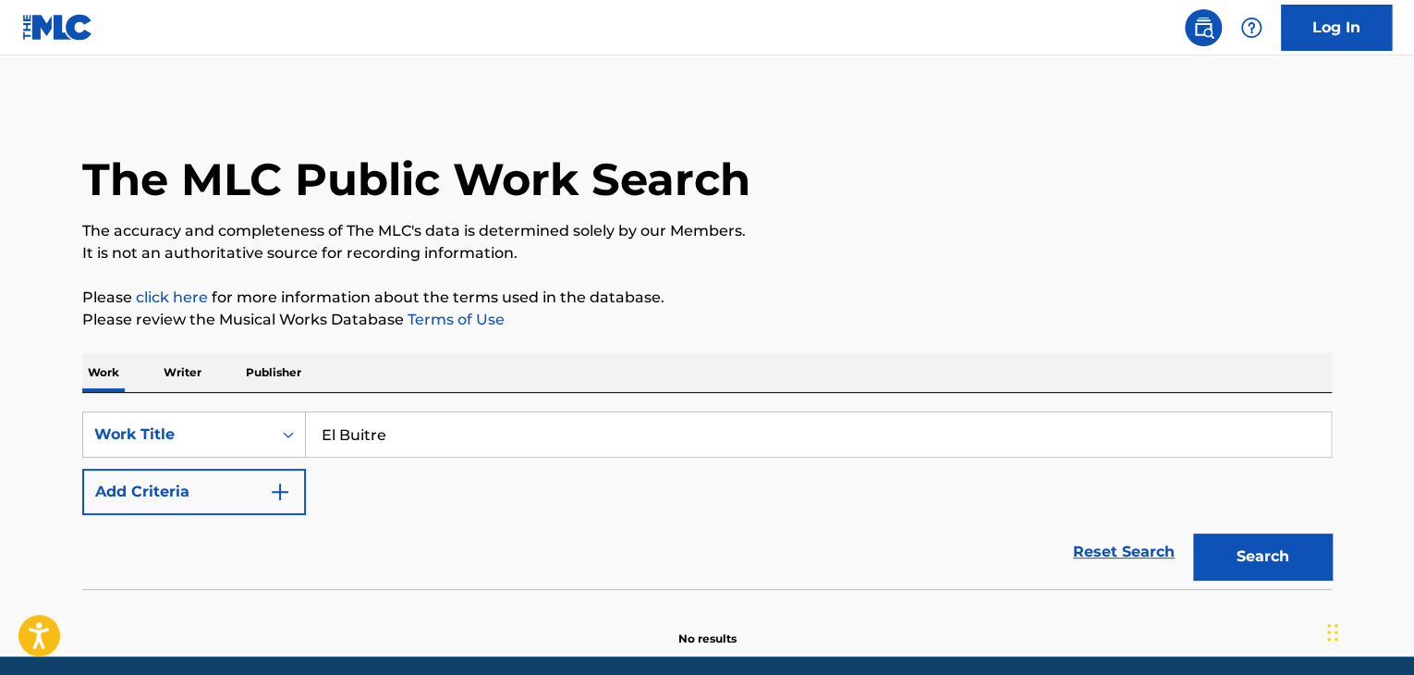
type input "El Buitre"
click at [243, 506] on button "Add Criteria" at bounding box center [194, 492] width 224 height 46
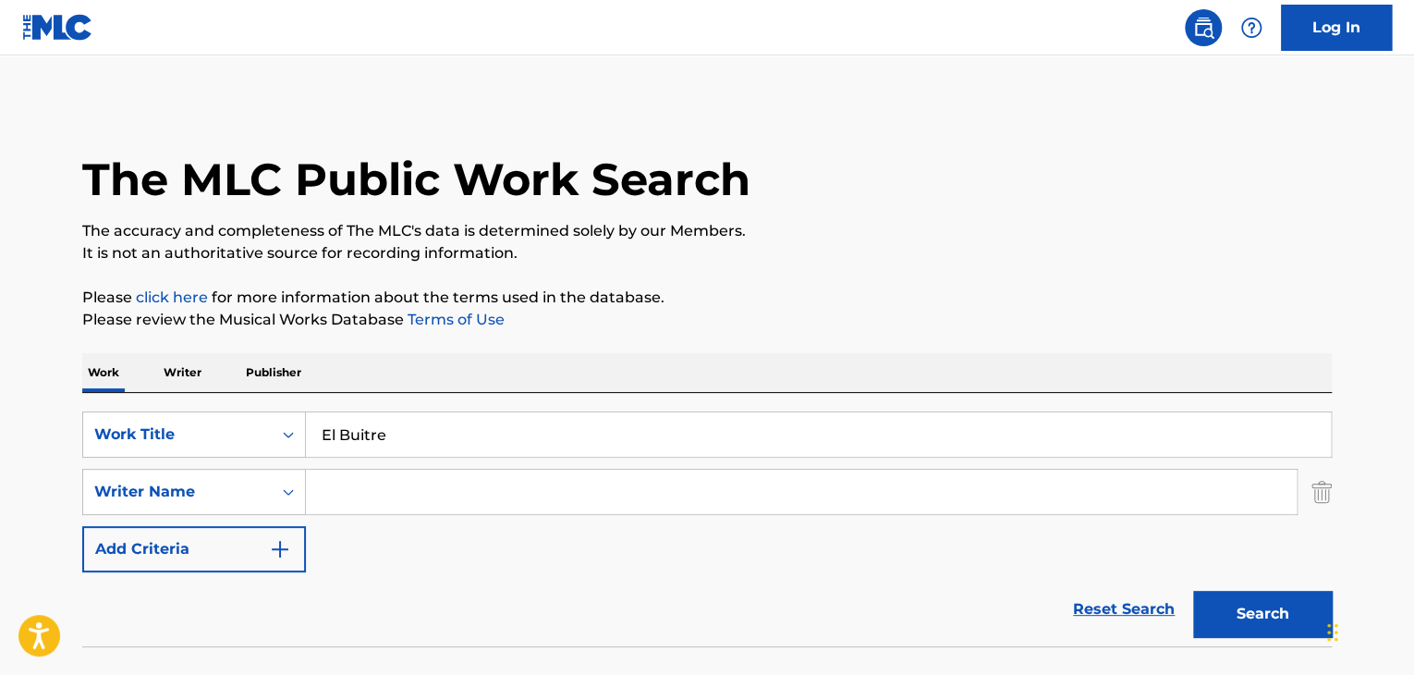
click at [371, 495] on input "Search Form" at bounding box center [801, 491] width 991 height 44
paste input "[PERSON_NAME]"
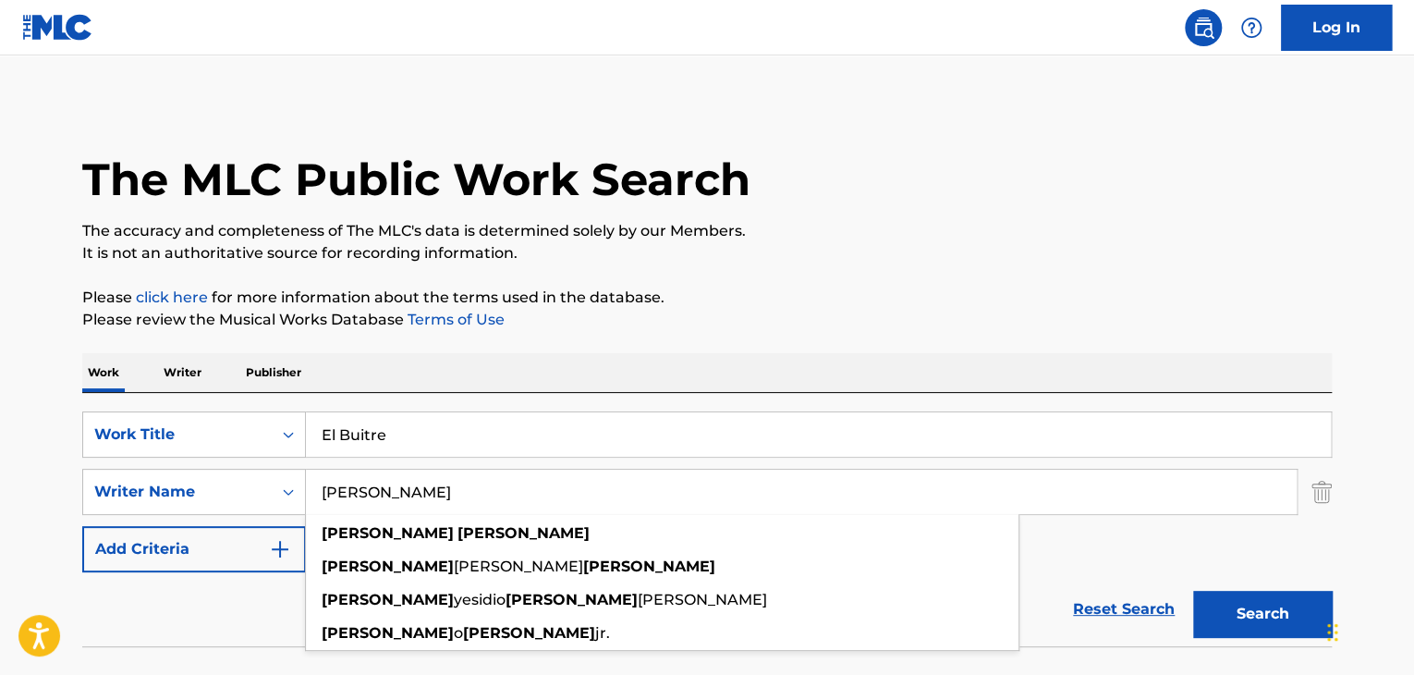
type input "[PERSON_NAME]"
click at [1216, 603] on button "Search" at bounding box center [1262, 614] width 139 height 46
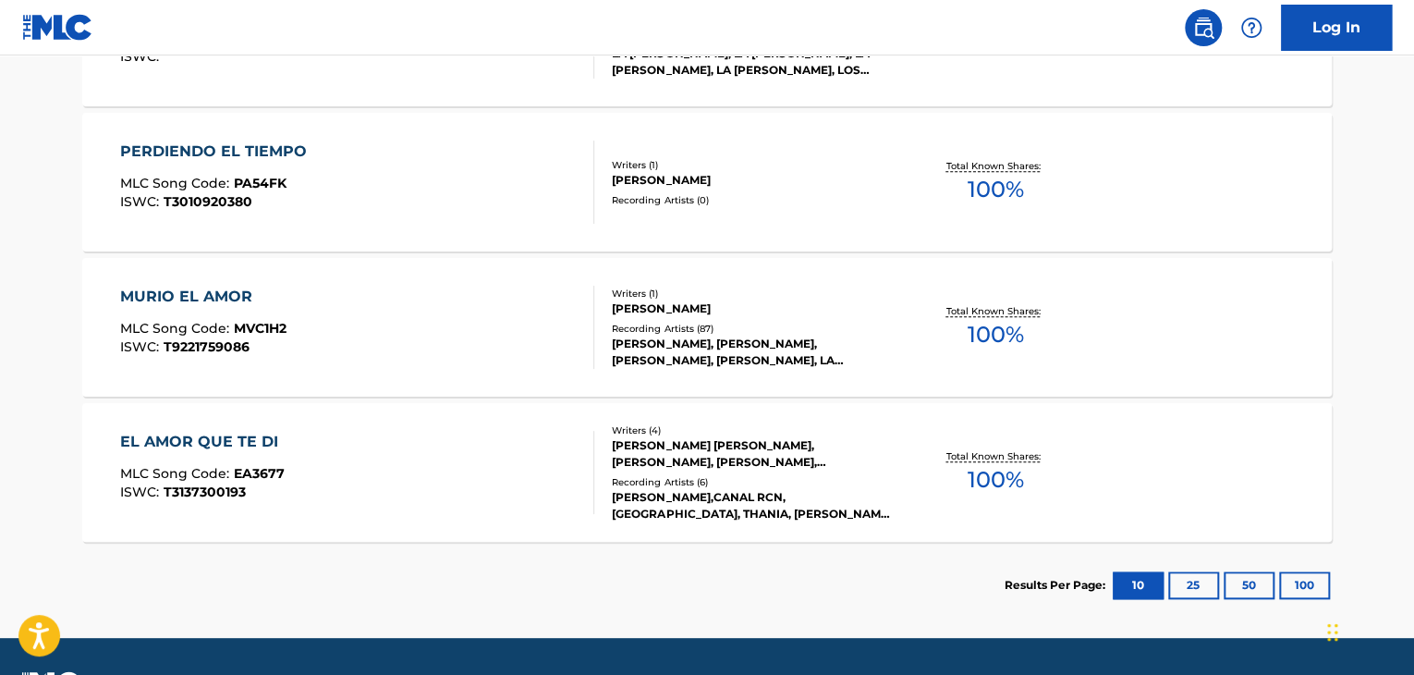
scroll to position [673, 0]
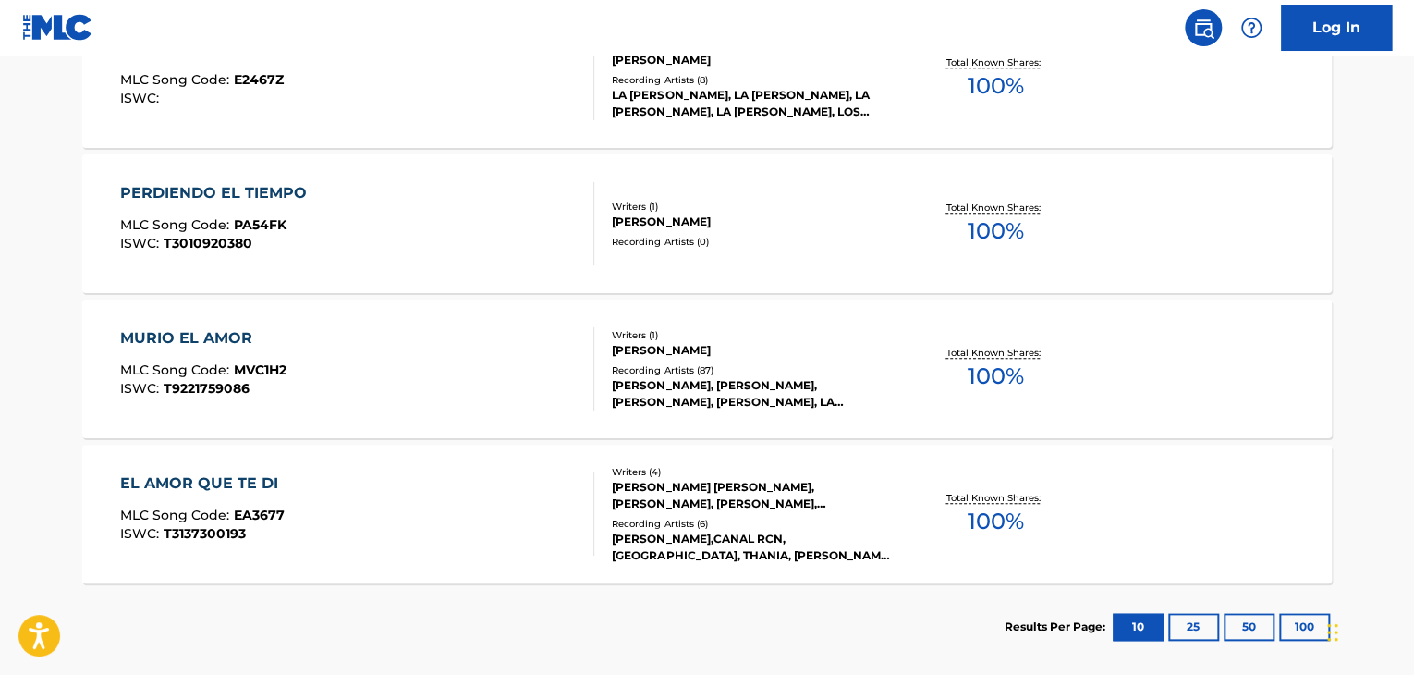
click at [502, 211] on div "PERDIENDO EL TIEMPO MLC Song Code : PA54FK ISWC : T3010920380" at bounding box center [357, 223] width 475 height 83
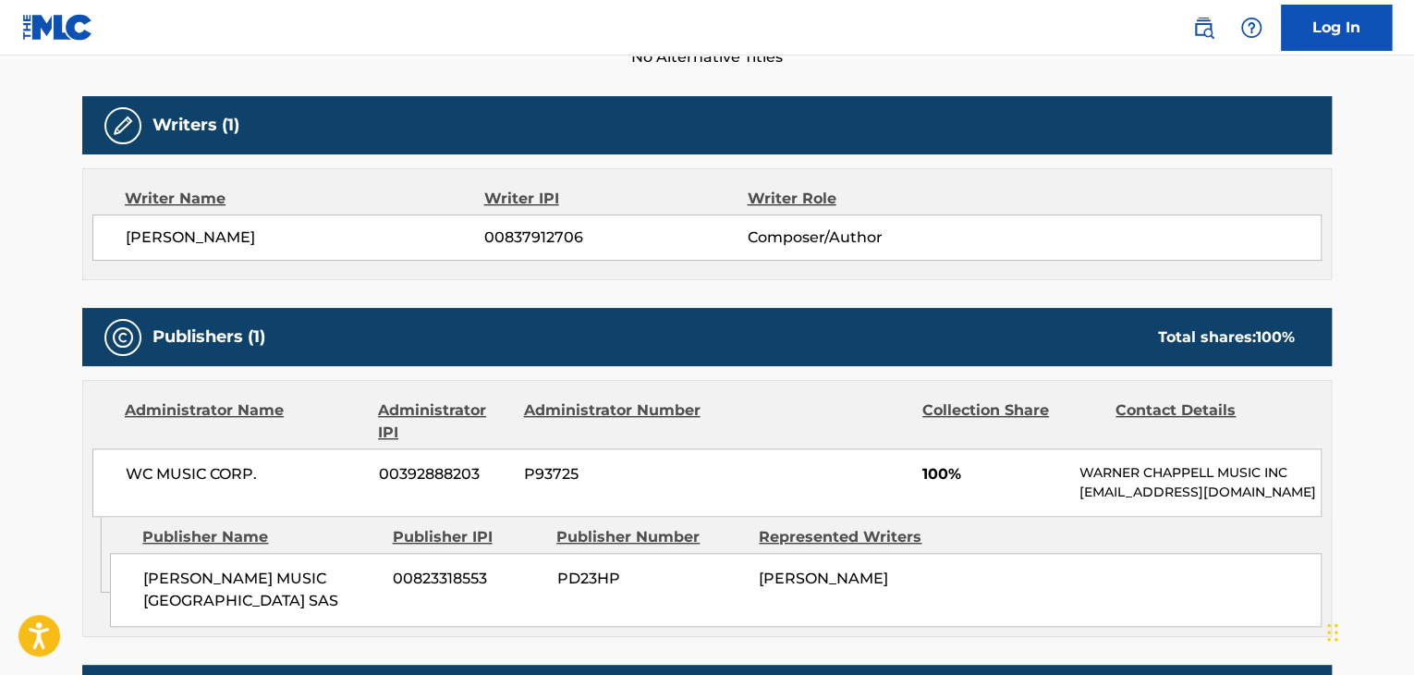
scroll to position [555, 0]
click at [262, 220] on div "[PERSON_NAME] 00837912706 Composer/Author" at bounding box center [706, 237] width 1229 height 46
click at [518, 238] on span "00837912706" at bounding box center [615, 237] width 262 height 22
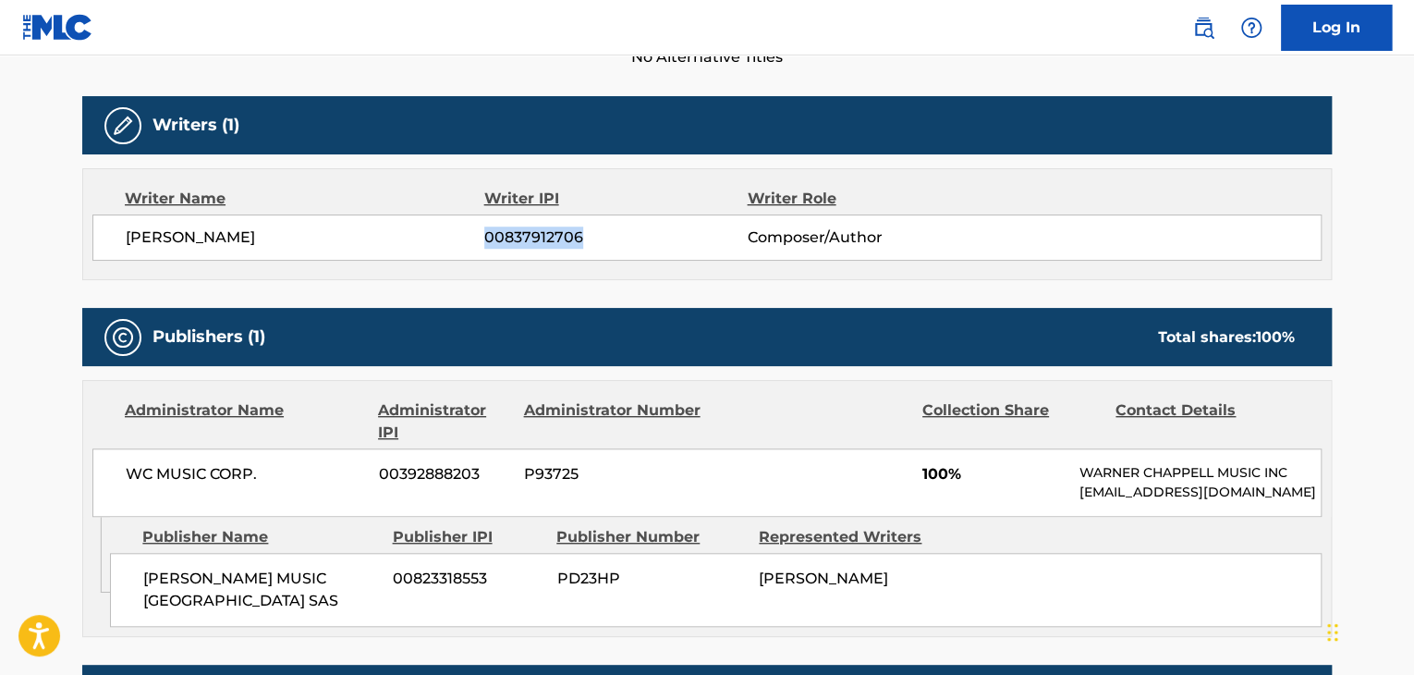
click at [518, 238] on span "00837912706" at bounding box center [615, 237] width 262 height 22
click at [222, 463] on span "WC MUSIC CORP." at bounding box center [245, 474] width 239 height 22
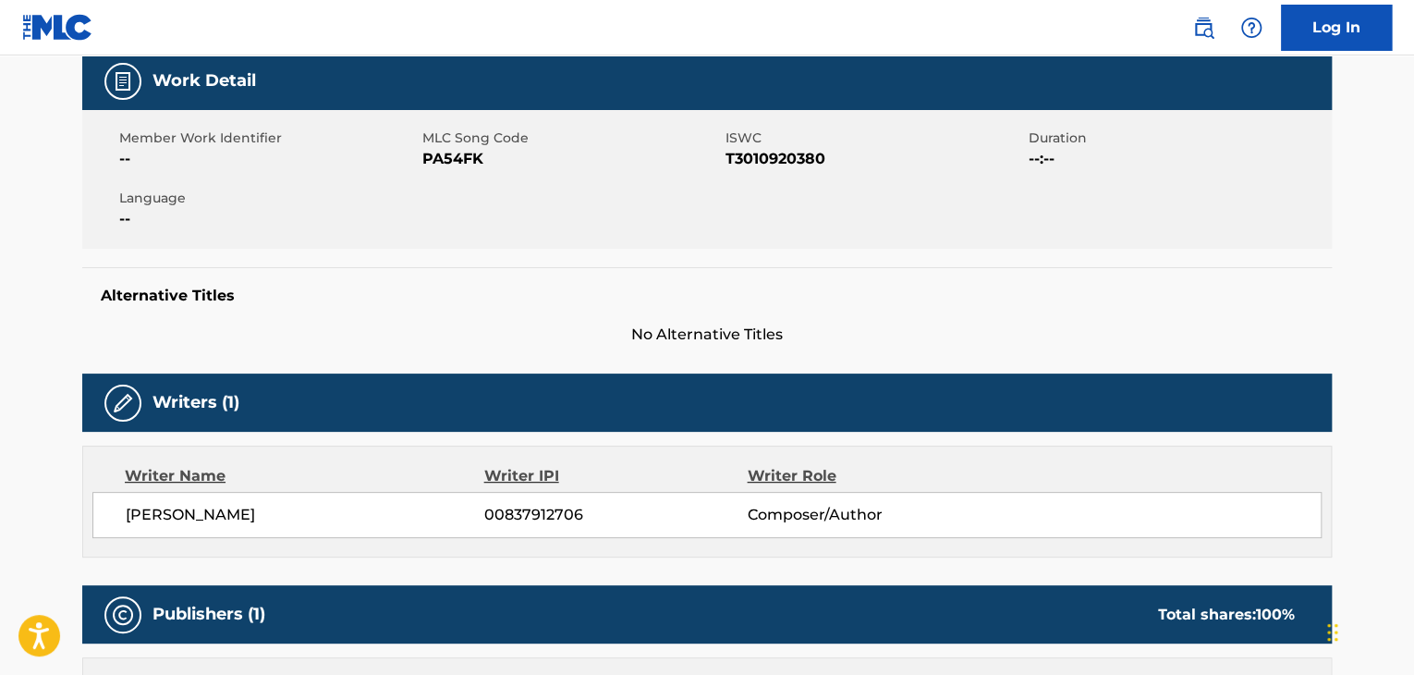
click at [443, 165] on span "PA54FK" at bounding box center [571, 159] width 299 height 22
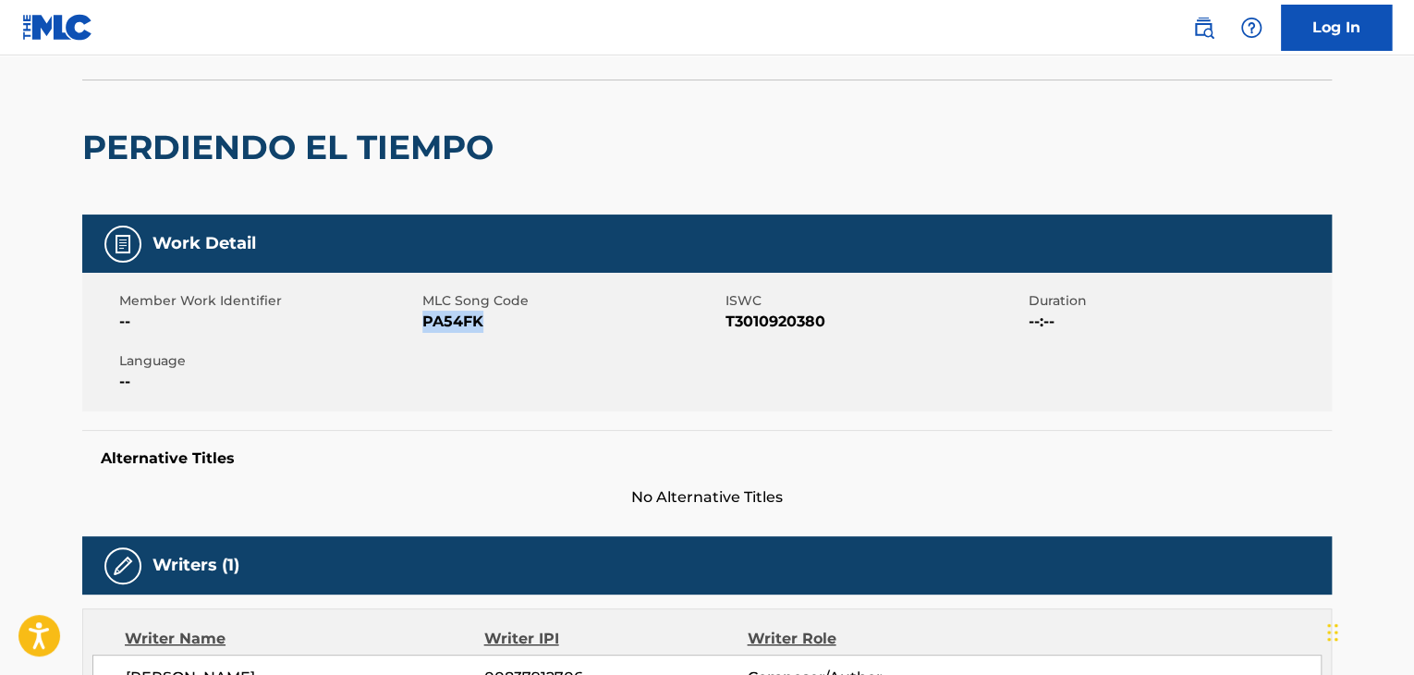
scroll to position [0, 0]
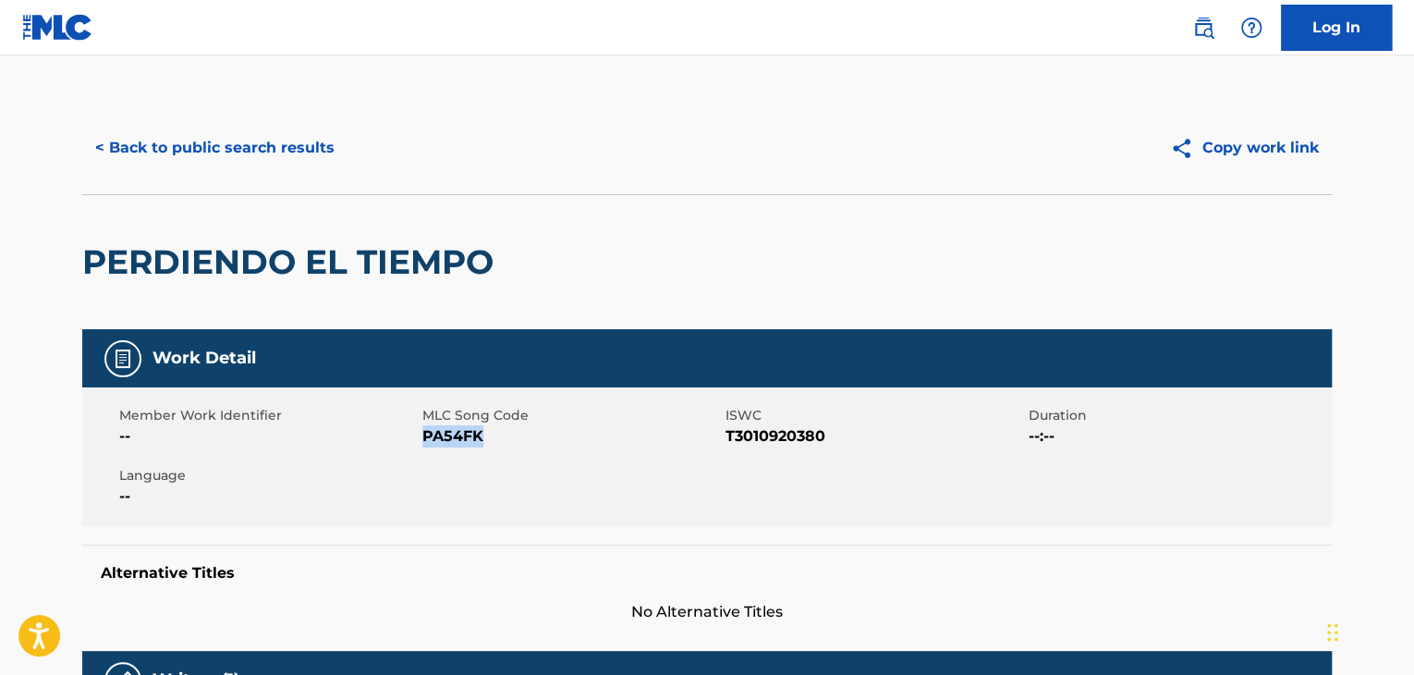
click at [236, 130] on button "< Back to public search results" at bounding box center [214, 148] width 265 height 46
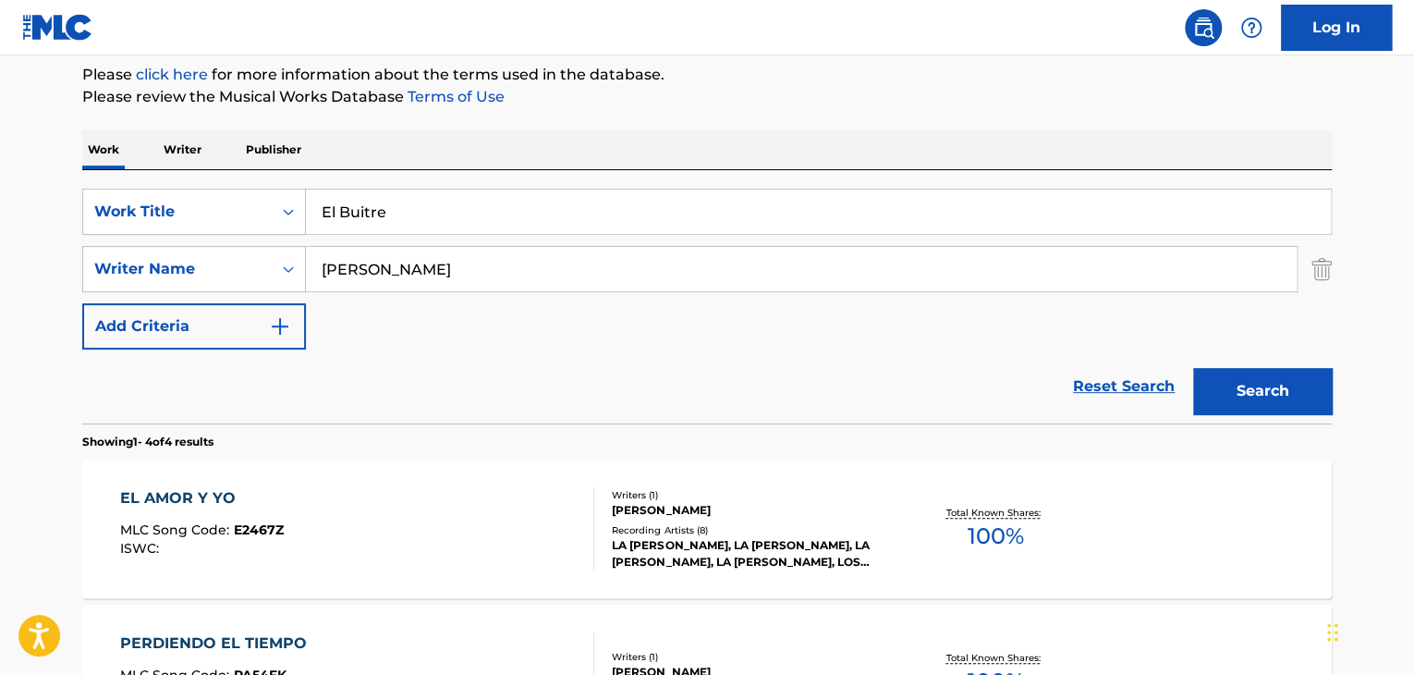
scroll to position [26, 0]
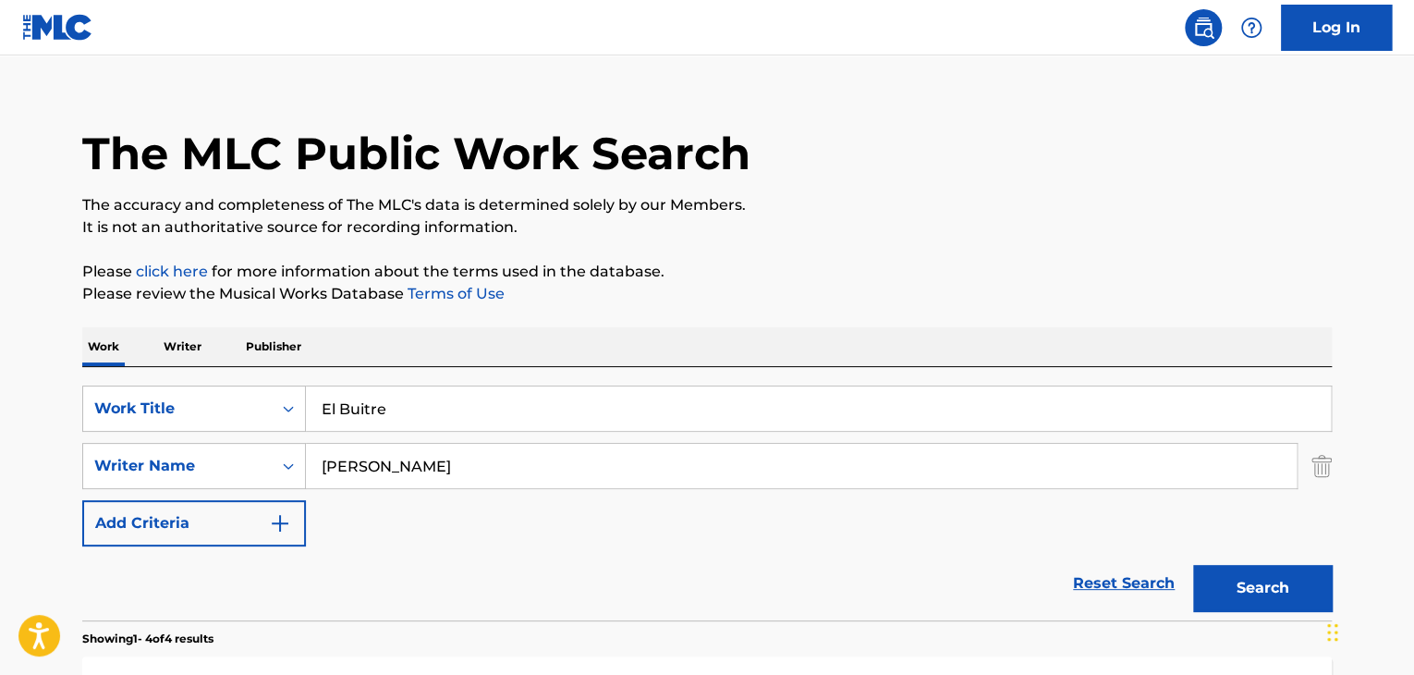
click at [163, 336] on p "Writer" at bounding box center [182, 346] width 49 height 39
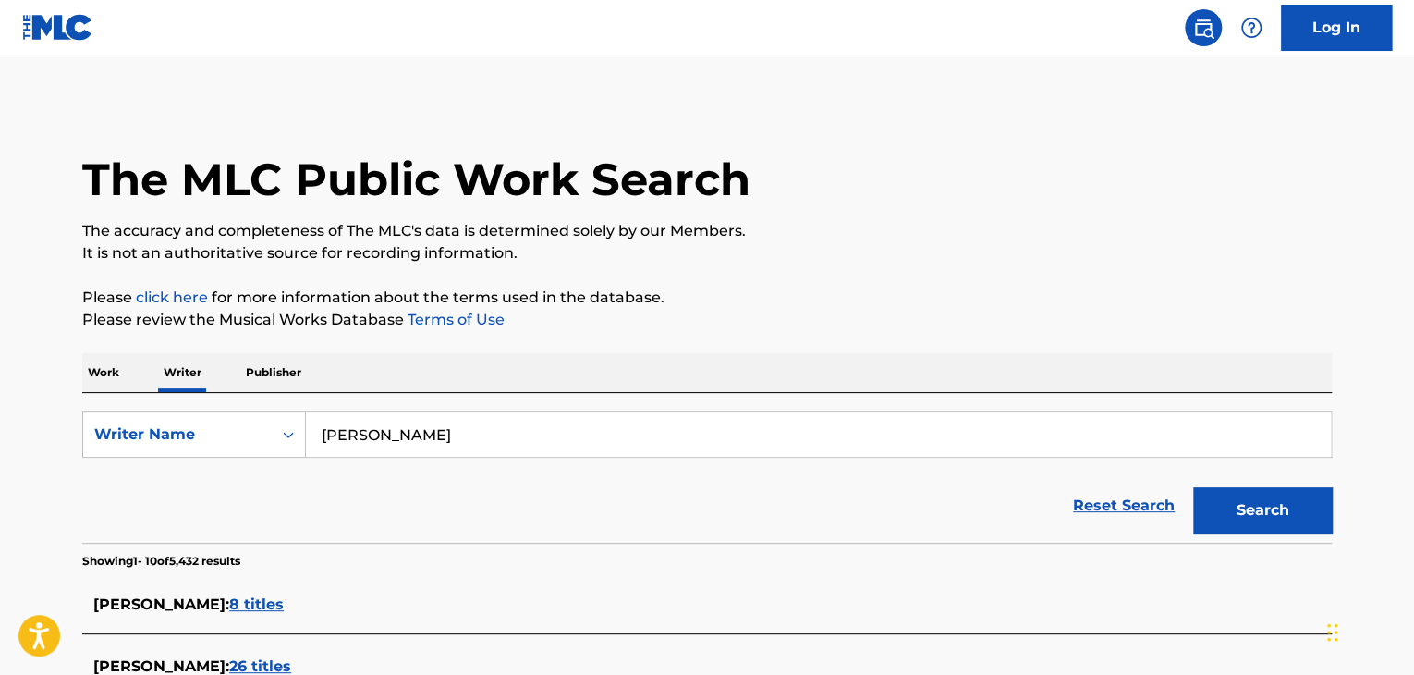
click at [384, 443] on input "[PERSON_NAME]" at bounding box center [818, 434] width 1025 height 44
paste input "[PERSON_NAME]"
type input "[PERSON_NAME]"
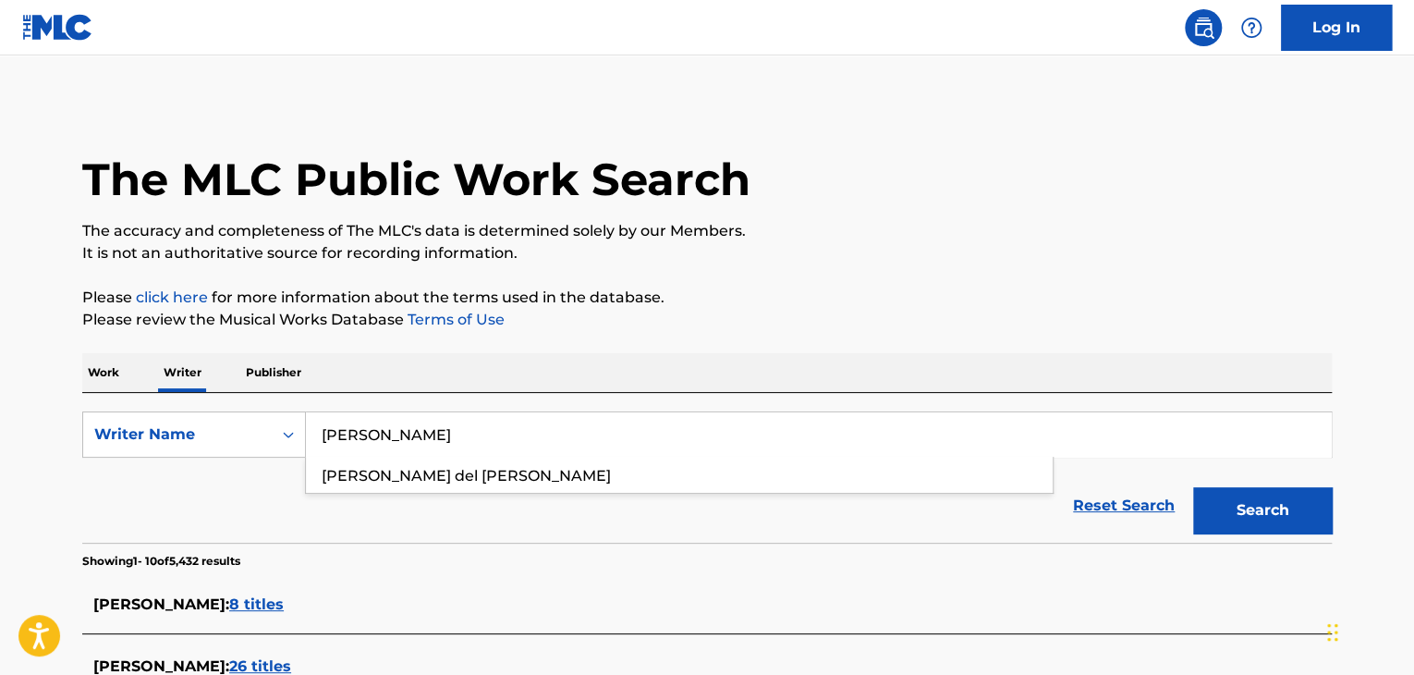
click at [1262, 517] on button "Search" at bounding box center [1262, 510] width 139 height 46
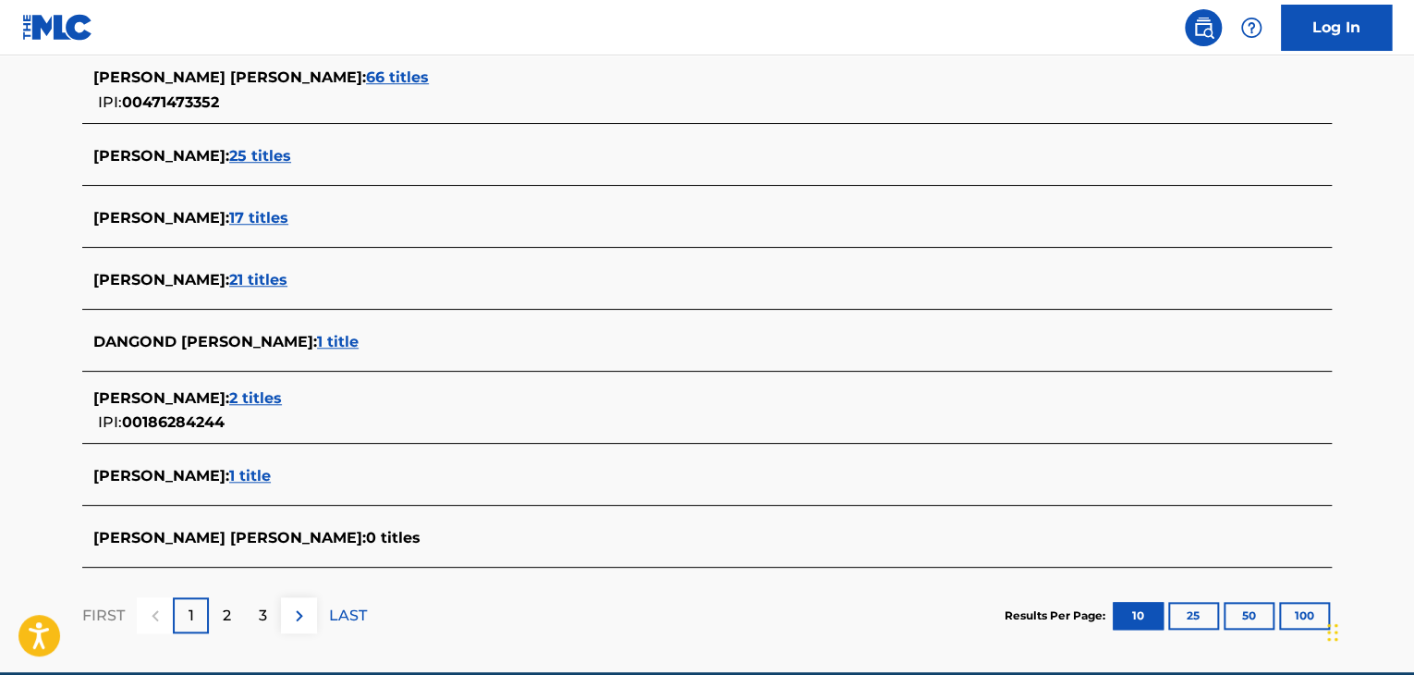
scroll to position [647, 0]
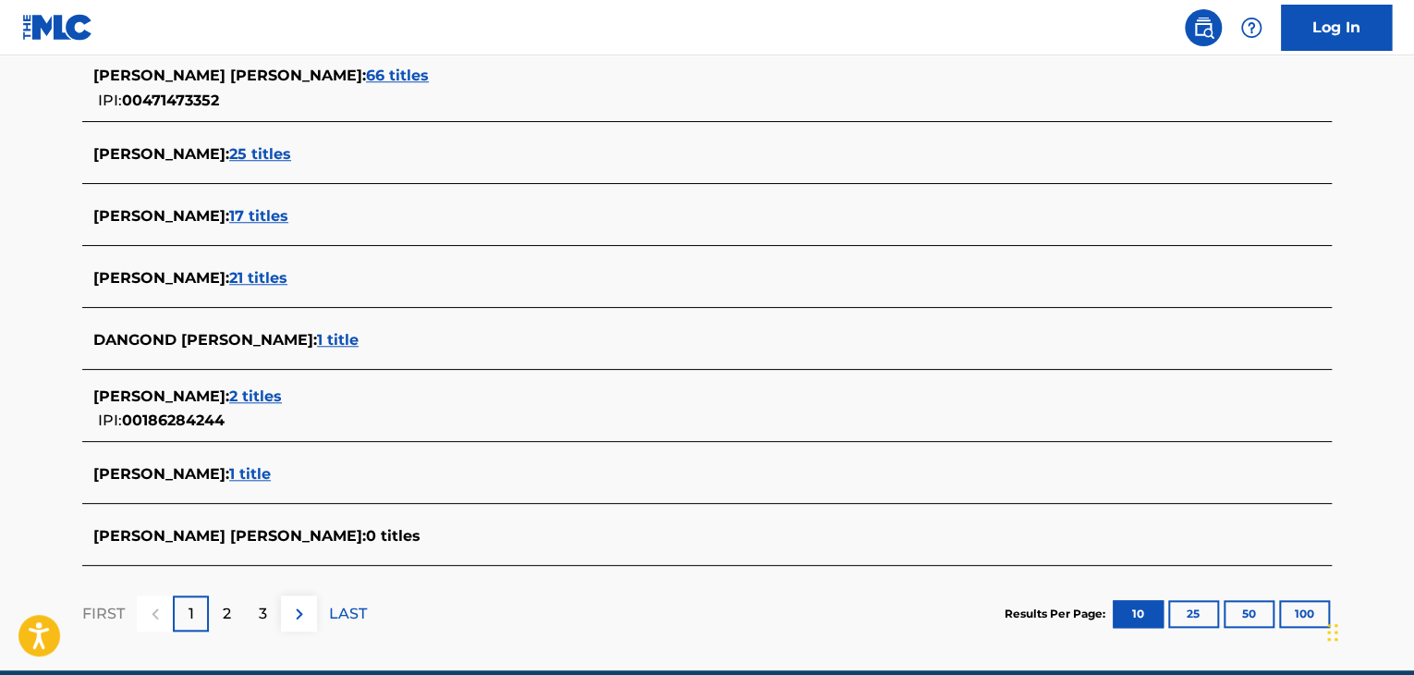
click at [288, 219] on span "17 titles" at bounding box center [258, 216] width 59 height 18
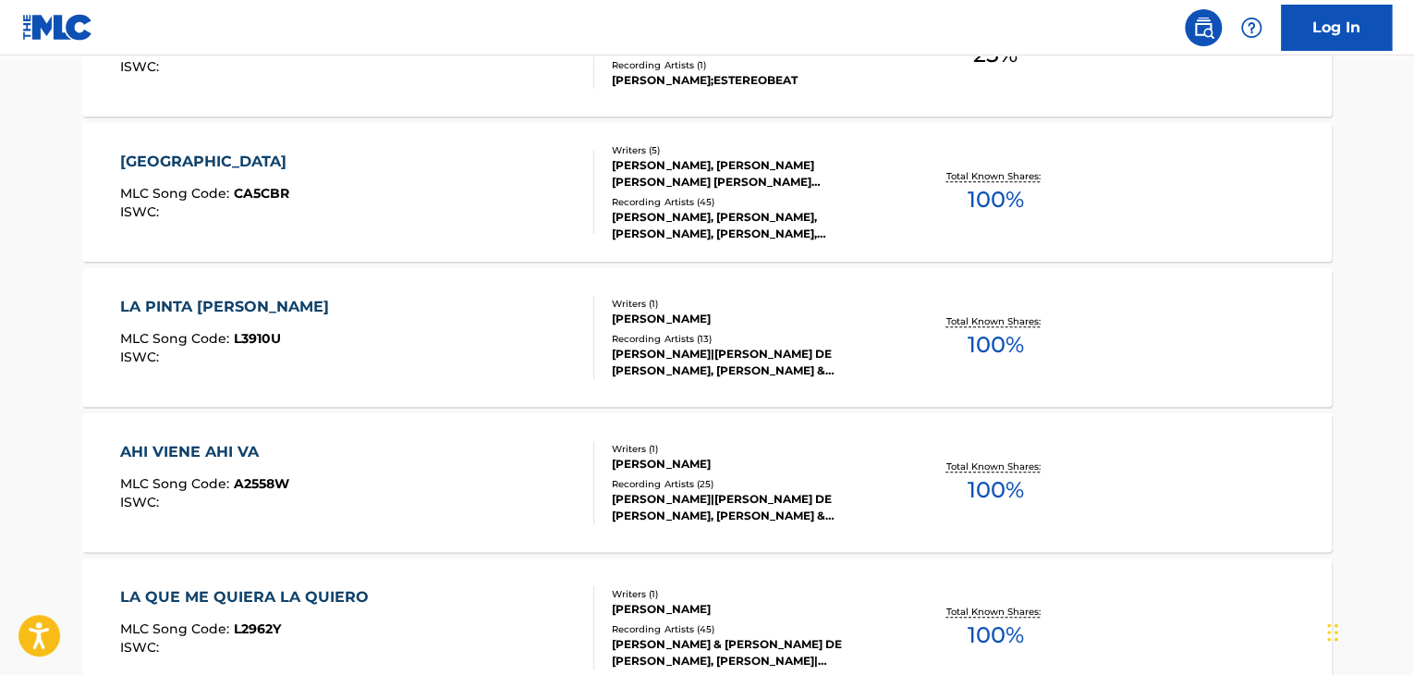
click at [487, 174] on div "CARTAGENA MLC Song Code : CA5CBR ISWC :" at bounding box center [357, 192] width 475 height 83
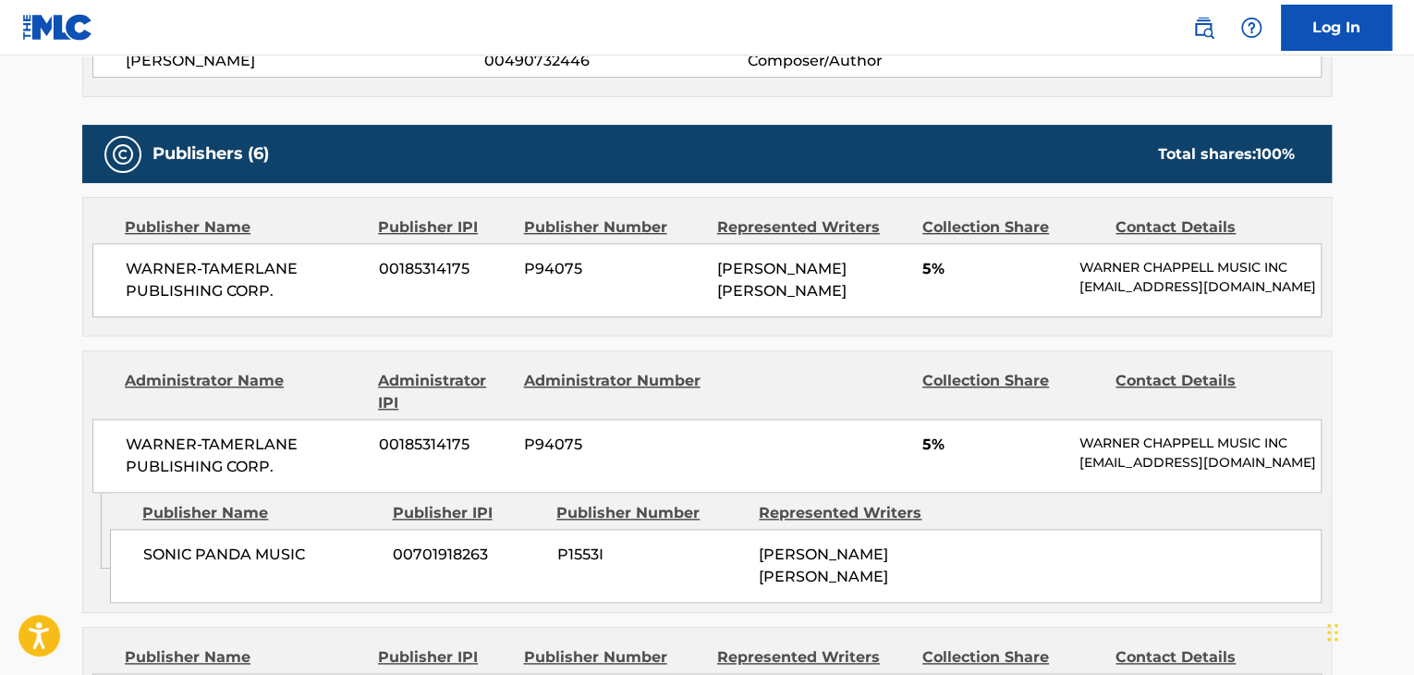
scroll to position [555, 0]
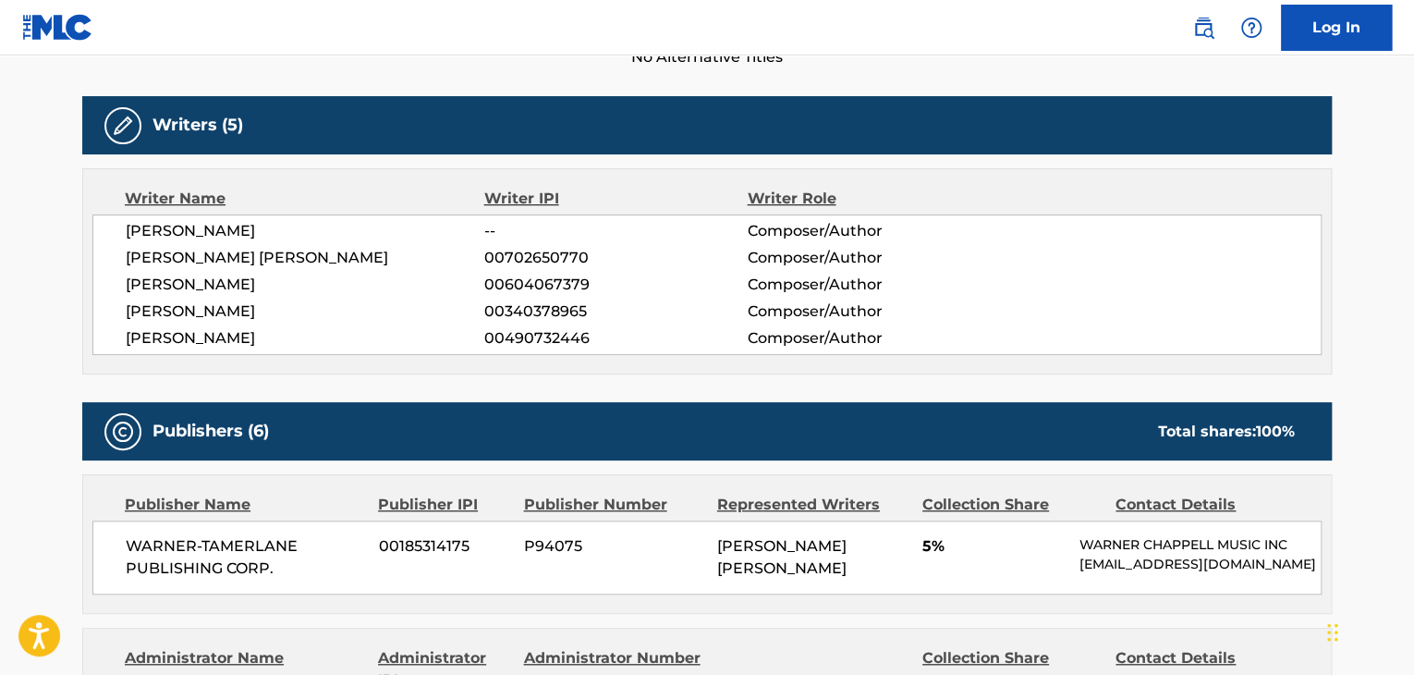
click at [222, 305] on span "[PERSON_NAME]" at bounding box center [305, 311] width 359 height 22
click at [244, 232] on span "[PERSON_NAME]" at bounding box center [305, 231] width 359 height 22
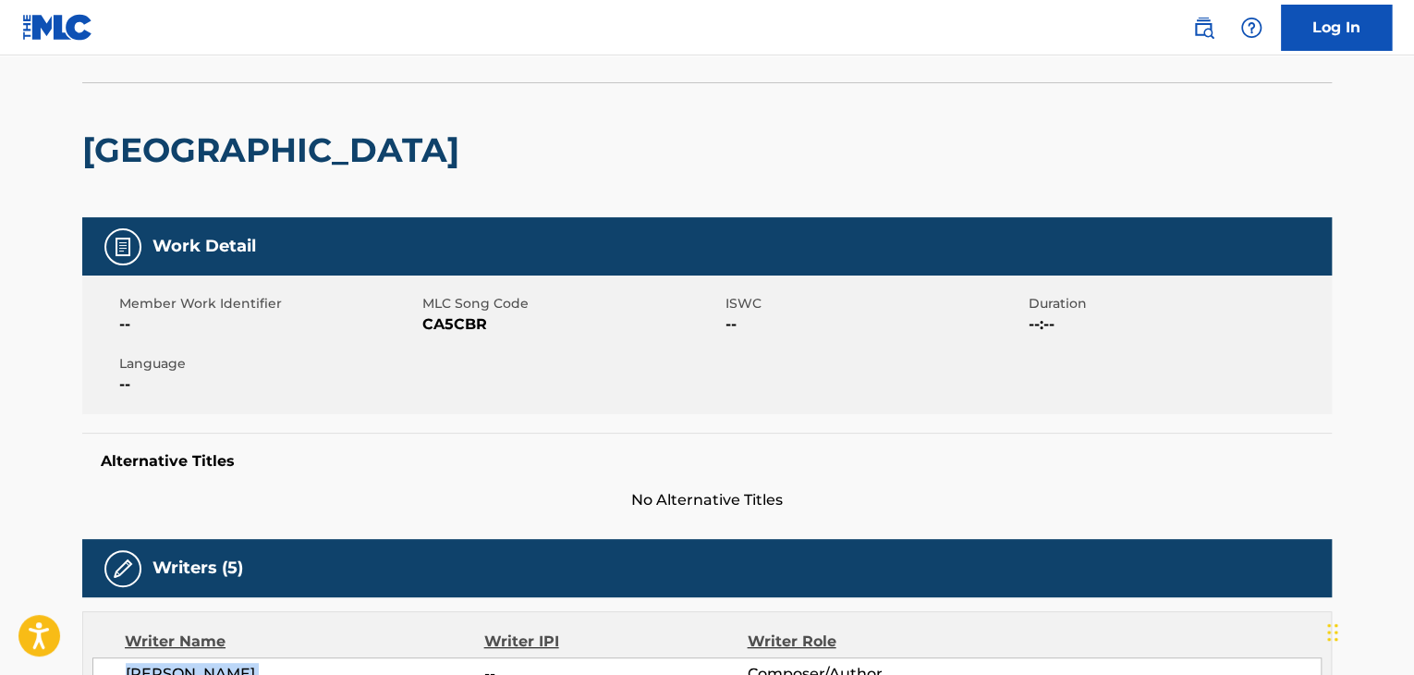
scroll to position [0, 0]
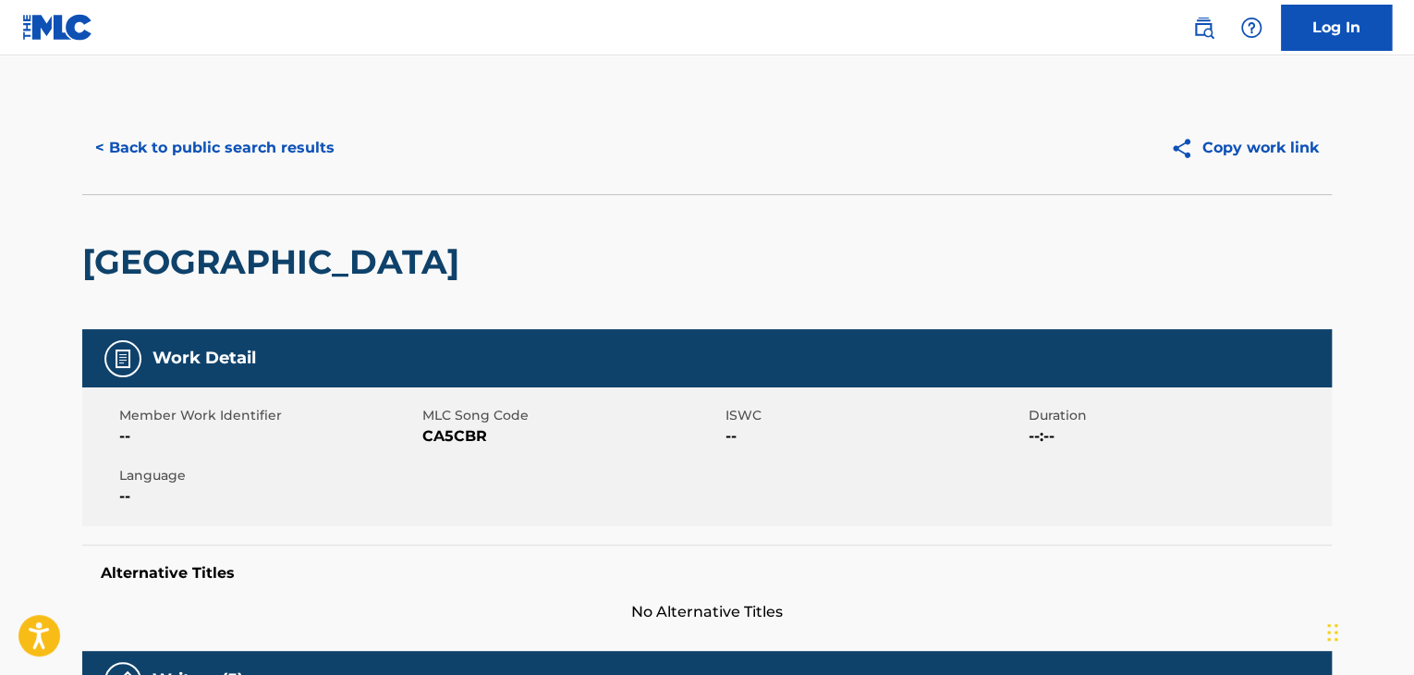
click at [238, 123] on div "< Back to public search results Copy work link" at bounding box center [707, 148] width 1250 height 92
click at [274, 163] on button "< Back to public search results" at bounding box center [214, 148] width 265 height 46
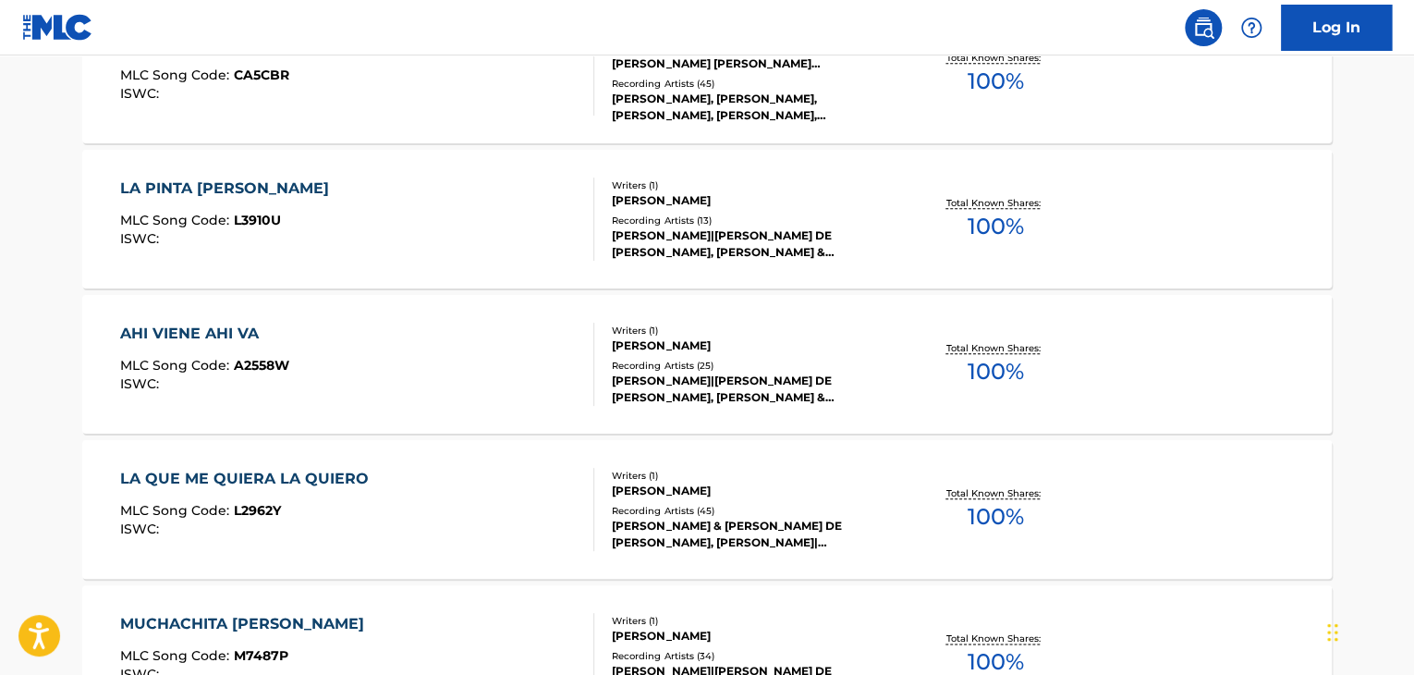
scroll to position [854, 0]
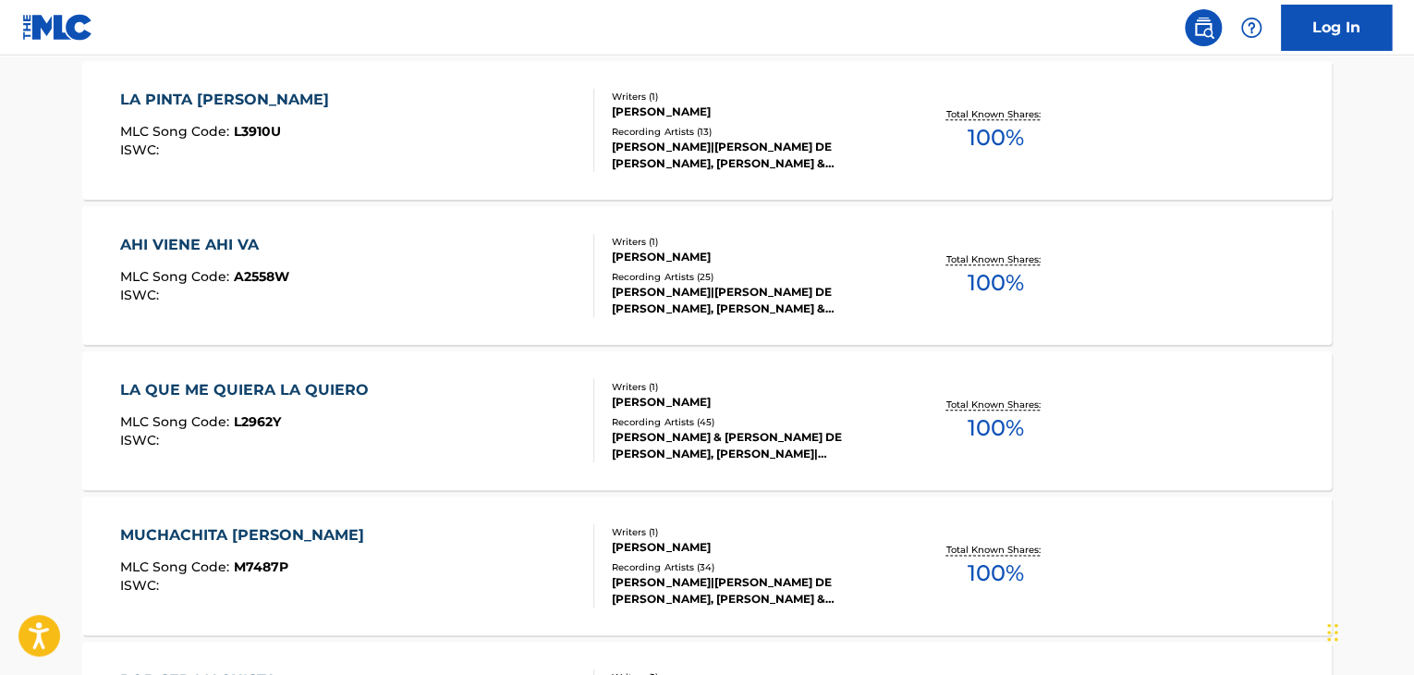
click at [505, 290] on div "AHI VIENE AHI VA MLC Song Code : A2558W ISWC :" at bounding box center [357, 275] width 475 height 83
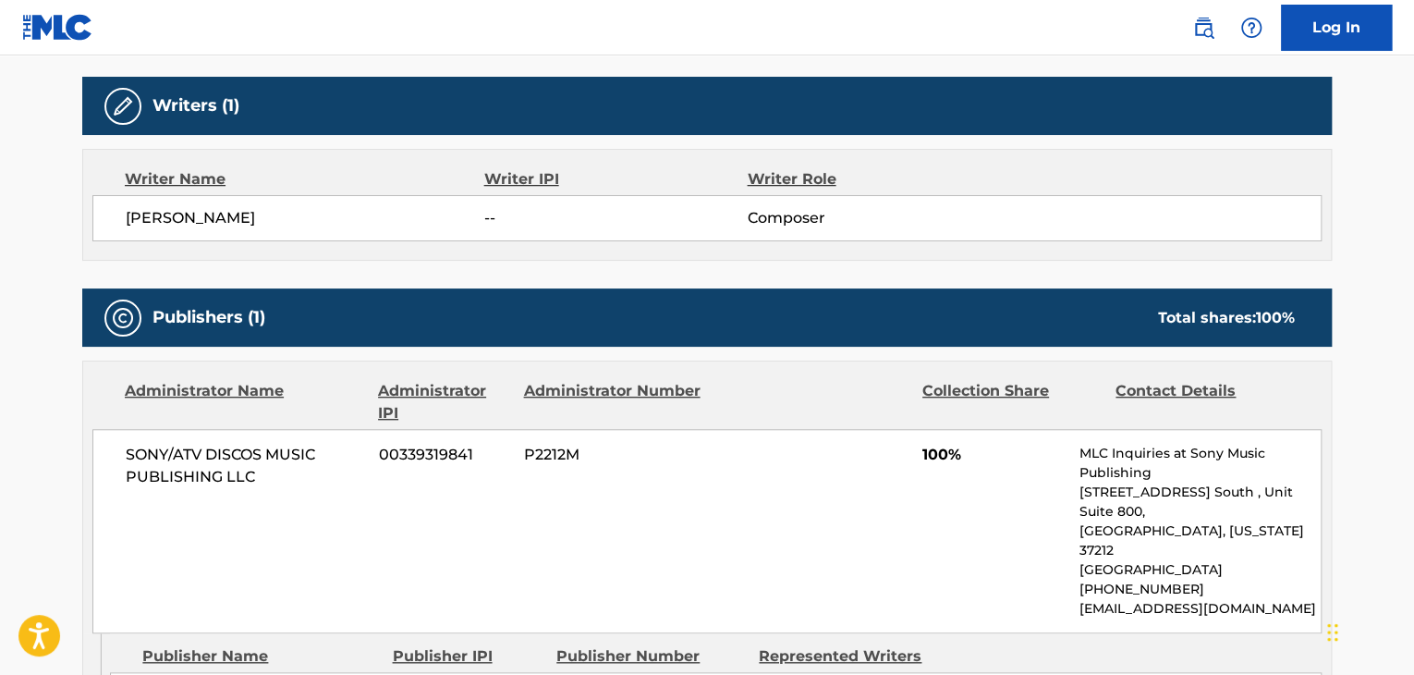
scroll to position [647, 0]
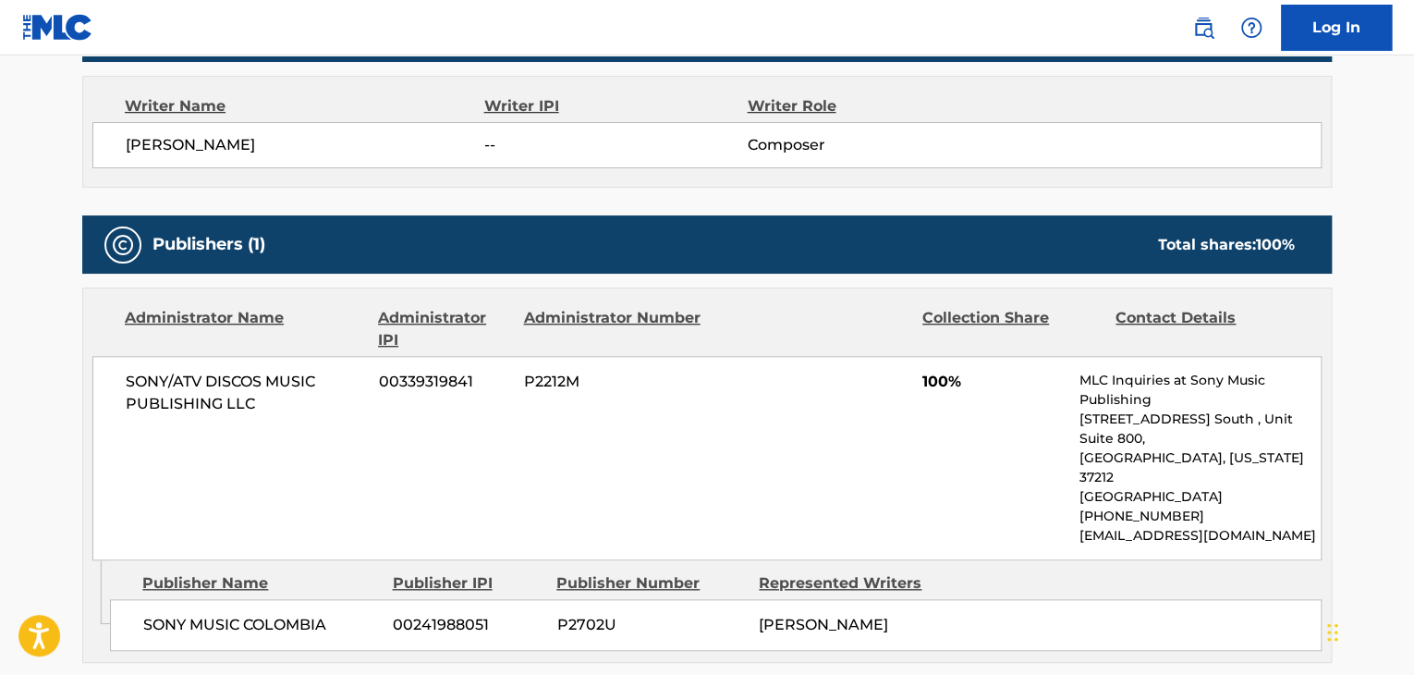
click at [215, 380] on span "SONY/ATV DISCOS MUSIC PUBLISHING LLC" at bounding box center [245, 393] width 239 height 44
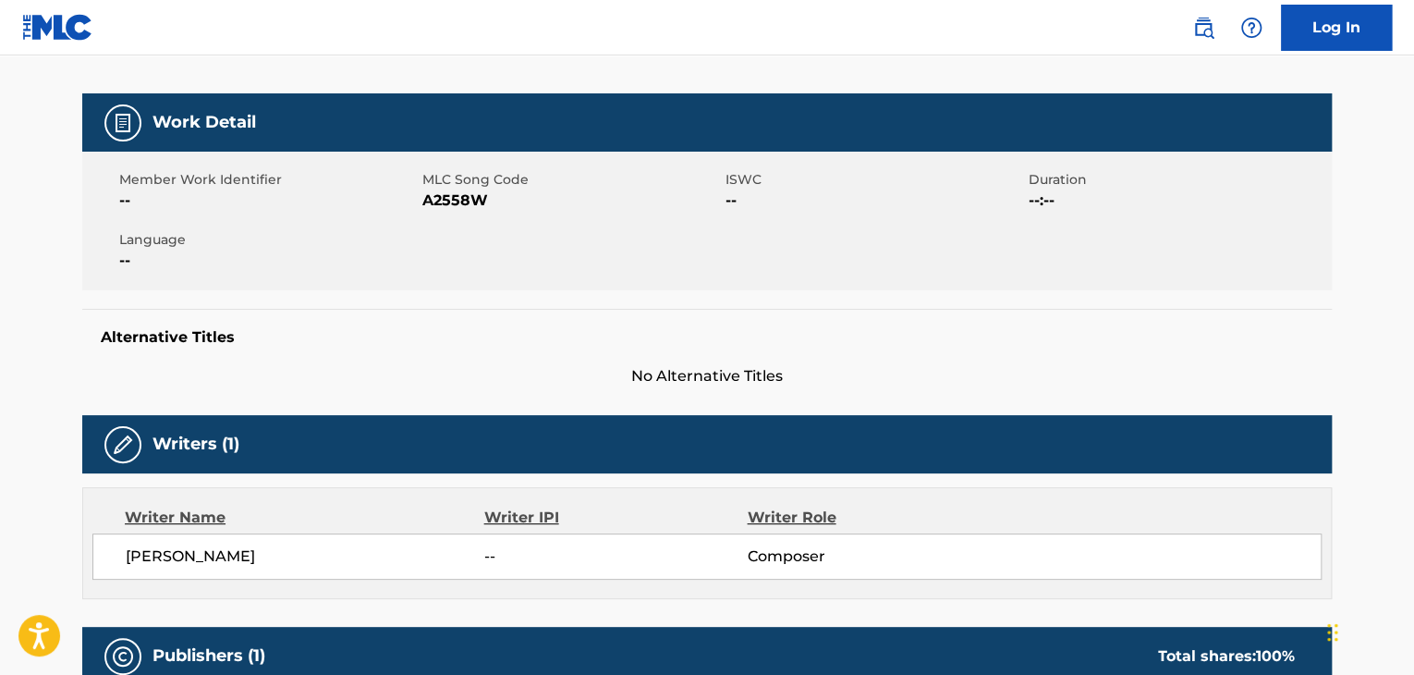
scroll to position [185, 0]
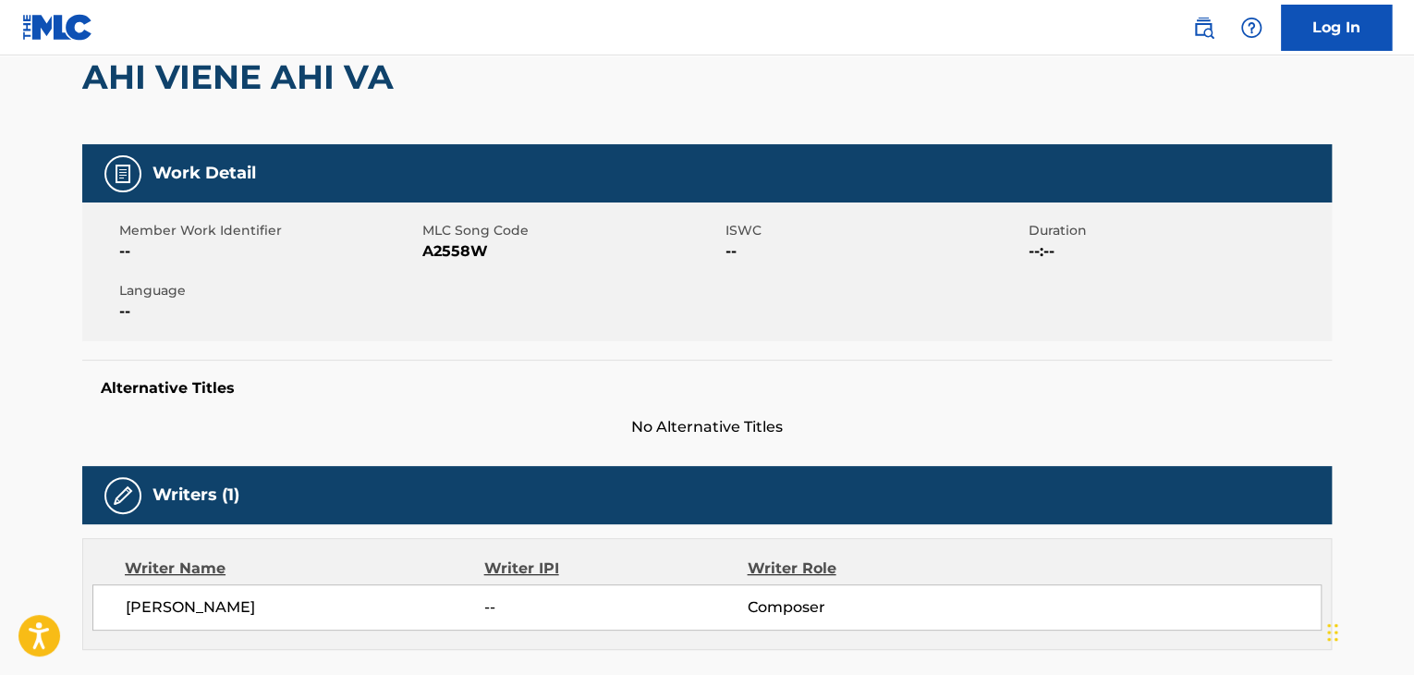
click at [455, 261] on span "A2558W" at bounding box center [571, 251] width 299 height 22
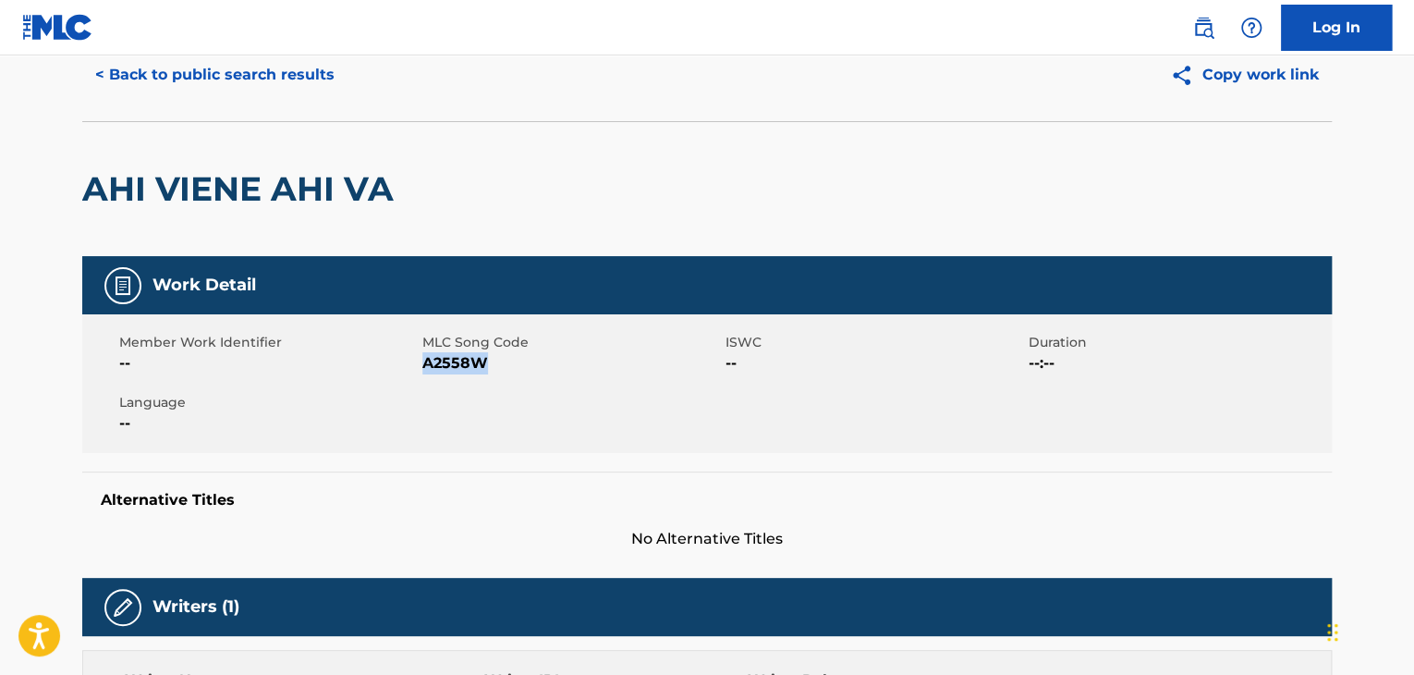
scroll to position [0, 0]
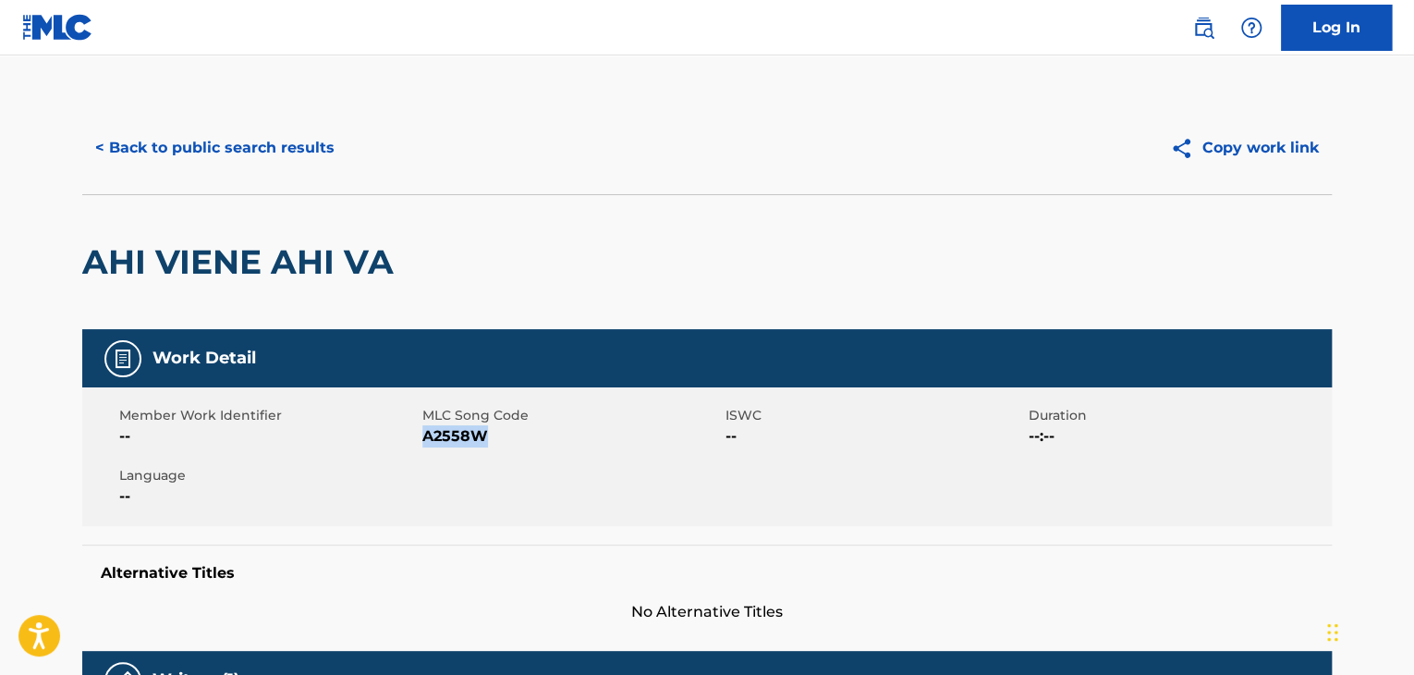
click at [237, 143] on button "< Back to public search results" at bounding box center [214, 148] width 265 height 46
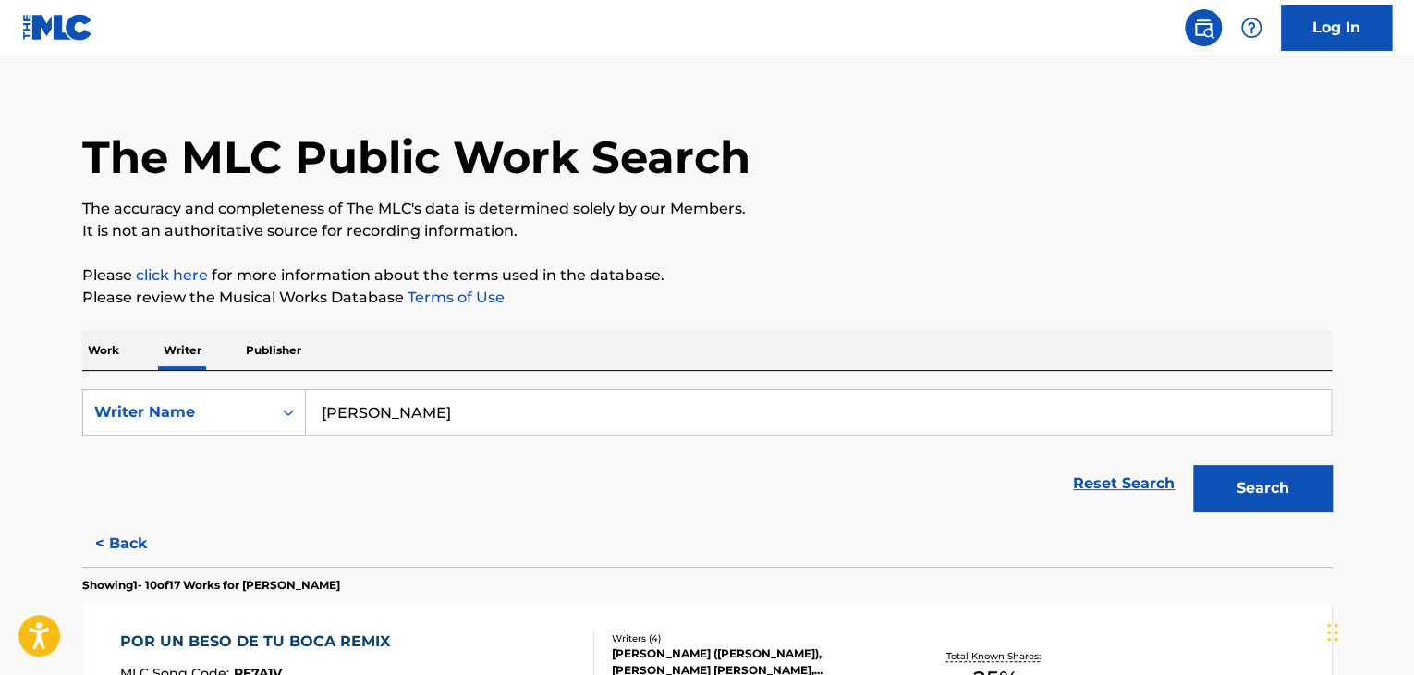
click at [440, 411] on input "[PERSON_NAME]" at bounding box center [818, 412] width 1025 height 44
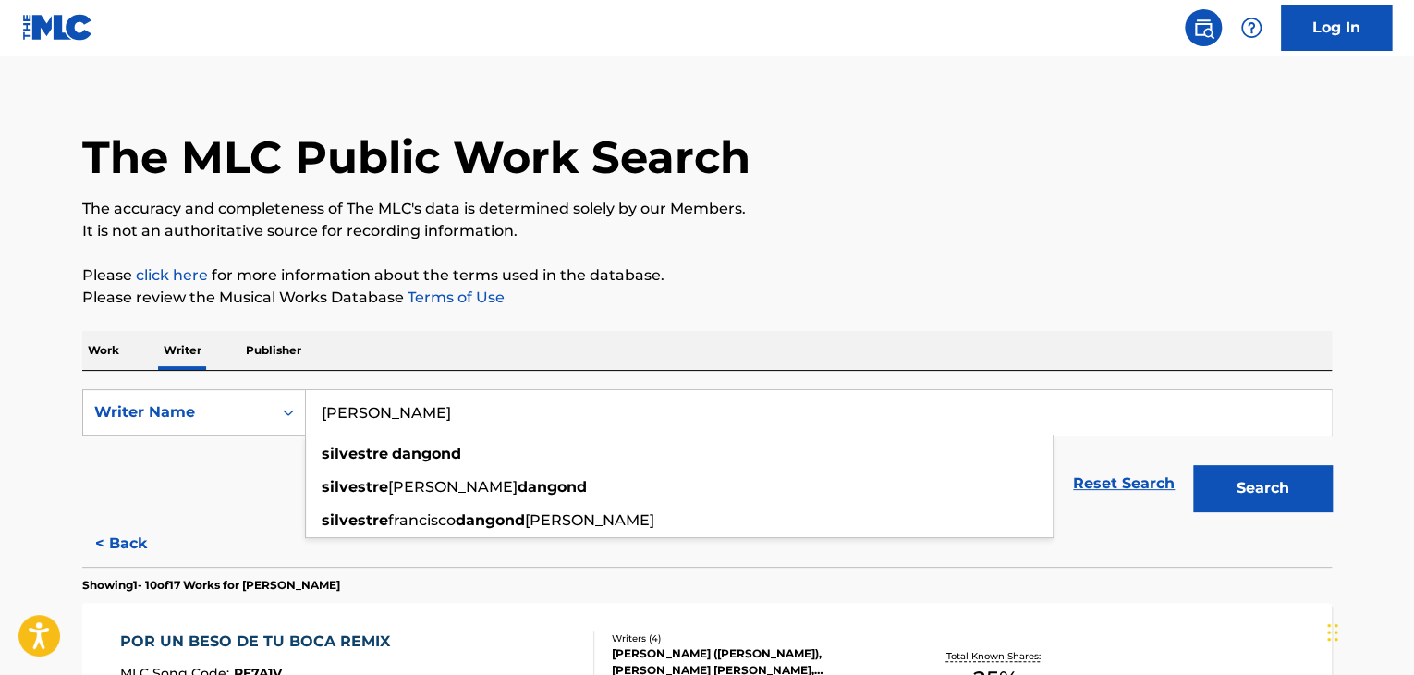
paste input "[PERSON_NAME] [PERSON_NAME]"
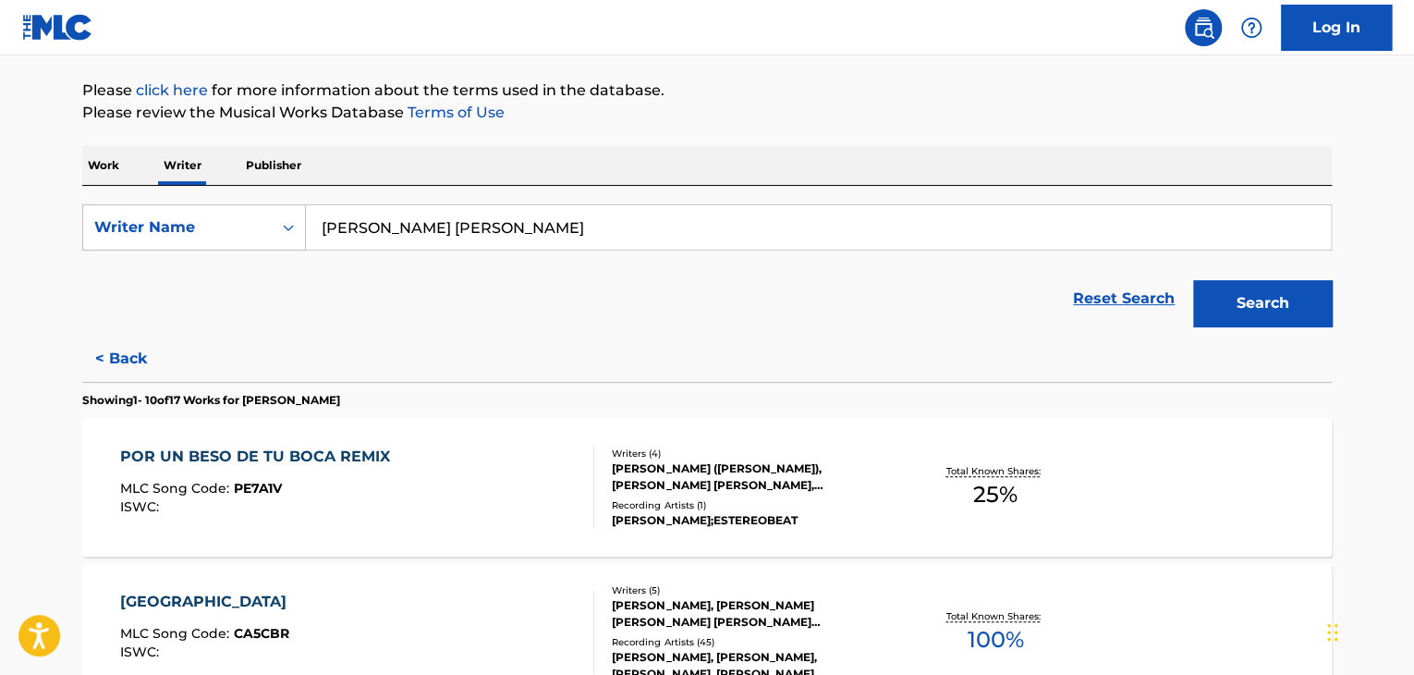
type input "[PERSON_NAME] [PERSON_NAME]"
click at [1232, 300] on button "Search" at bounding box center [1262, 303] width 139 height 46
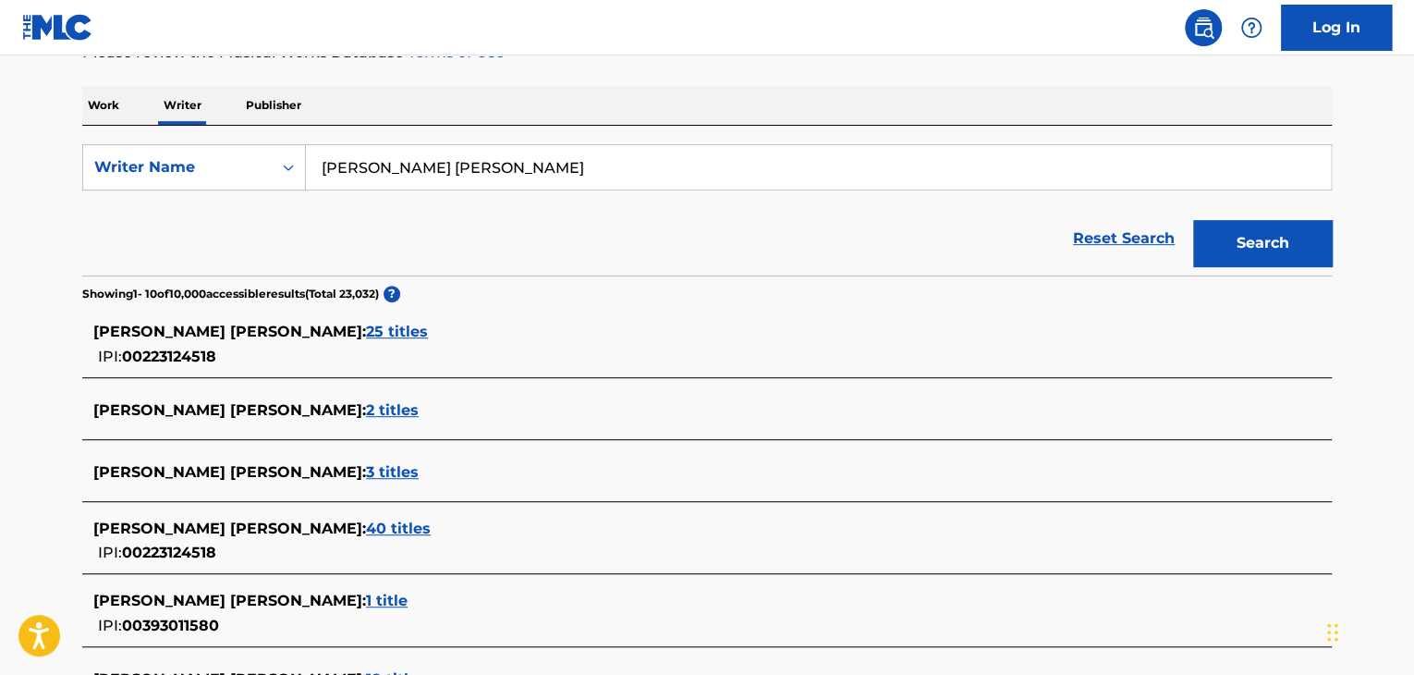
scroll to position [299, 0]
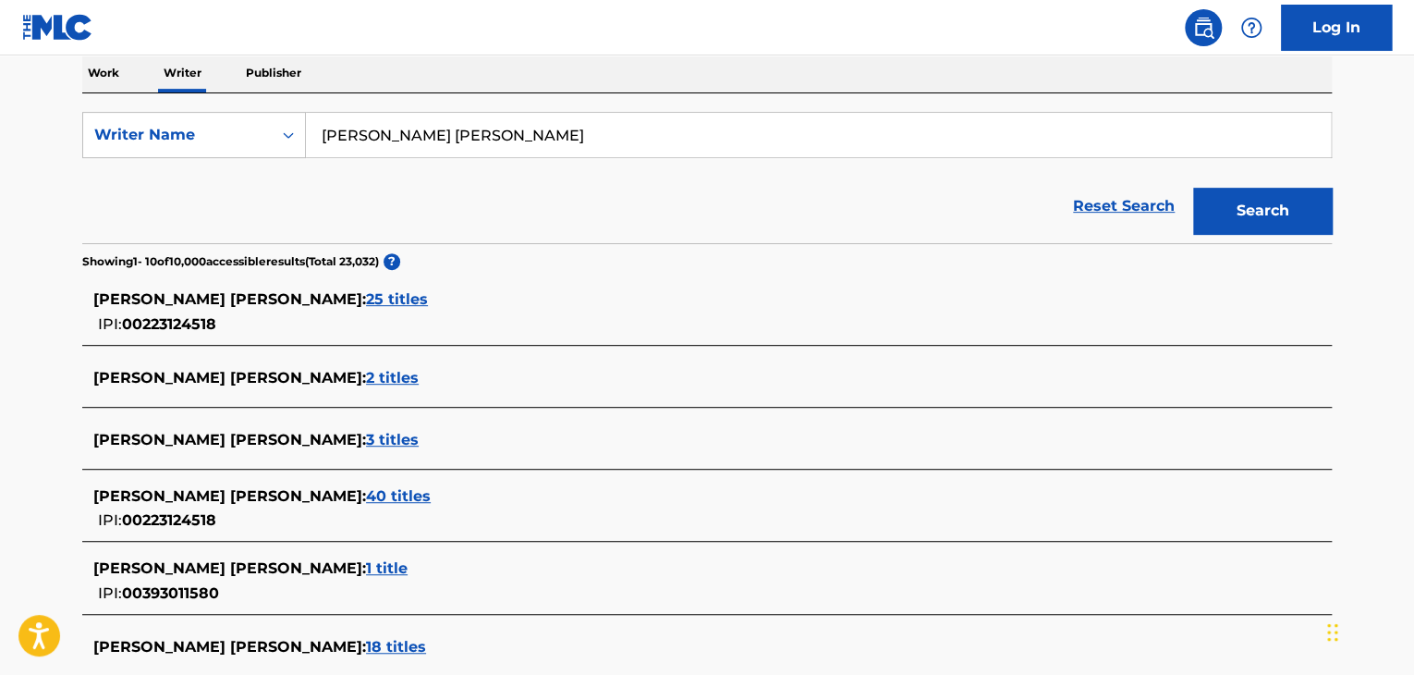
click at [384, 297] on span "25 titles" at bounding box center [397, 299] width 62 height 18
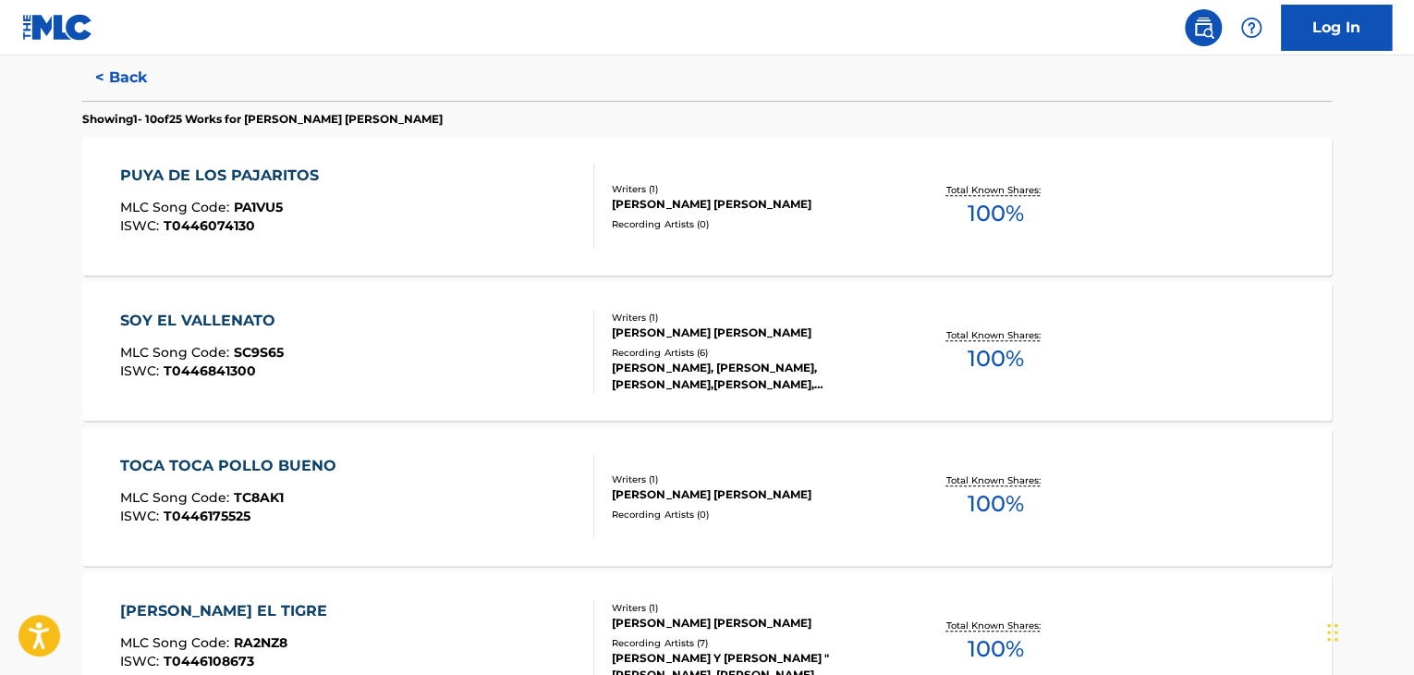
scroll to position [577, 0]
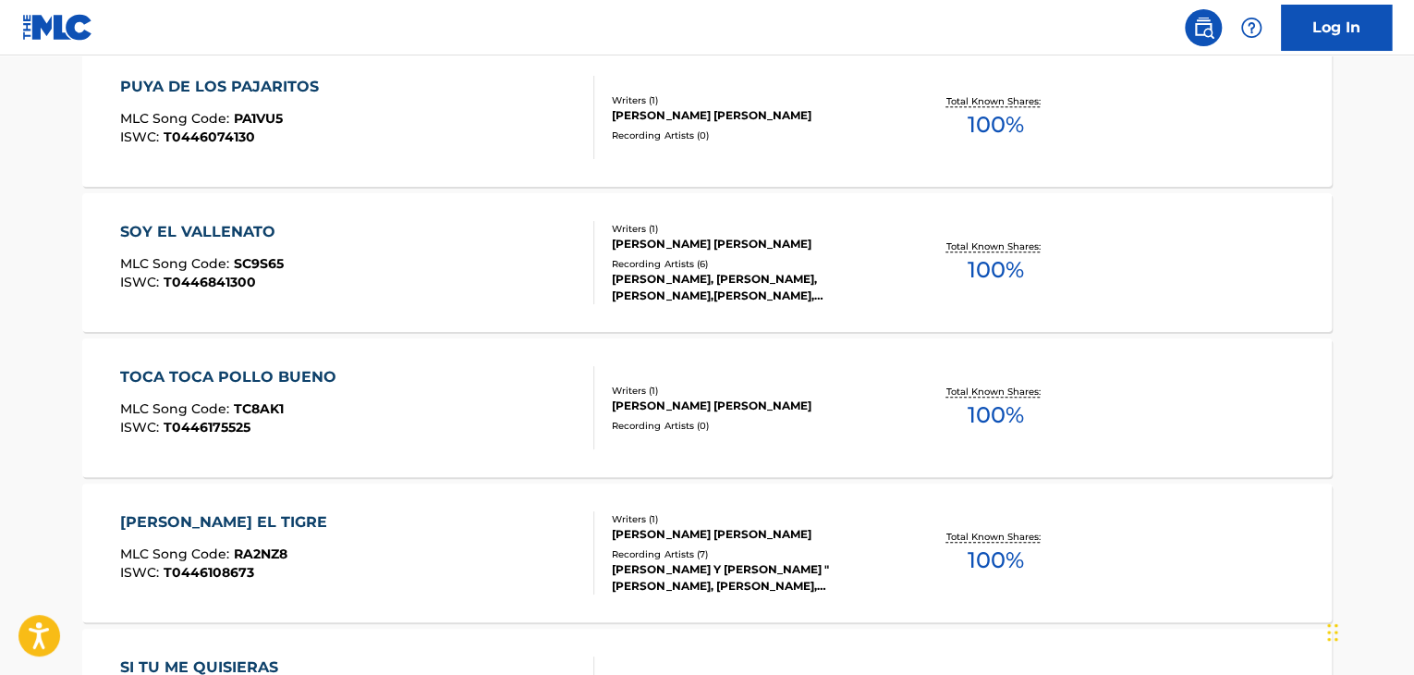
click at [486, 258] on div "SOY EL VALLENATO MLC Song Code : SC9S65 ISWC : T0446841300" at bounding box center [357, 262] width 475 height 83
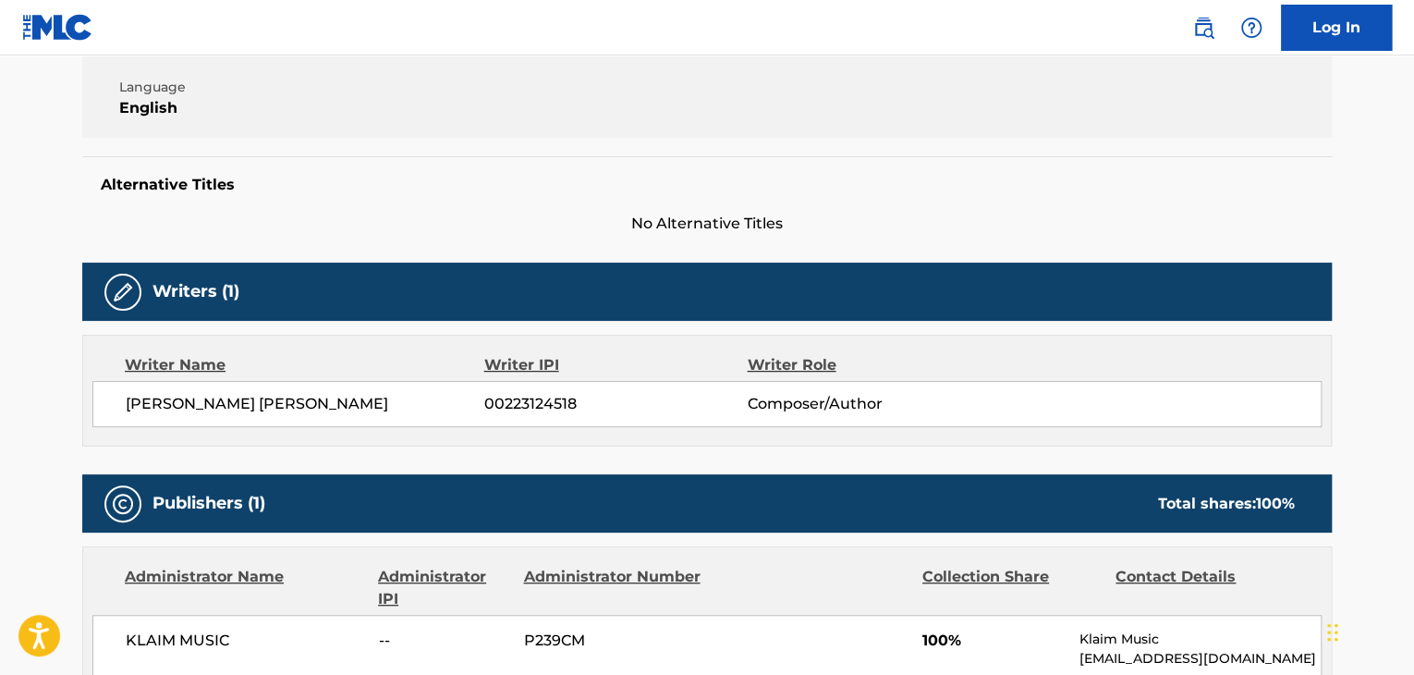
scroll to position [462, 0]
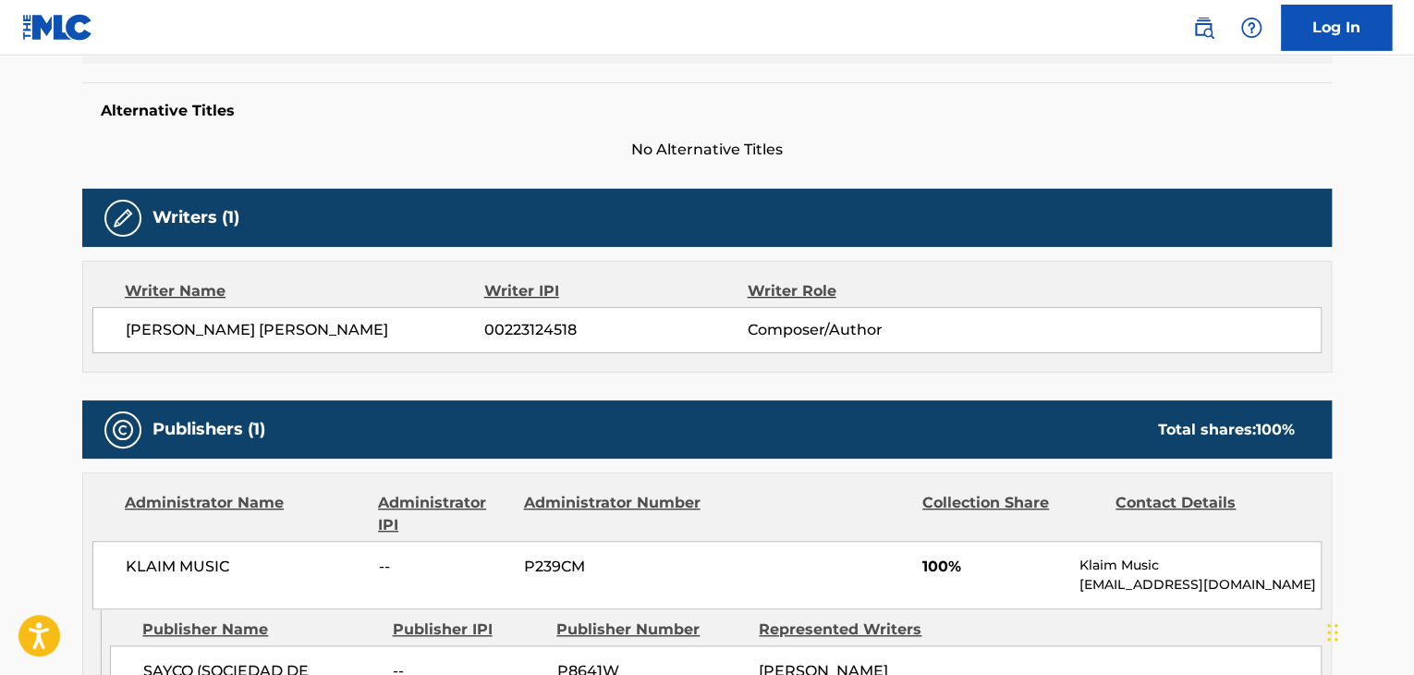
click at [226, 327] on span "[PERSON_NAME] [PERSON_NAME]" at bounding box center [305, 330] width 359 height 22
click at [506, 324] on span "00223124518" at bounding box center [615, 330] width 262 height 22
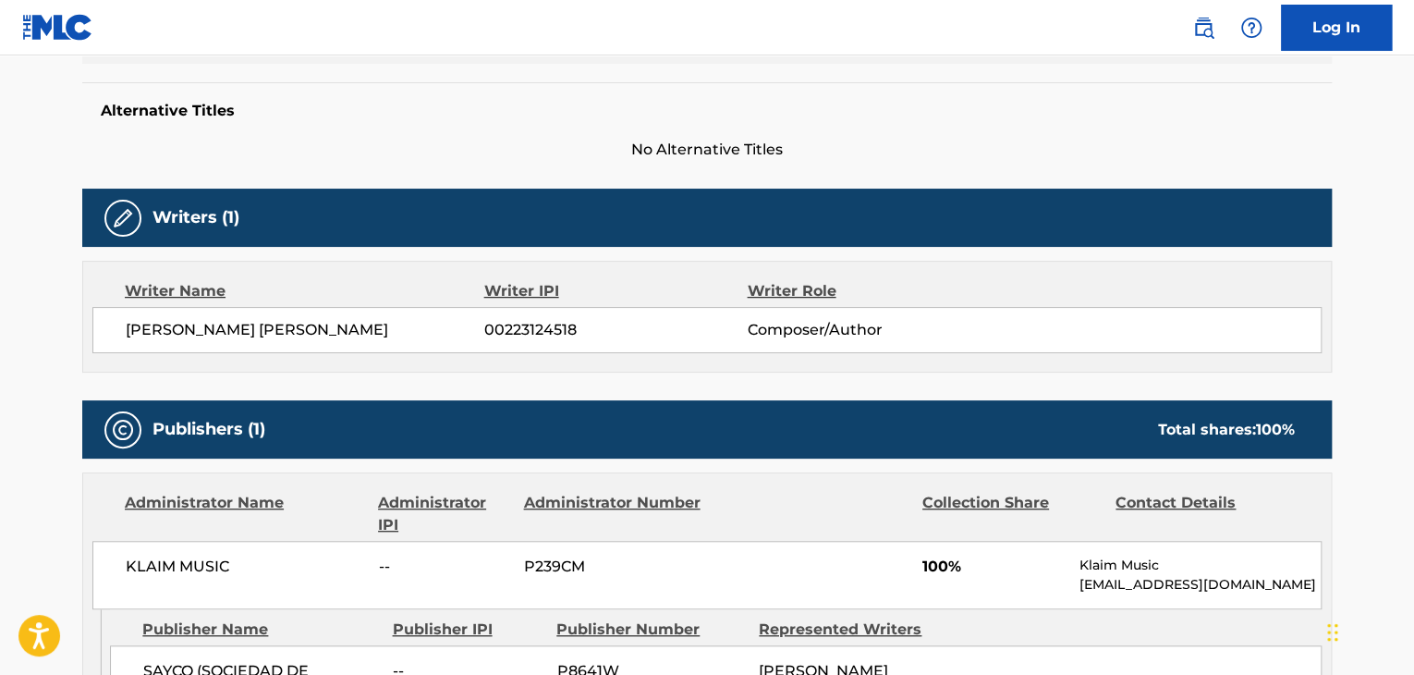
click at [211, 559] on span "KLAIM MUSIC" at bounding box center [245, 566] width 239 height 22
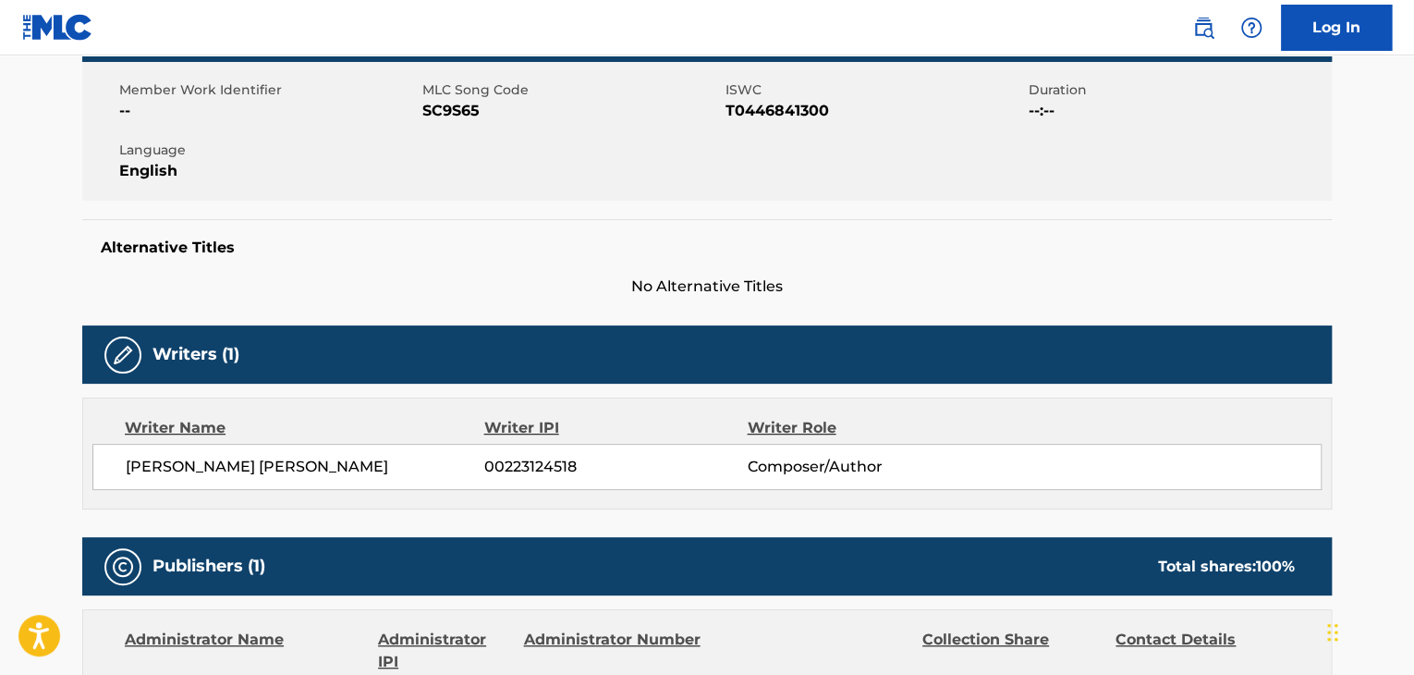
scroll to position [185, 0]
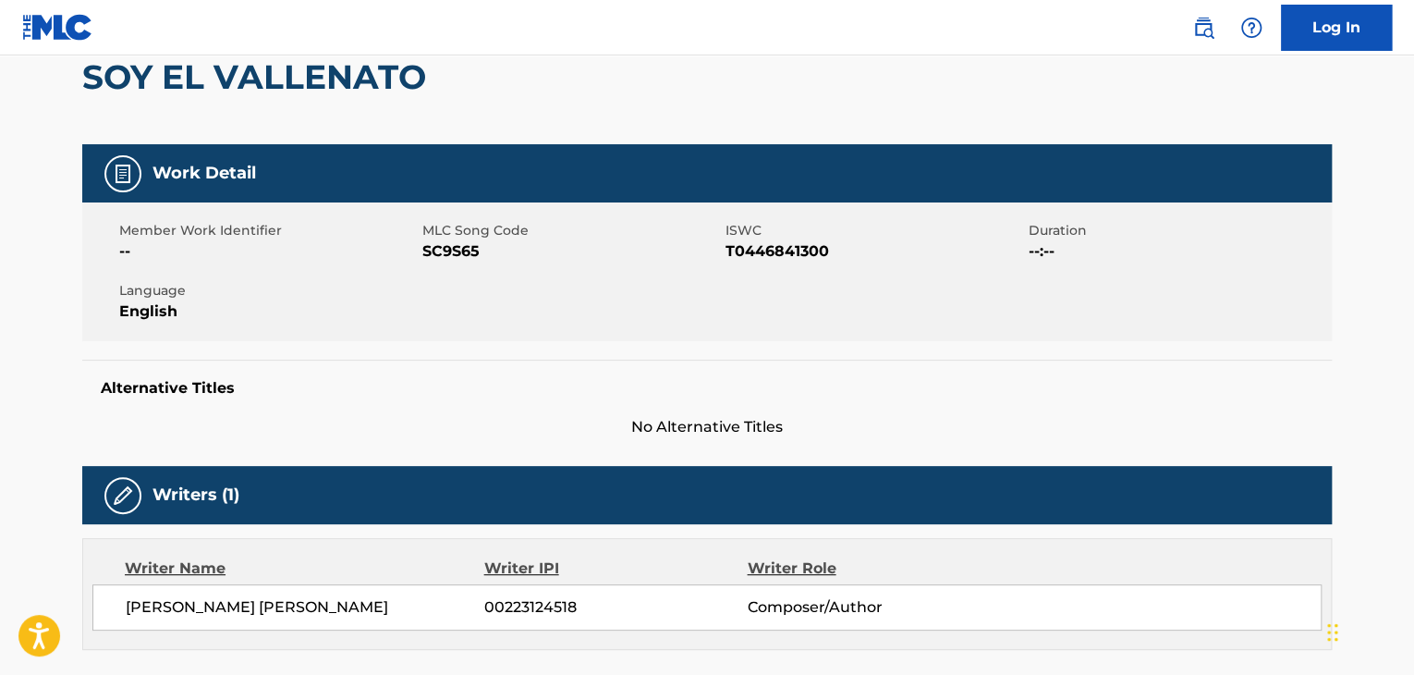
click at [454, 260] on span "SC9S65" at bounding box center [571, 251] width 299 height 22
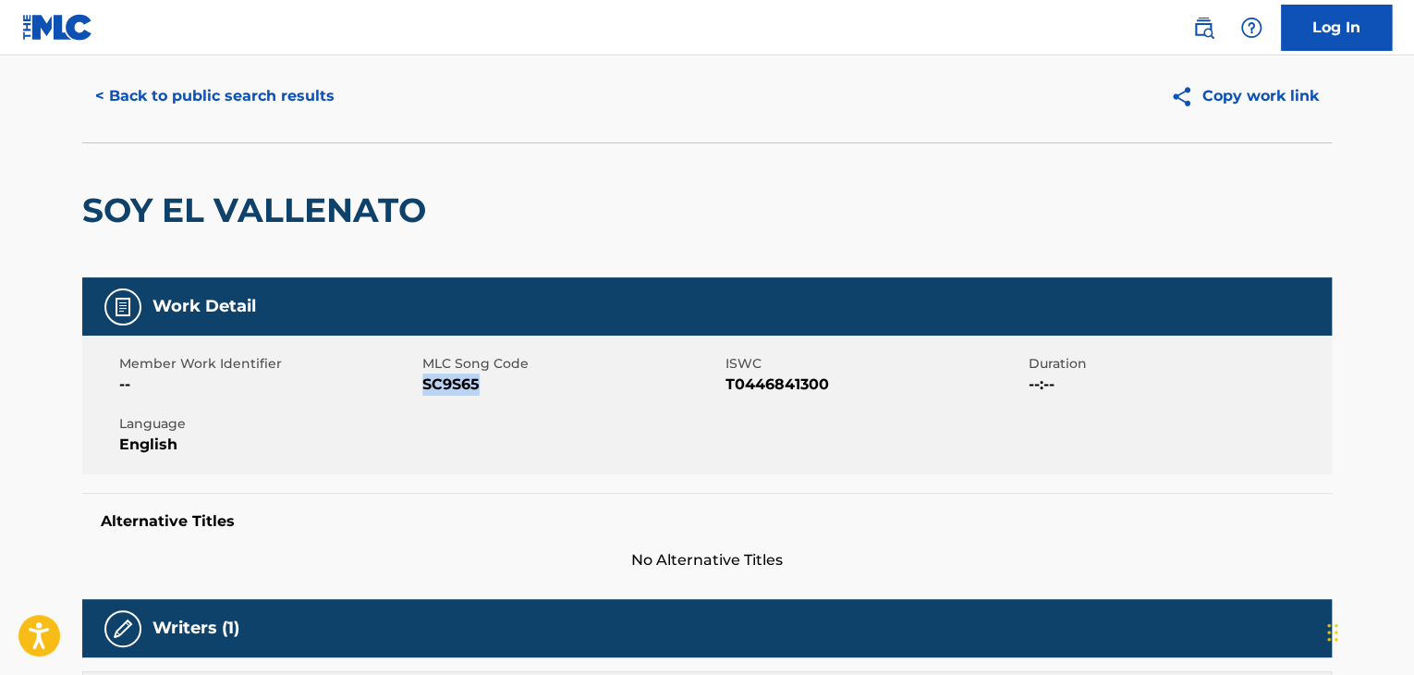
scroll to position [0, 0]
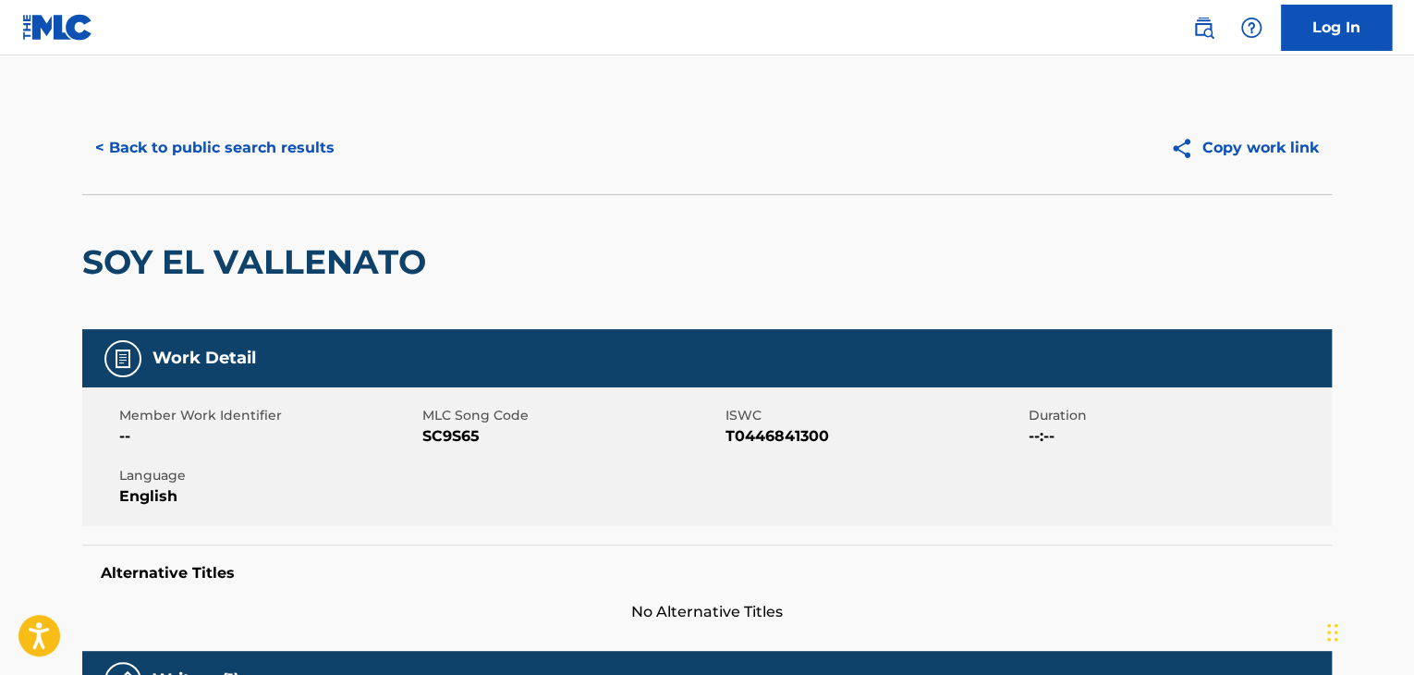
click at [237, 114] on div "< Back to public search results Copy work link" at bounding box center [707, 148] width 1250 height 92
click at [235, 148] on button "< Back to public search results" at bounding box center [214, 148] width 265 height 46
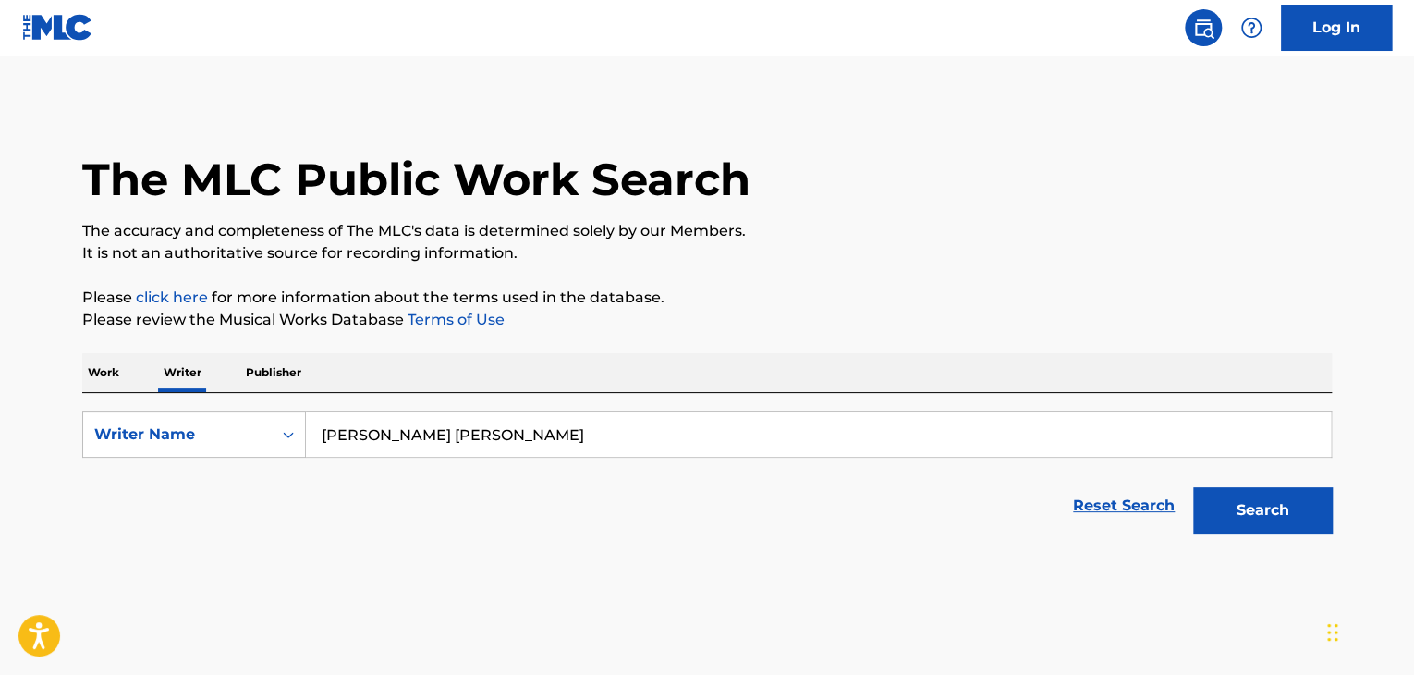
scroll to position [22, 0]
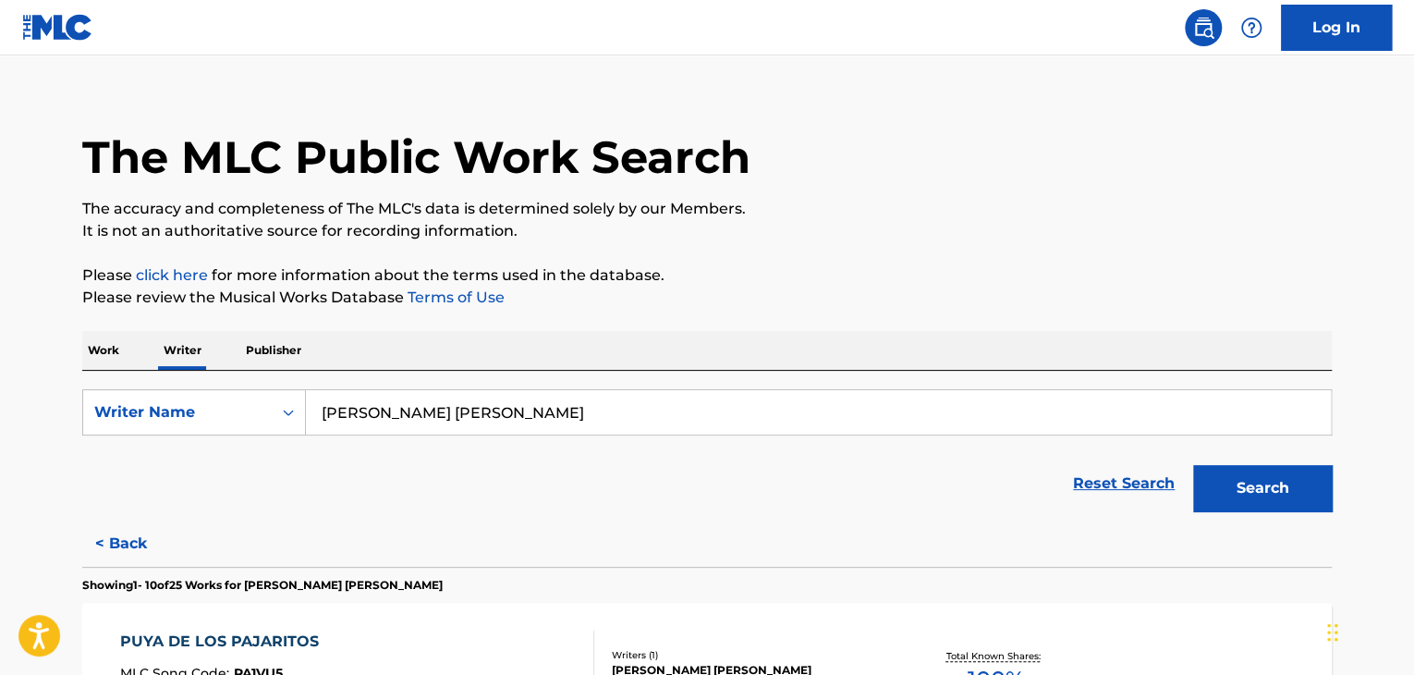
click at [104, 354] on p "Work" at bounding box center [103, 350] width 43 height 39
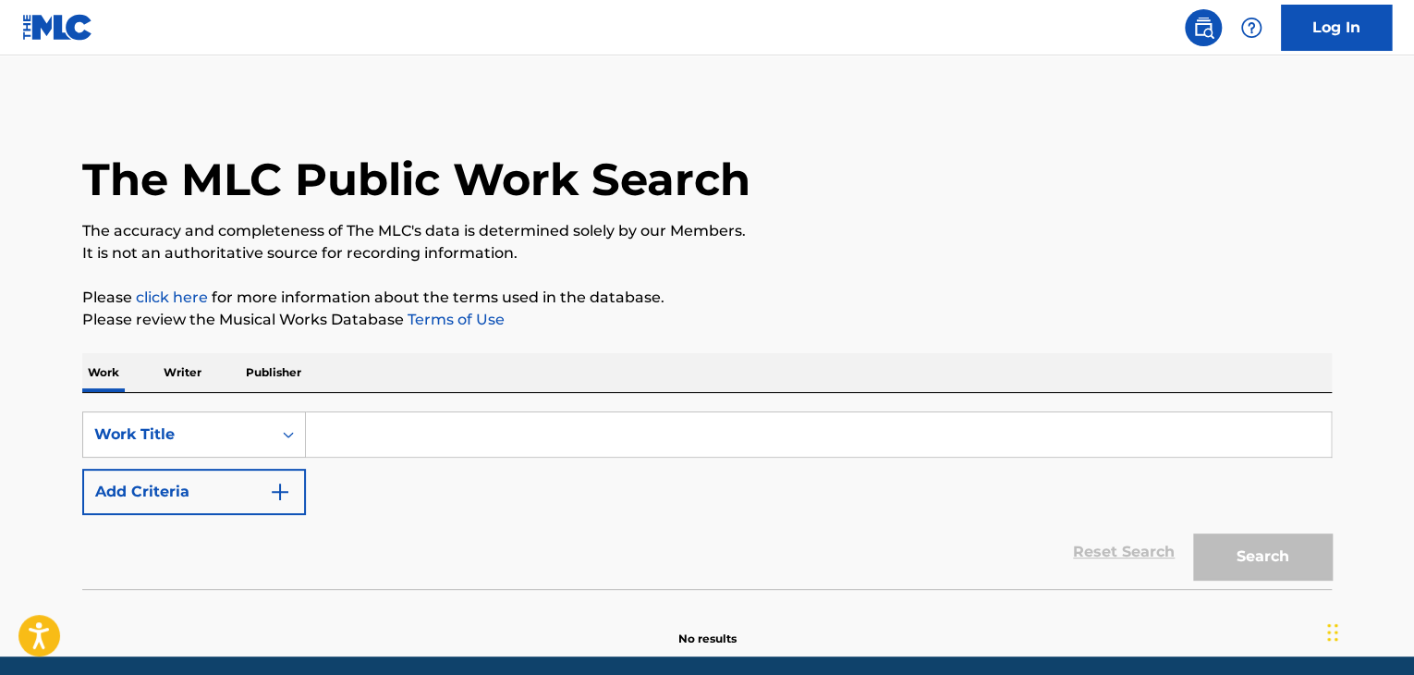
click at [372, 446] on input "Search Form" at bounding box center [818, 434] width 1025 height 44
paste input "[PERSON_NAME] MNIE TO"
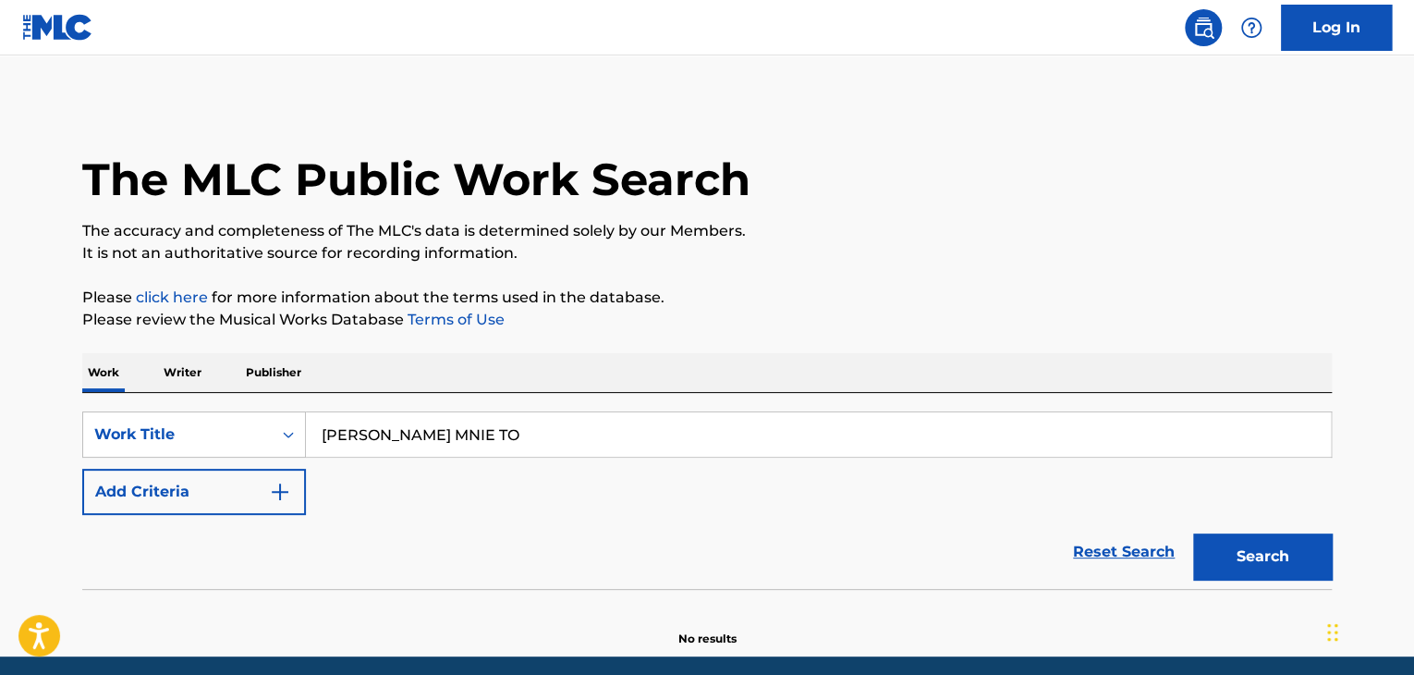
type input "[PERSON_NAME] MNIE TO"
click at [255, 498] on button "Add Criteria" at bounding box center [194, 492] width 224 height 46
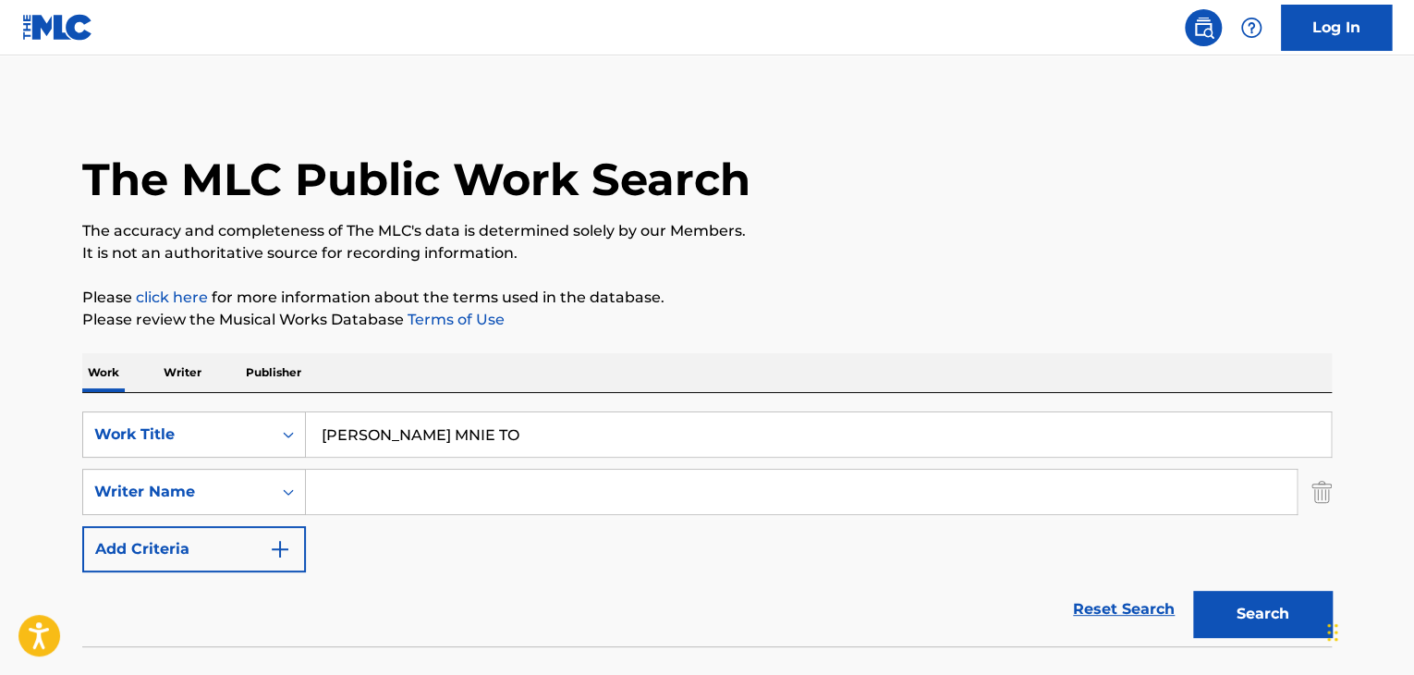
click at [360, 490] on input "Search Form" at bounding box center [801, 491] width 991 height 44
paste input "[PERSON_NAME]"
type input "[PERSON_NAME]"
click at [1268, 615] on button "Search" at bounding box center [1262, 614] width 139 height 46
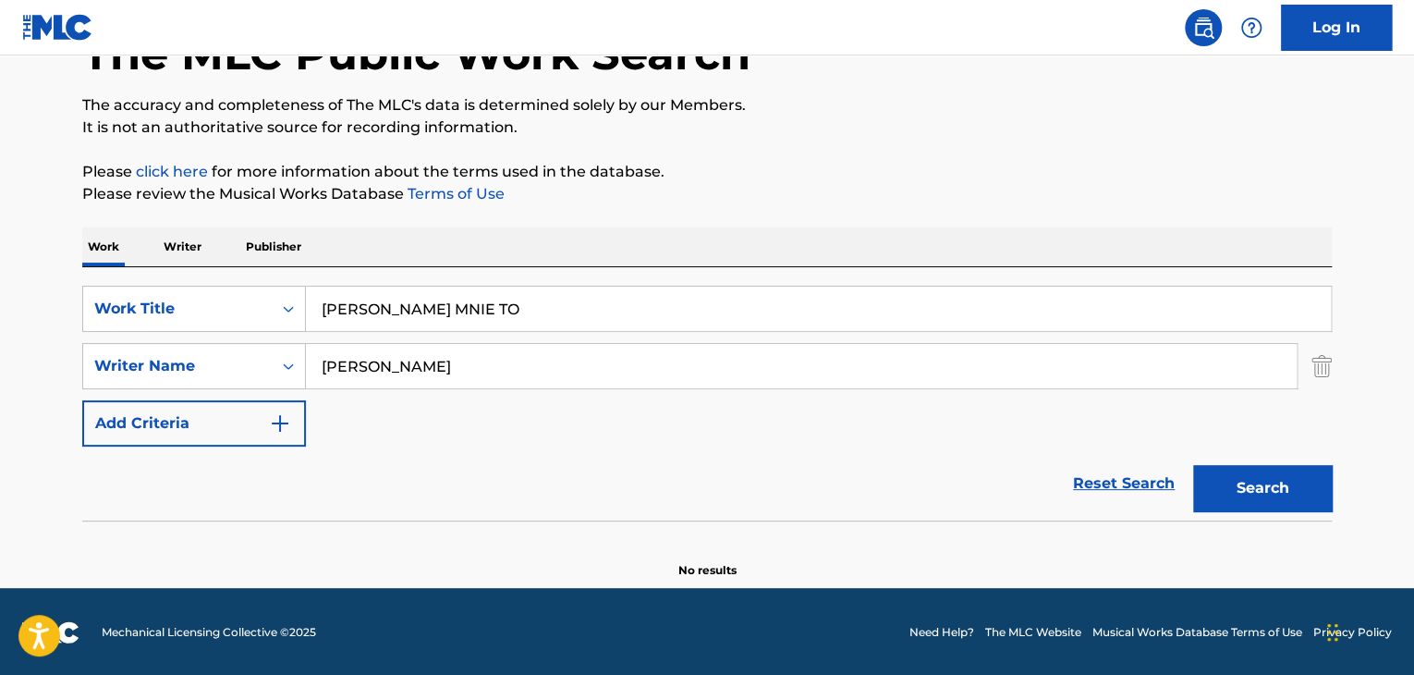
scroll to position [128, 0]
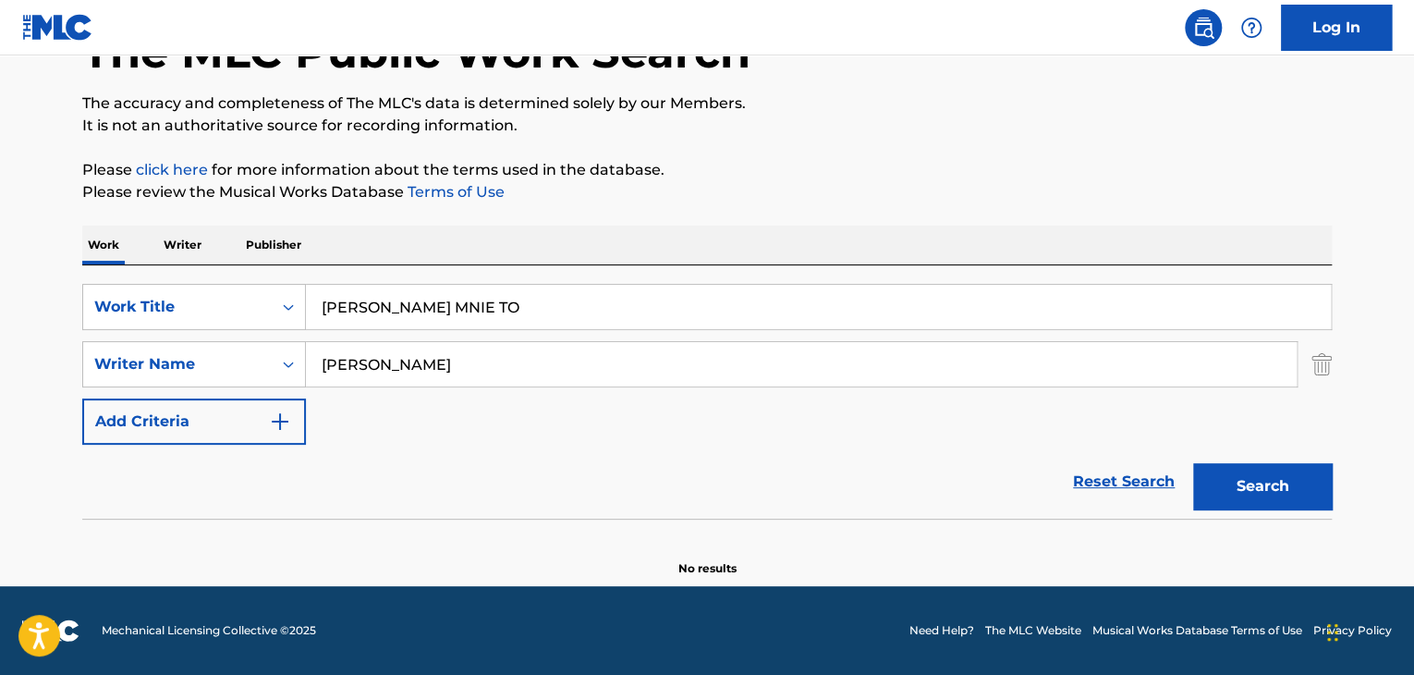
click at [180, 249] on p "Writer" at bounding box center [182, 245] width 49 height 39
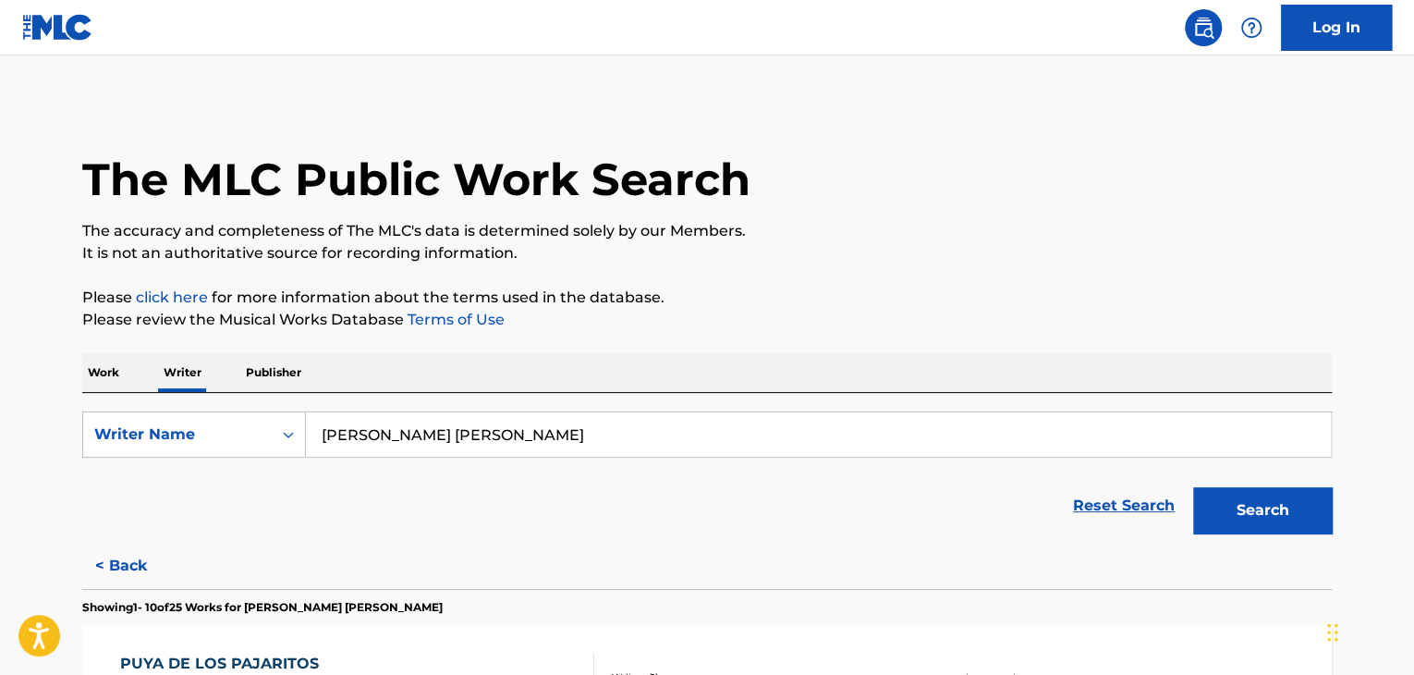
click at [374, 445] on input "[PERSON_NAME] [PERSON_NAME]" at bounding box center [818, 434] width 1025 height 44
paste input "[PERSON_NAME]"
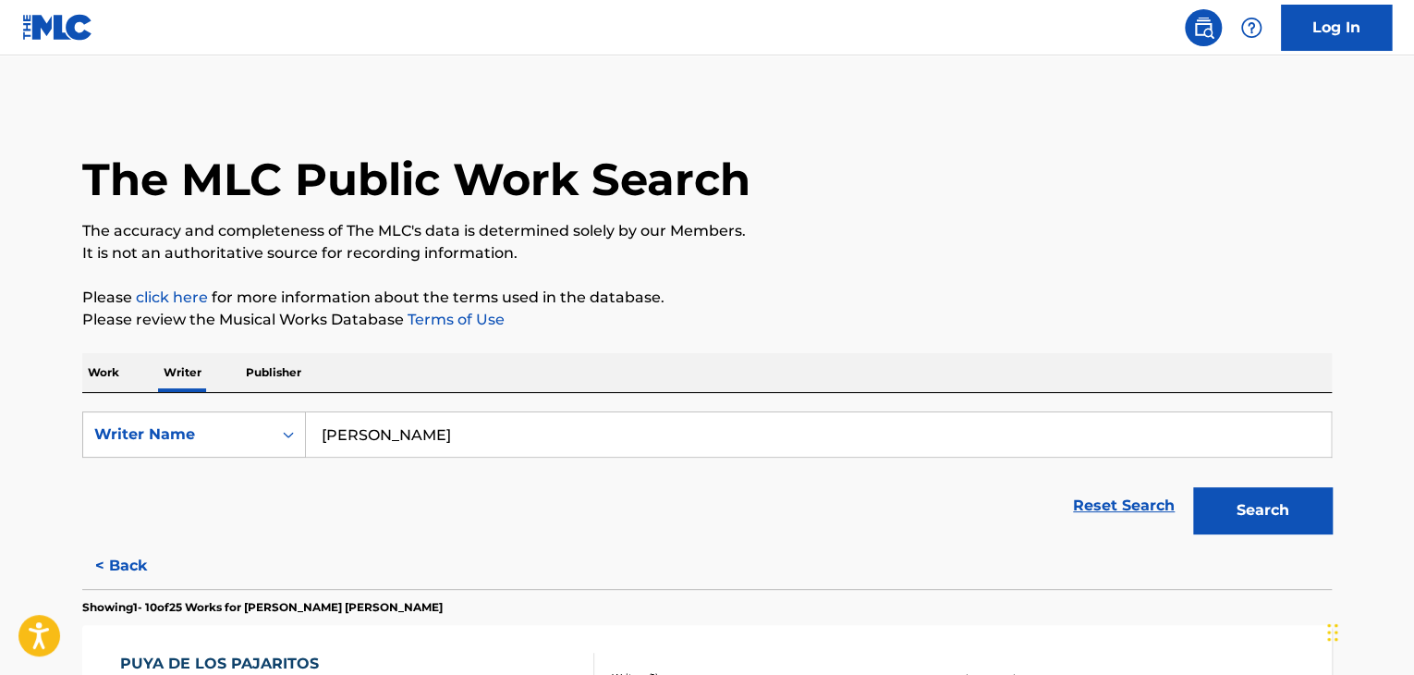
click at [688, 326] on p "Please review the Musical Works Database Terms of Use" at bounding box center [707, 320] width 1250 height 22
click at [1260, 511] on button "Search" at bounding box center [1262, 510] width 139 height 46
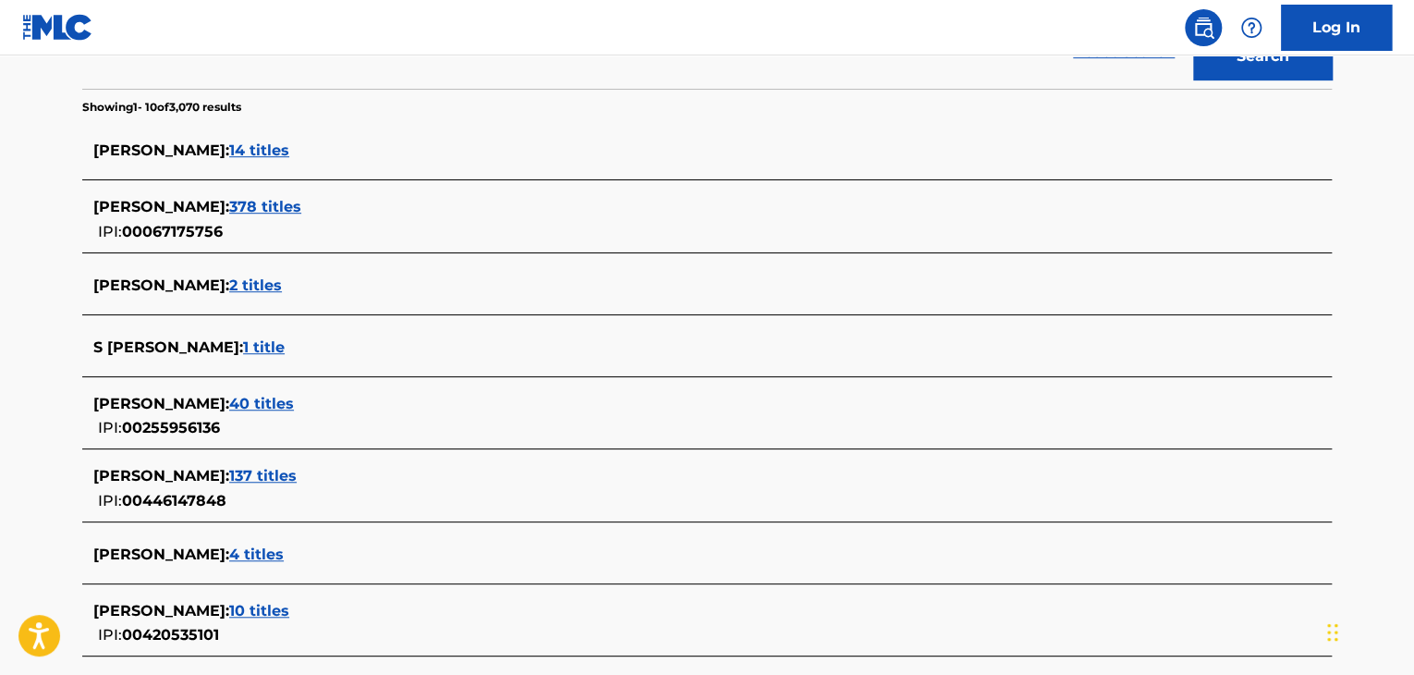
scroll to position [269, 0]
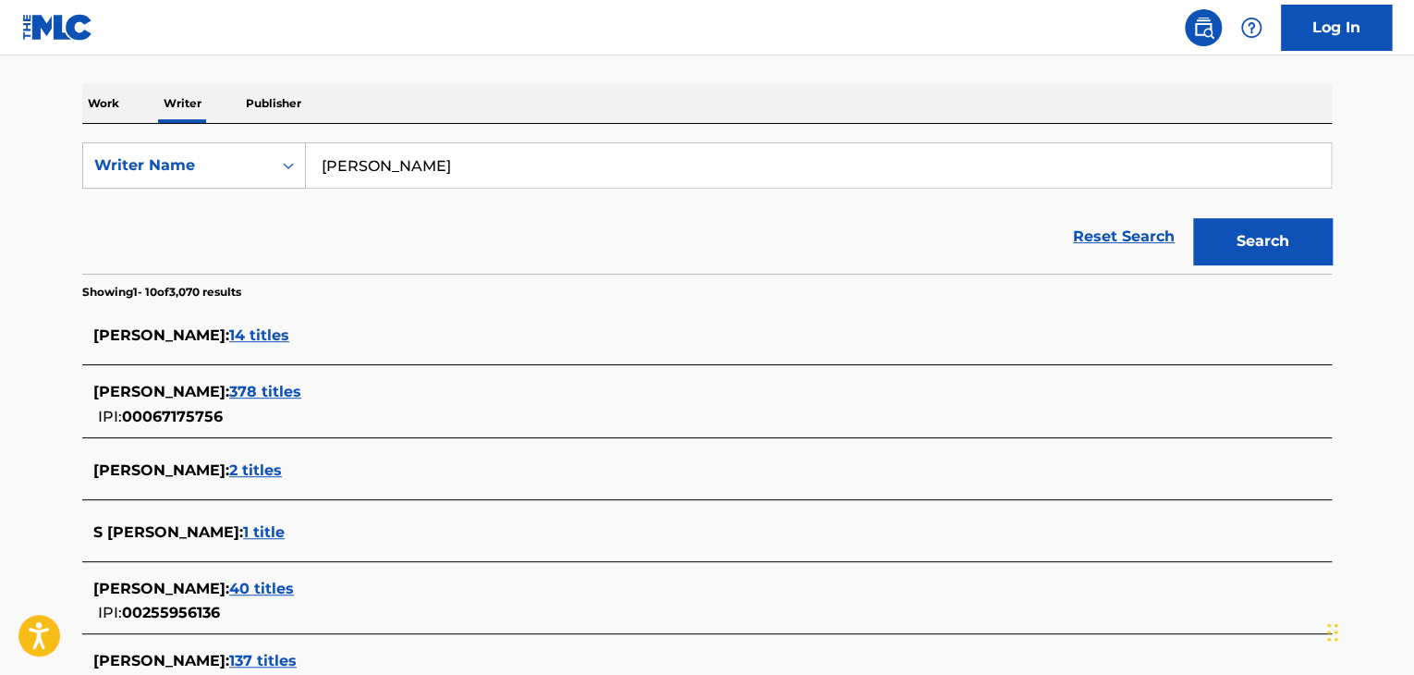
click at [382, 172] on input "[PERSON_NAME]" at bounding box center [818, 165] width 1025 height 44
click at [382, 171] on input "[PERSON_NAME]" at bounding box center [818, 165] width 1025 height 44
click at [418, 149] on input "[PERSON_NAME]" at bounding box center [818, 165] width 1025 height 44
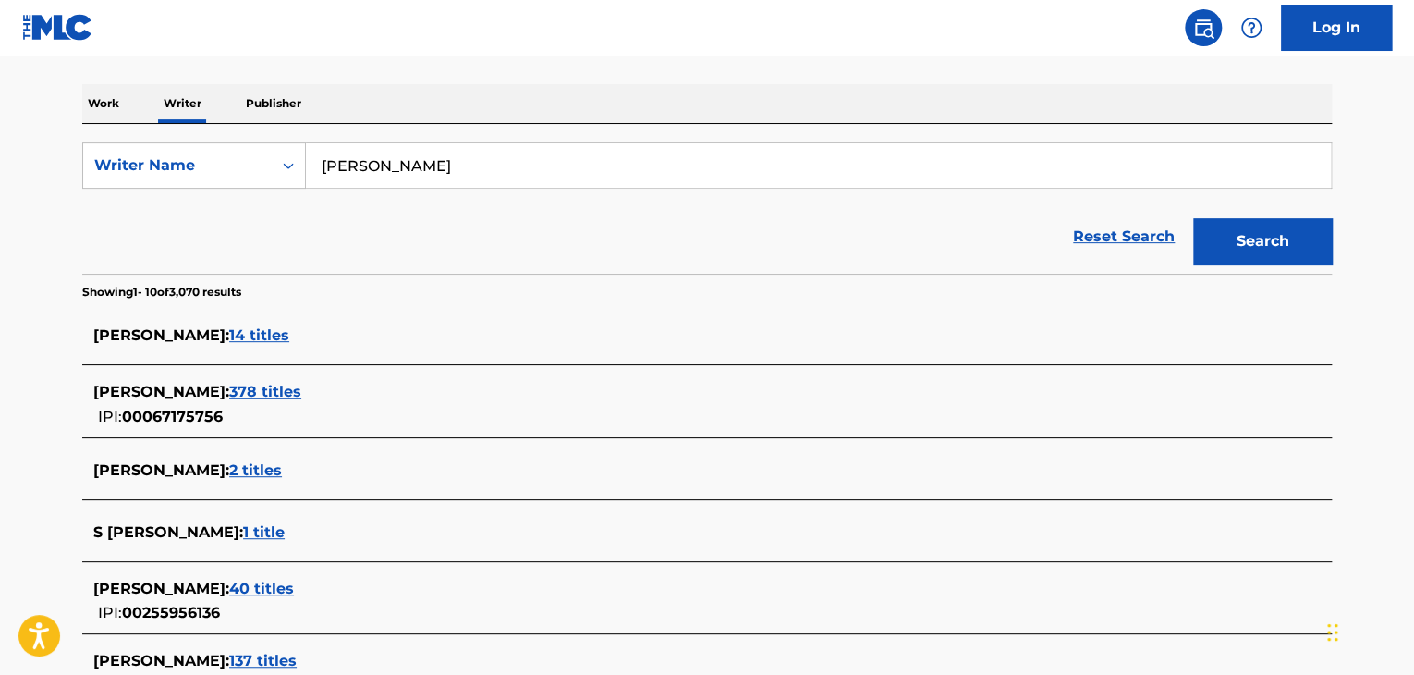
click at [418, 149] on input "[PERSON_NAME]" at bounding box center [818, 165] width 1025 height 44
paste input "[PERSON_NAME]"
click at [795, 255] on div "Reset Search Search" at bounding box center [707, 237] width 1250 height 74
click at [1220, 249] on button "Search" at bounding box center [1262, 241] width 139 height 46
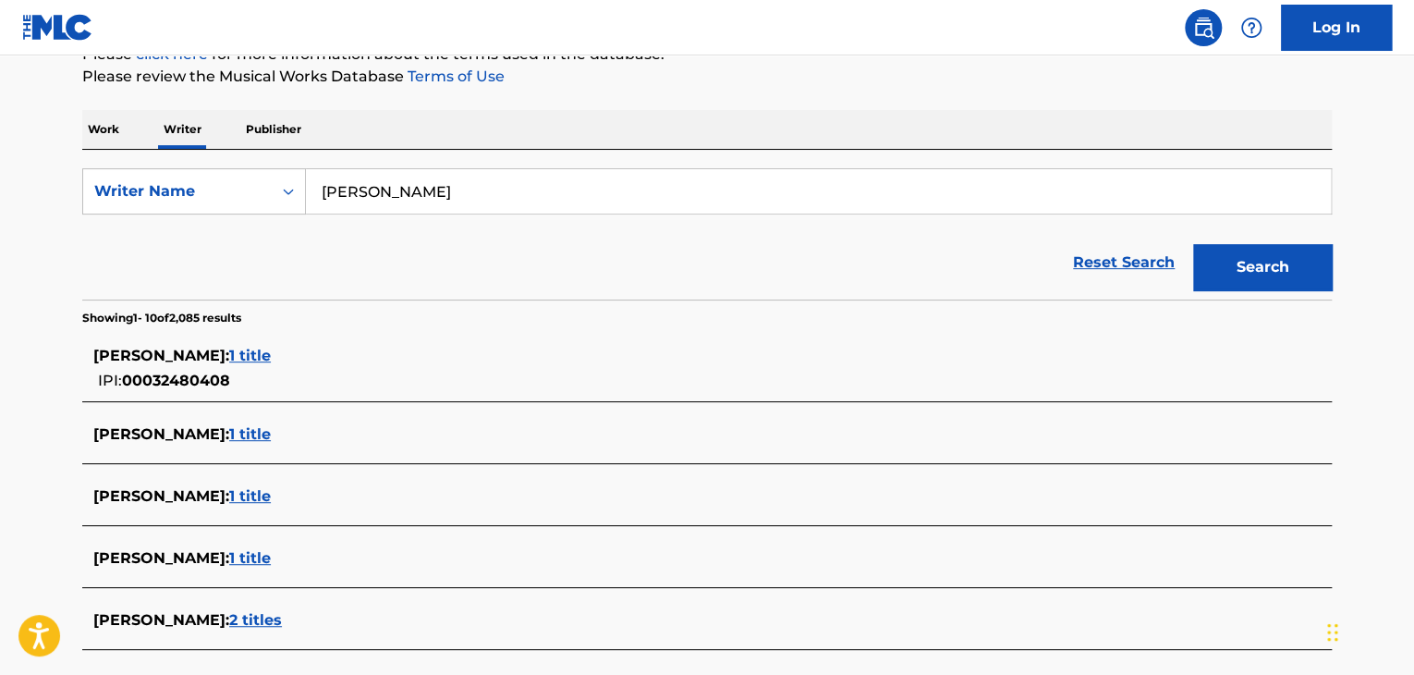
scroll to position [177, 0]
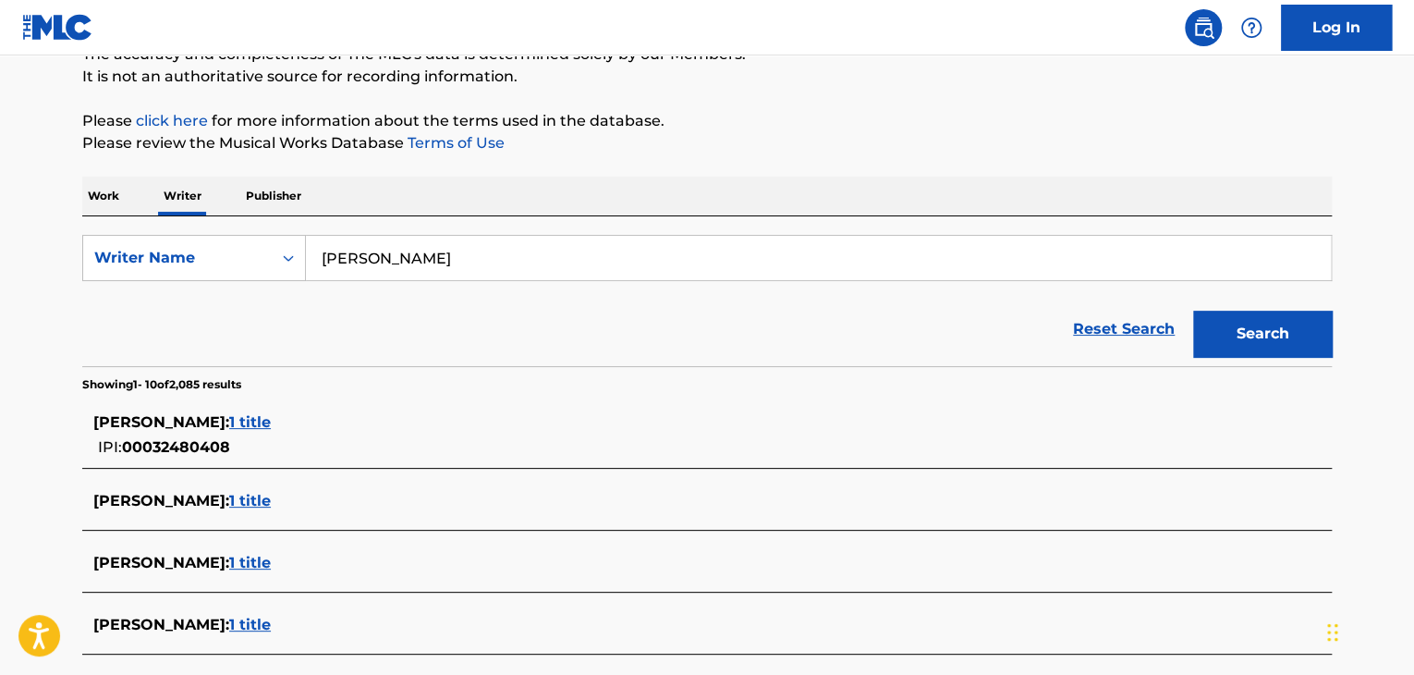
click at [421, 258] on input "[PERSON_NAME]" at bounding box center [818, 258] width 1025 height 44
click at [412, 264] on input "[PERSON_NAME]" at bounding box center [818, 258] width 1025 height 44
click at [1238, 337] on button "Search" at bounding box center [1262, 334] width 139 height 46
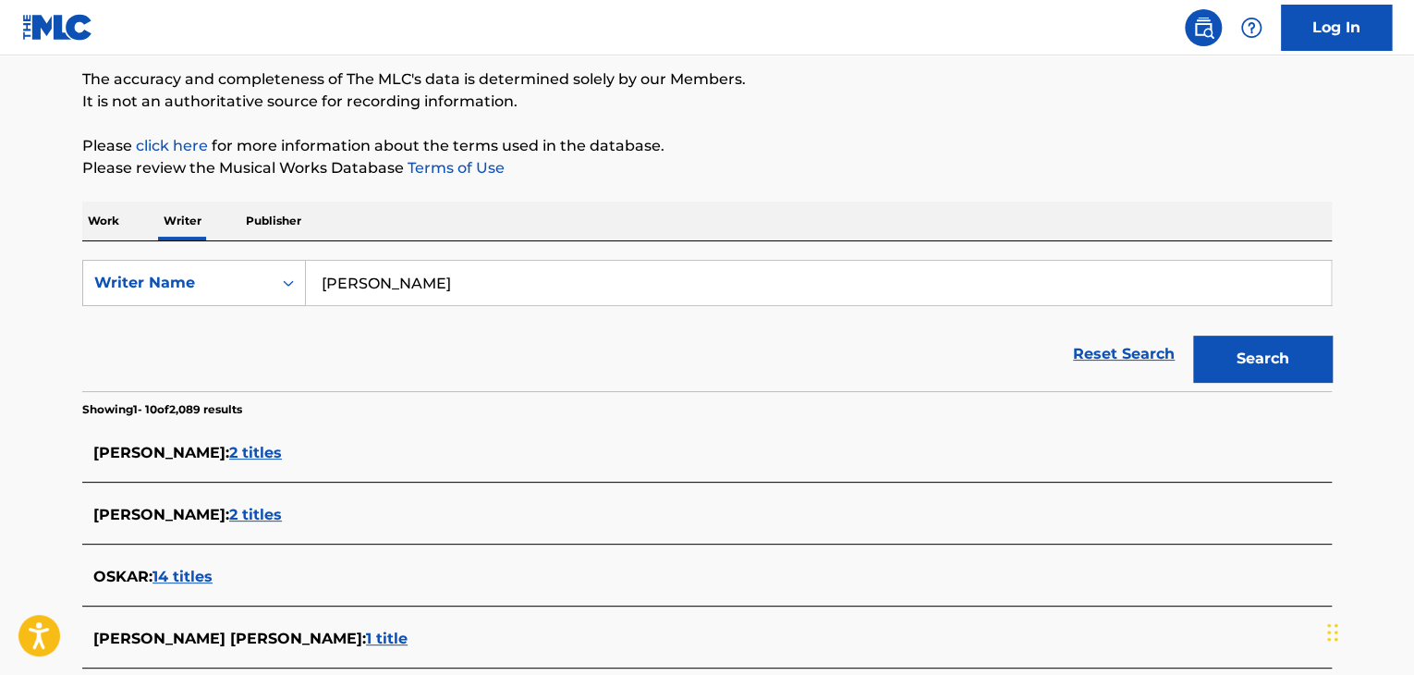
scroll to position [84, 0]
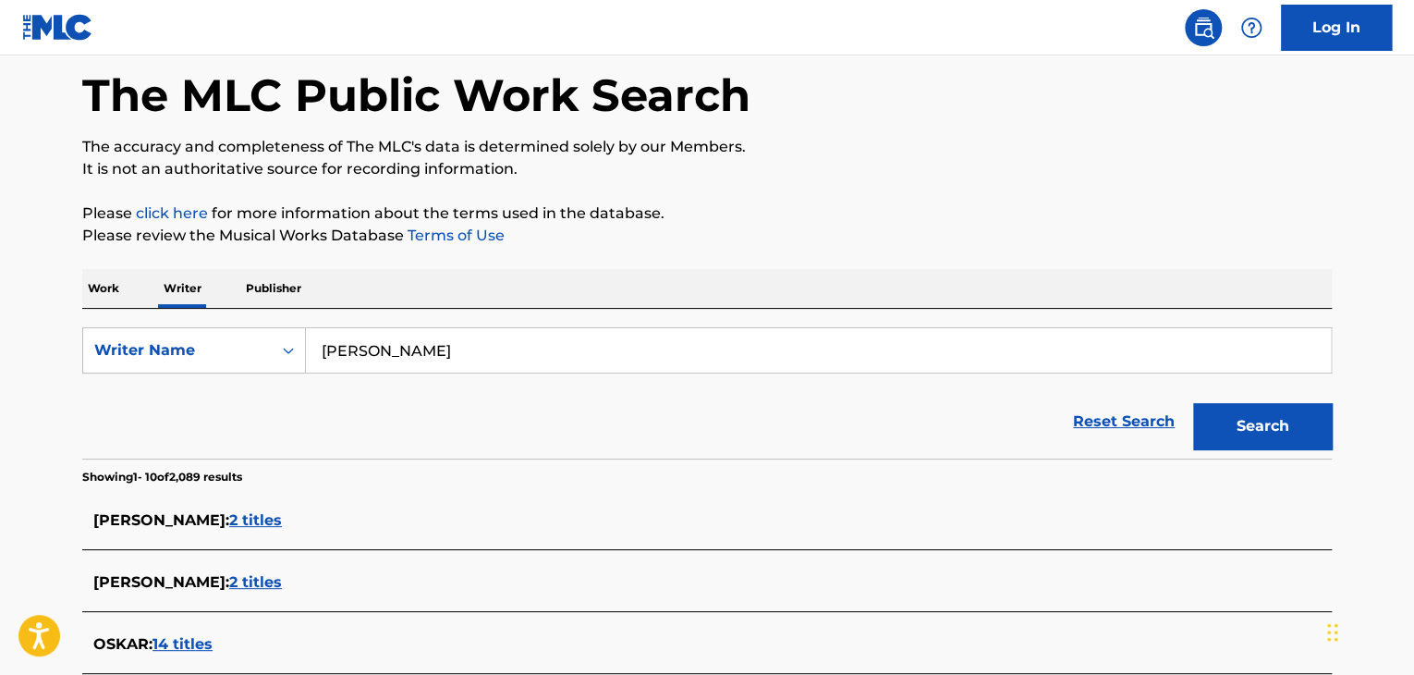
click at [437, 346] on input "[PERSON_NAME]" at bounding box center [818, 350] width 1025 height 44
paste input "lga Rerutko"
click at [887, 200] on div "The MLC Public Work Search The accuracy and completeness of The MLC's data is d…" at bounding box center [707, 610] width 1294 height 1185
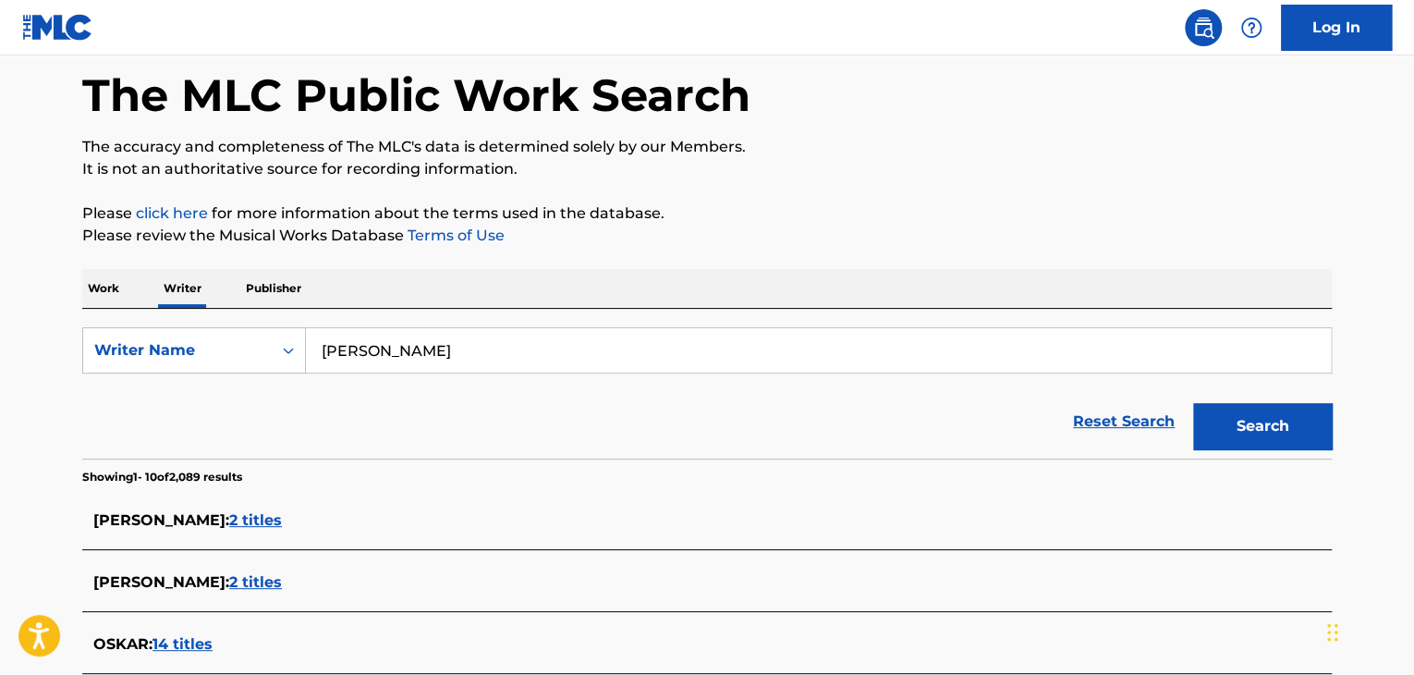
click at [1258, 414] on button "Search" at bounding box center [1262, 426] width 139 height 46
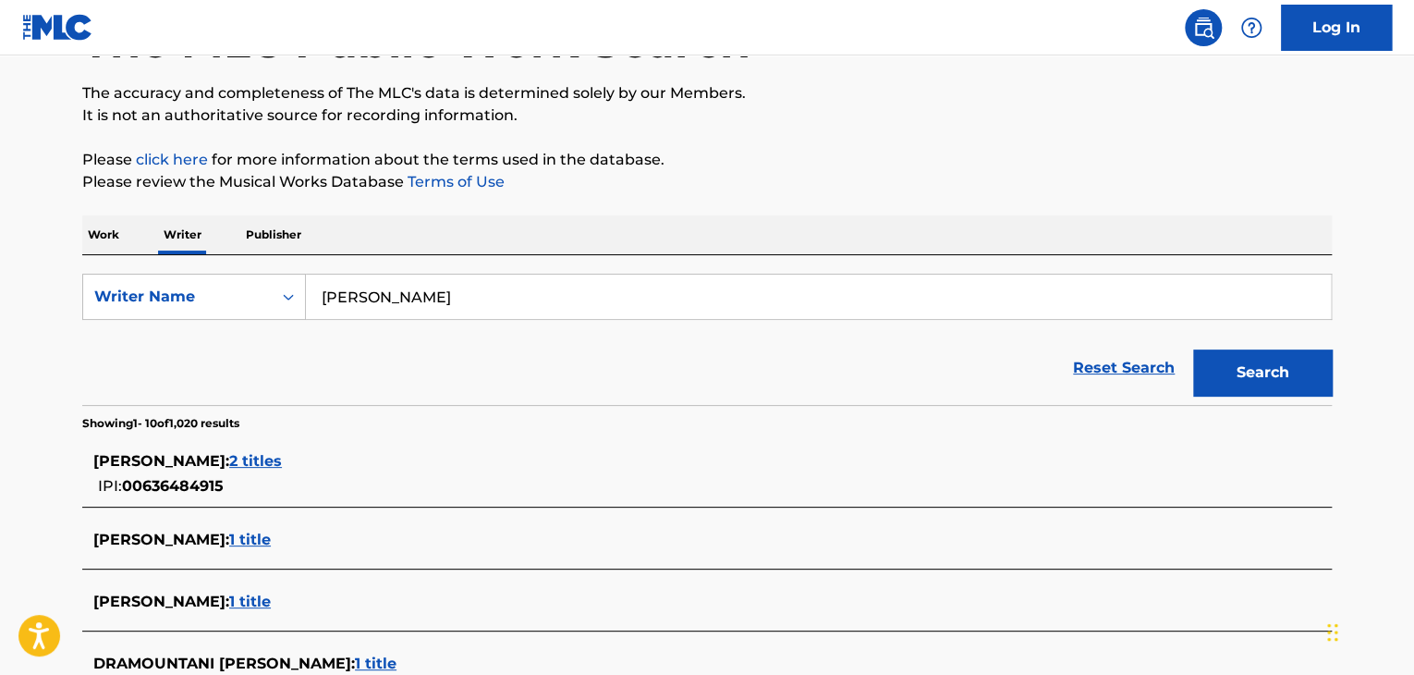
scroll to position [0, 0]
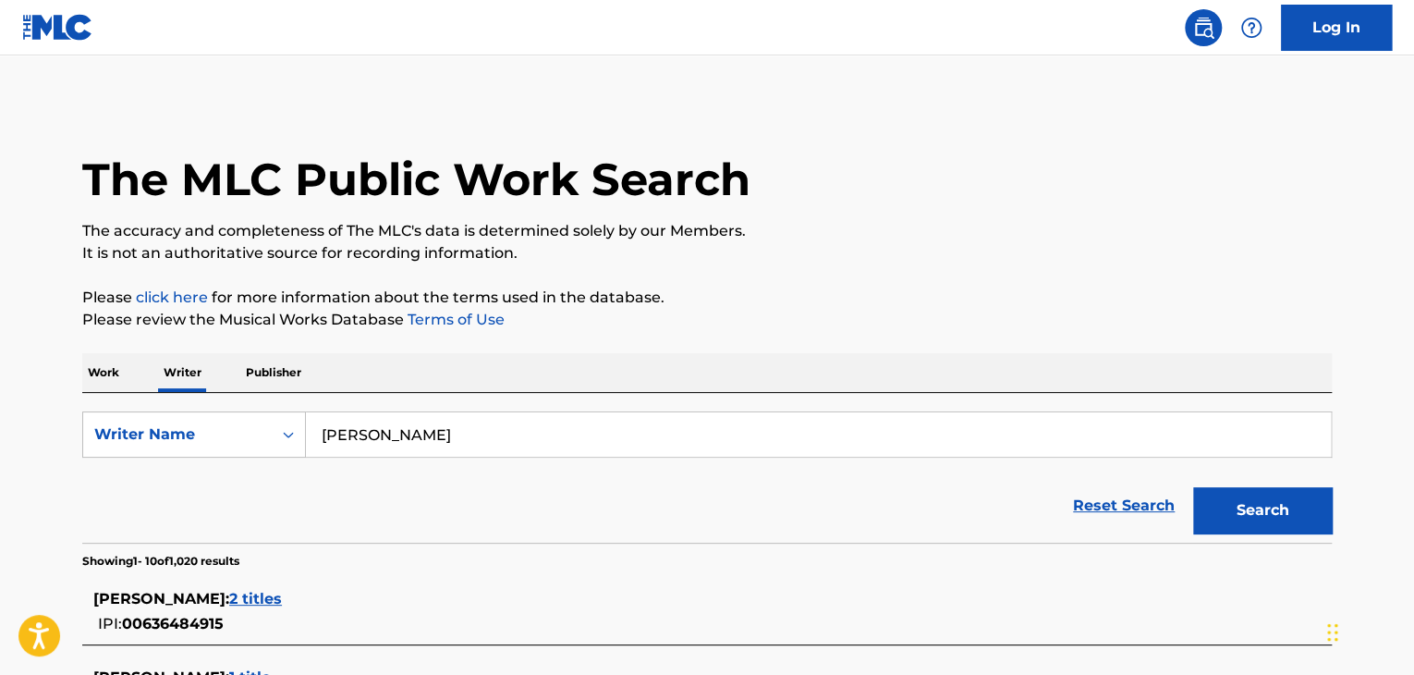
click at [385, 430] on input "[PERSON_NAME]" at bounding box center [818, 434] width 1025 height 44
paste input "[PERSON_NAME]"
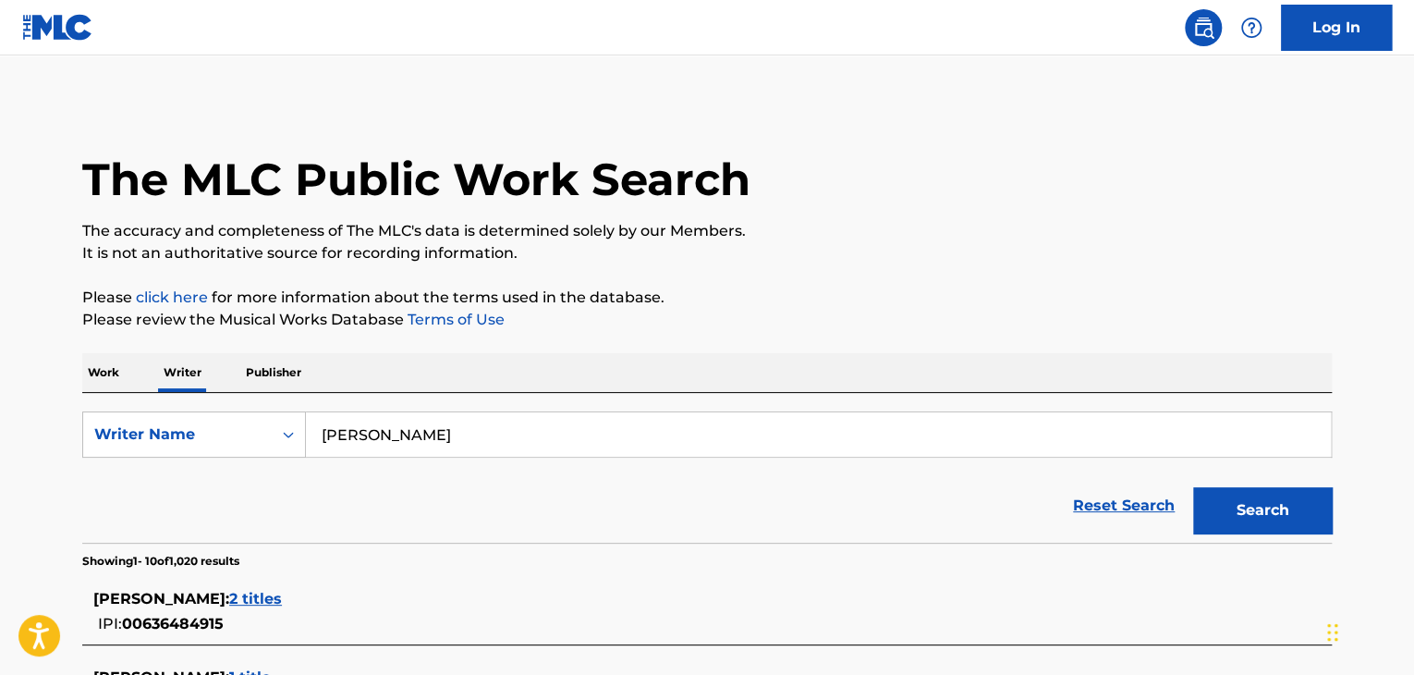
click at [1220, 500] on button "Search" at bounding box center [1262, 510] width 139 height 46
click at [399, 451] on input "[PERSON_NAME]" at bounding box center [818, 434] width 1025 height 44
click at [399, 450] on input "[PERSON_NAME]" at bounding box center [818, 434] width 1025 height 44
paste input "PrawoBrzeskki VanGogh"
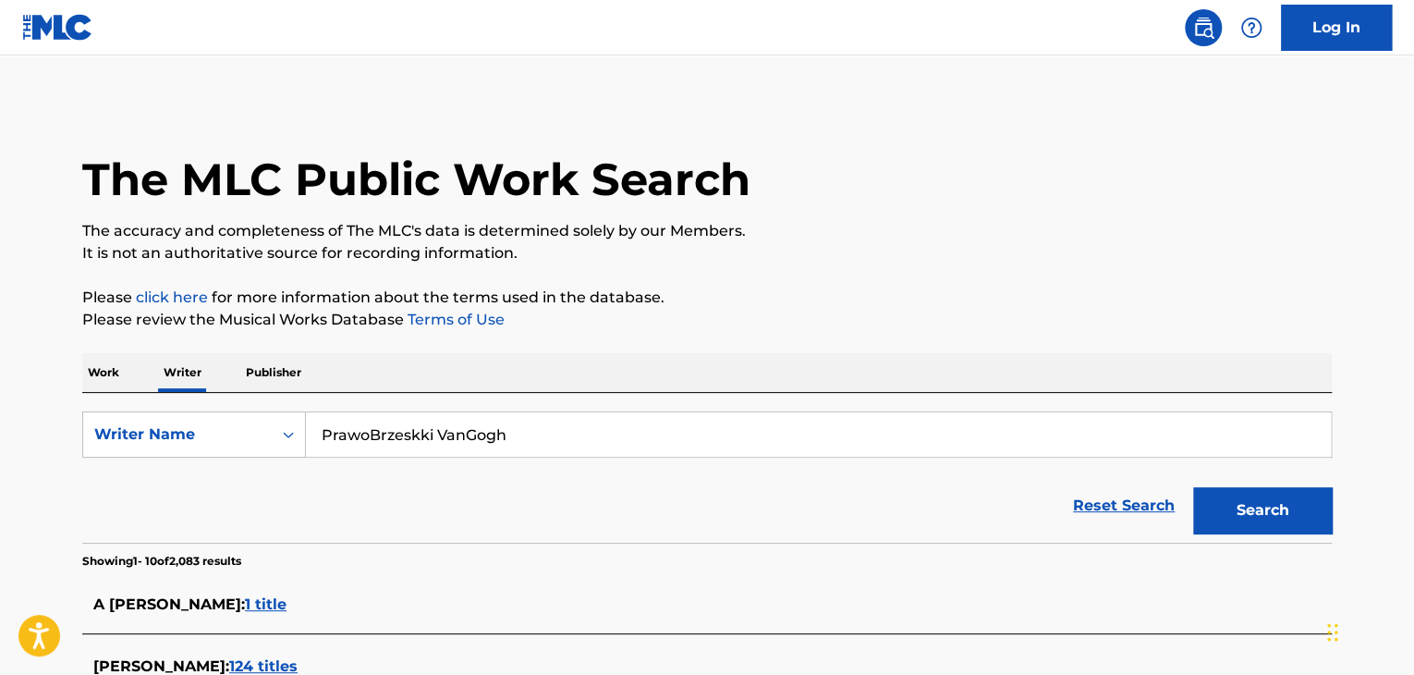
click at [1256, 496] on button "Search" at bounding box center [1262, 510] width 139 height 46
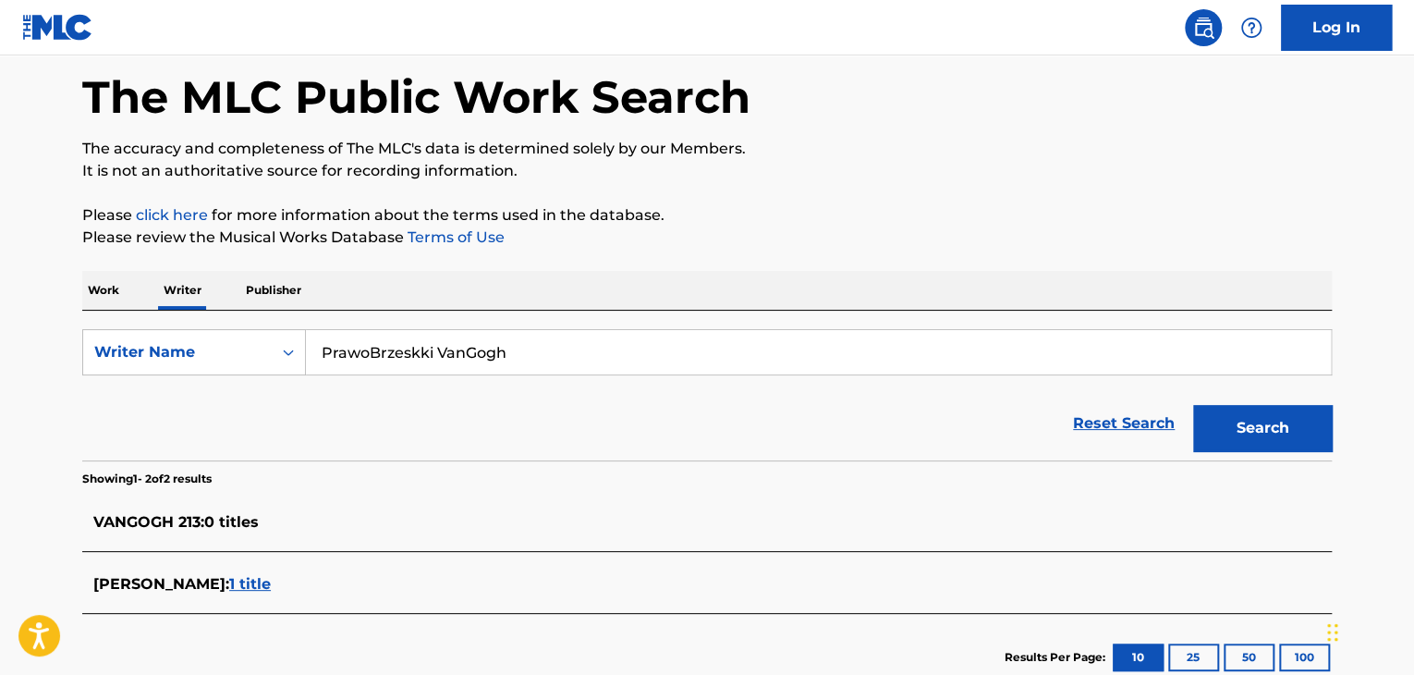
scroll to position [185, 0]
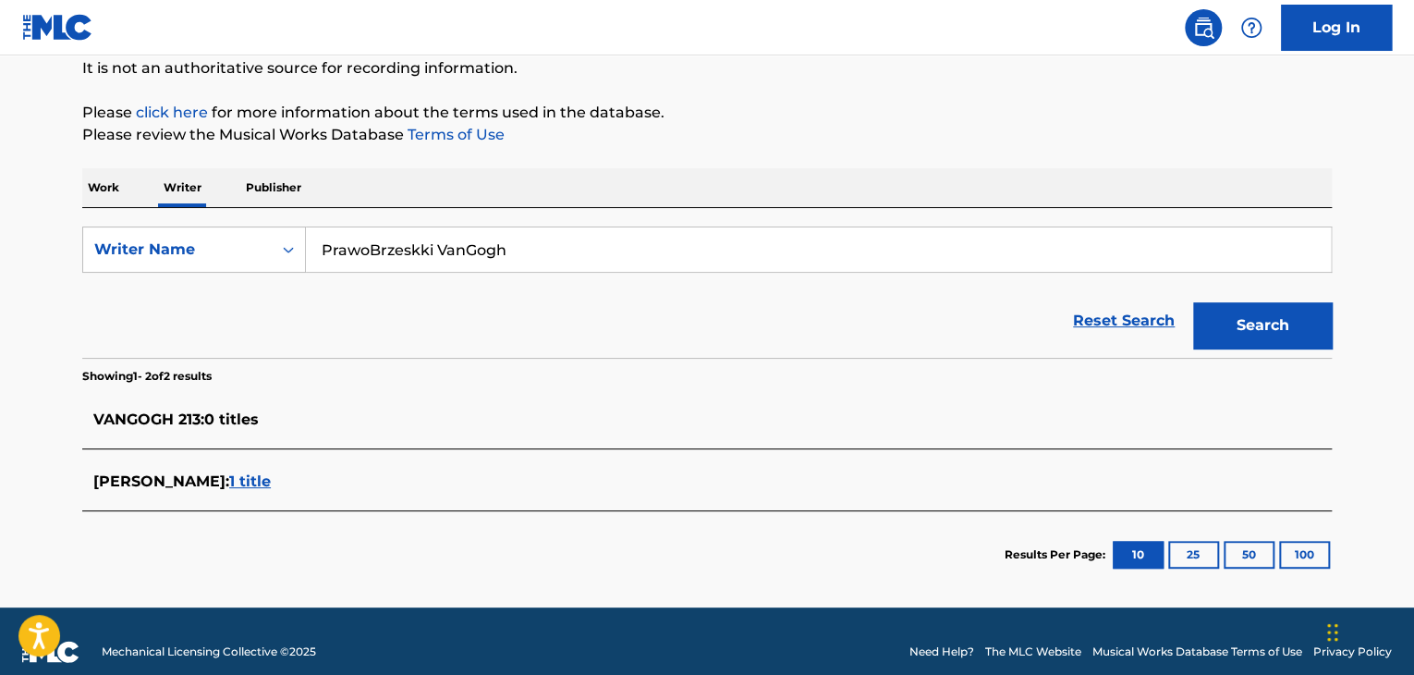
click at [419, 249] on input "PrawoBrzeskki VanGogh" at bounding box center [818, 249] width 1025 height 44
paste input "Młody [PERSON_NAME]"
click at [1235, 330] on button "Search" at bounding box center [1262, 325] width 139 height 46
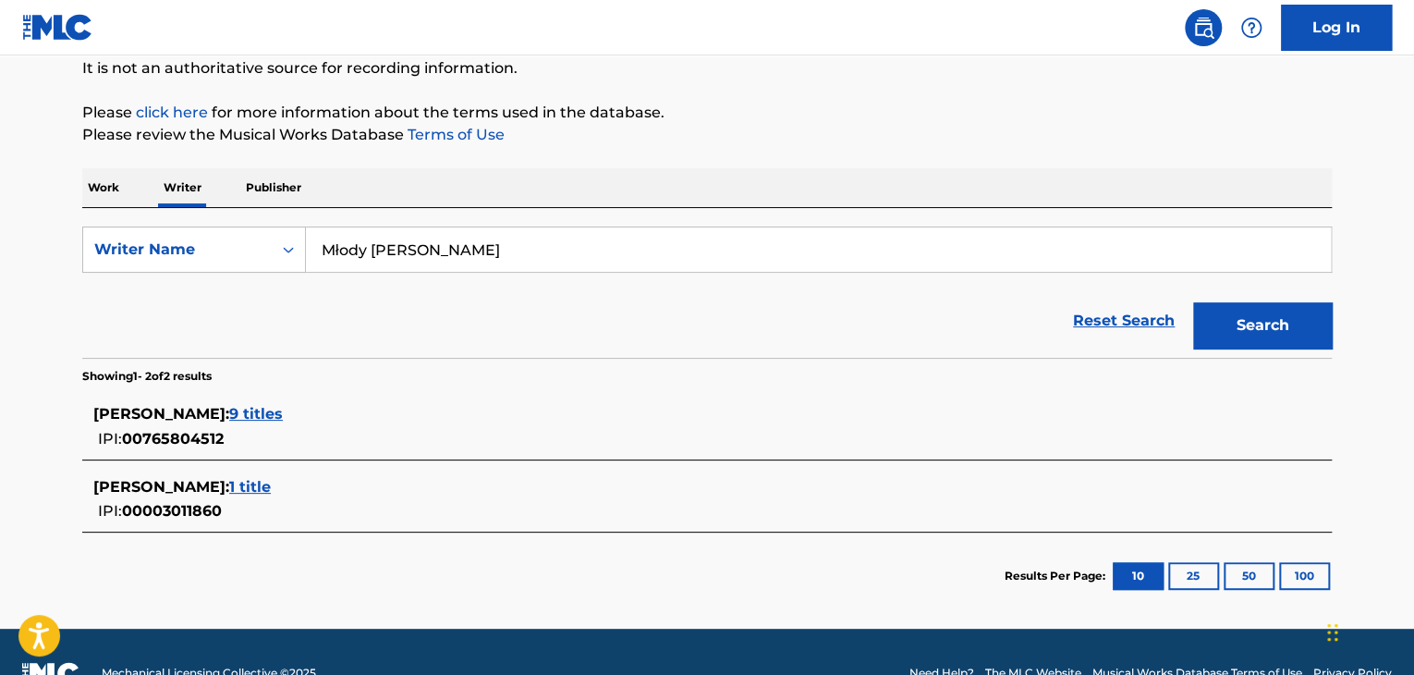
click at [339, 246] on input "Młody [PERSON_NAME]" at bounding box center [818, 249] width 1025 height 44
click at [1193, 302] on button "Search" at bounding box center [1262, 325] width 139 height 46
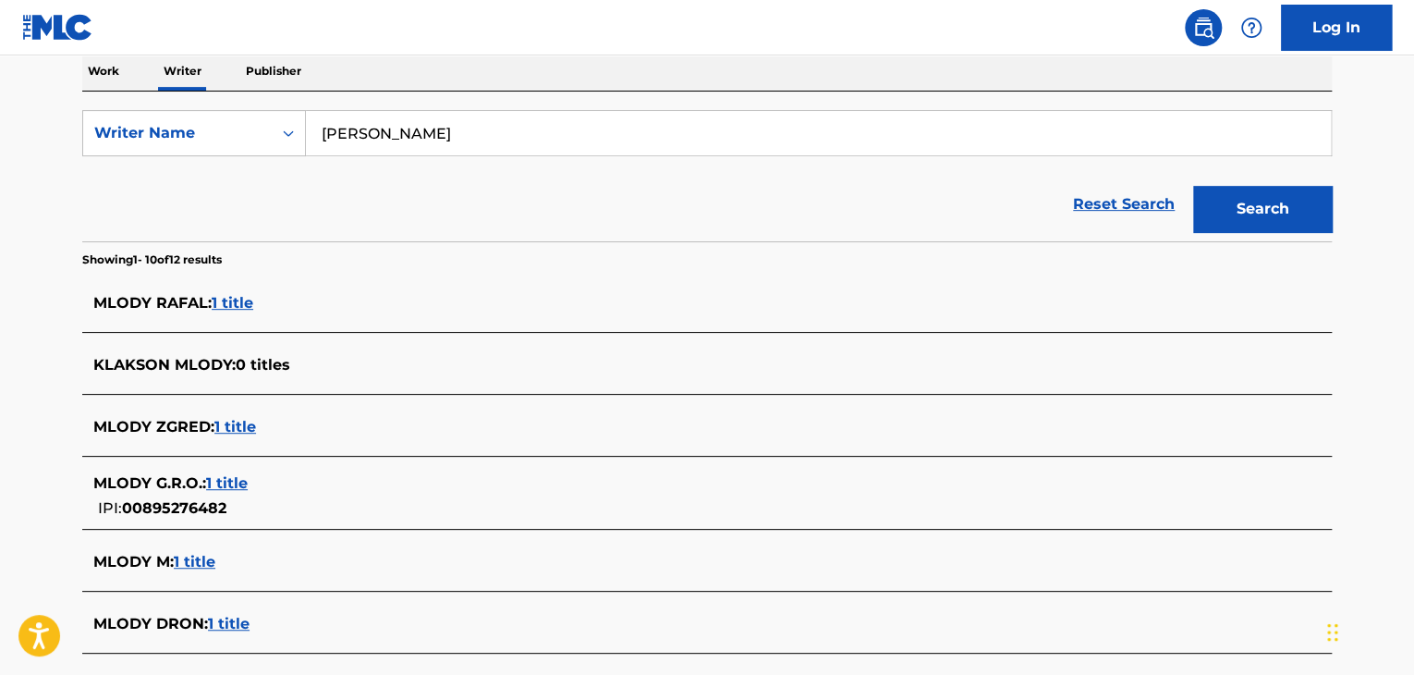
scroll to position [92, 0]
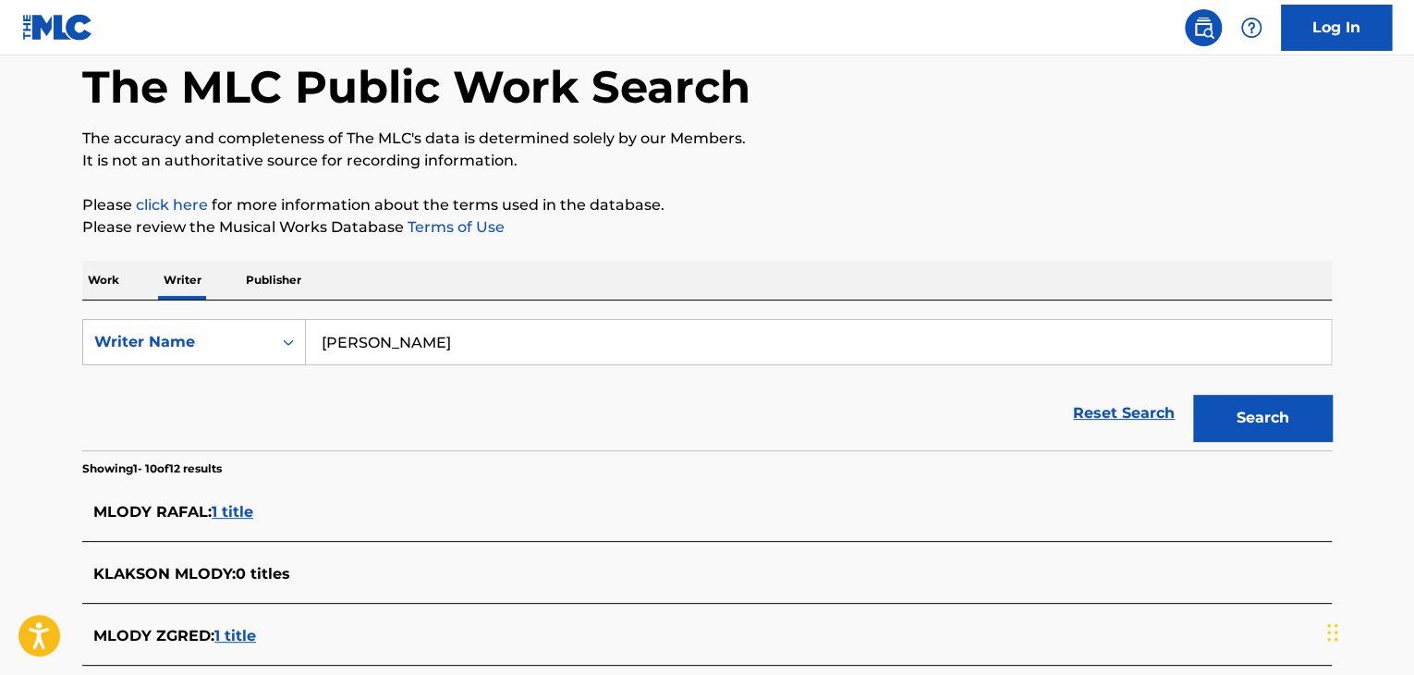
click at [441, 321] on input "[PERSON_NAME]" at bounding box center [818, 342] width 1025 height 44
paste input "[PERSON_NAME]"
drag, startPoint x: 895, startPoint y: 234, endPoint x: 958, endPoint y: 260, distance: 68.8
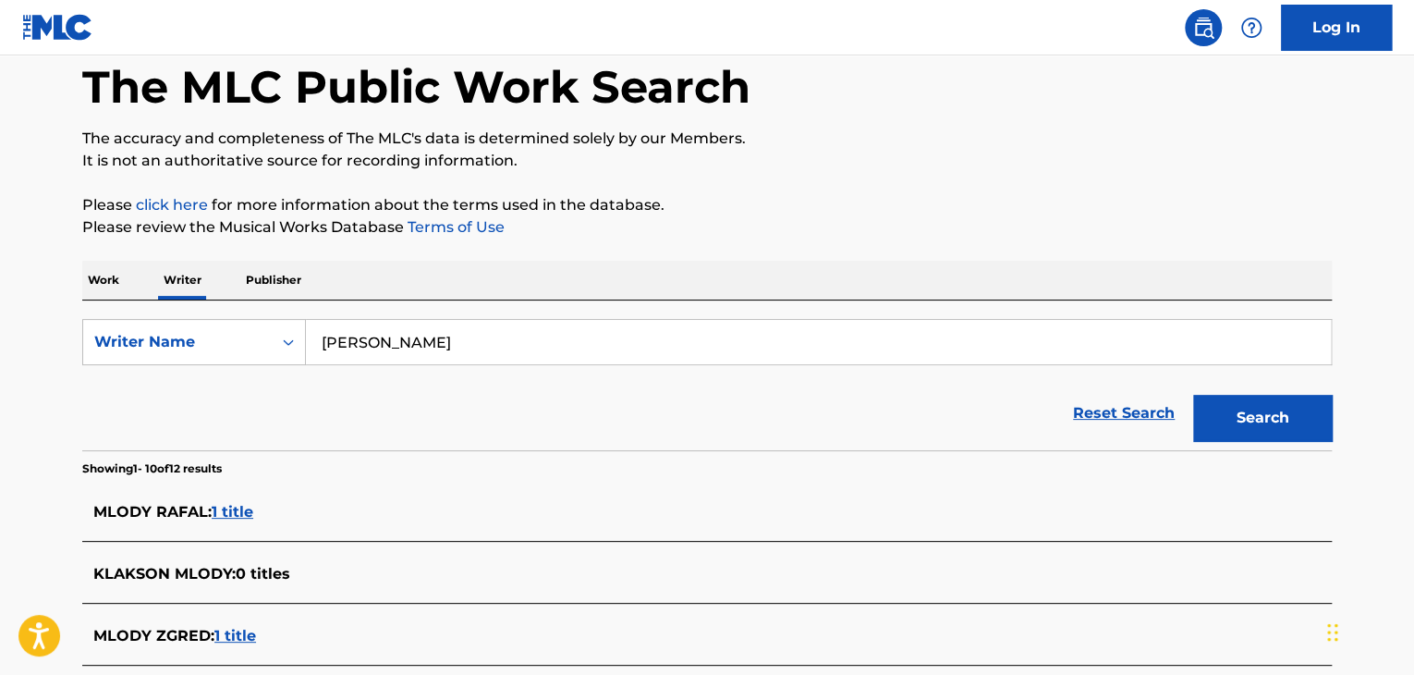
click at [906, 237] on p "Please review the Musical Works Database Terms of Use" at bounding box center [707, 227] width 1250 height 22
click at [1226, 414] on button "Search" at bounding box center [1262, 418] width 139 height 46
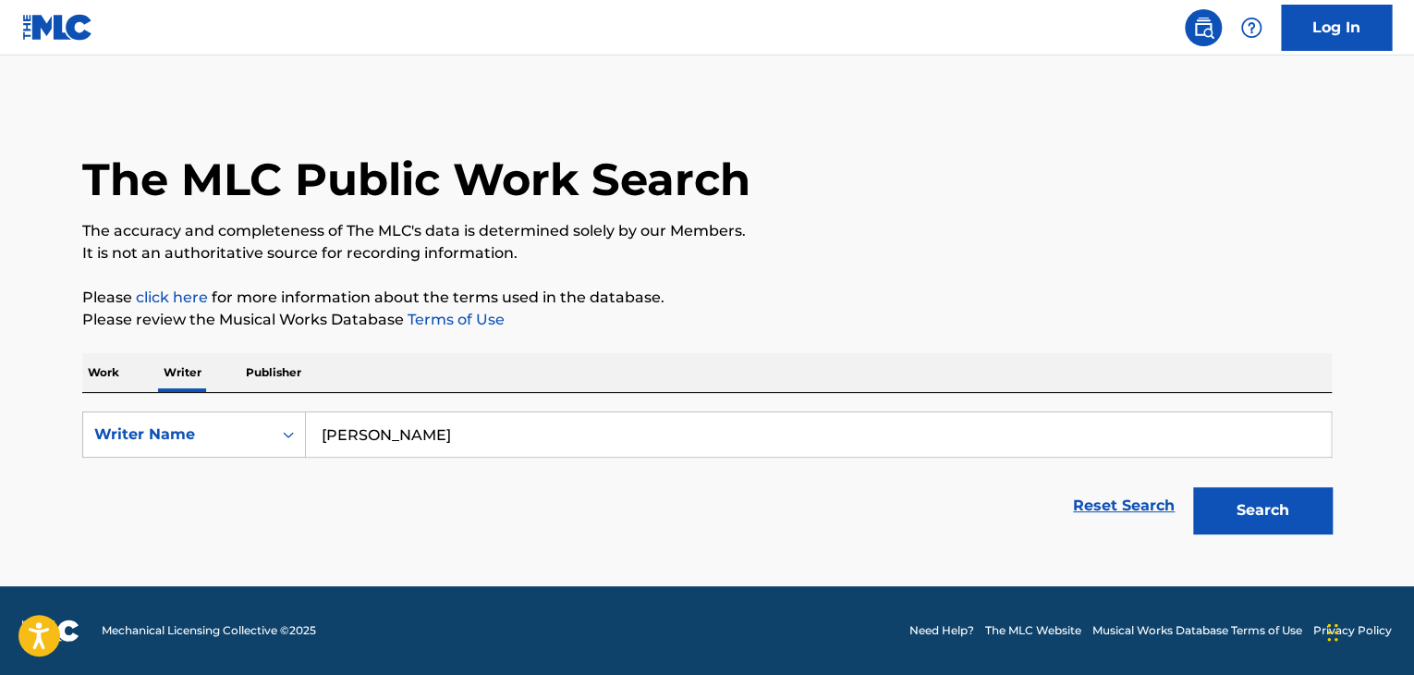
scroll to position [0, 0]
click at [412, 430] on input "[PERSON_NAME]" at bounding box center [818, 434] width 1025 height 44
click at [388, 440] on input "[PERSON_NAME]" at bounding box center [818, 434] width 1025 height 44
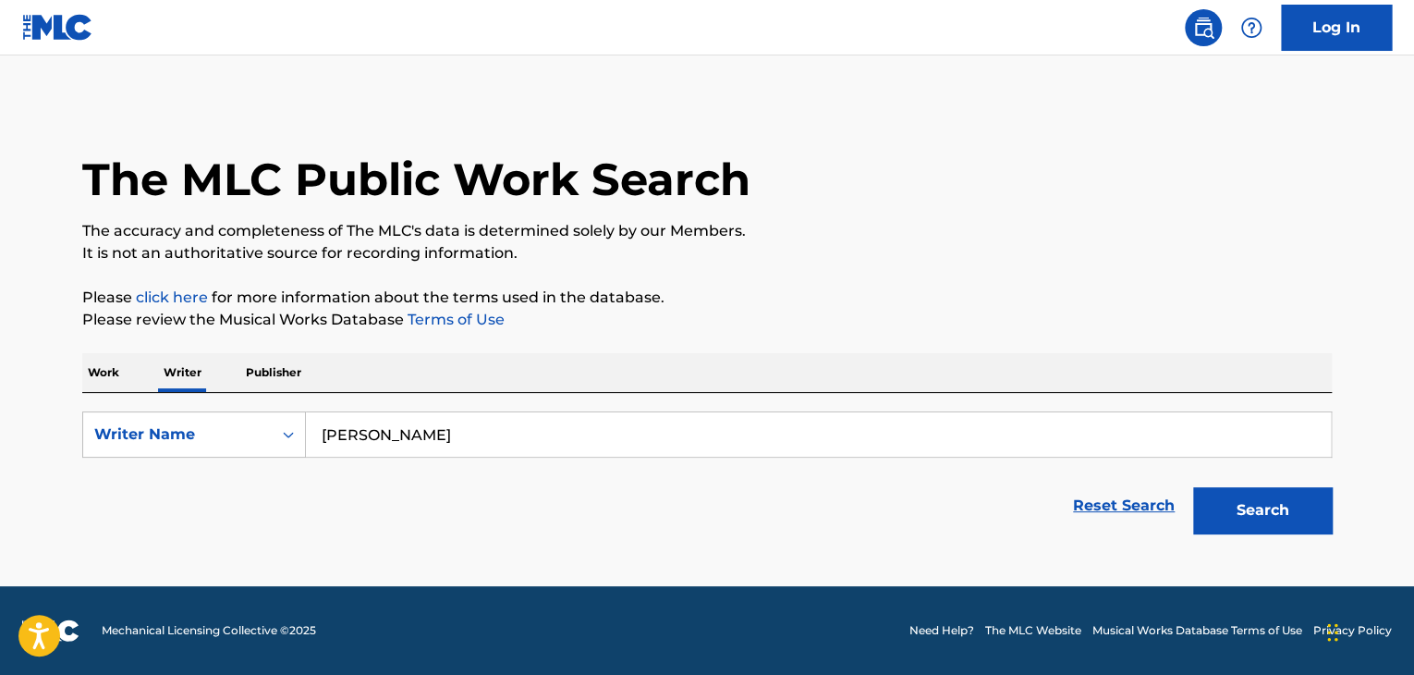
click at [1260, 515] on button "Search" at bounding box center [1262, 510] width 139 height 46
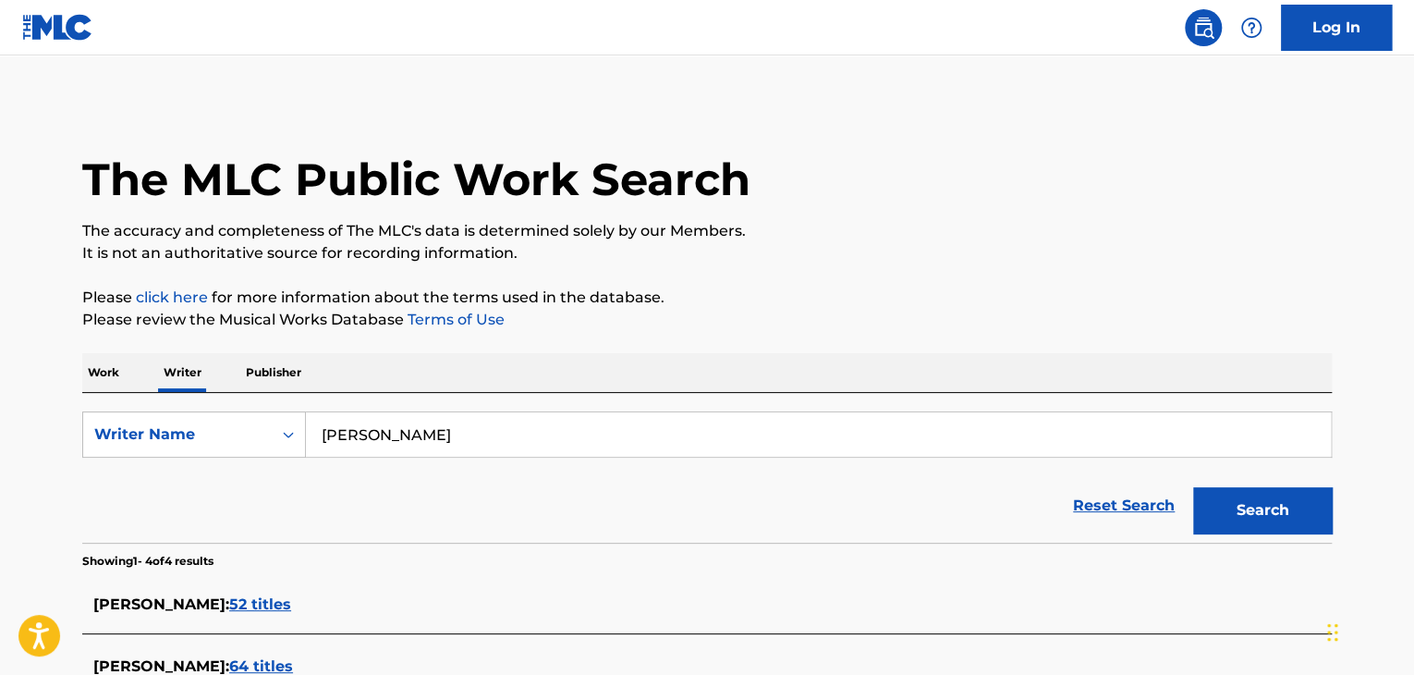
click at [434, 445] on input "[PERSON_NAME]" at bounding box center [818, 434] width 1025 height 44
paste input "Shady El Said"
type input "Shady El Said"
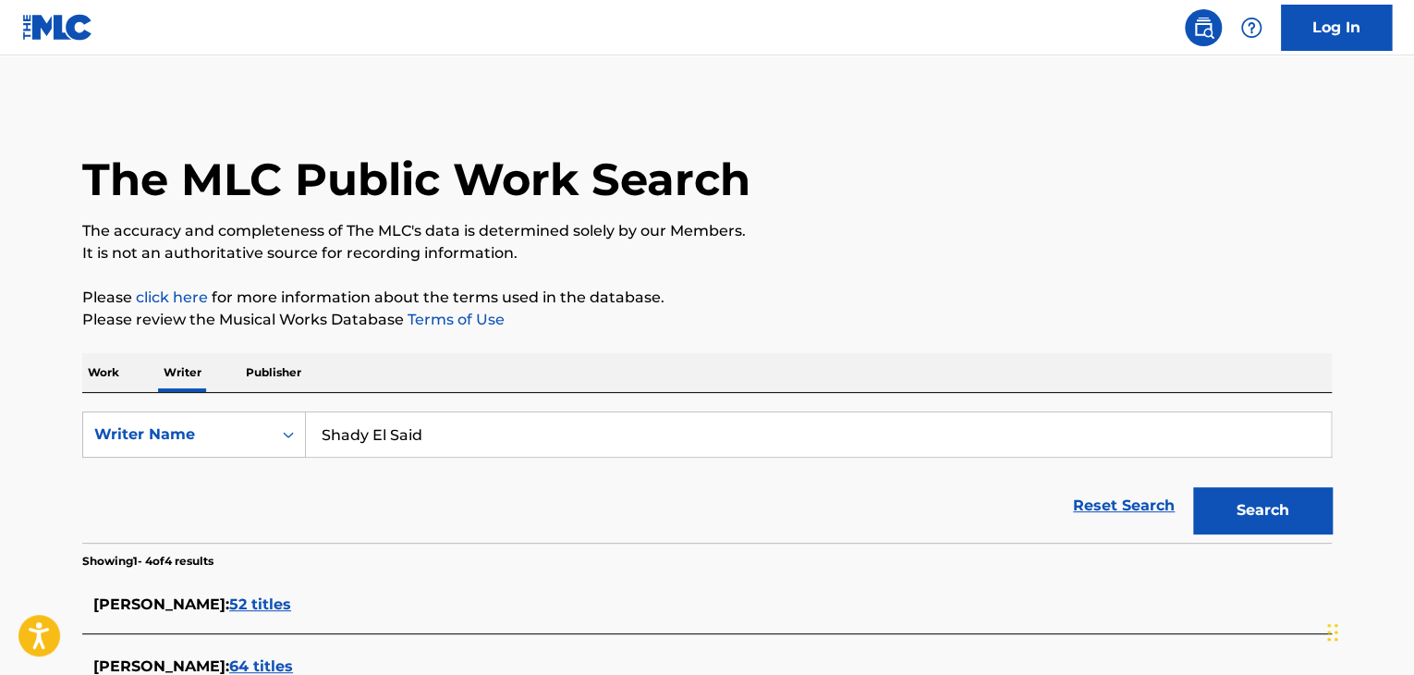
click at [1193, 487] on button "Search" at bounding box center [1262, 510] width 139 height 46
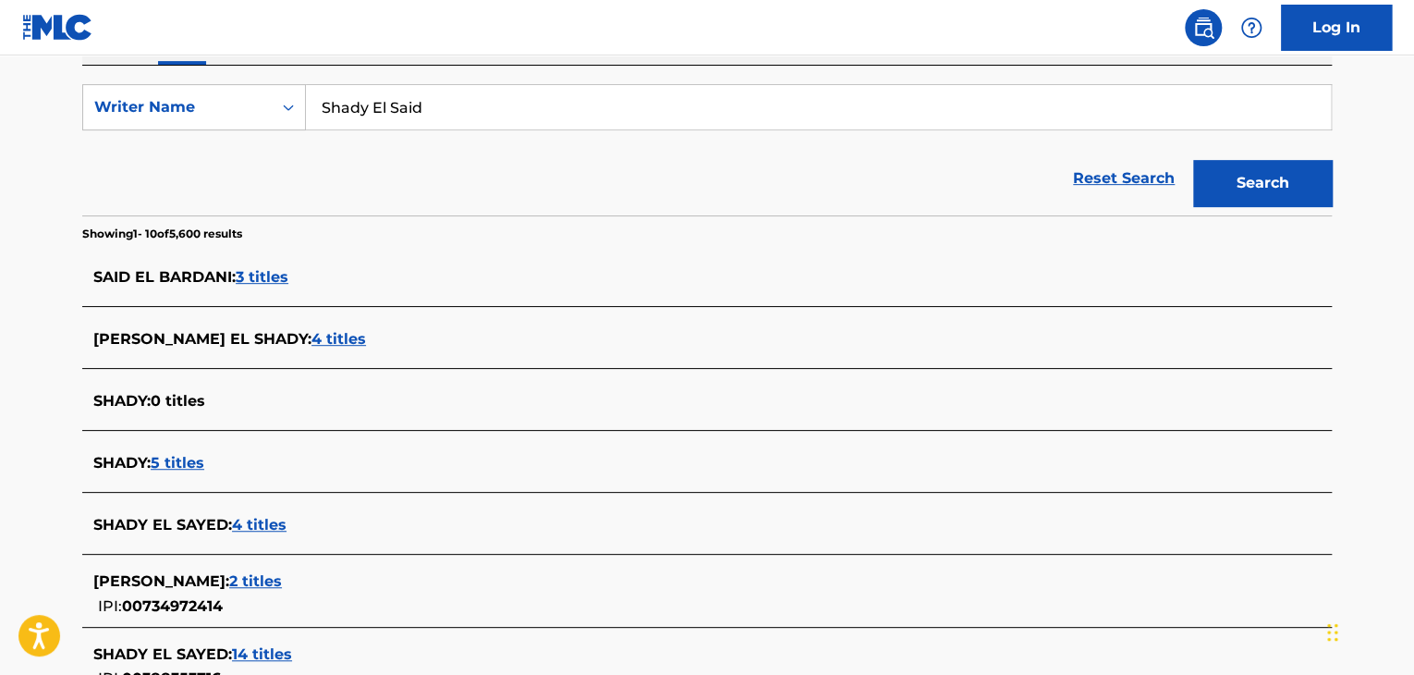
scroll to position [370, 0]
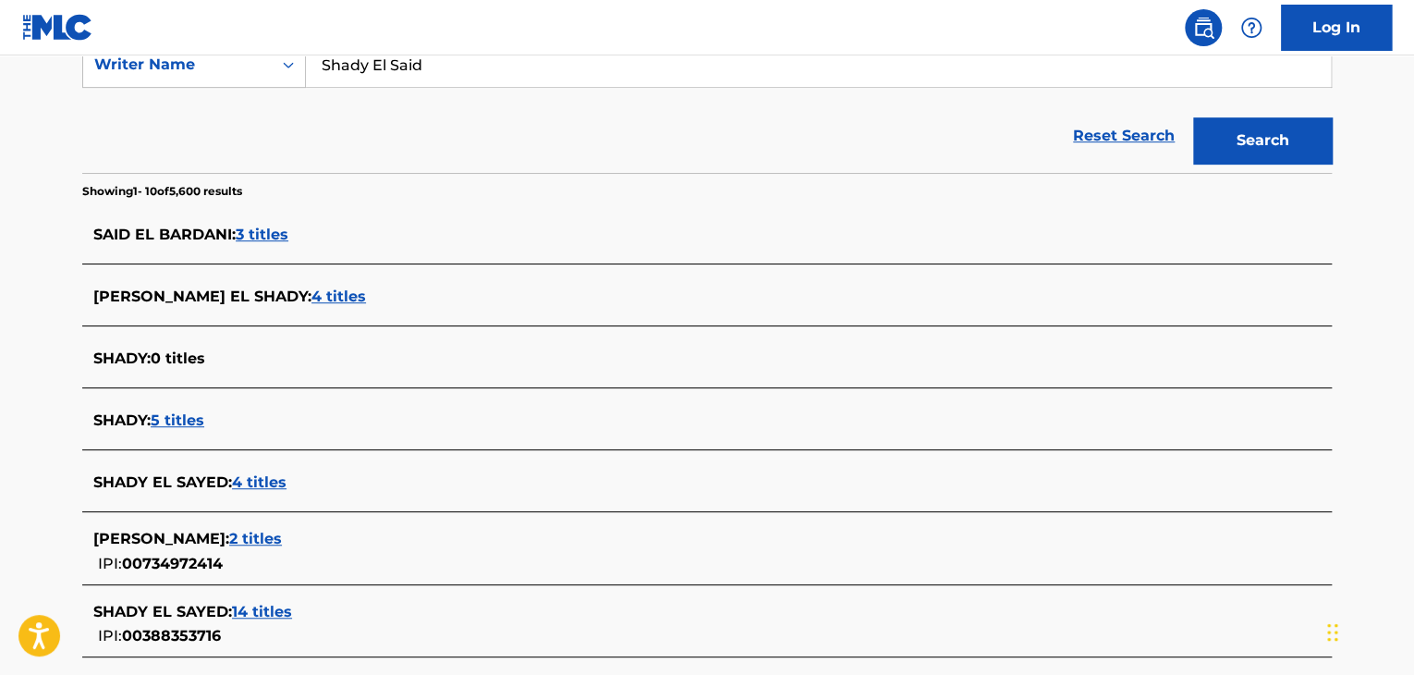
click at [260, 489] on span "4 titles" at bounding box center [259, 482] width 55 height 18
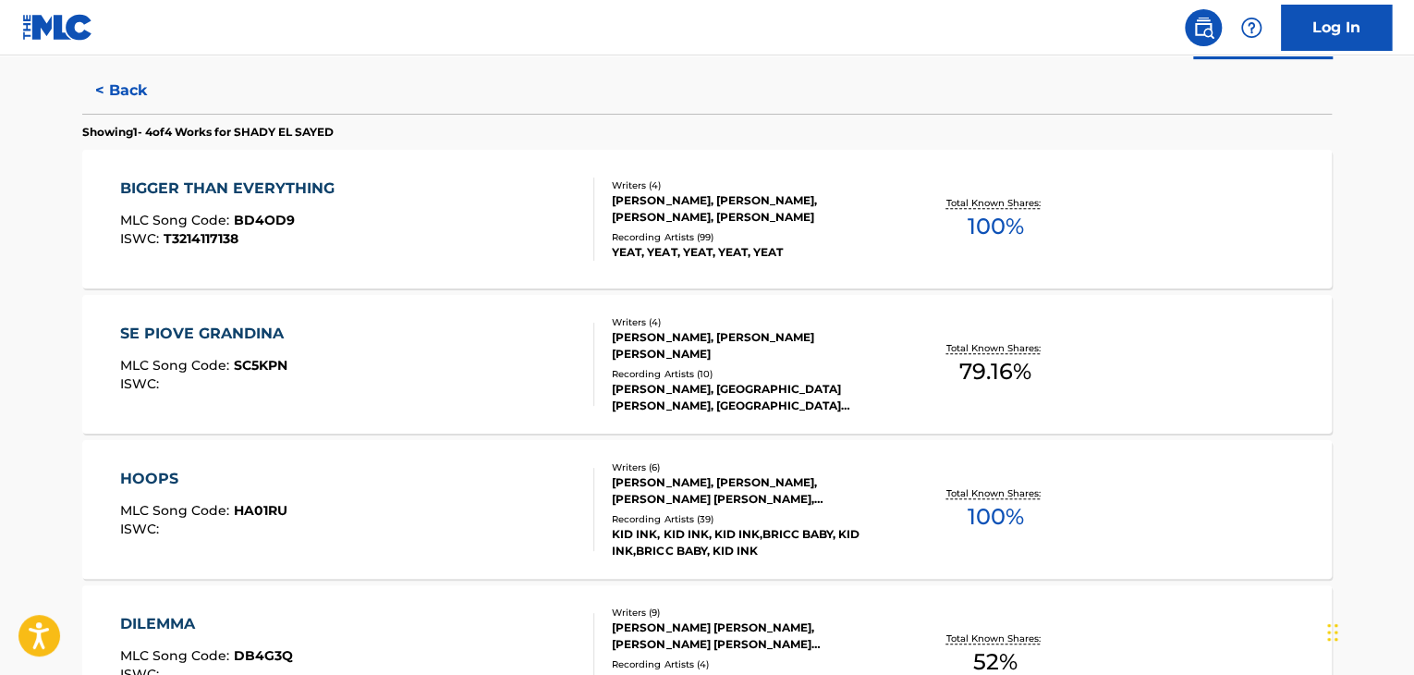
scroll to position [555, 0]
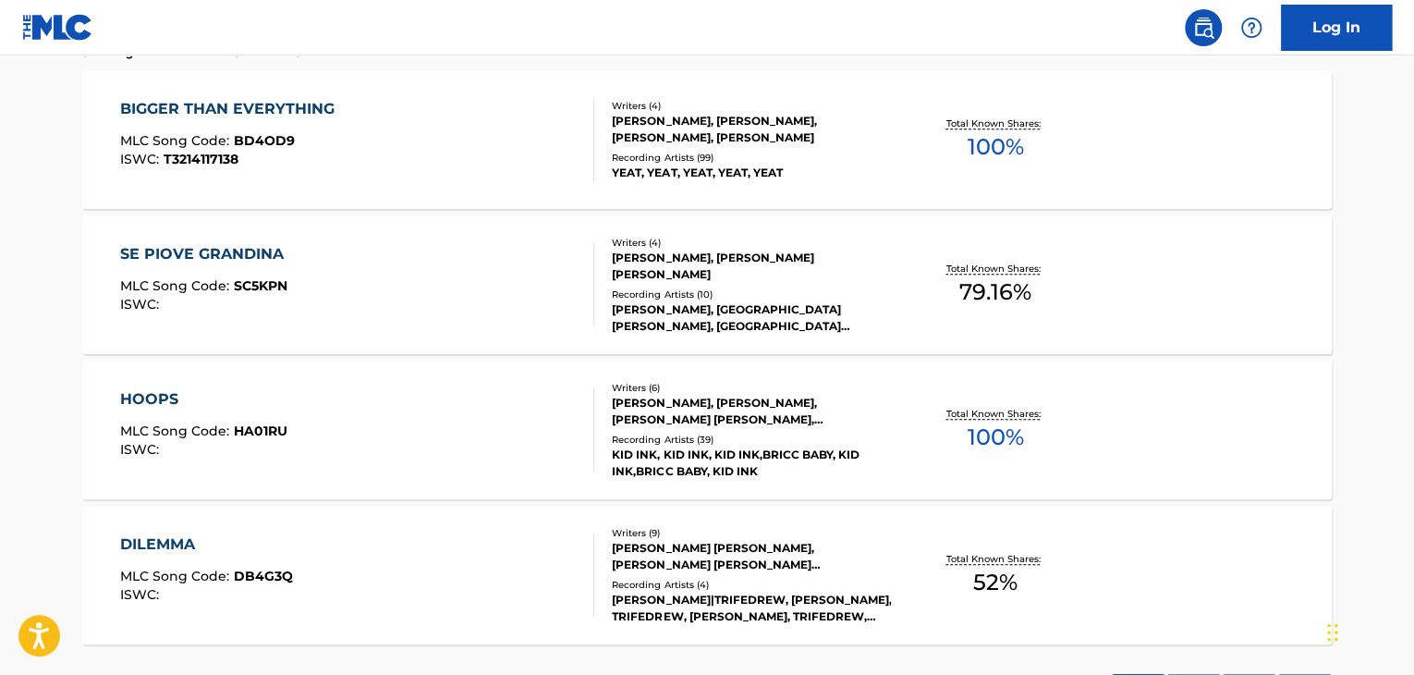
click at [520, 401] on div "HOOPS MLC Song Code : HA01RU ISWC :" at bounding box center [357, 429] width 475 height 83
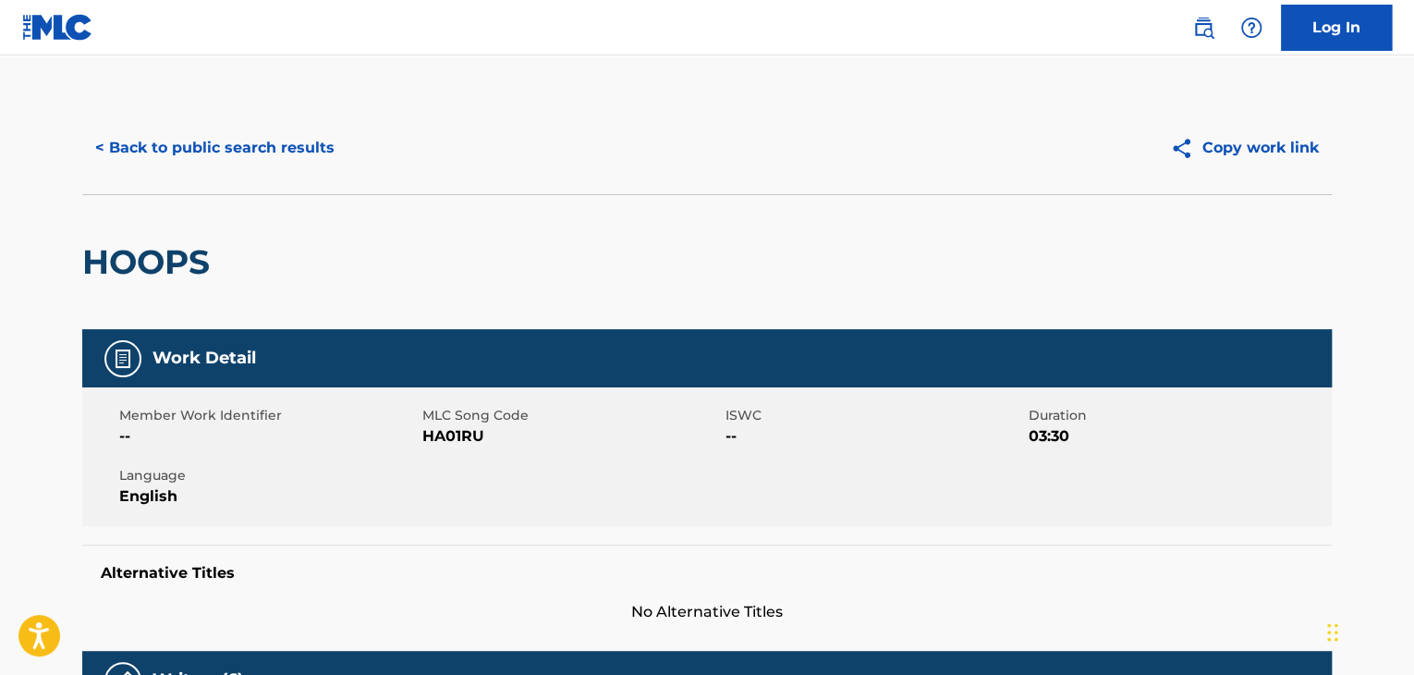
click at [169, 164] on button "< Back to public search results" at bounding box center [214, 148] width 265 height 46
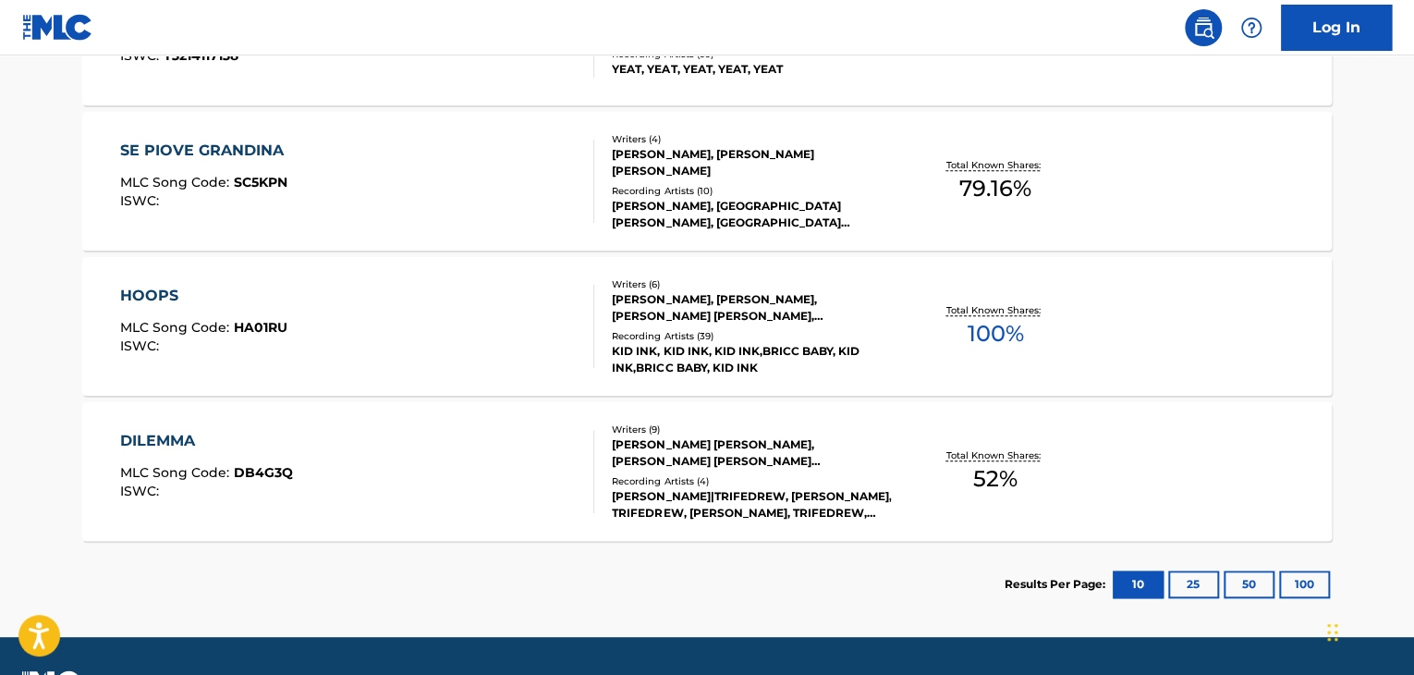
scroll to position [709, 0]
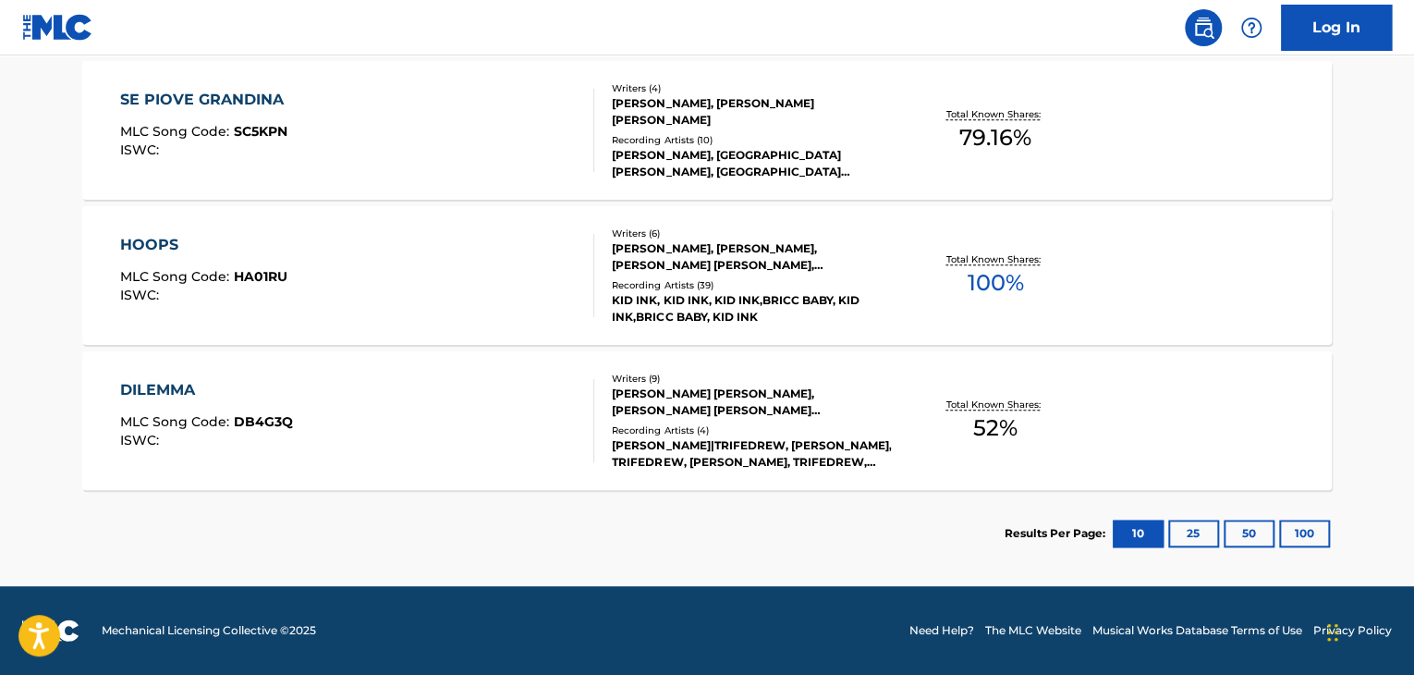
click at [519, 409] on div "DILEMMA MLC Song Code : DB4G3Q ISWC :" at bounding box center [357, 420] width 475 height 83
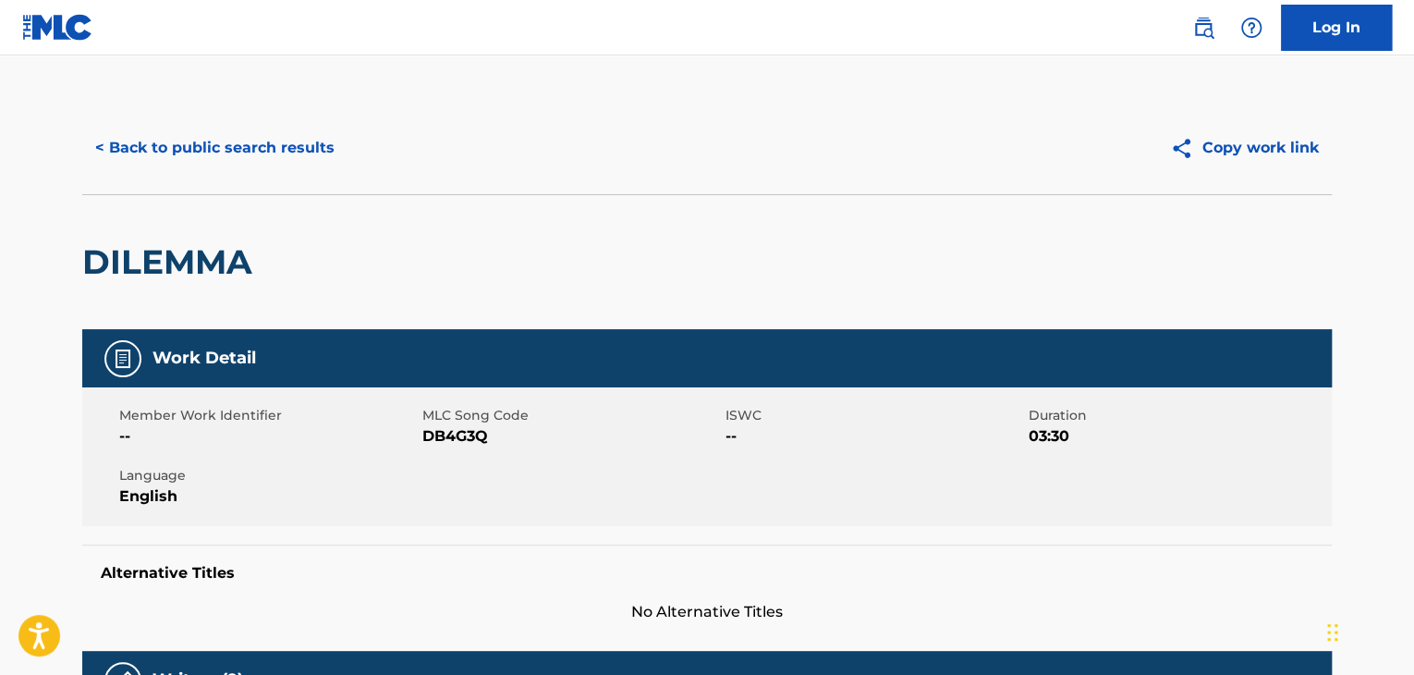
click at [226, 165] on button "< Back to public search results" at bounding box center [214, 148] width 265 height 46
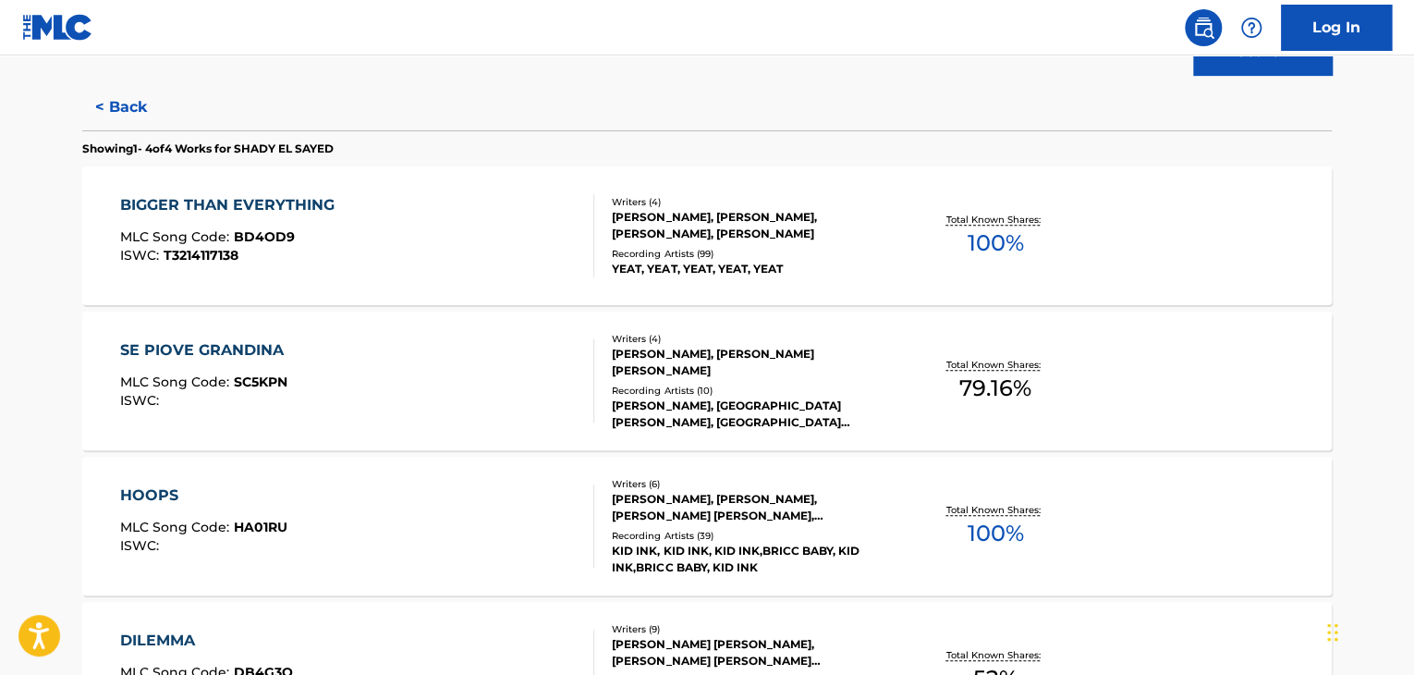
scroll to position [577, 0]
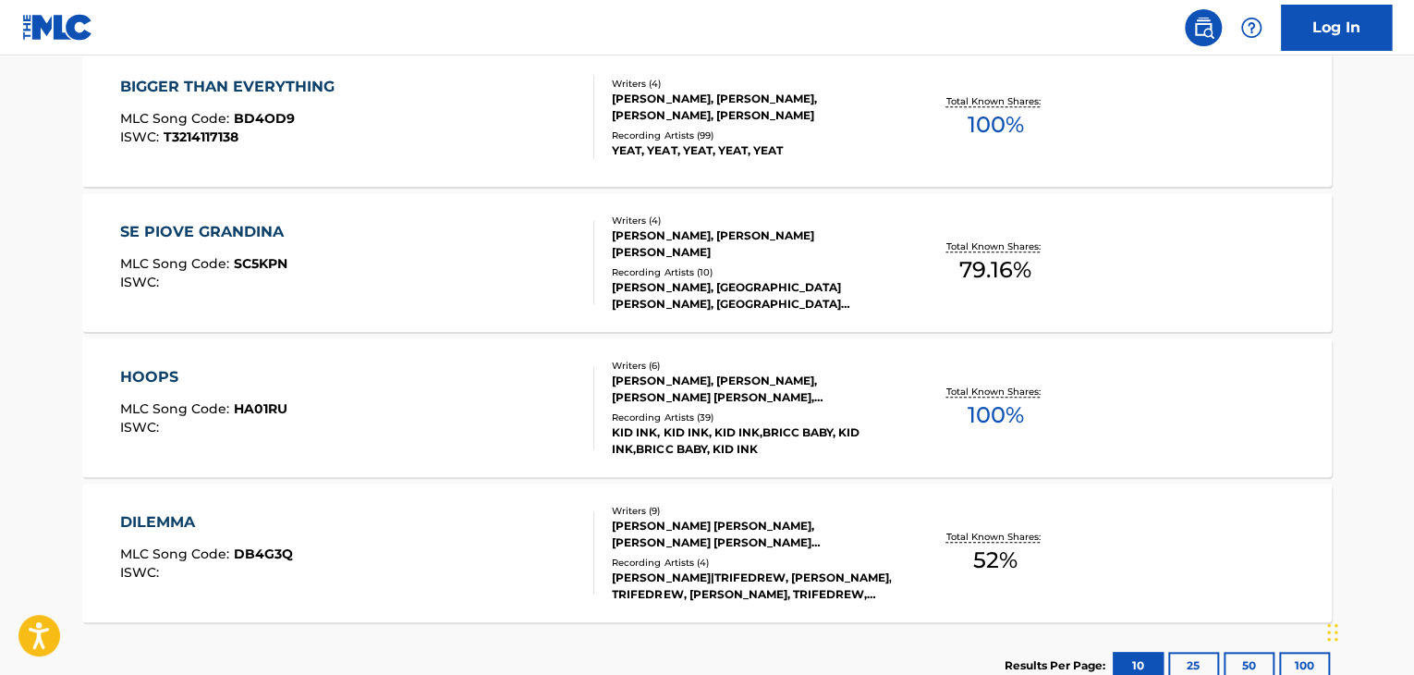
click at [624, 274] on div "Recording Artists ( 10 )" at bounding box center [751, 272] width 279 height 14
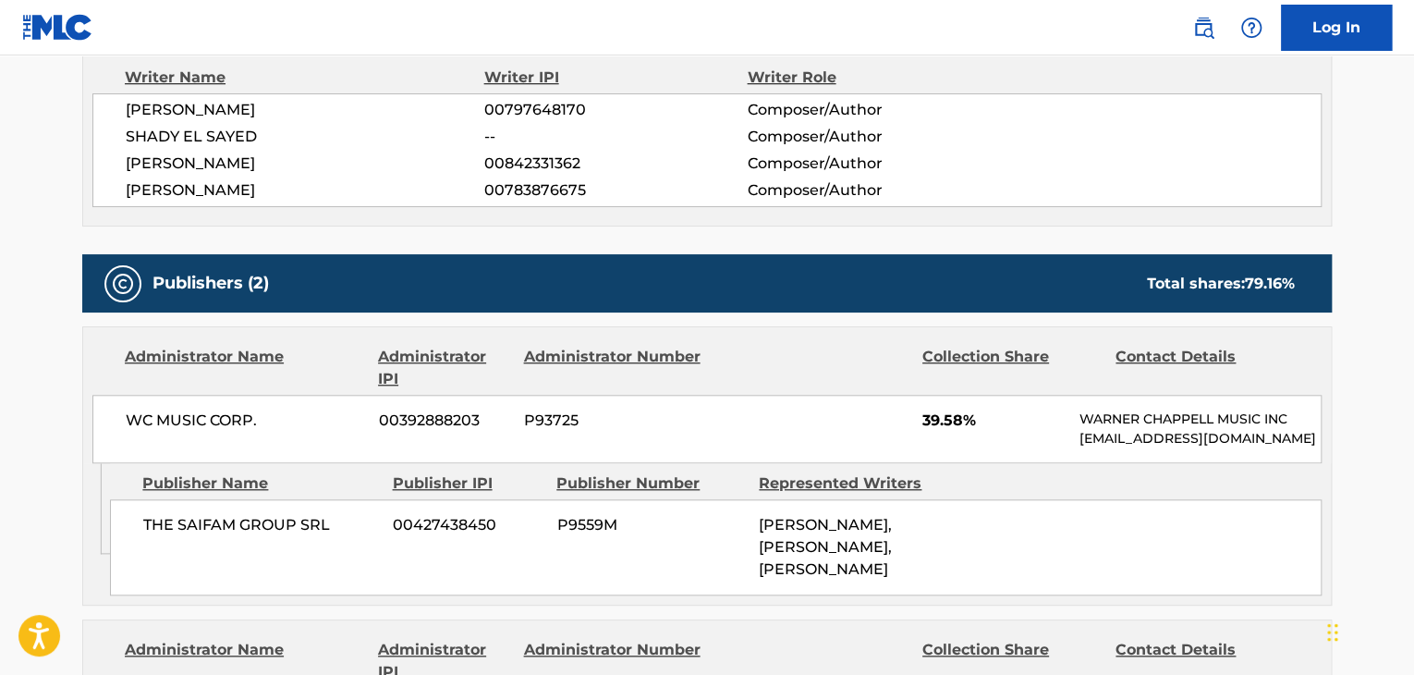
scroll to position [739, 0]
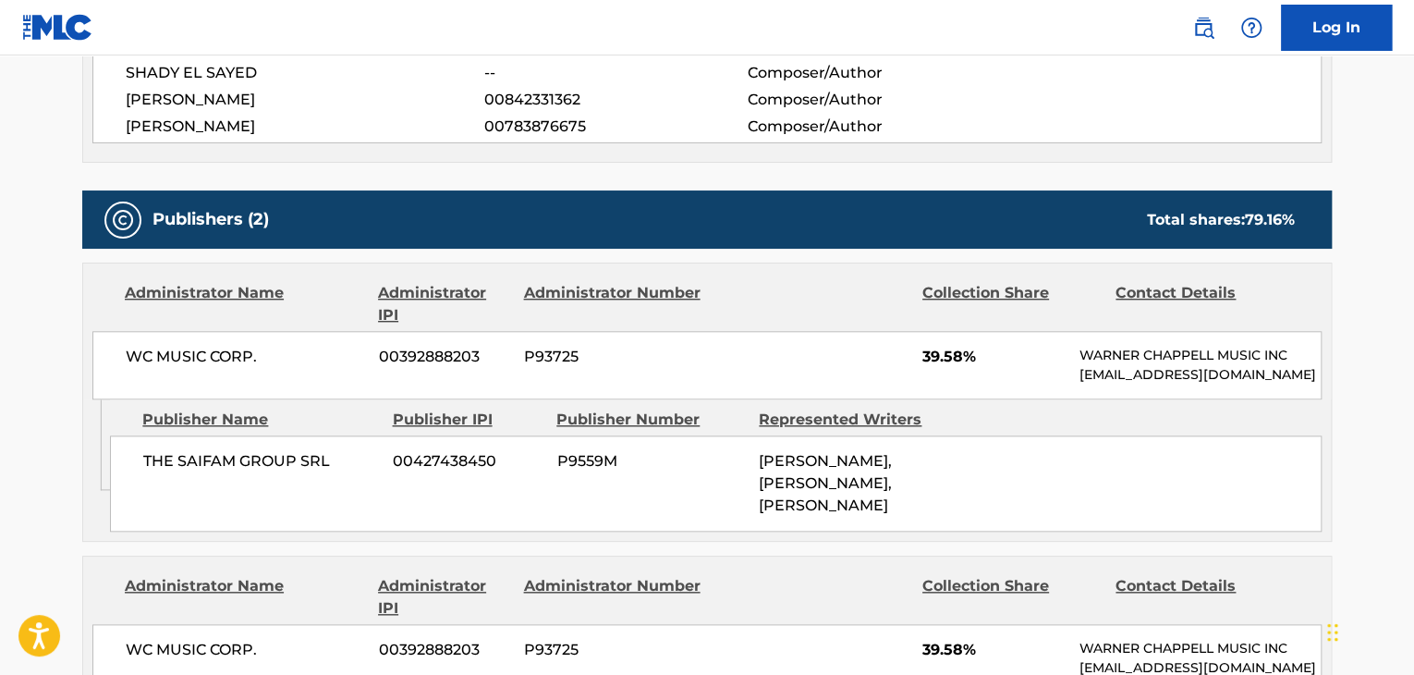
click at [235, 354] on span "WC MUSIC CORP." at bounding box center [245, 357] width 239 height 22
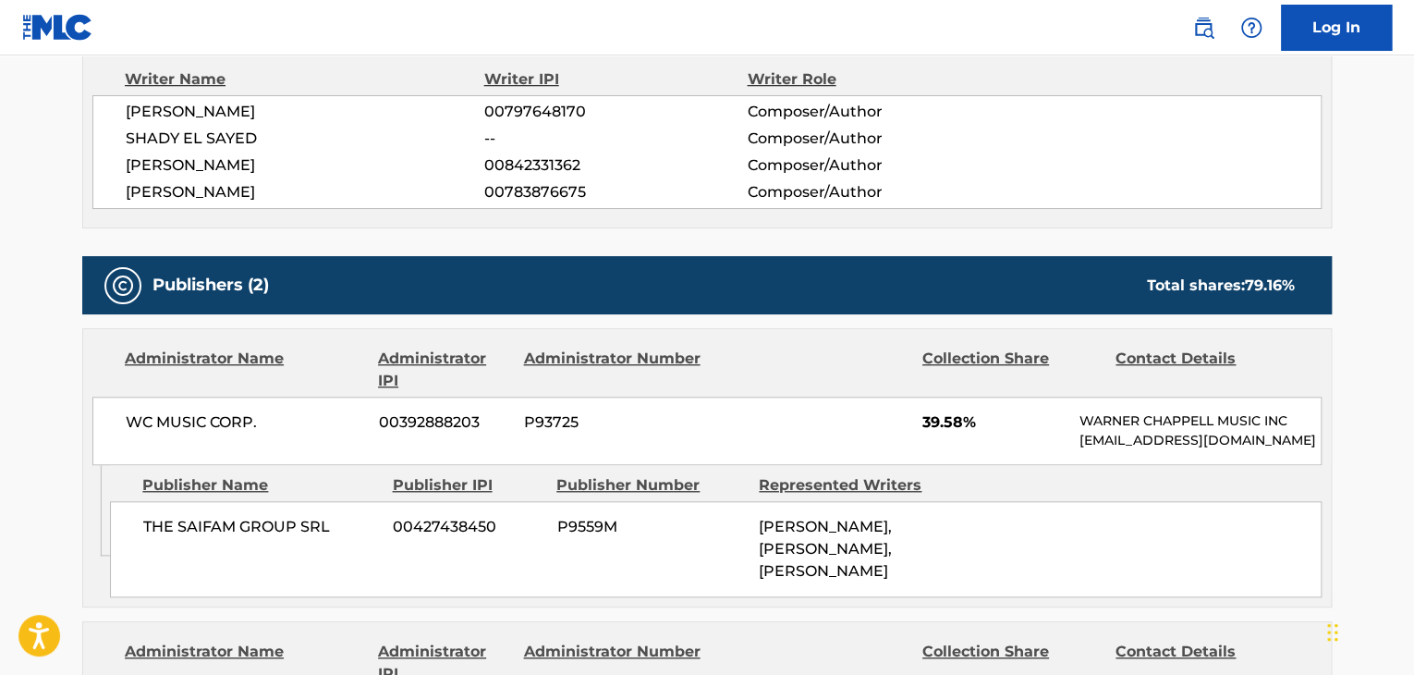
scroll to position [647, 0]
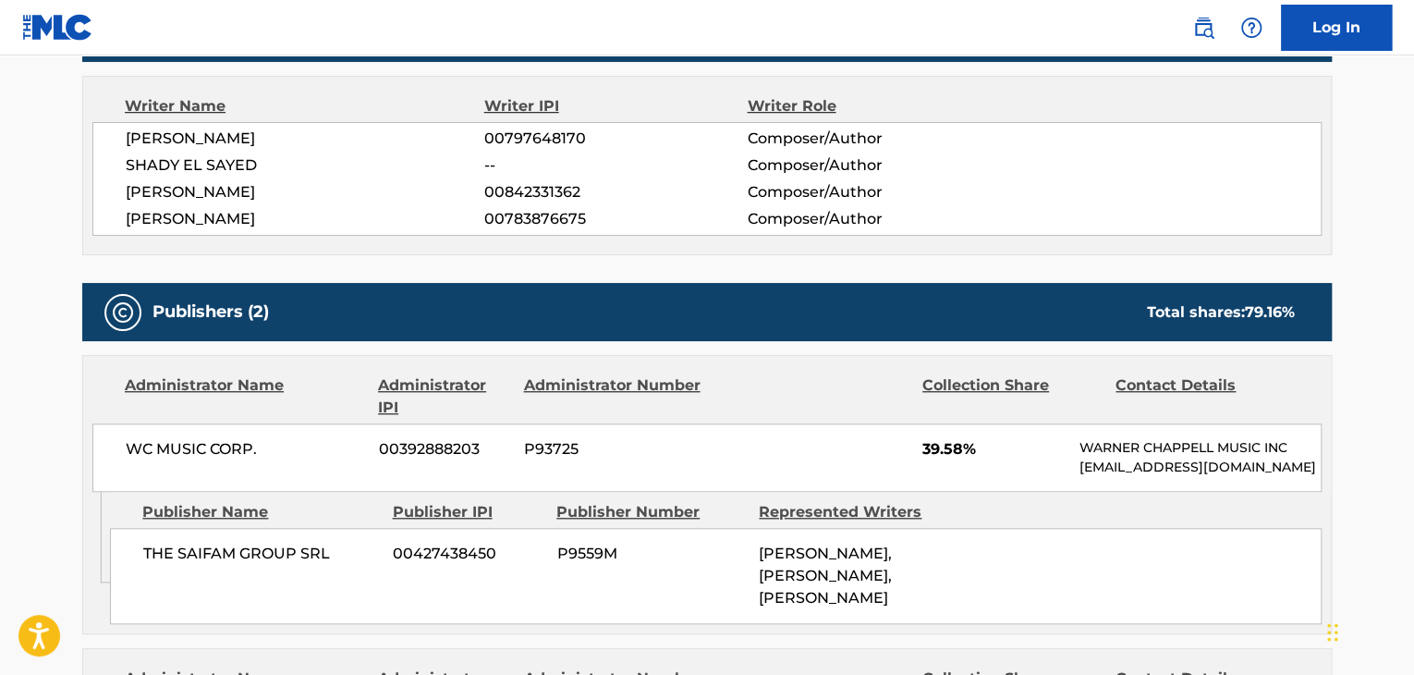
click at [176, 445] on span "WC MUSIC CORP." at bounding box center [245, 449] width 239 height 22
drag, startPoint x: 176, startPoint y: 445, endPoint x: 196, endPoint y: 160, distance: 285.4
click at [196, 160] on span "SHADY EL SAYED" at bounding box center [305, 165] width 359 height 22
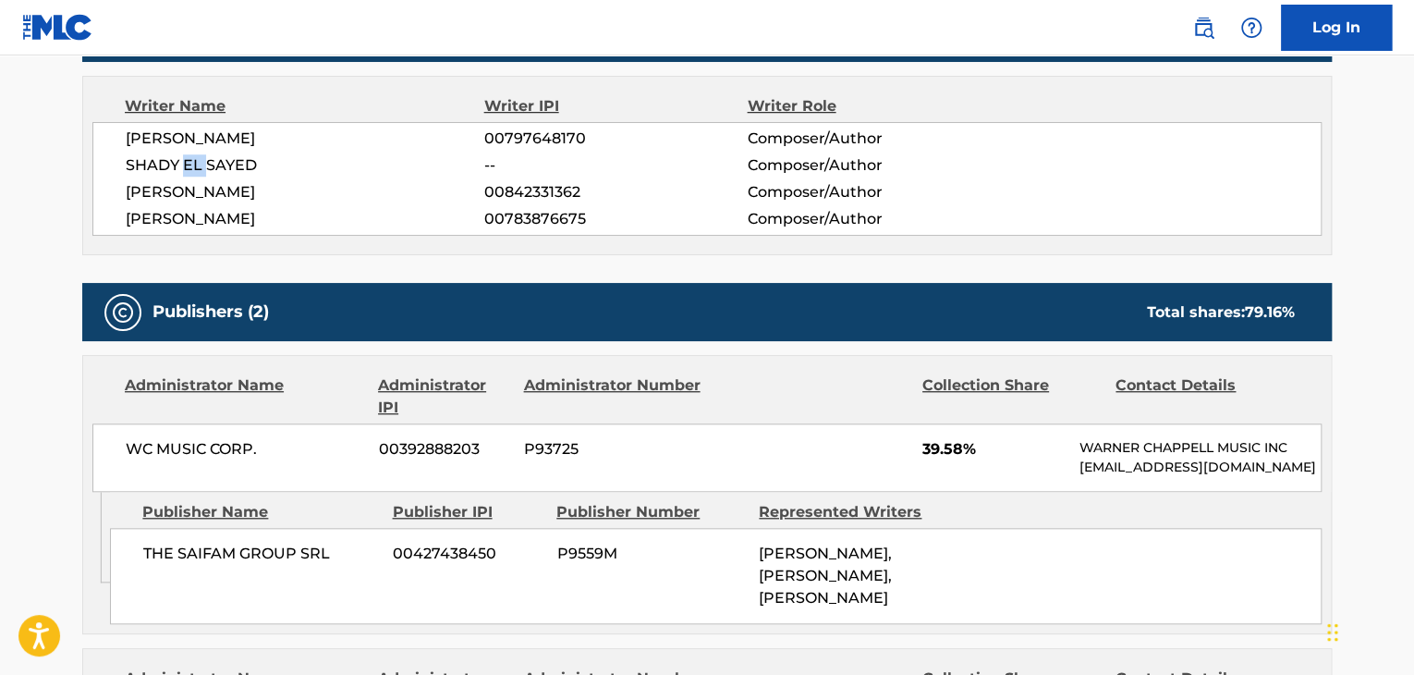
click at [196, 160] on span "SHADY EL SAYED" at bounding box center [305, 165] width 359 height 22
click at [175, 445] on span "WC MUSIC CORP." at bounding box center [245, 449] width 239 height 22
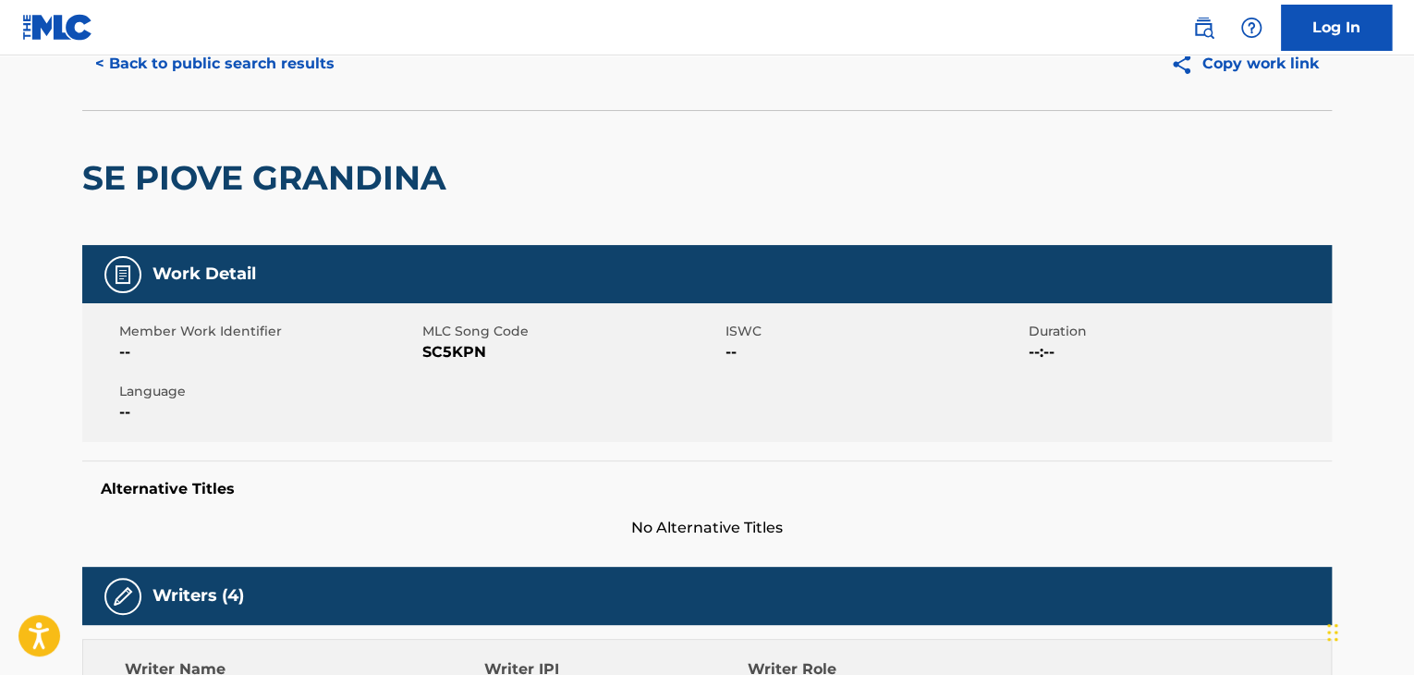
scroll to position [0, 0]
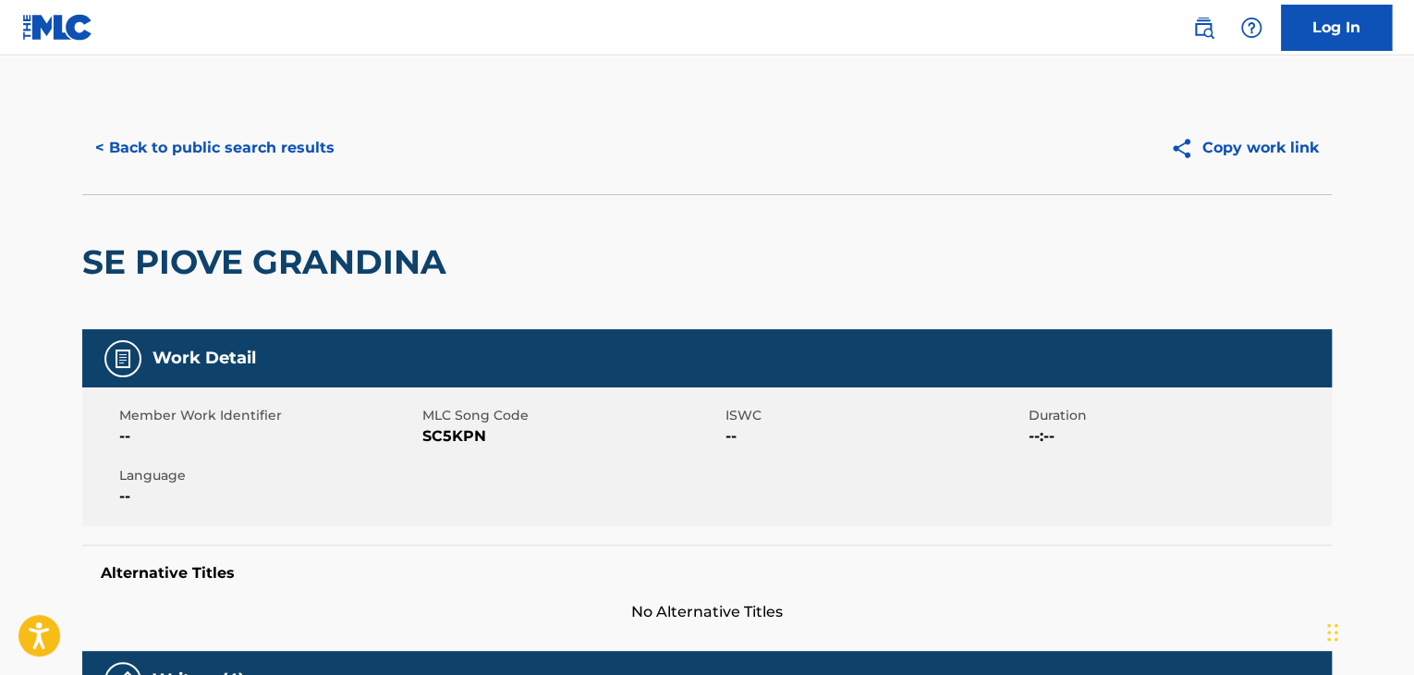
click at [421, 448] on div "Member Work Identifier -- MLC Song Code SC5KPN ISWC -- Duration --:-- Language …" at bounding box center [707, 456] width 1250 height 139
click at [457, 443] on span "SC5KPN" at bounding box center [571, 436] width 299 height 22
click at [211, 140] on button "< Back to public search results" at bounding box center [214, 148] width 265 height 46
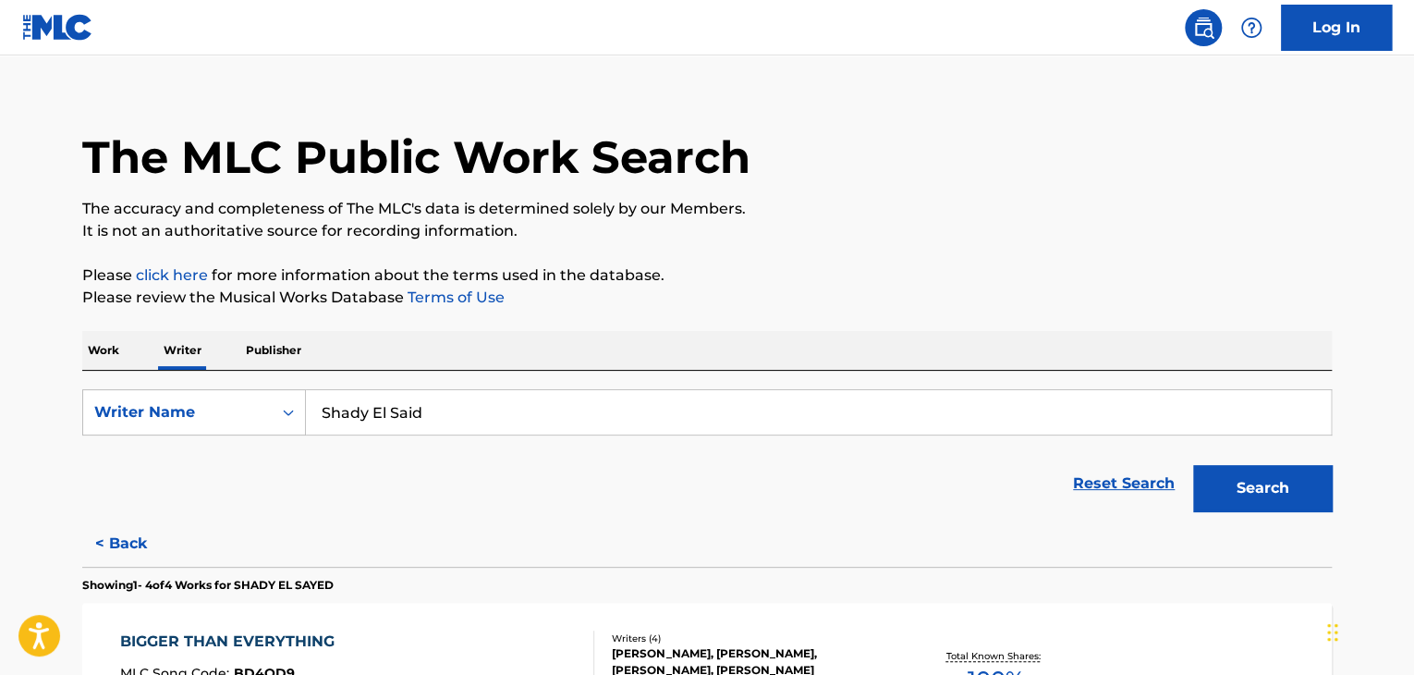
scroll to position [299, 0]
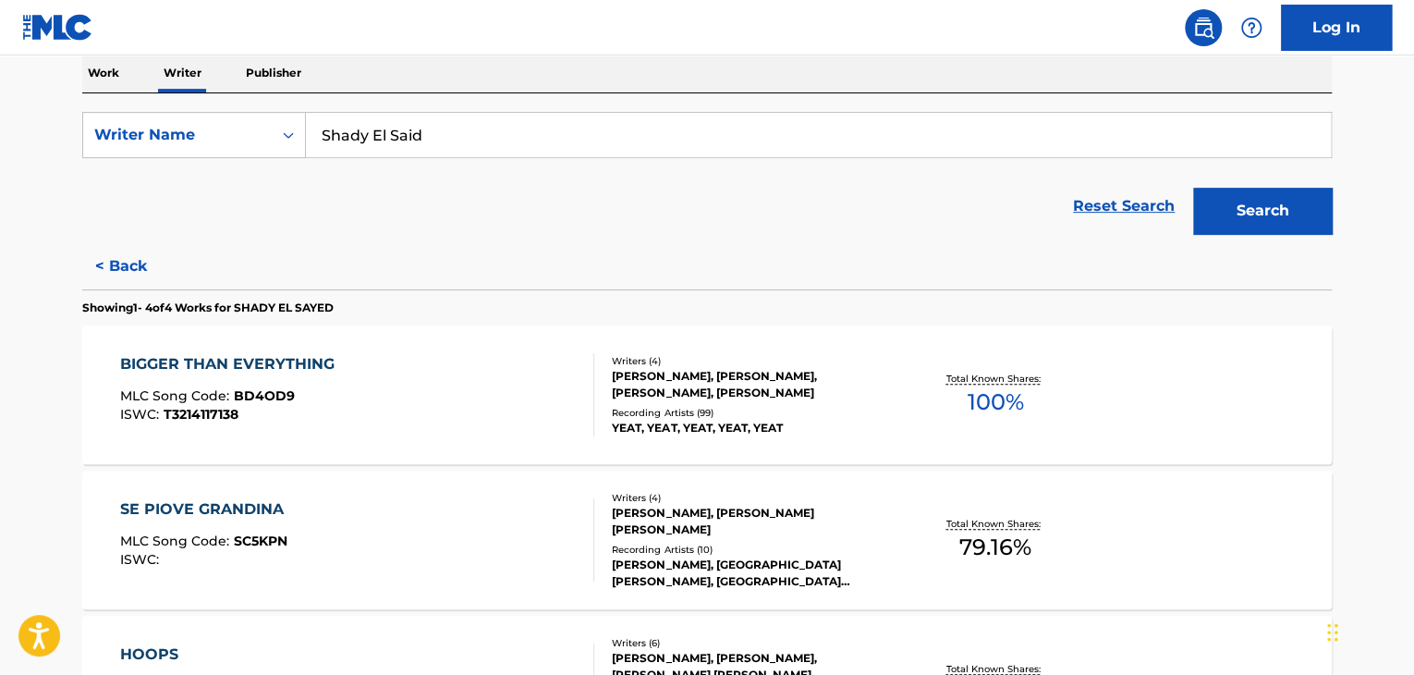
click at [413, 123] on input "Shady El Said" at bounding box center [818, 135] width 1025 height 44
click at [413, 122] on input "Shady El Said" at bounding box center [818, 135] width 1025 height 44
paste input "[PERSON_NAME]"
type input "[PERSON_NAME]"
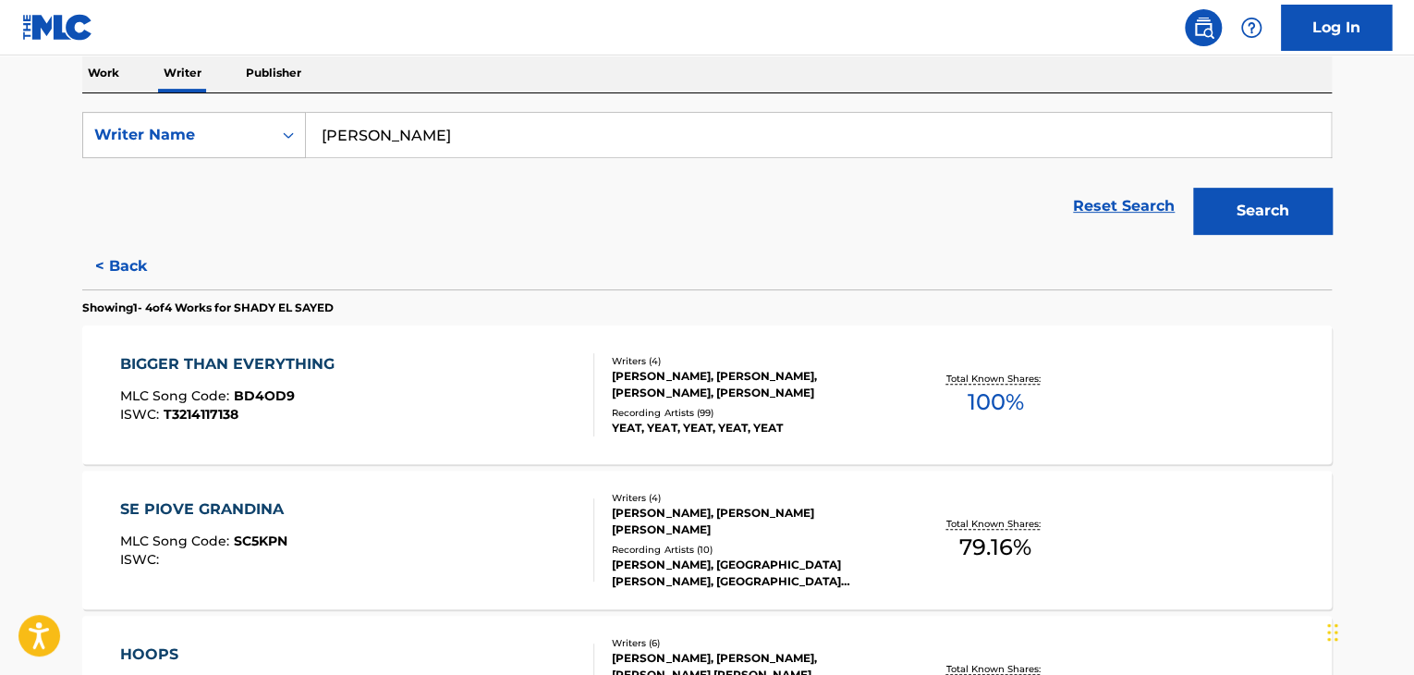
click at [737, 239] on div "Reset Search Search" at bounding box center [707, 206] width 1250 height 74
click at [1220, 202] on button "Search" at bounding box center [1262, 211] width 139 height 46
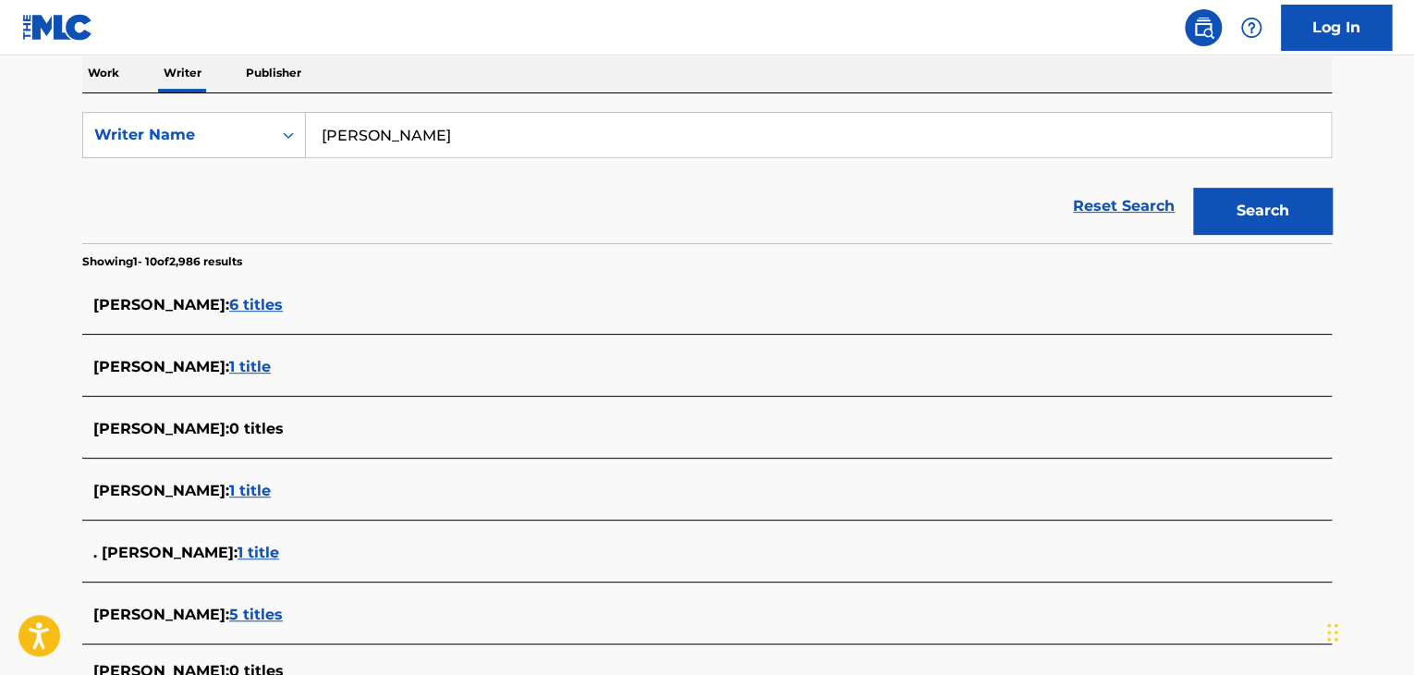
scroll to position [392, 0]
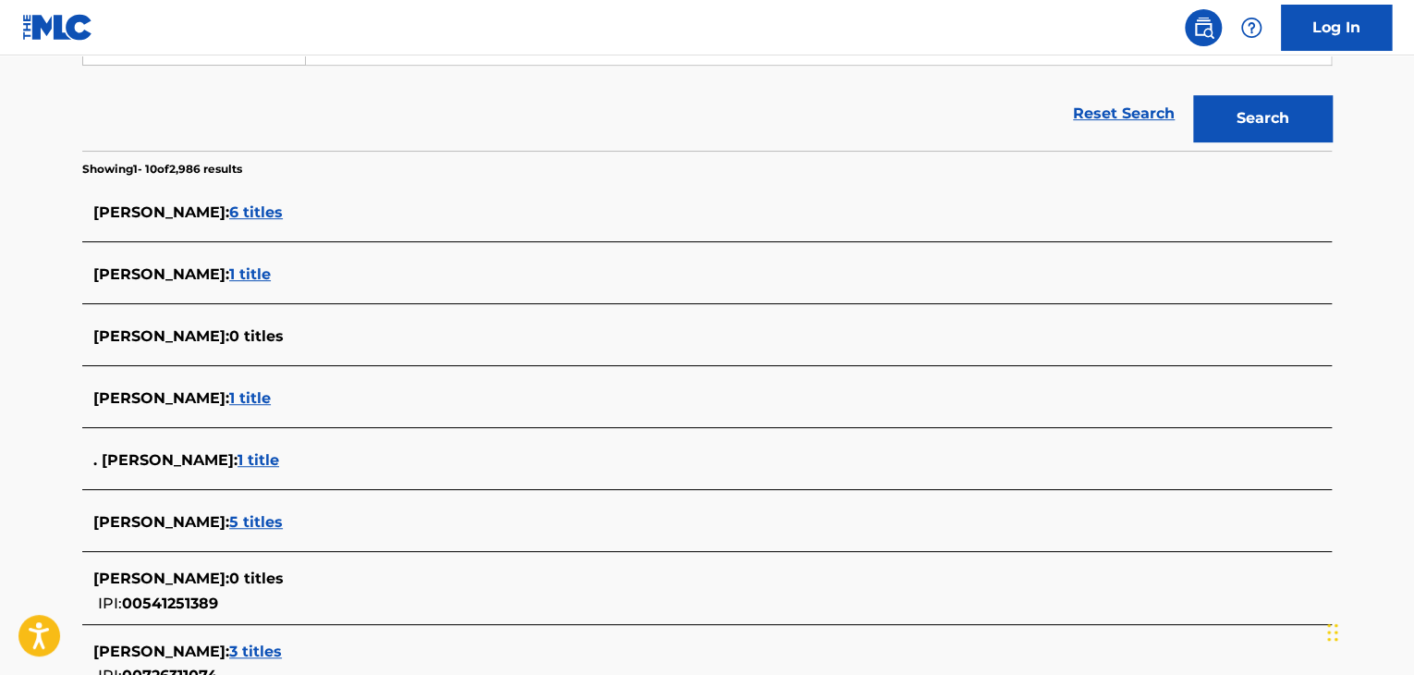
click at [251, 278] on span "1 title" at bounding box center [250, 274] width 42 height 18
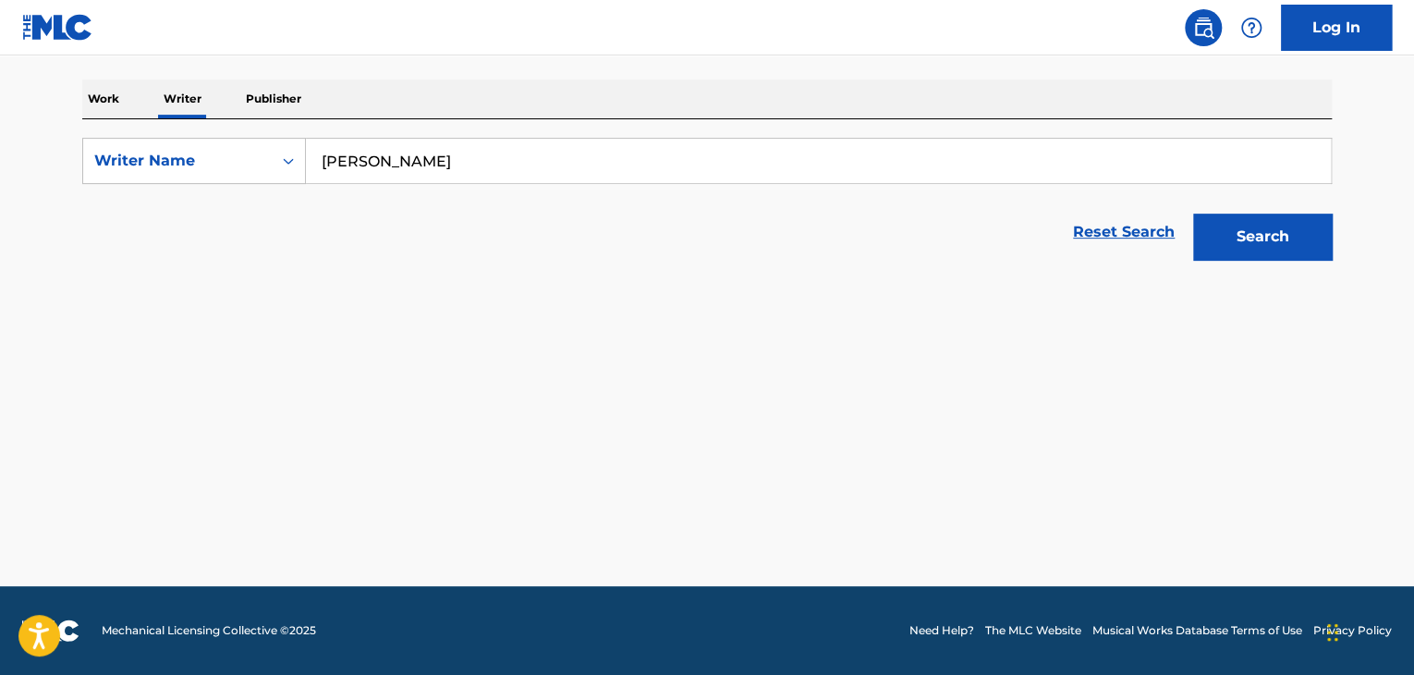
scroll to position [274, 0]
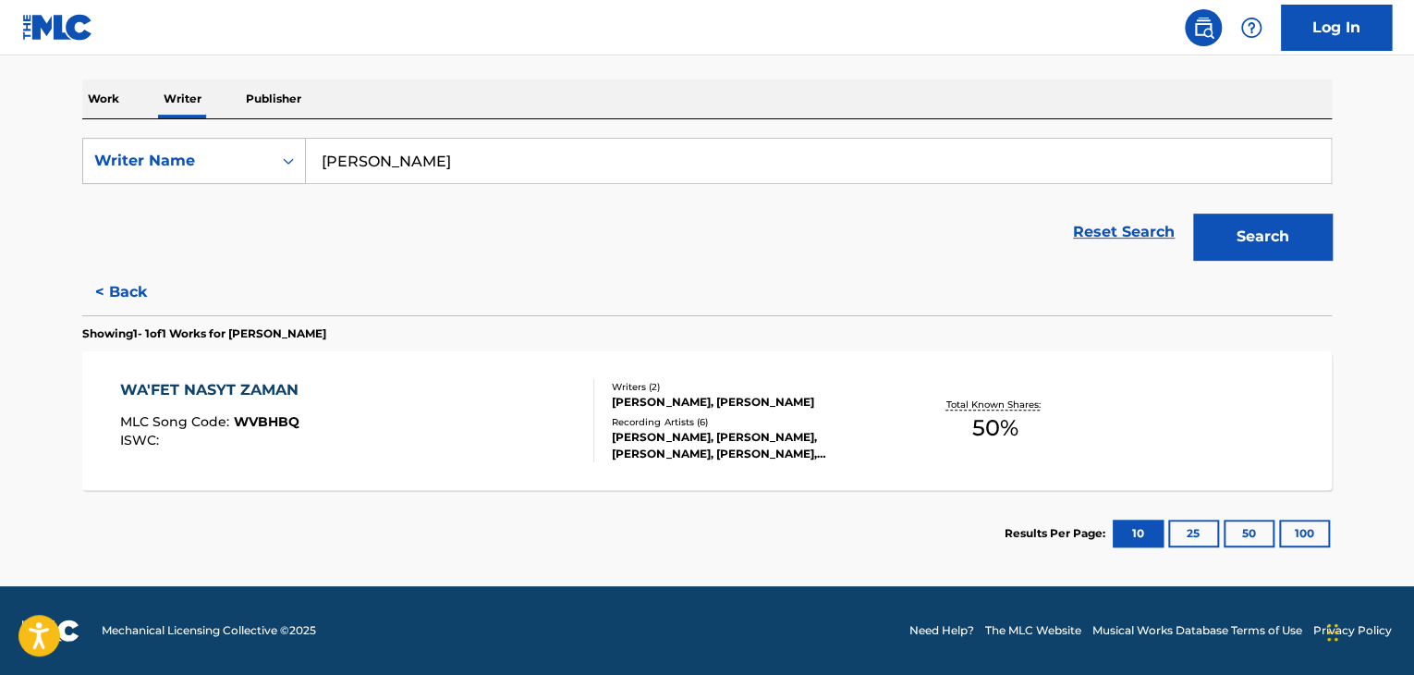
click at [523, 389] on div "WA'FET NASYT ZAMAN MLC Song Code : WVBHBQ ISWC :" at bounding box center [357, 420] width 475 height 83
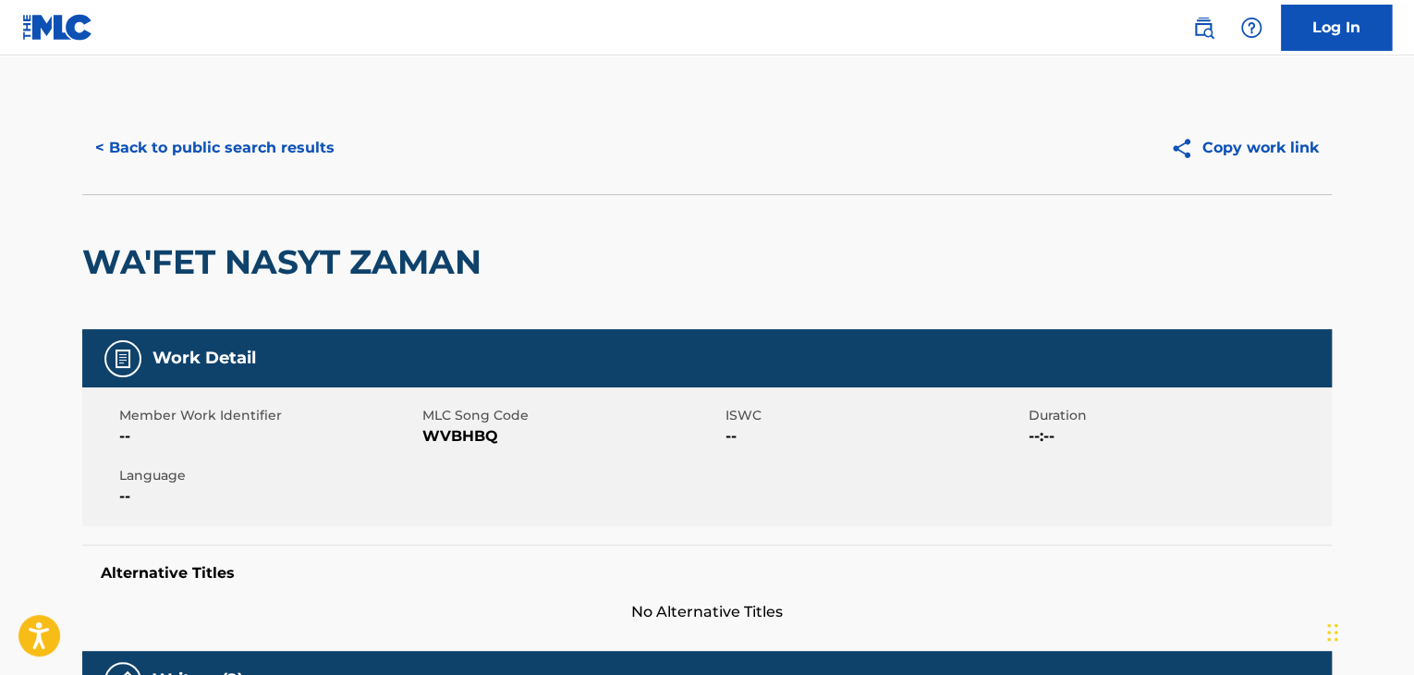
click at [237, 148] on button "< Back to public search results" at bounding box center [214, 148] width 265 height 46
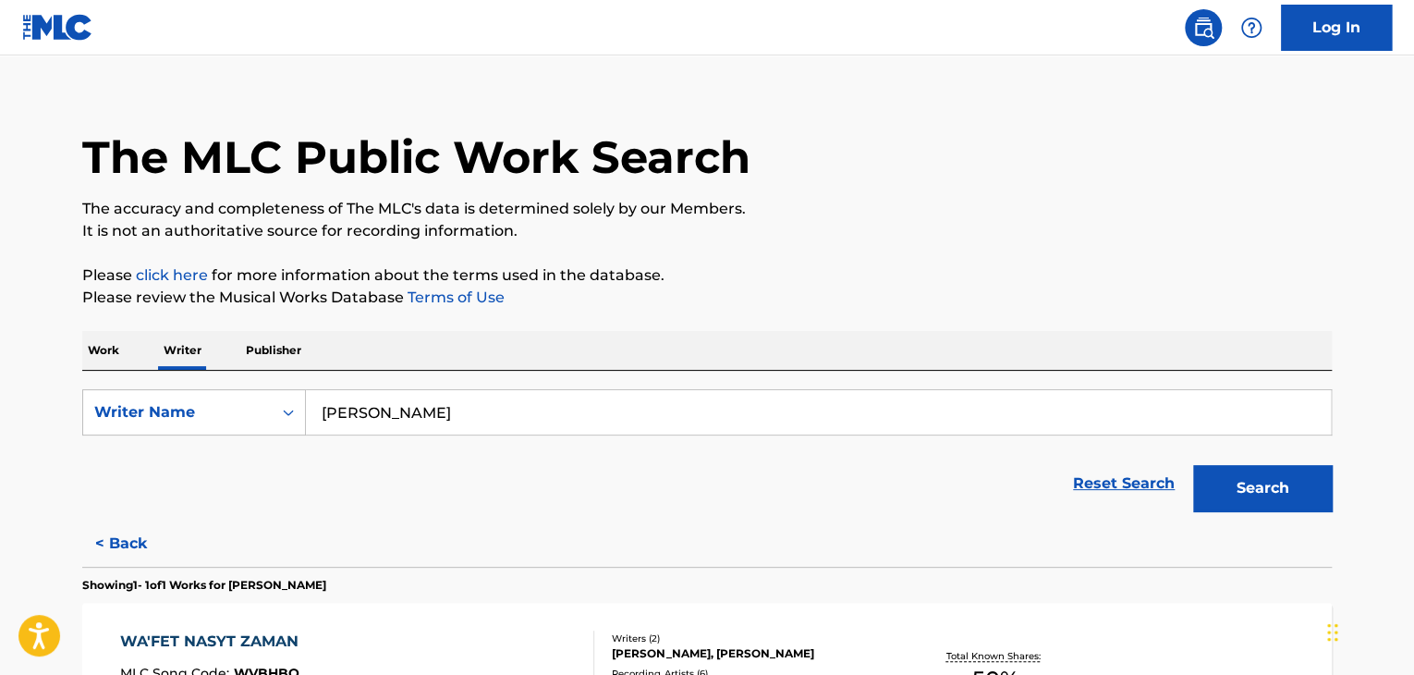
scroll to position [274, 0]
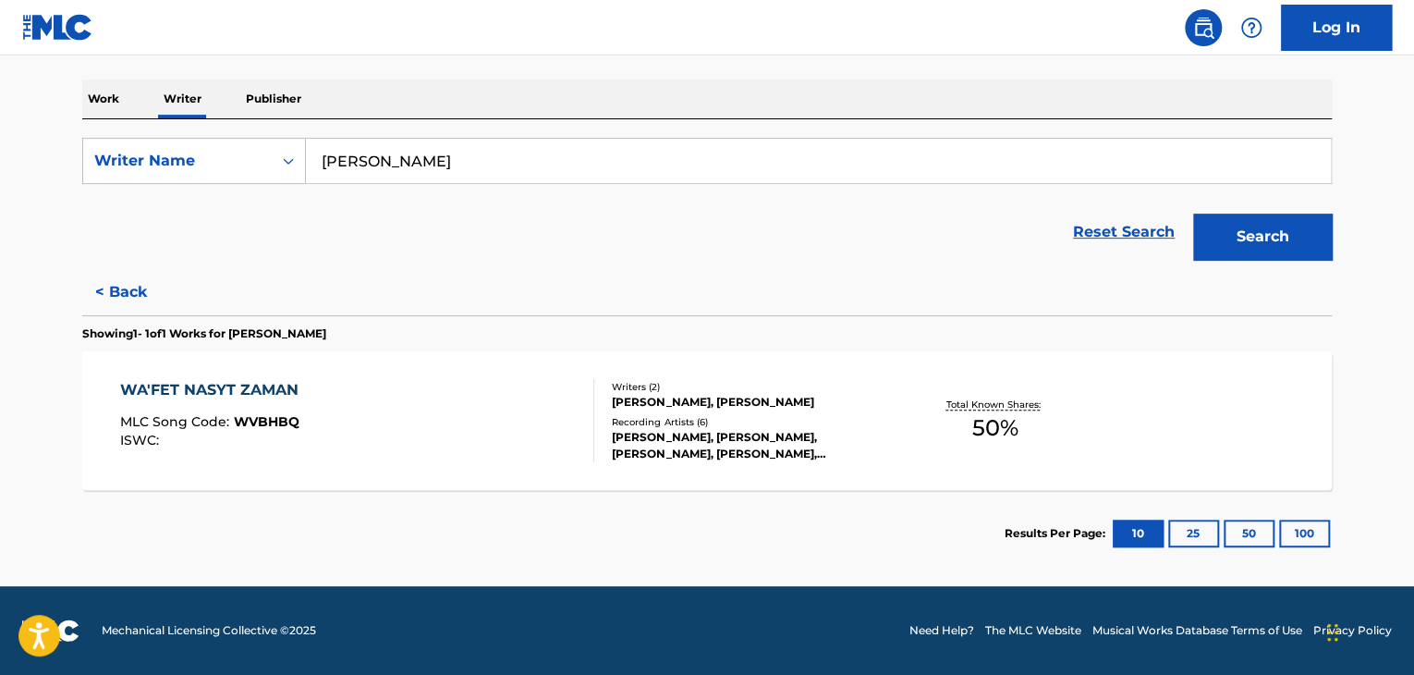
click at [134, 278] on button "< Back" at bounding box center [137, 292] width 111 height 46
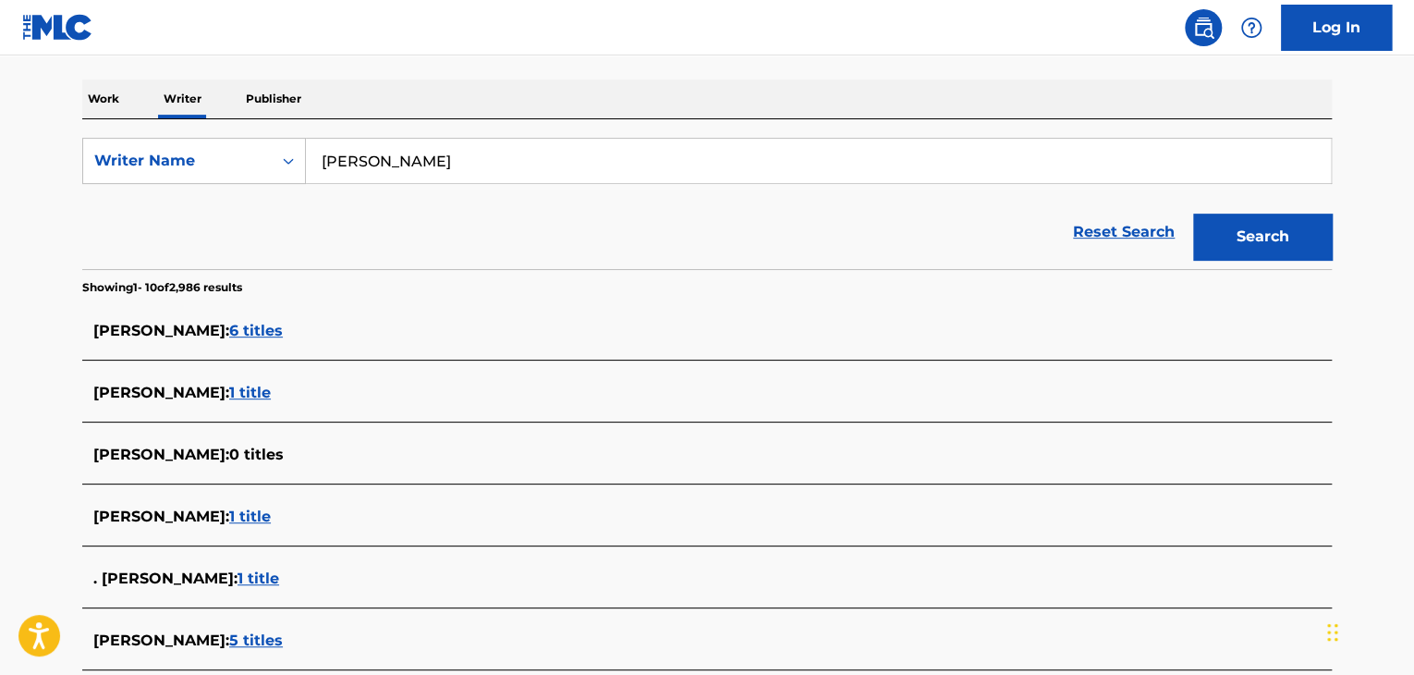
scroll to position [643, 0]
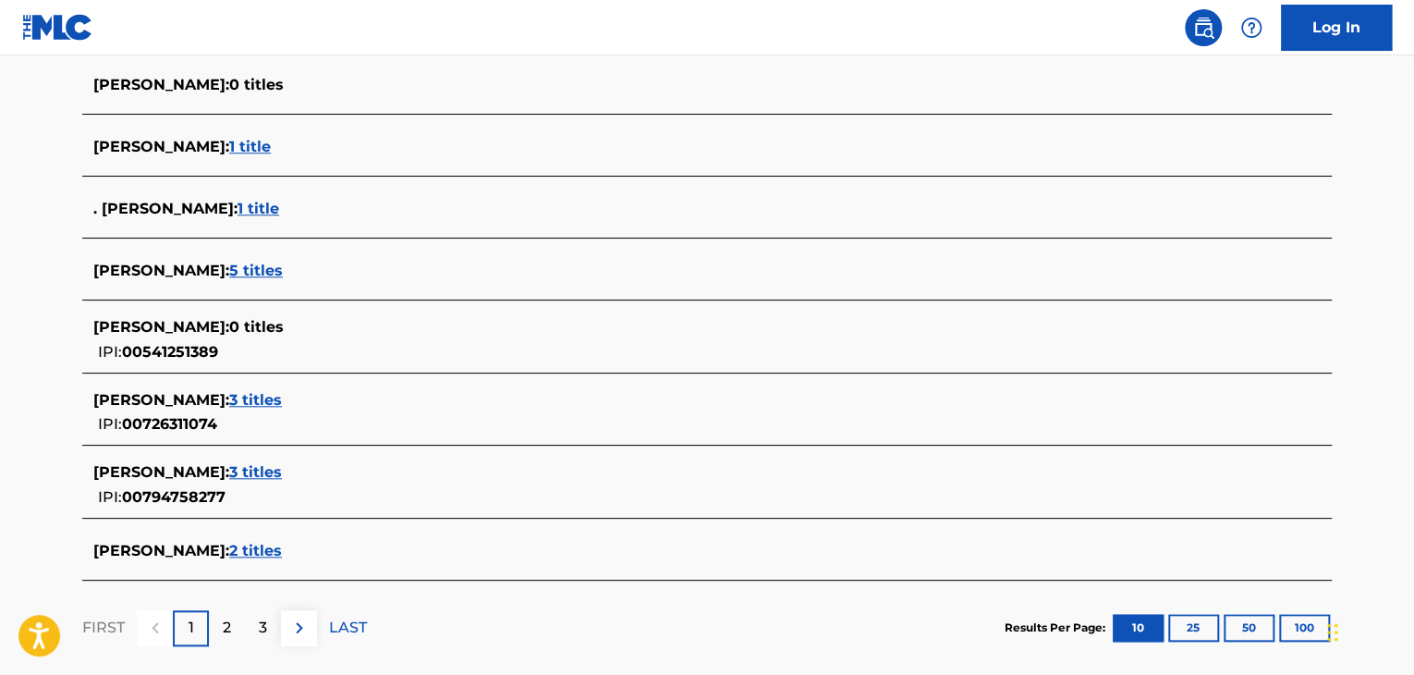
click at [0, 282] on main "The MLC Public Work Search The accuracy and completeness of The MLC's data is d…" at bounding box center [707, 48] width 1414 height 1273
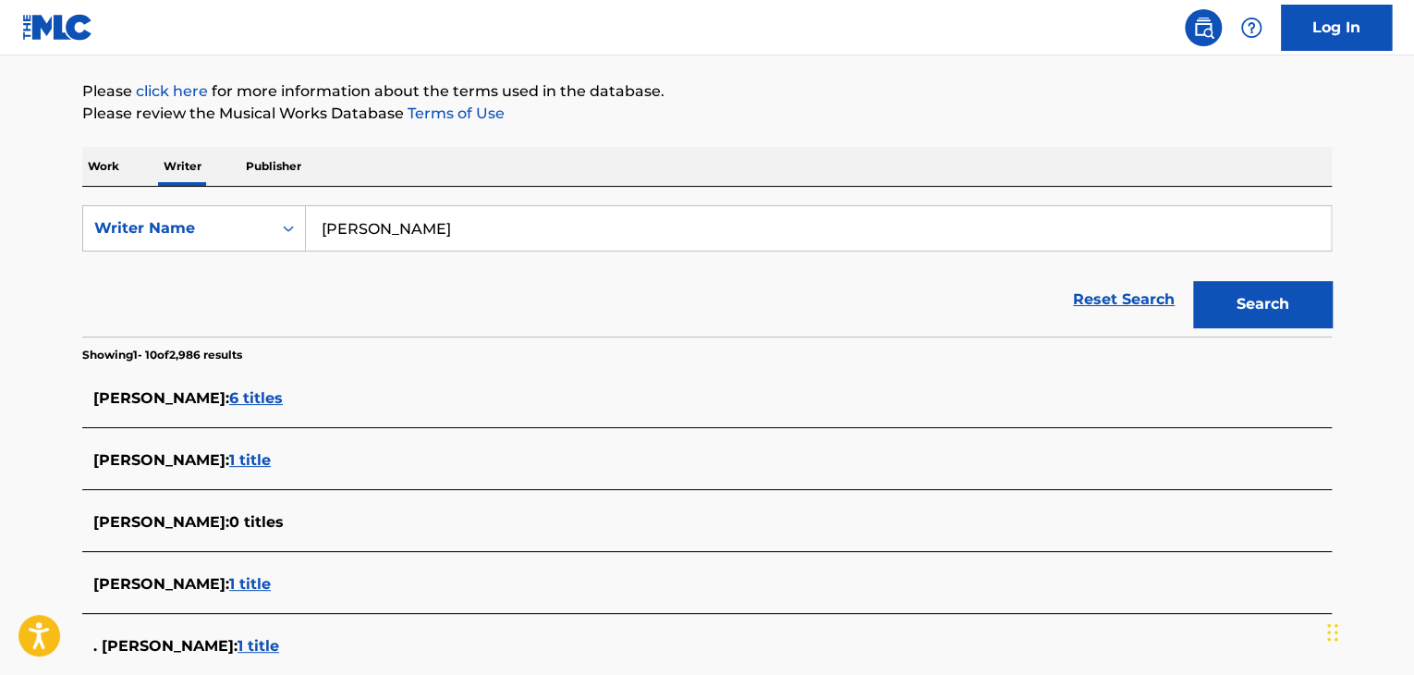
scroll to position [89, 0]
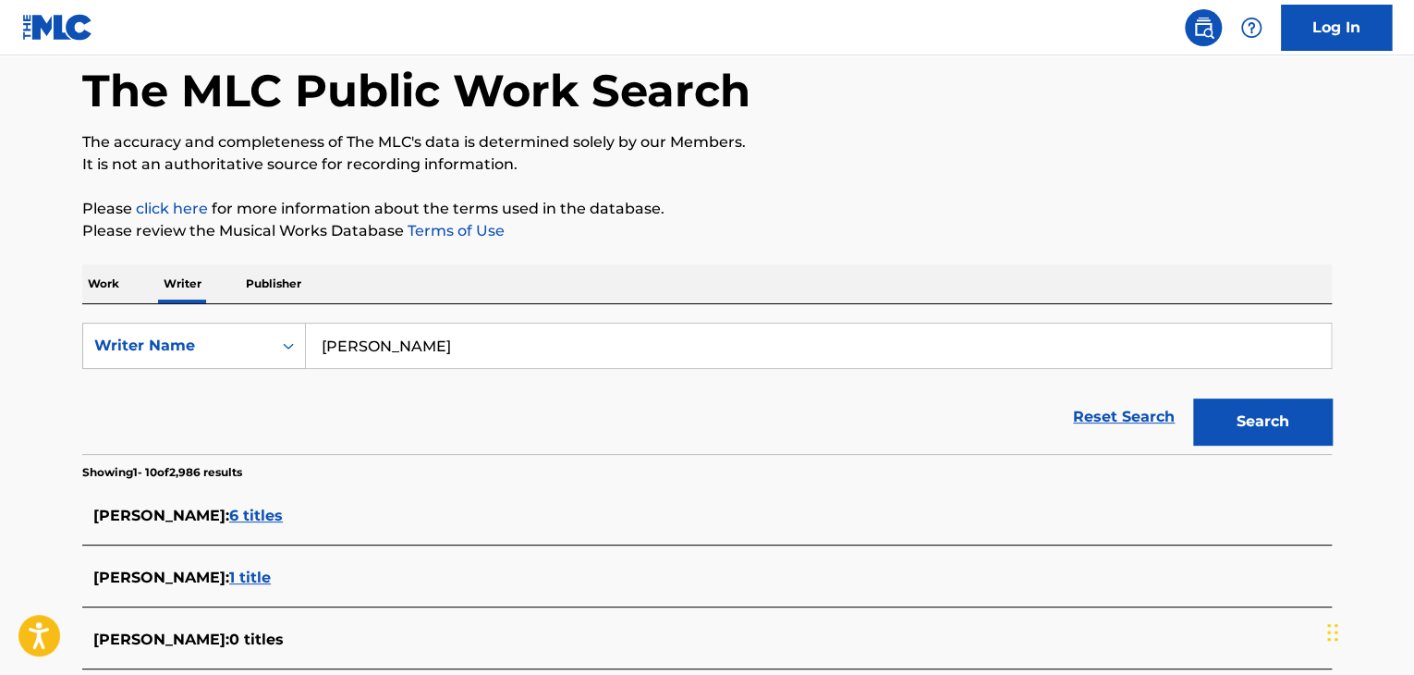
click at [110, 279] on p "Work" at bounding box center [103, 283] width 43 height 39
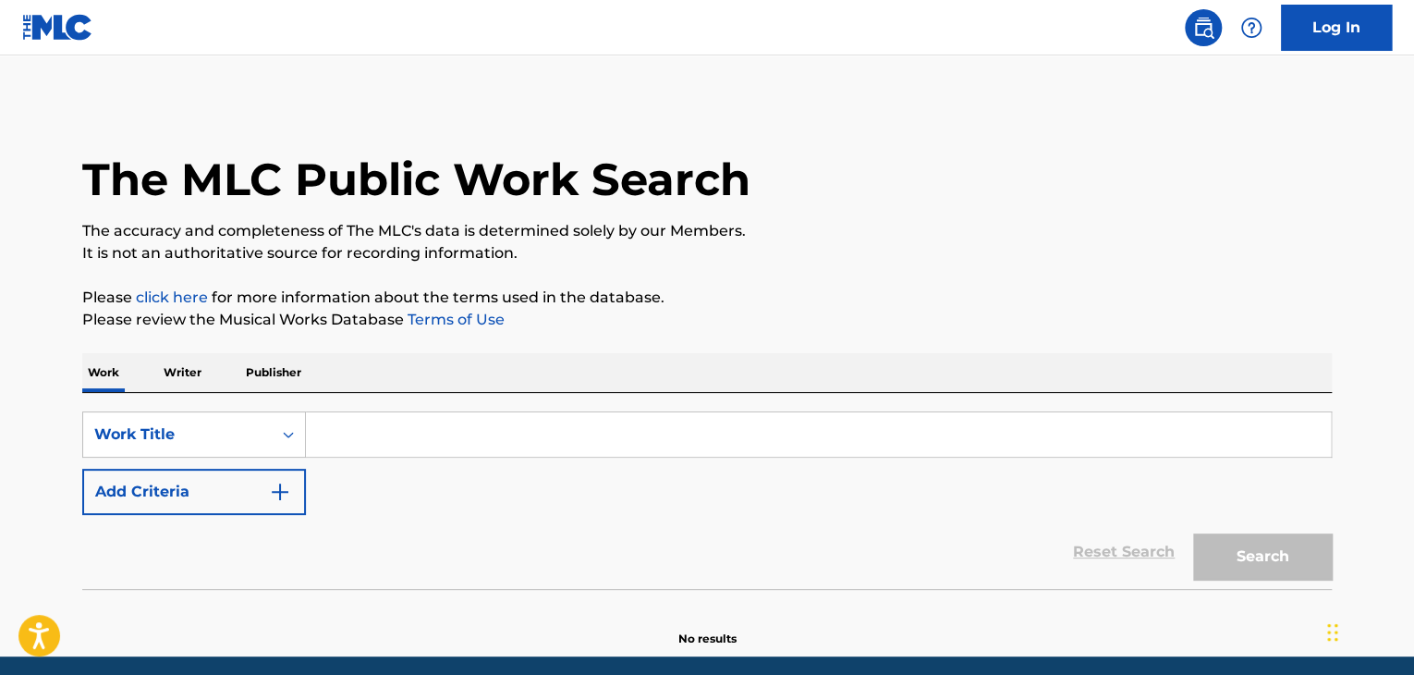
click at [386, 418] on input "Search Form" at bounding box center [818, 434] width 1025 height 44
paste input "Complicated"
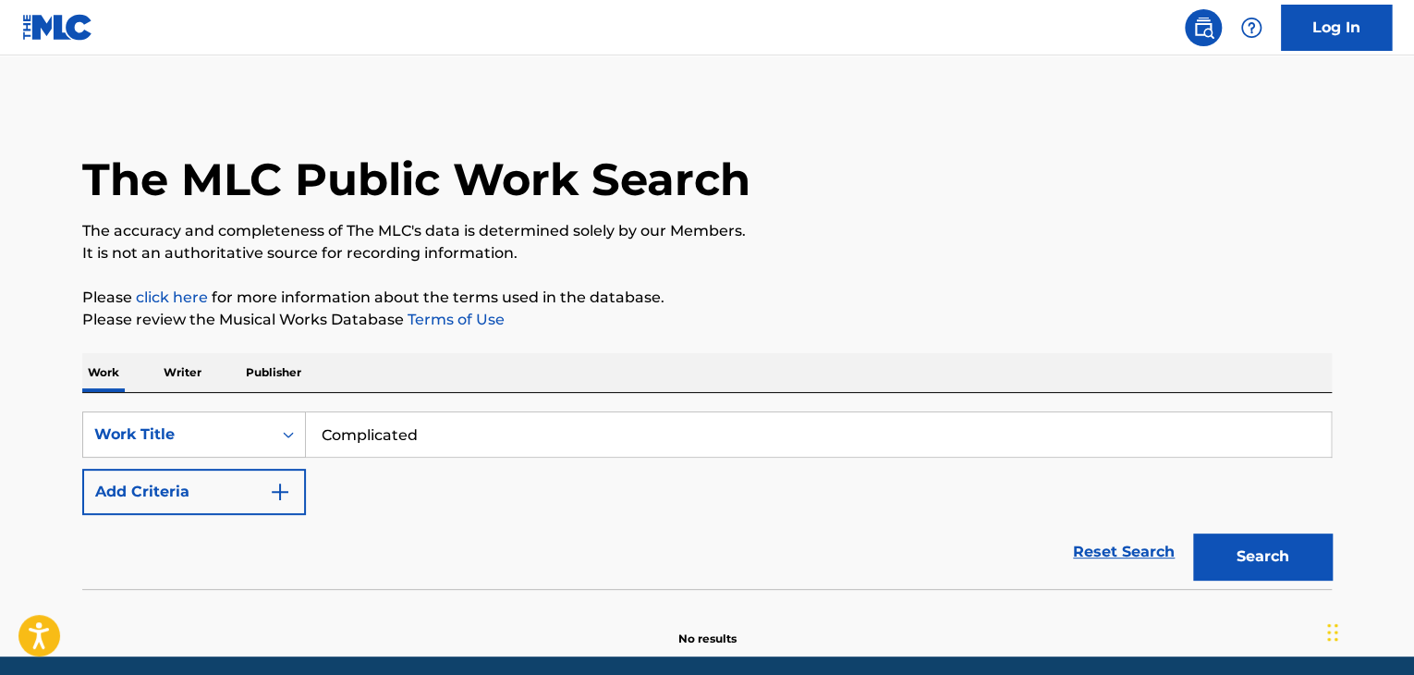
type input "Complicated"
click at [262, 484] on button "Add Criteria" at bounding box center [194, 492] width 224 height 46
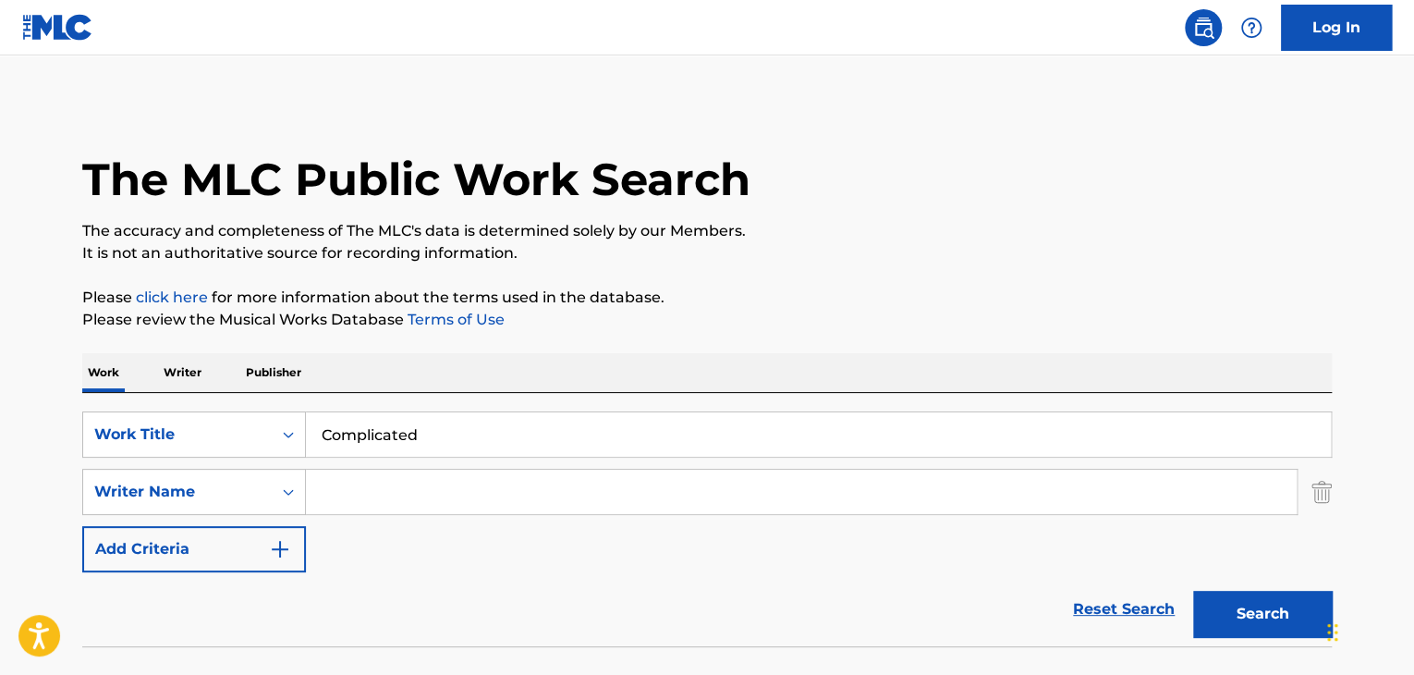
click at [346, 486] on input "Search Form" at bounding box center [801, 491] width 991 height 44
click at [451, 472] on input "Search Form" at bounding box center [801, 491] width 991 height 44
paste input "[PERSON_NAME]"
type input "[PERSON_NAME]"
click at [758, 319] on p "Please review the Musical Works Database Terms of Use" at bounding box center [707, 320] width 1250 height 22
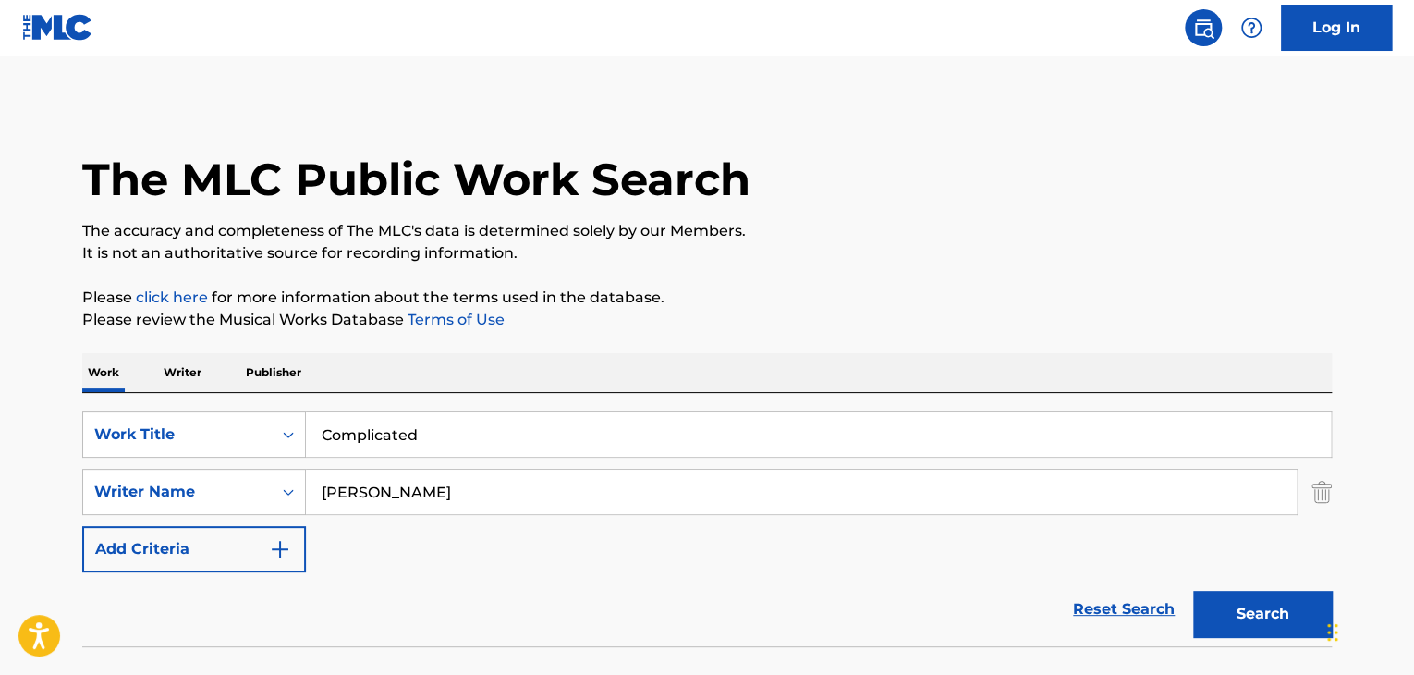
click at [1250, 606] on button "Search" at bounding box center [1262, 614] width 139 height 46
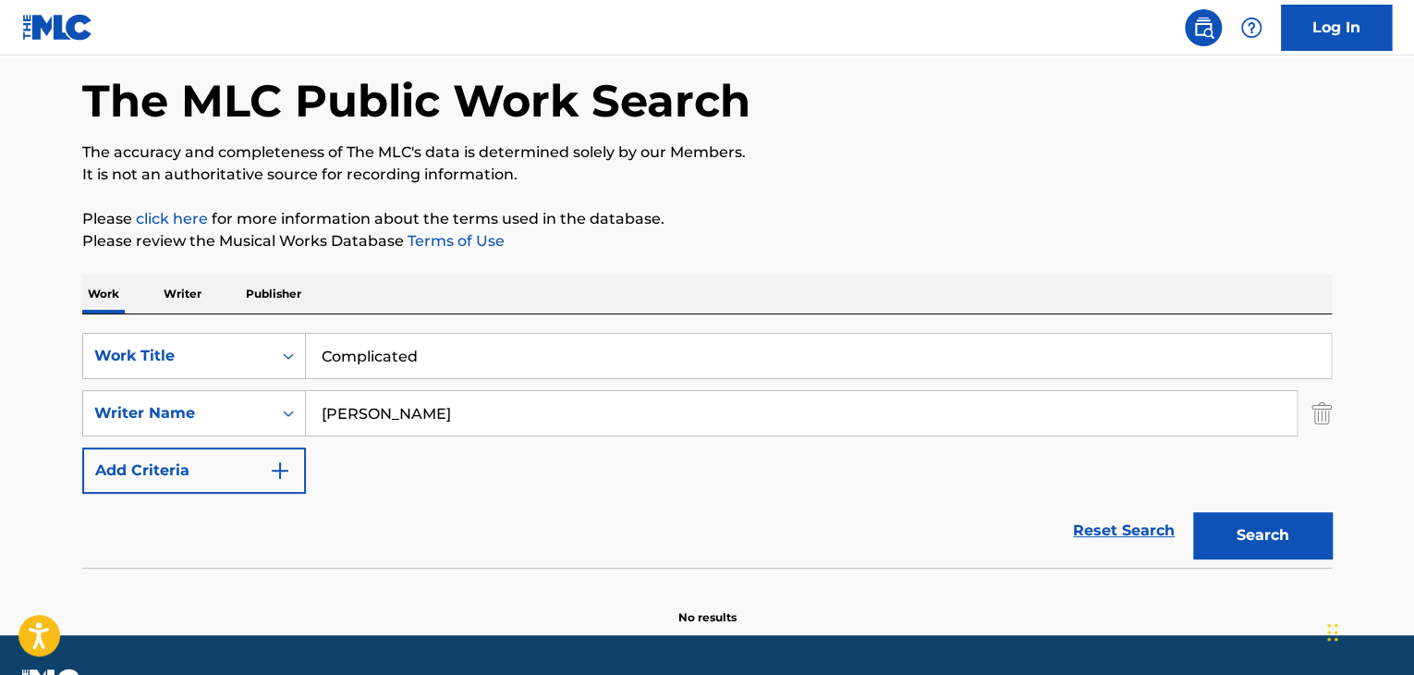
scroll to position [128, 0]
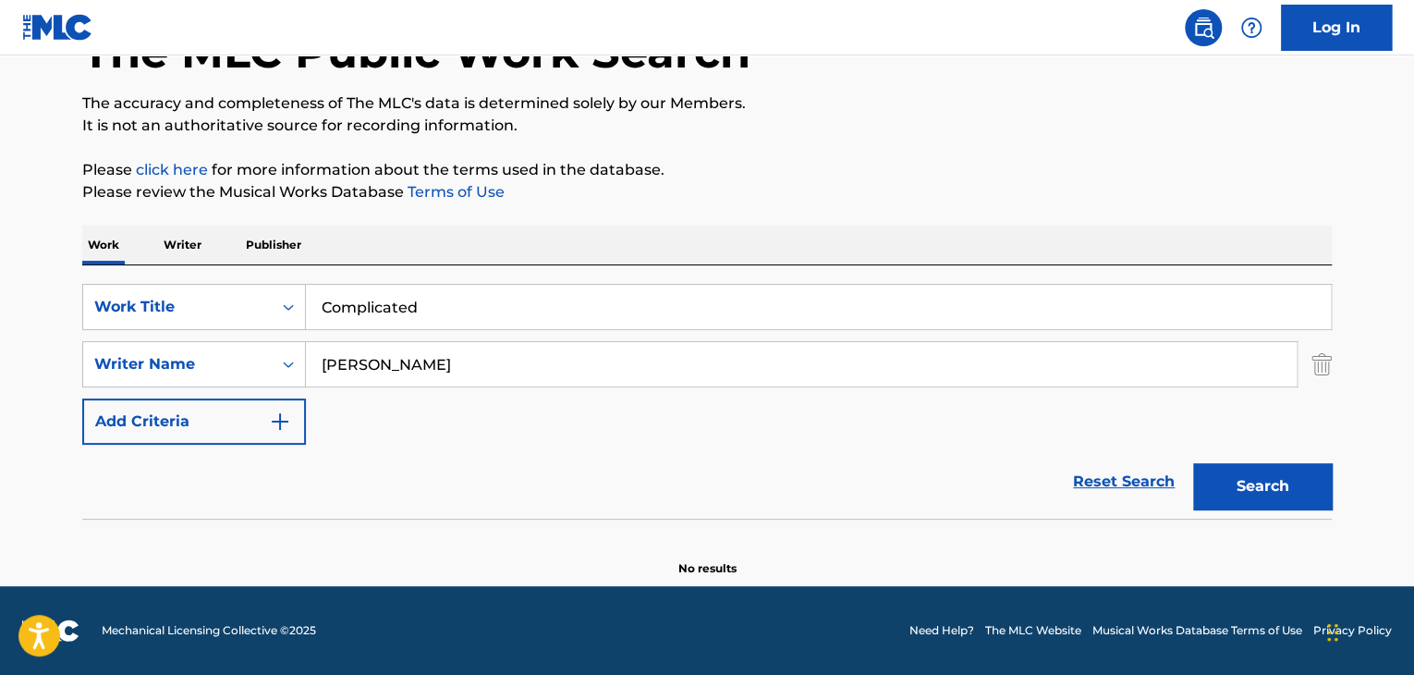
click at [167, 248] on p "Writer" at bounding box center [182, 245] width 49 height 39
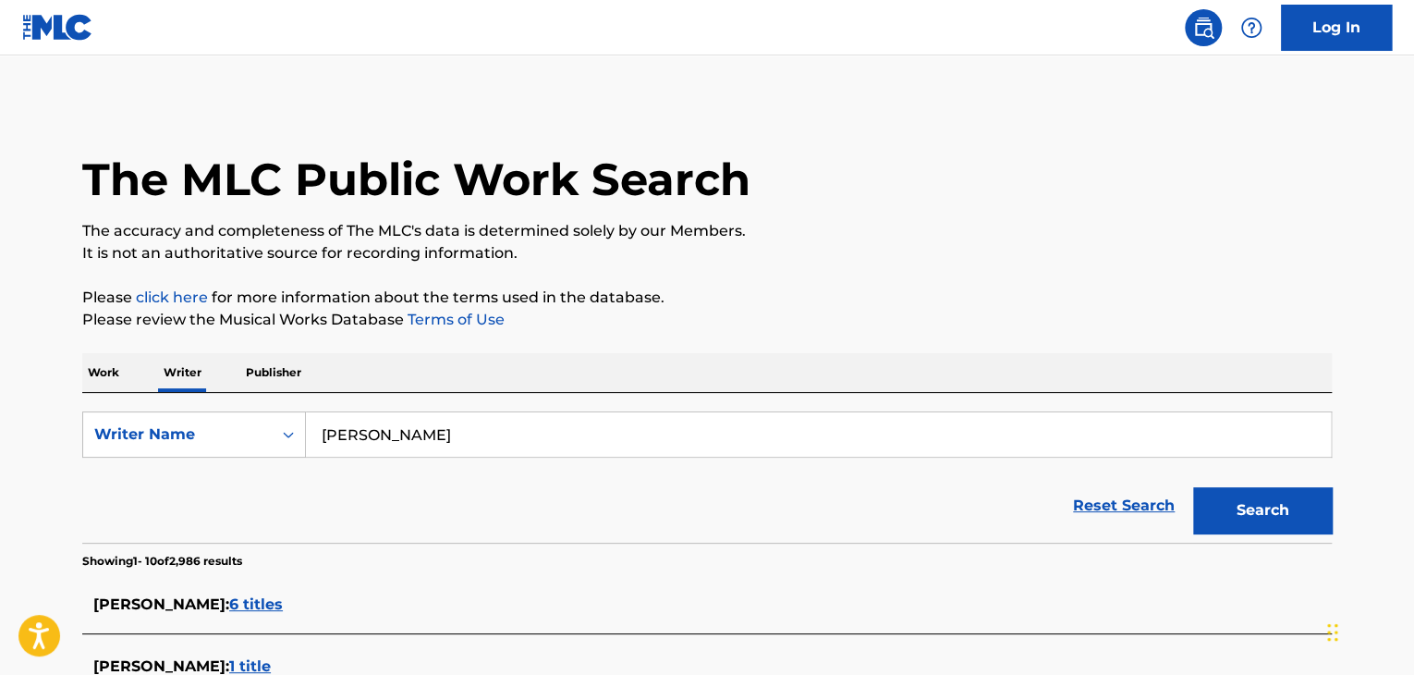
click at [425, 429] on input "[PERSON_NAME]" at bounding box center [818, 434] width 1025 height 44
paste input "nwen [PERSON_NAME]"
click at [758, 300] on p "Please click here for more information about the terms used in the database." at bounding box center [707, 298] width 1250 height 22
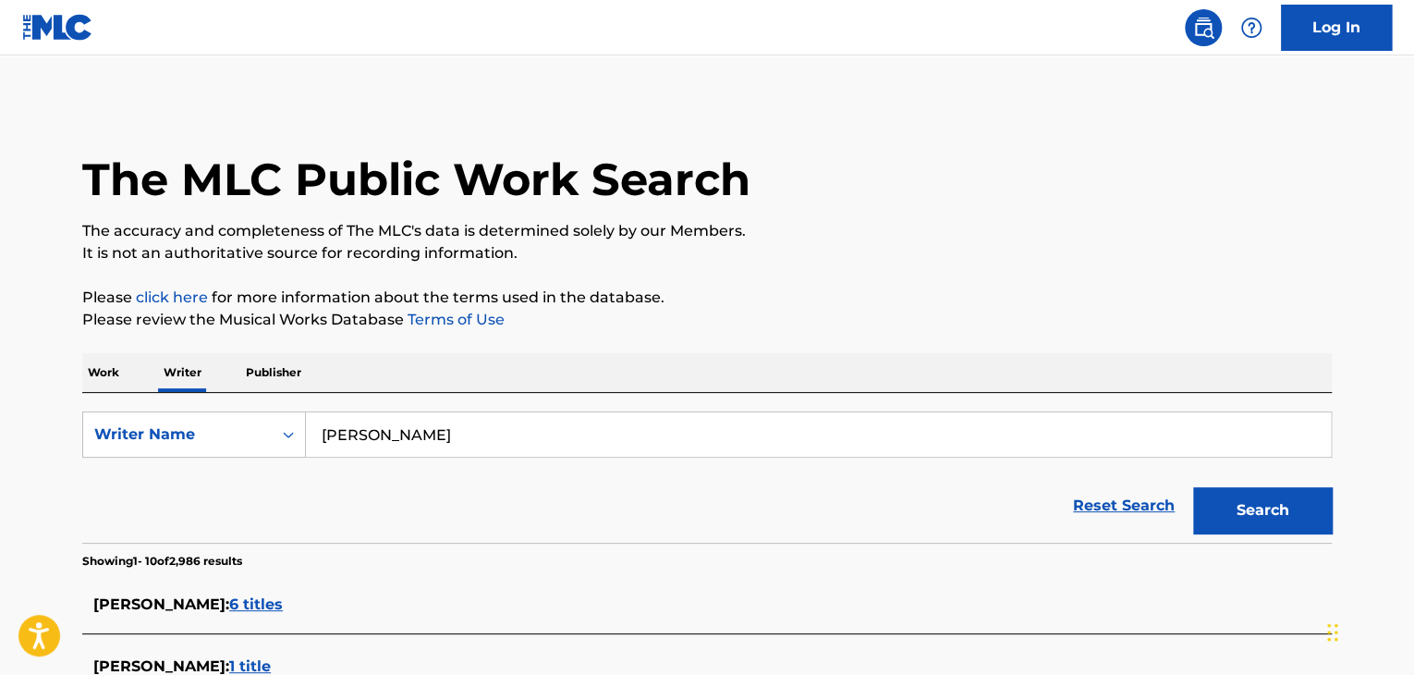
click at [1265, 511] on button "Search" at bounding box center [1262, 510] width 139 height 46
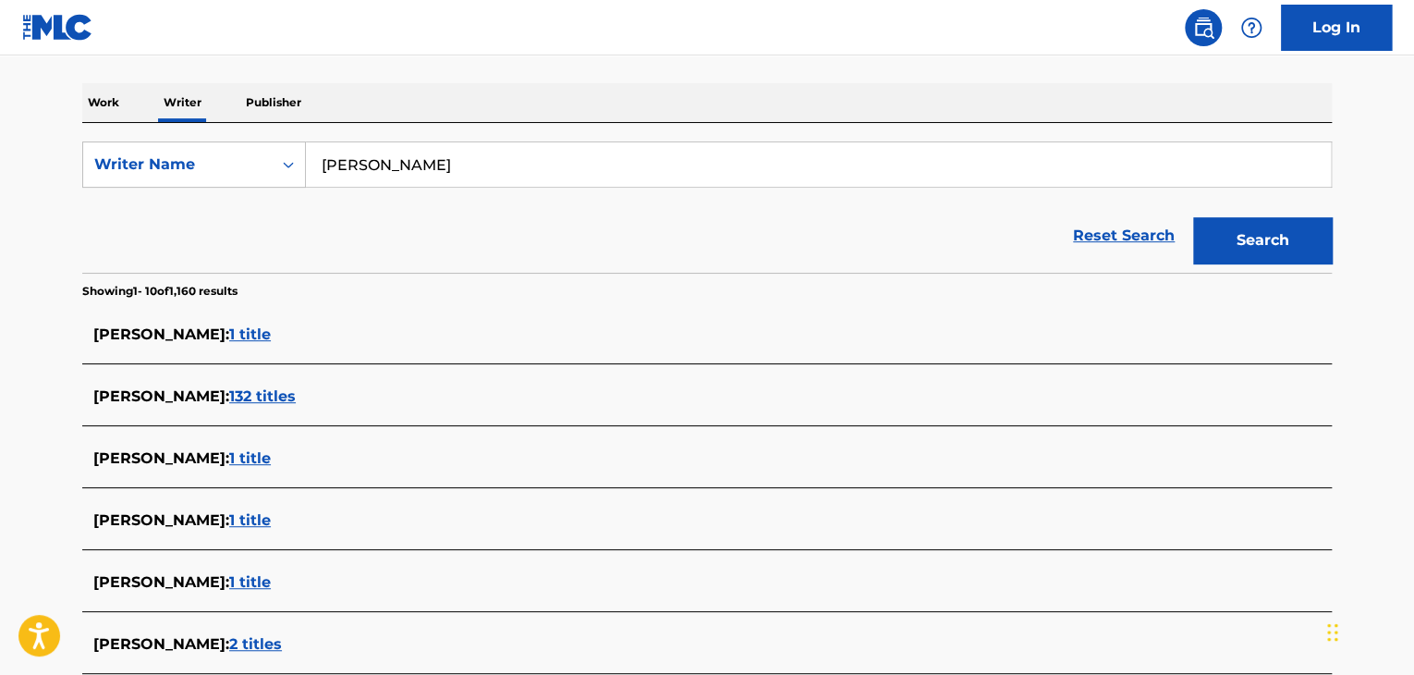
scroll to position [269, 0]
click at [441, 162] on input "[PERSON_NAME]" at bounding box center [818, 165] width 1025 height 44
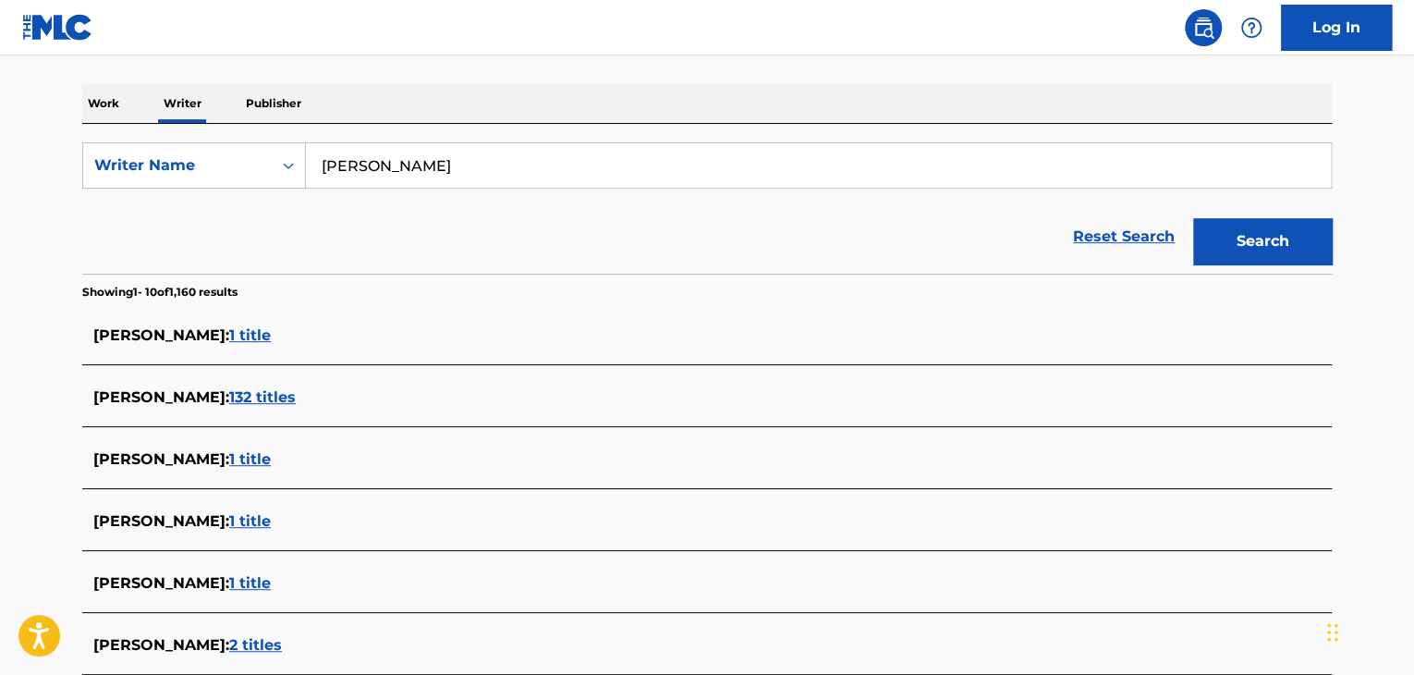
paste input "wenszy"
click at [845, 230] on div "Reset Search Search" at bounding box center [707, 237] width 1250 height 74
click at [1287, 240] on button "Search" at bounding box center [1262, 241] width 139 height 46
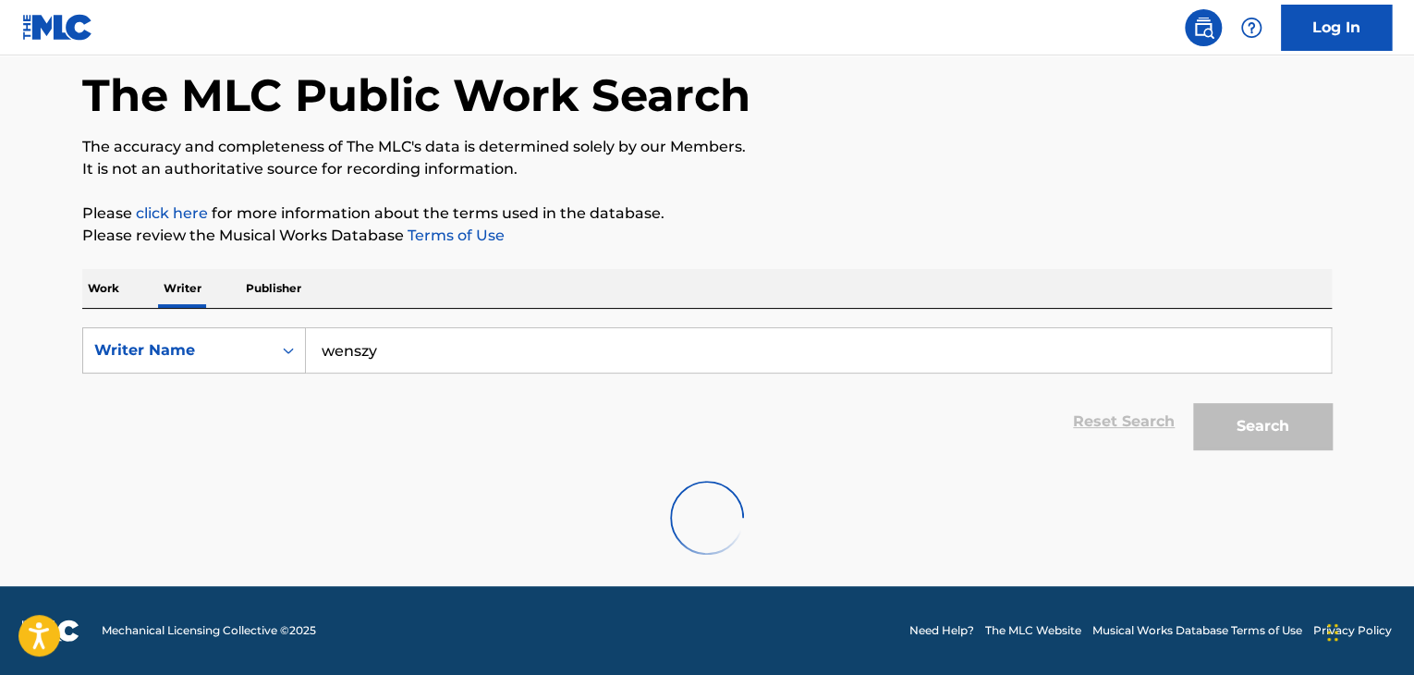
scroll to position [0, 0]
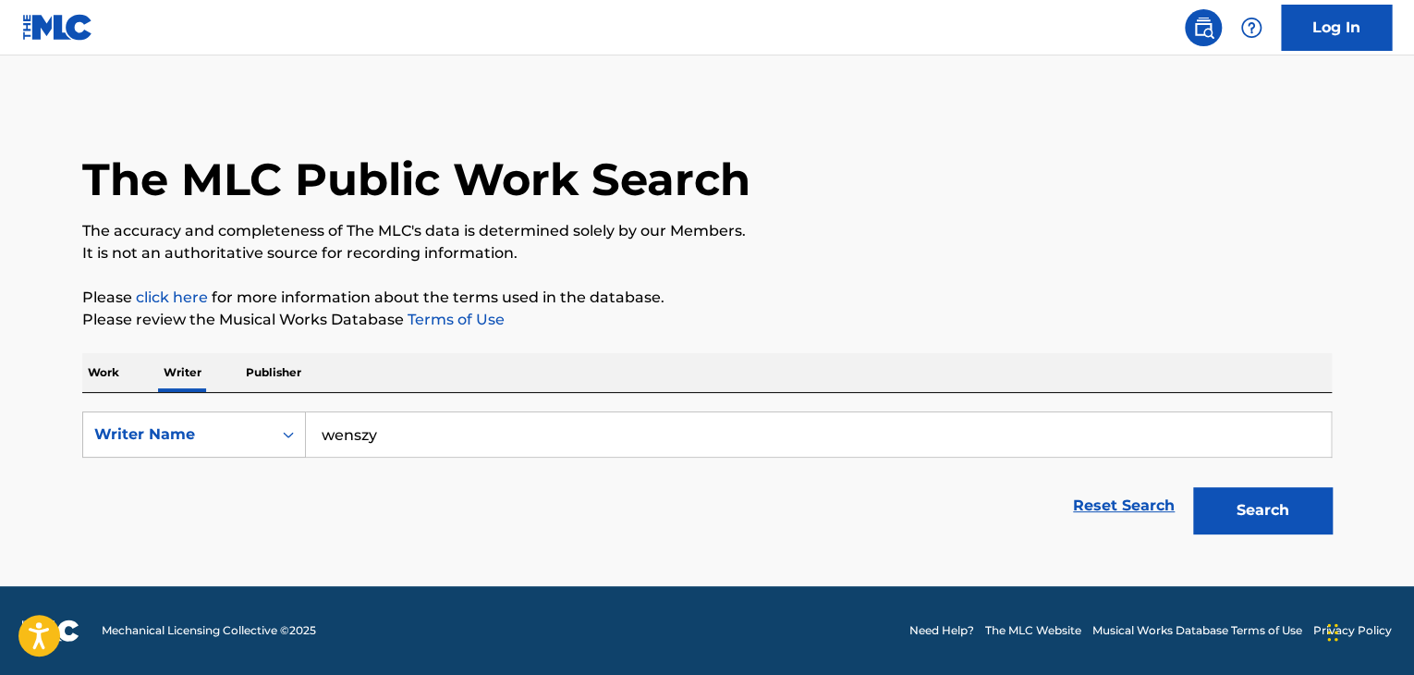
click at [421, 421] on input "wenszy" at bounding box center [818, 434] width 1025 height 44
paste input "Kamikaze Music"
type input "Kamikaze Music"
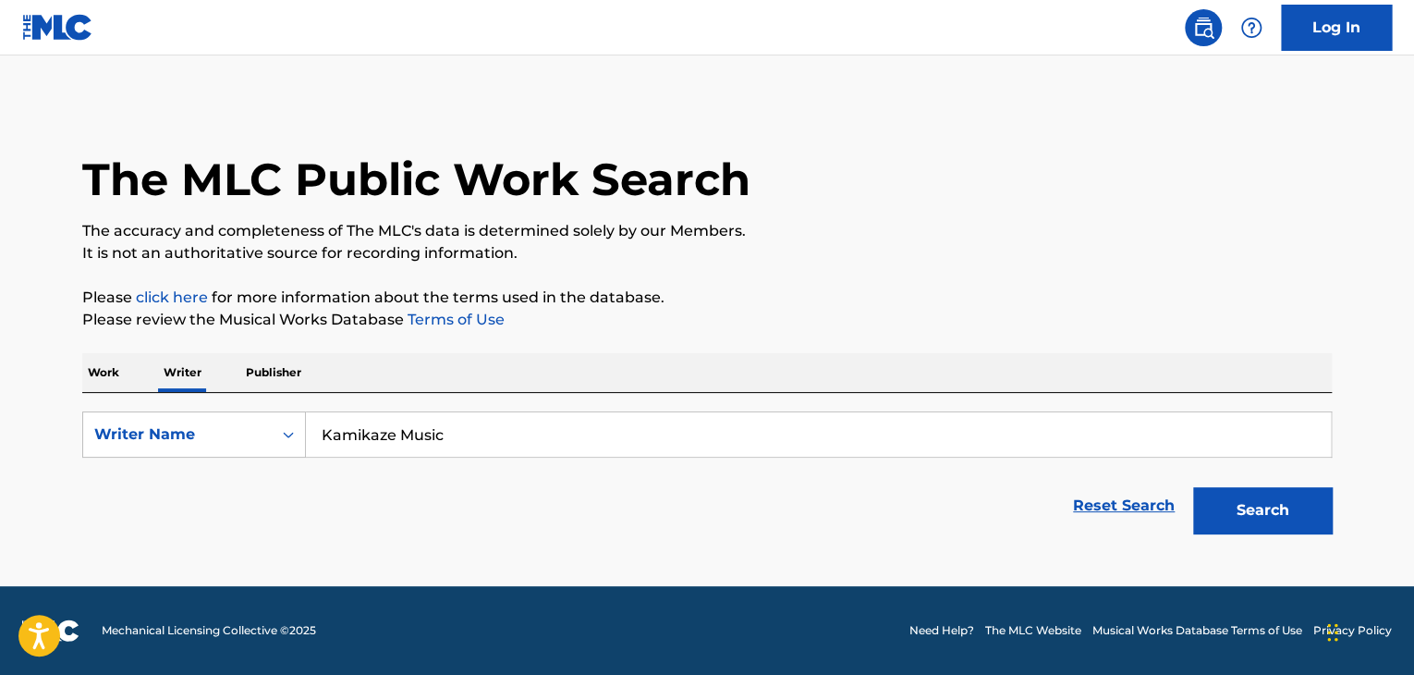
click at [510, 207] on div "The MLC Public Work Search" at bounding box center [707, 169] width 1250 height 135
click at [944, 304] on p "Please click here for more information about the terms used in the database." at bounding box center [707, 298] width 1250 height 22
click at [1201, 493] on button "Search" at bounding box center [1262, 510] width 139 height 46
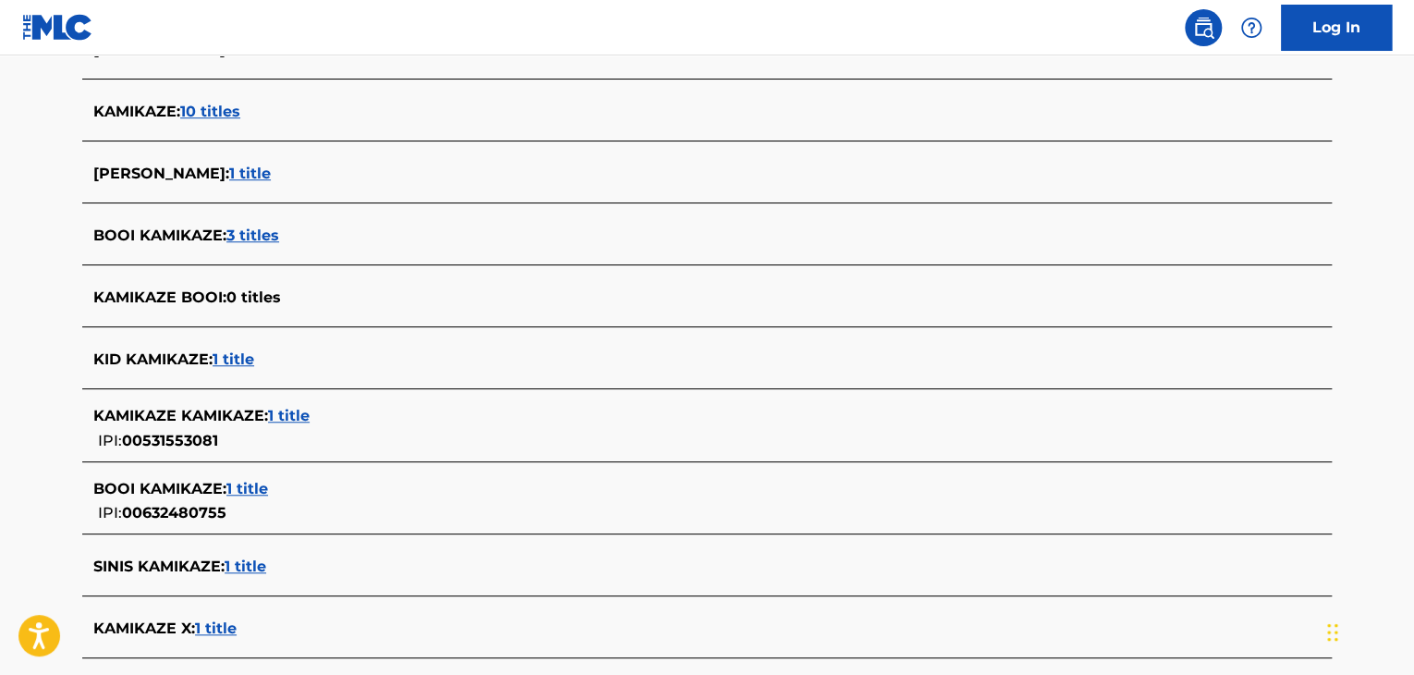
scroll to position [647, 0]
